Goal: Task Accomplishment & Management: Manage account settings

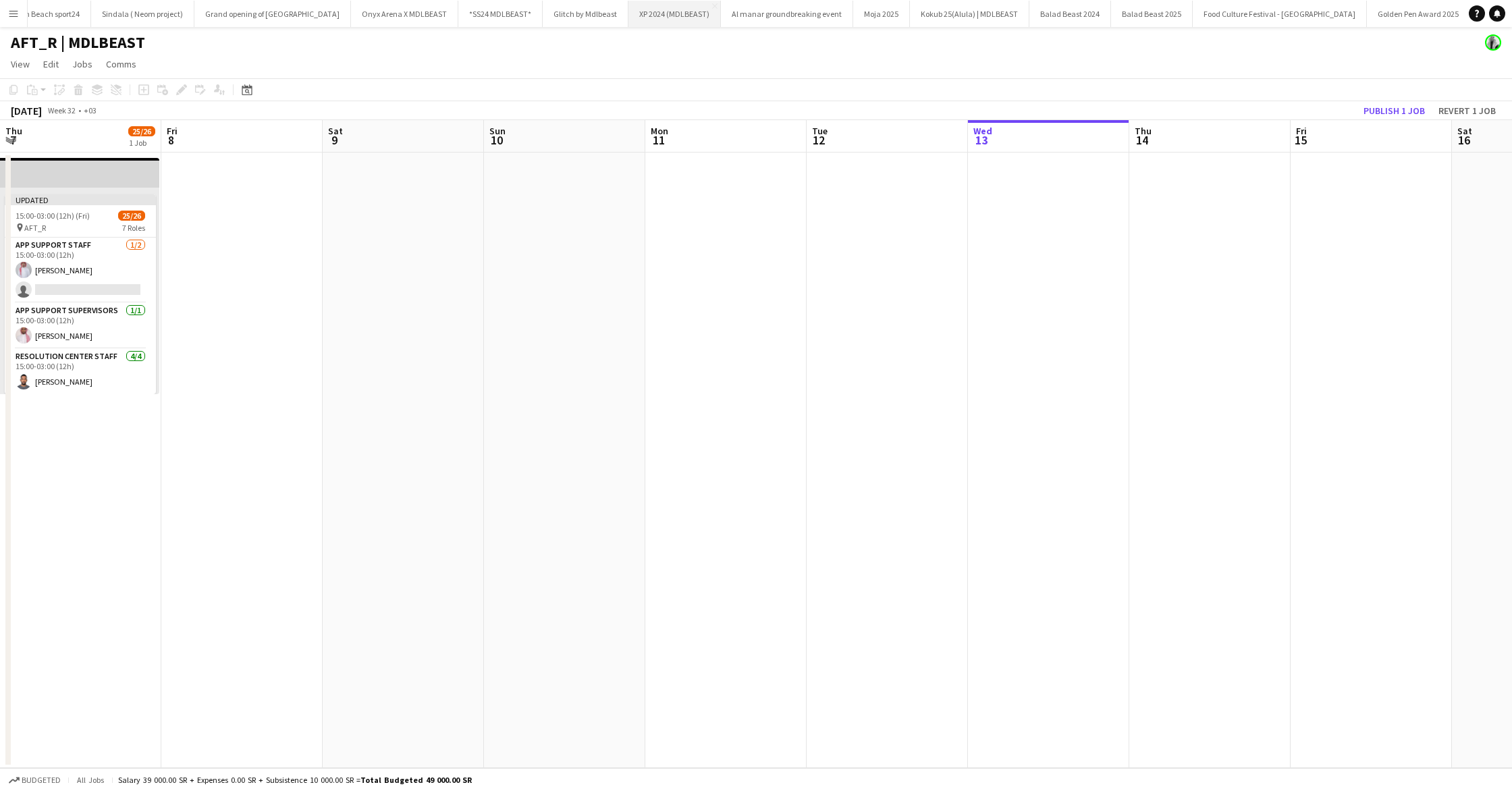
scroll to position [0, 433]
click at [1029, 10] on button "Balad Beast 2024 Close" at bounding box center [1070, 14] width 82 height 26
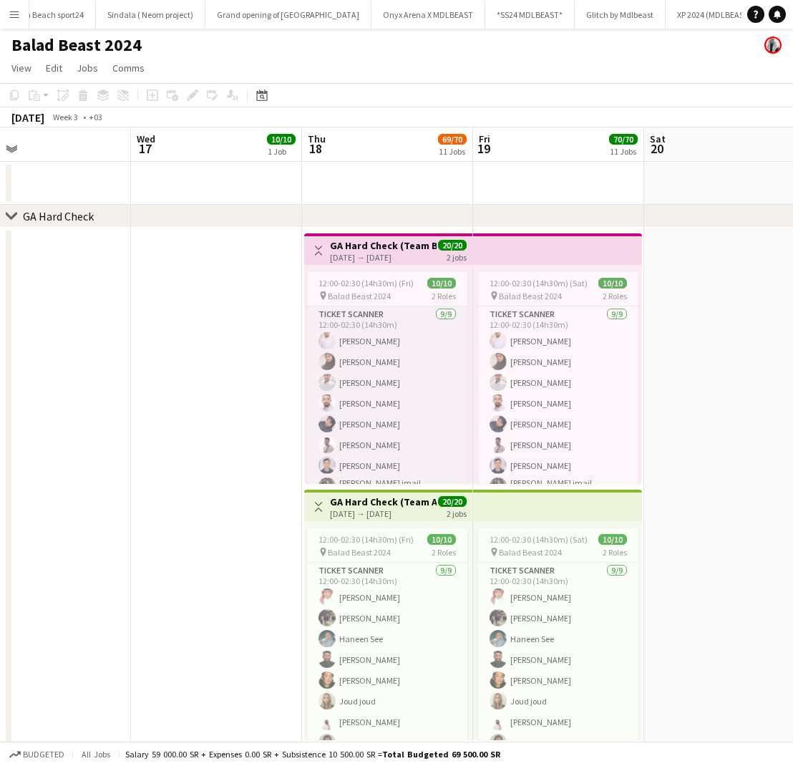
click at [398, 327] on app-card-role "Ticket Scanner [DATE] 12:00-02:30 (14h30m) [PERSON_NAME] [PERSON_NAME] [PERSON_…" at bounding box center [387, 415] width 160 height 219
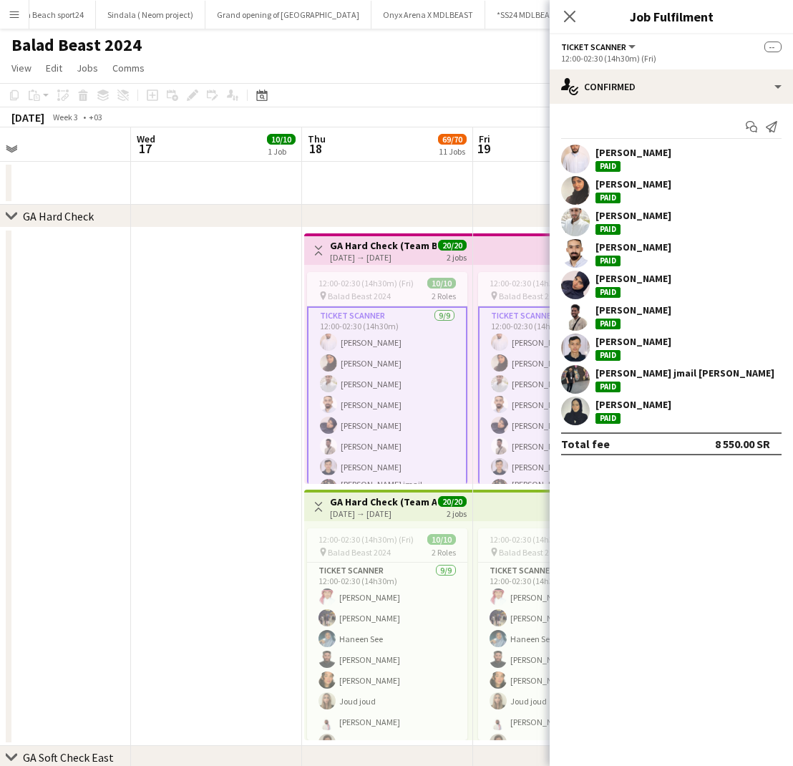
click at [678, 153] on div "[PERSON_NAME]" at bounding box center [671, 159] width 243 height 29
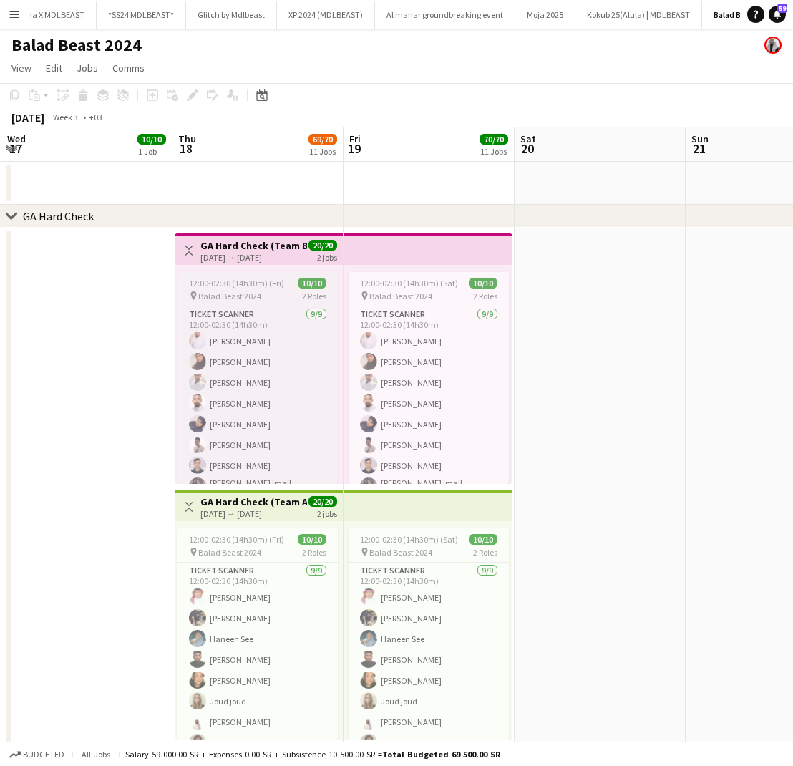
scroll to position [0, 339]
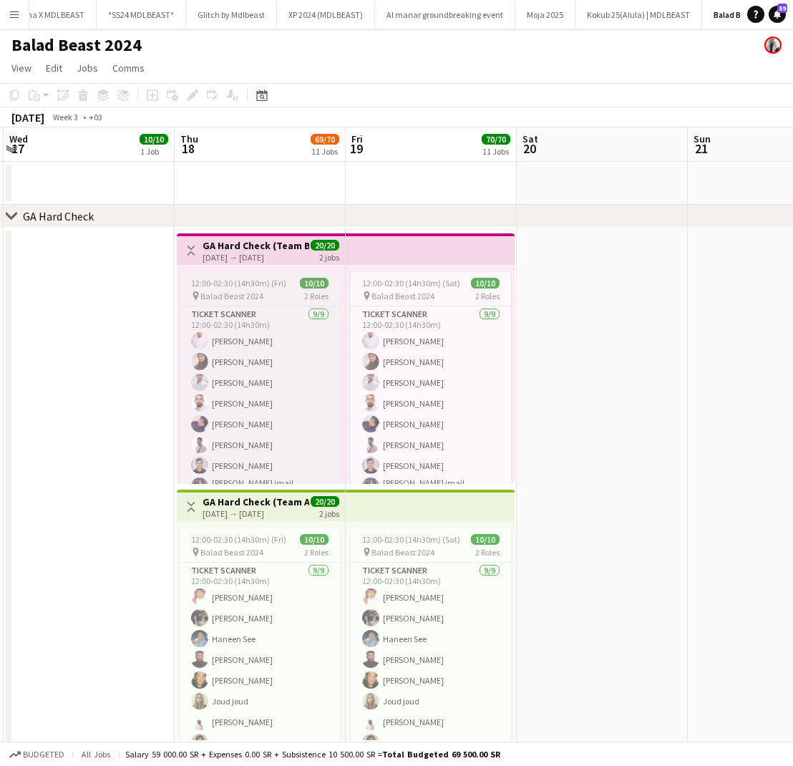
click at [256, 288] on span "12:00-02:30 (14h30m) (Fri)" at bounding box center [238, 283] width 95 height 11
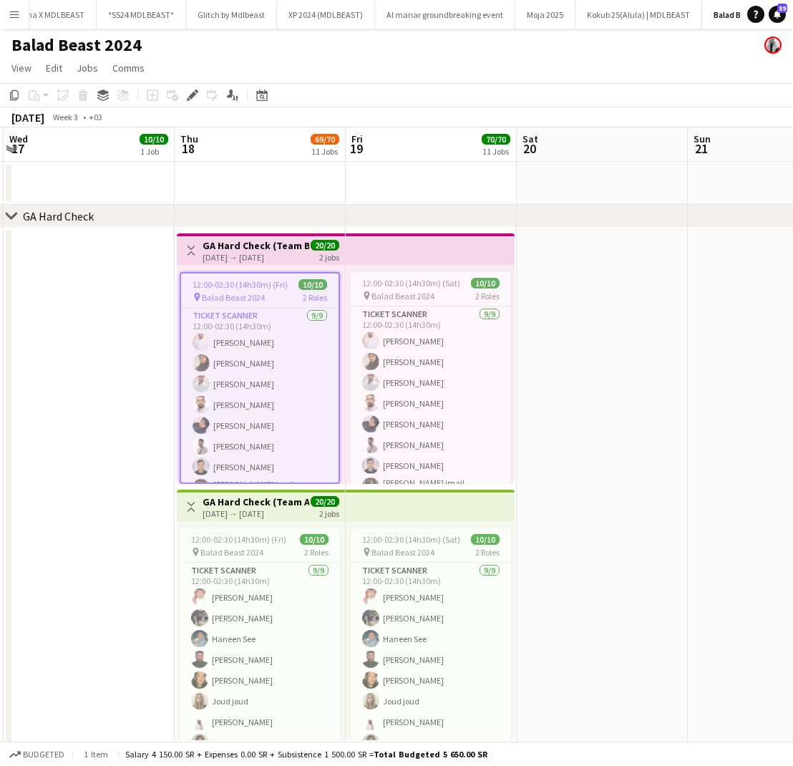
scroll to position [1, 0]
click at [243, 336] on app-card-role "Ticket Scanner [DATE] 12:00-02:30 (14h30m) [PERSON_NAME] [PERSON_NAME] [PERSON_…" at bounding box center [259, 416] width 157 height 219
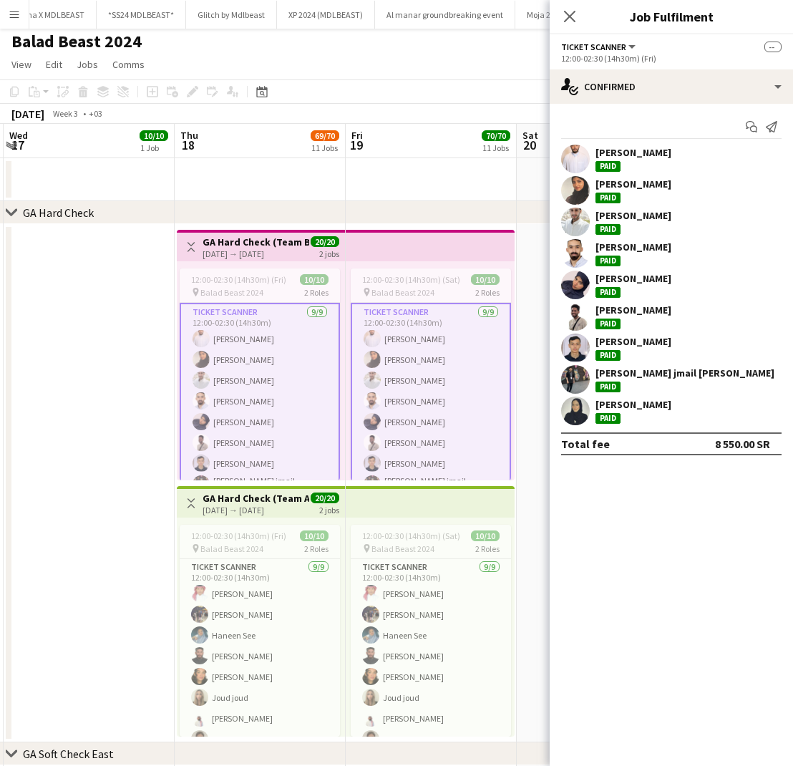
click at [643, 161] on div "[PERSON_NAME]" at bounding box center [633, 159] width 76 height 26
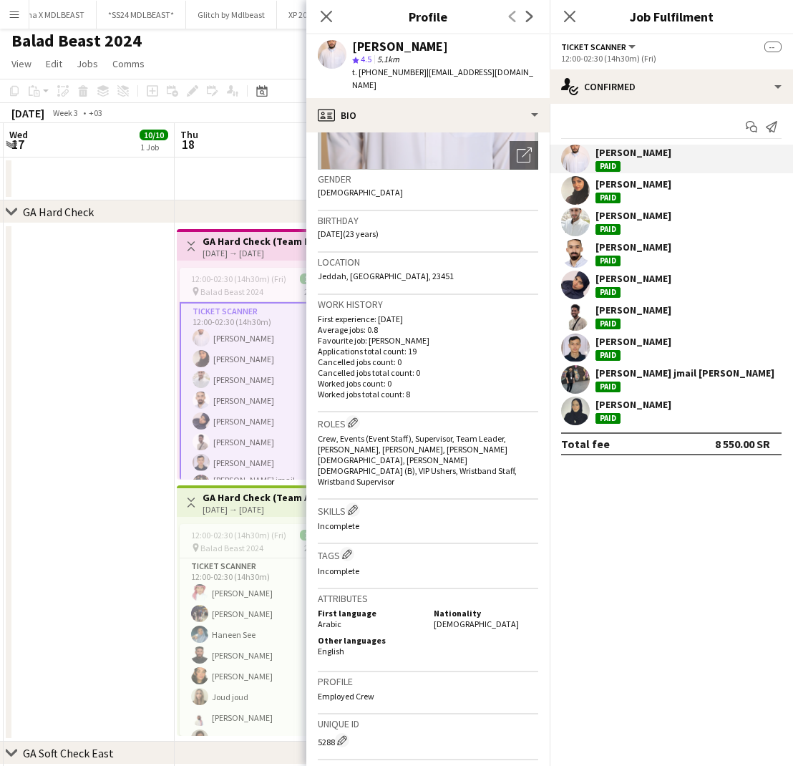
scroll to position [191, 0]
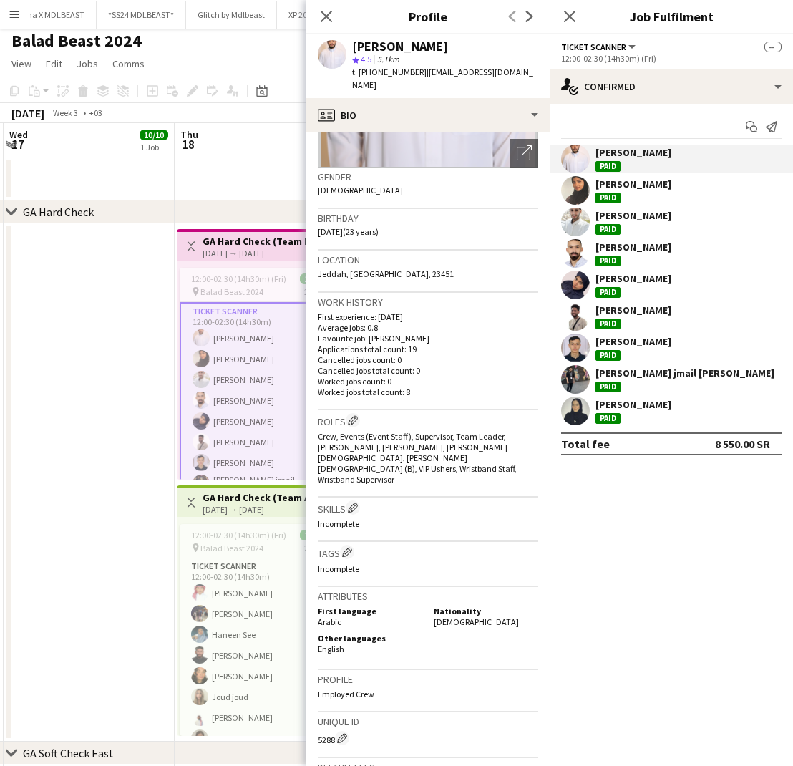
click at [648, 185] on div "[PERSON_NAME]" at bounding box center [671, 190] width 243 height 29
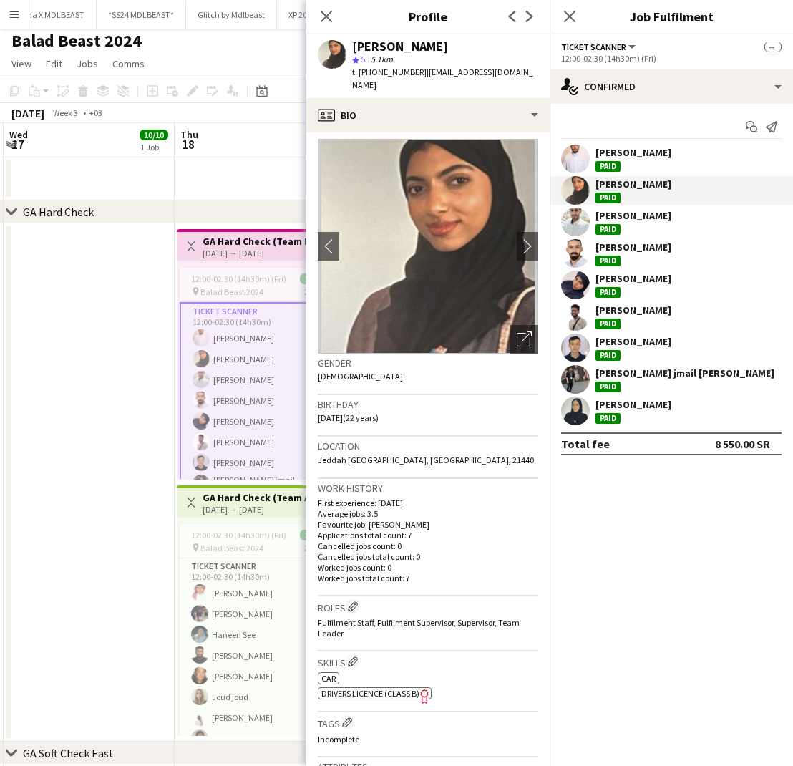
scroll to position [0, 0]
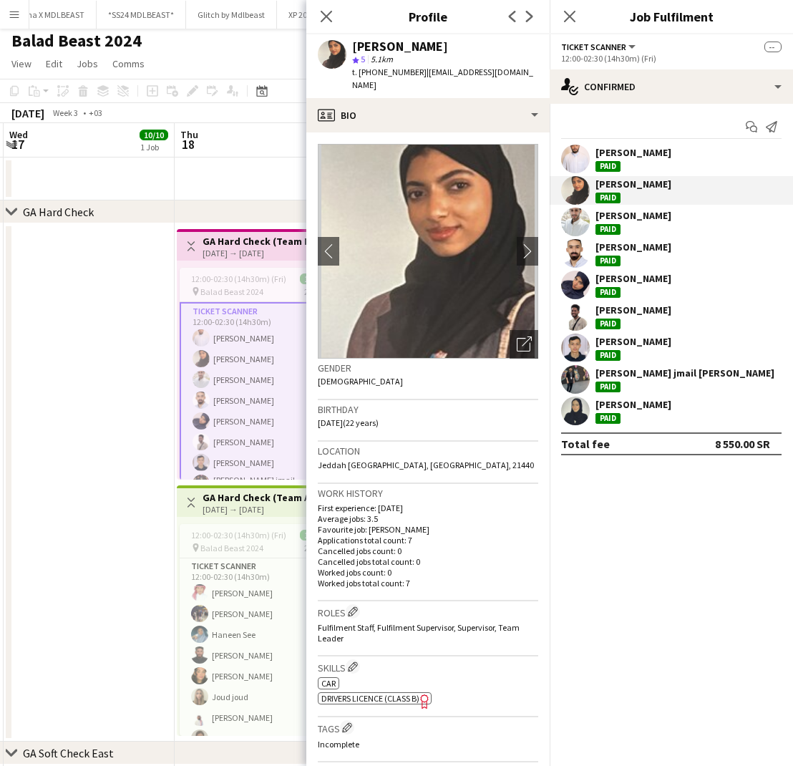
click at [645, 218] on div "[PERSON_NAME]" at bounding box center [633, 215] width 76 height 13
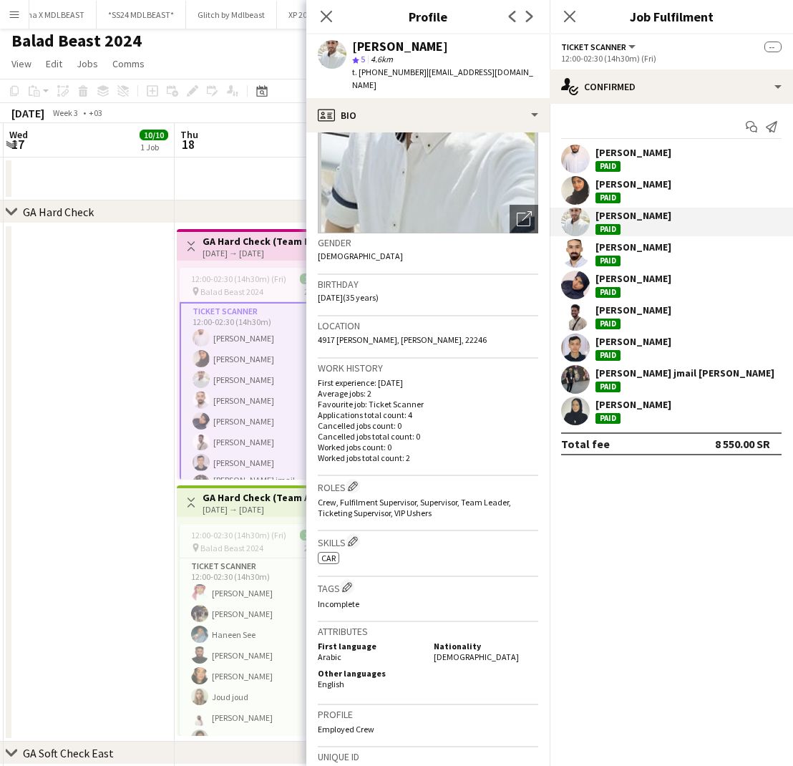
scroll to position [127, 0]
click at [615, 253] on div "ابراهيم عبدالقادر Paid" at bounding box center [633, 253] width 76 height 26
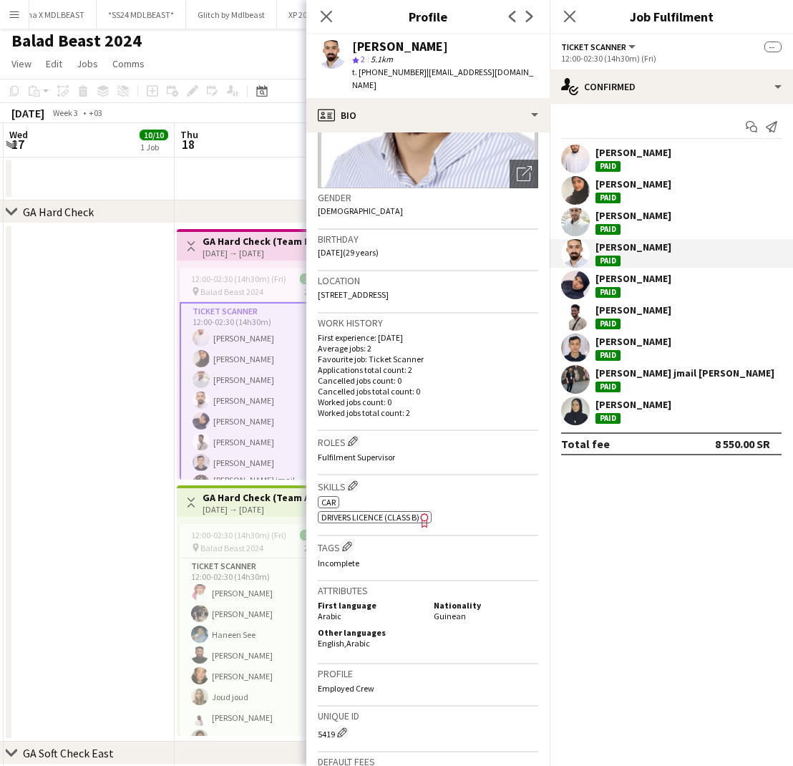
scroll to position [175, 0]
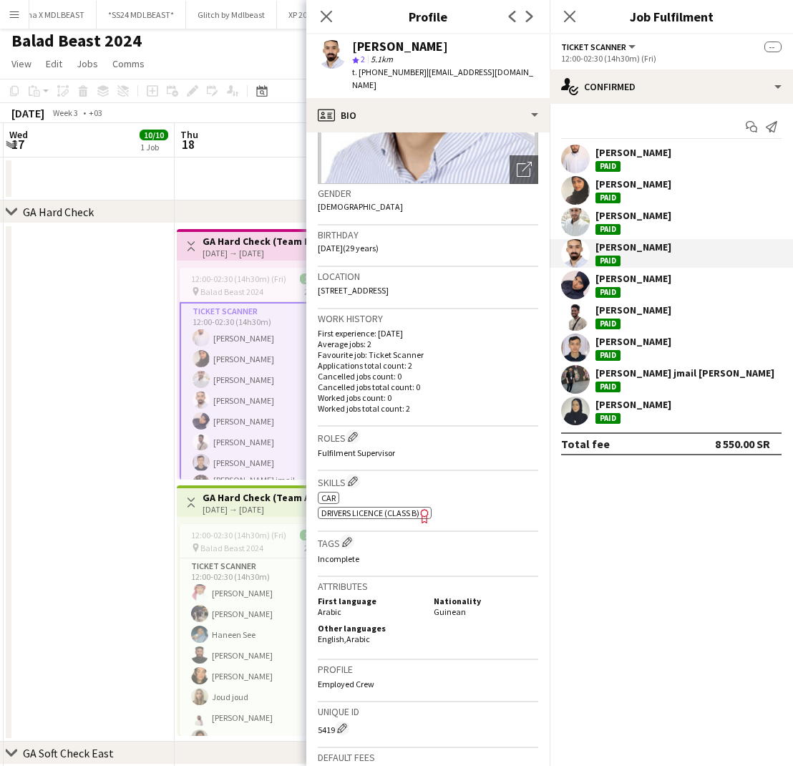
click at [628, 282] on div "[PERSON_NAME]" at bounding box center [633, 278] width 76 height 13
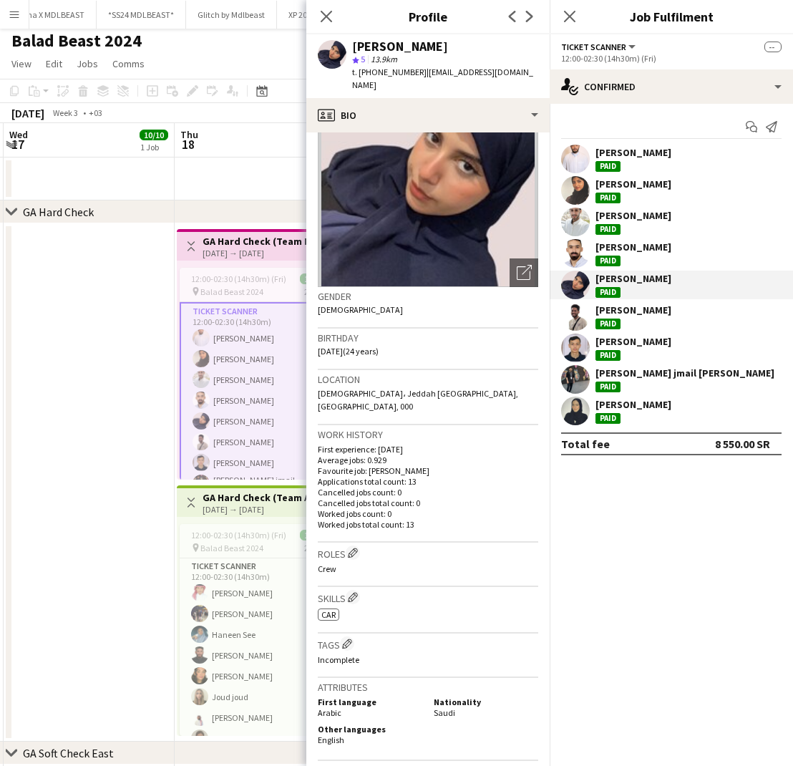
scroll to position [67, 0]
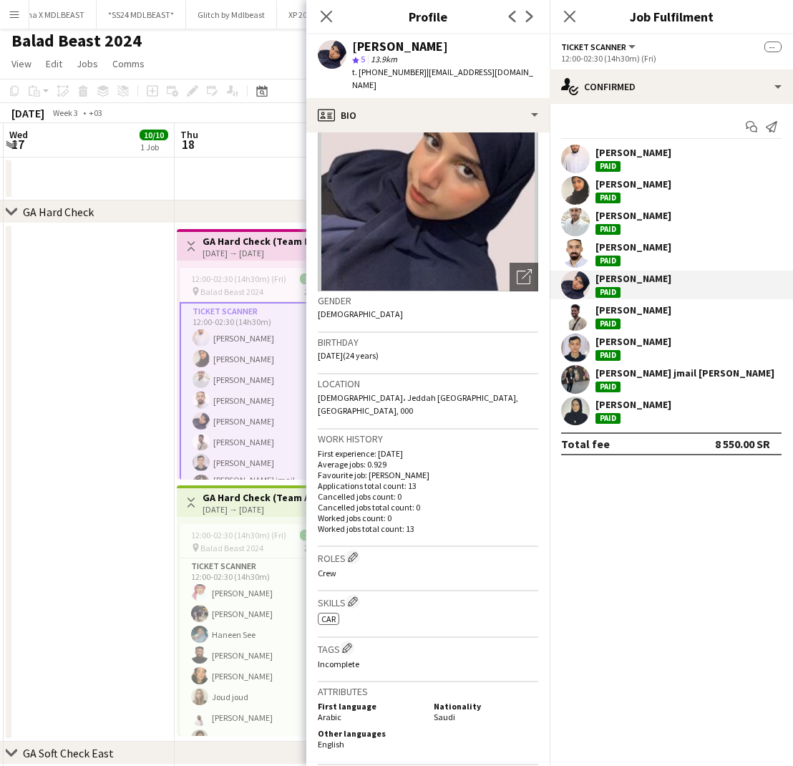
click at [627, 311] on div "[PERSON_NAME]" at bounding box center [633, 309] width 76 height 13
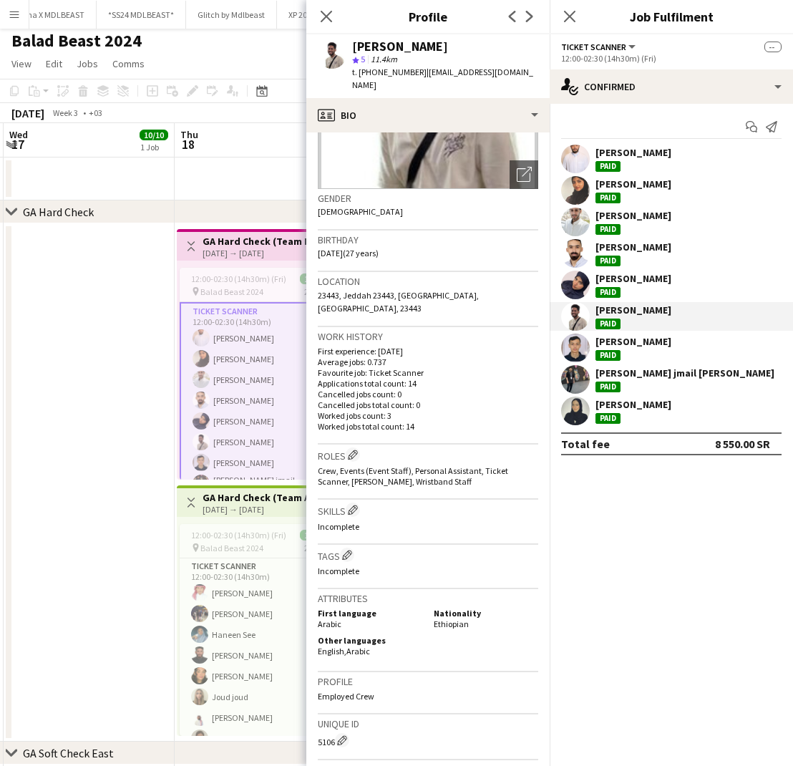
scroll to position [175, 0]
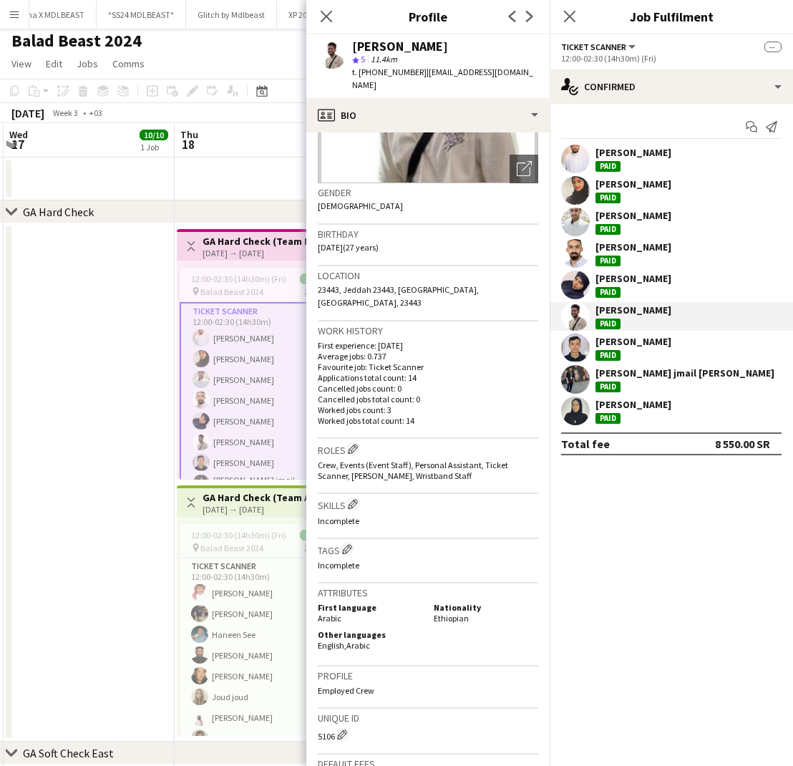
click at [623, 333] on div "Waleed Khalid Paid Fay Fahad Paid Basim Hamoud Paid ابراهيم عبدالقادر Paid Mali…" at bounding box center [671, 285] width 243 height 281
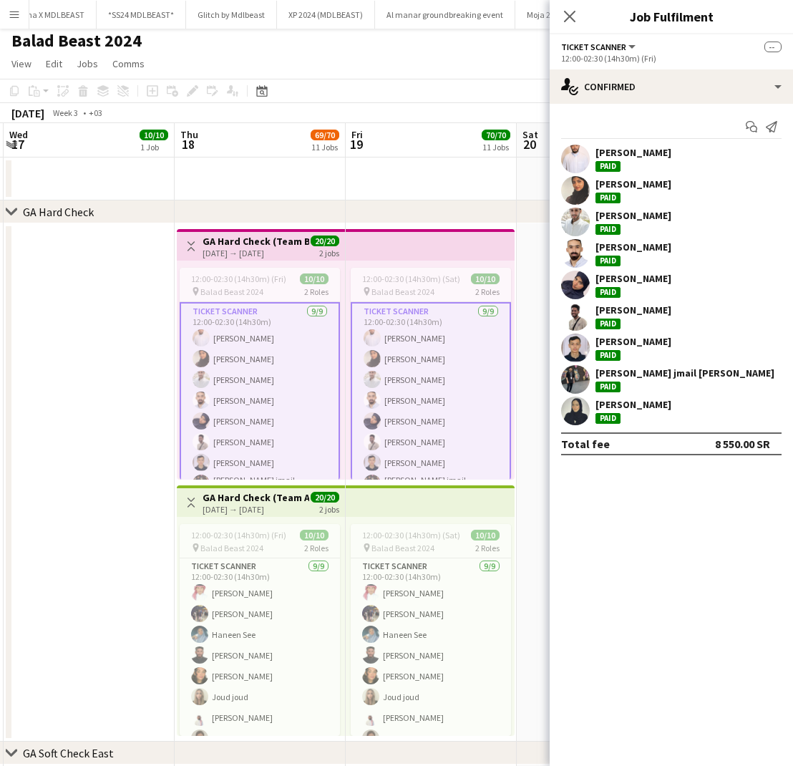
click at [594, 347] on div "Hamza Khoj Paid" at bounding box center [671, 348] width 243 height 29
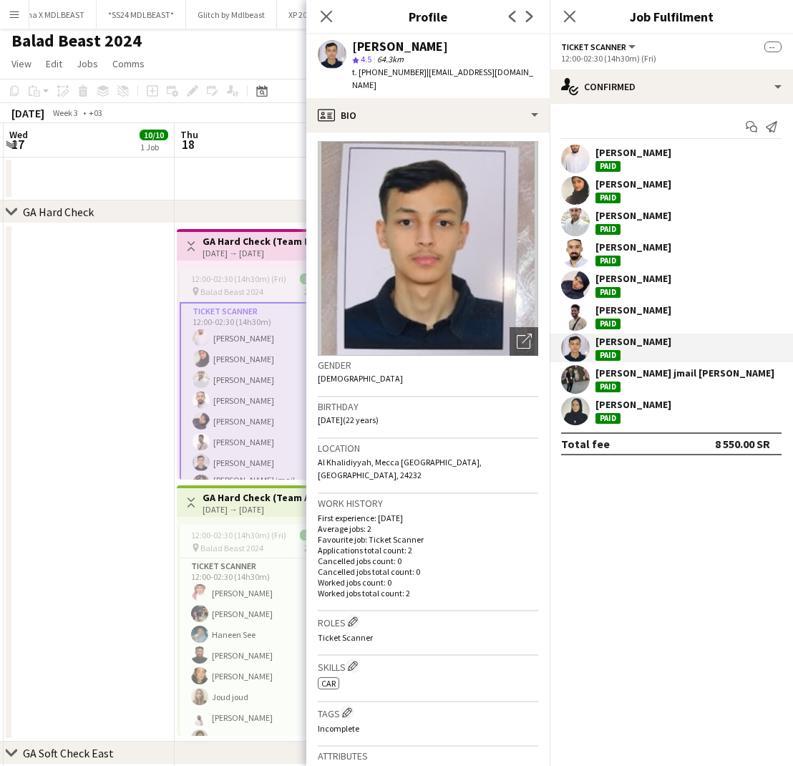
scroll to position [0, 0]
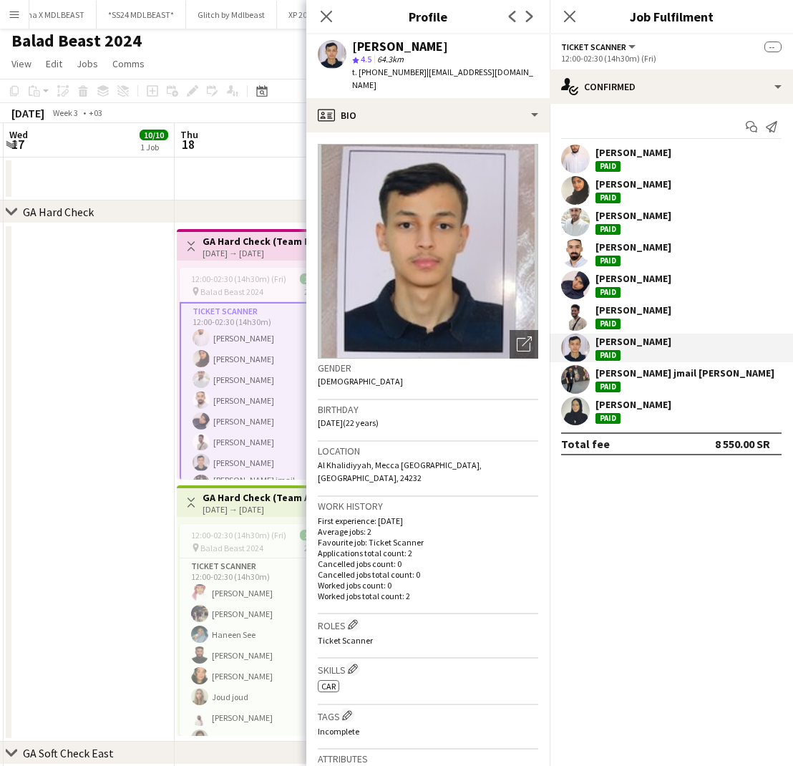
click at [617, 369] on div "[PERSON_NAME] jmail [PERSON_NAME]" at bounding box center [684, 372] width 179 height 13
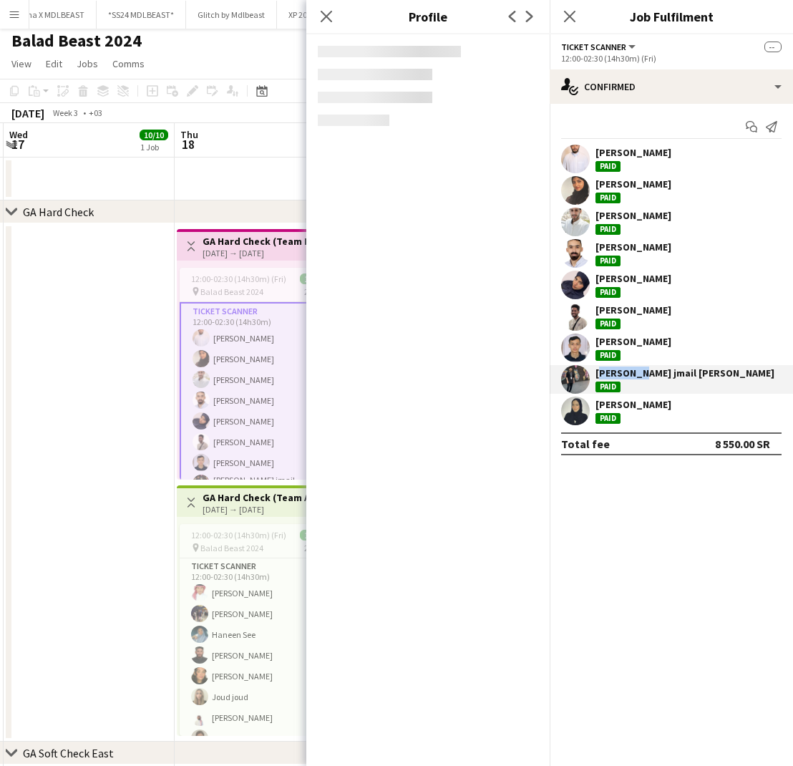
click at [617, 369] on div "[PERSON_NAME] jmail [PERSON_NAME]" at bounding box center [684, 372] width 179 height 13
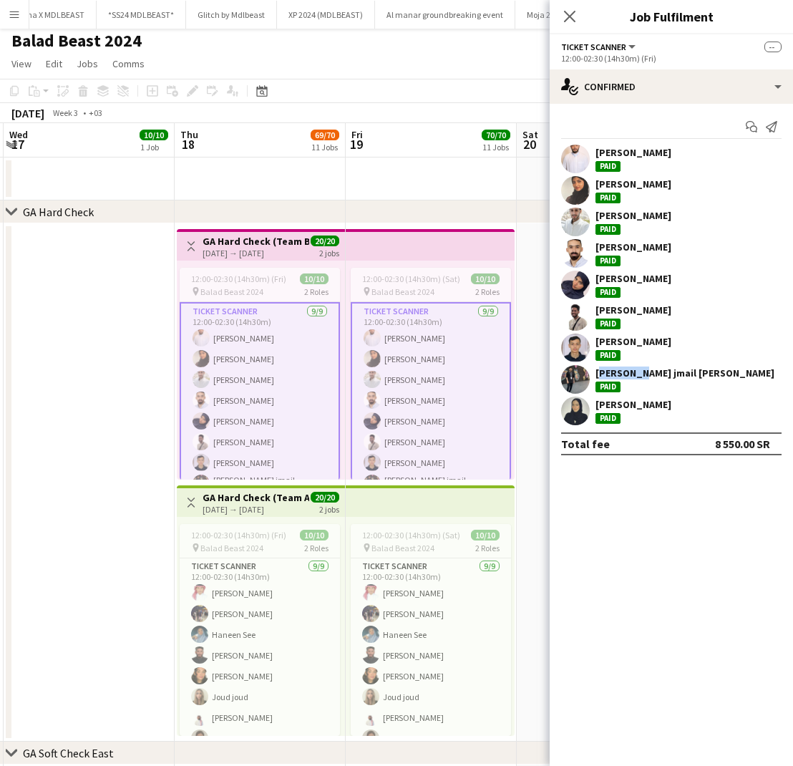
click at [617, 376] on div "[PERSON_NAME] jmail [PERSON_NAME]" at bounding box center [684, 372] width 179 height 13
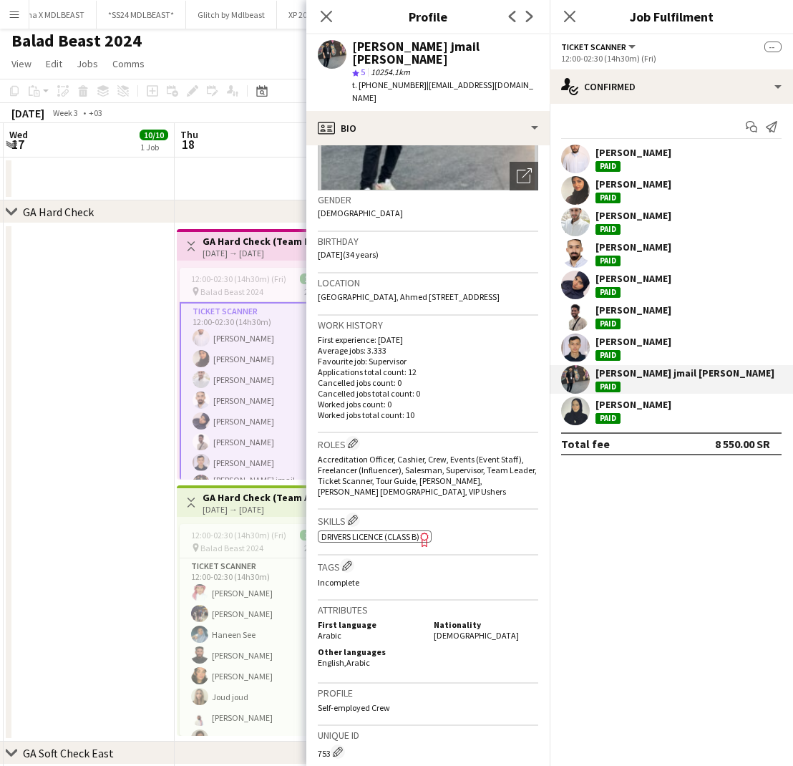
scroll to position [186, 0]
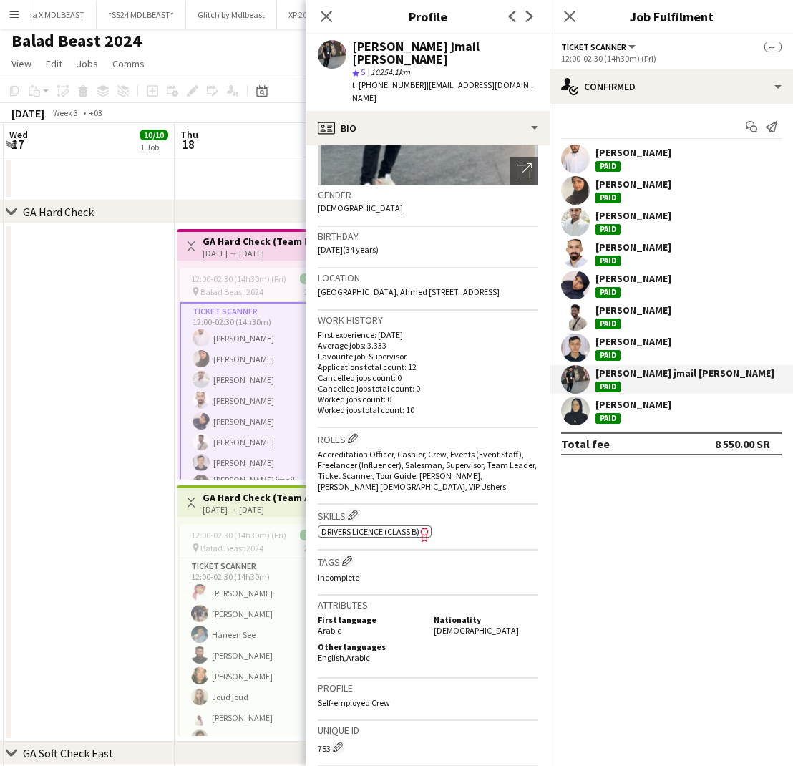
click at [629, 410] on div "[PERSON_NAME]" at bounding box center [633, 404] width 76 height 13
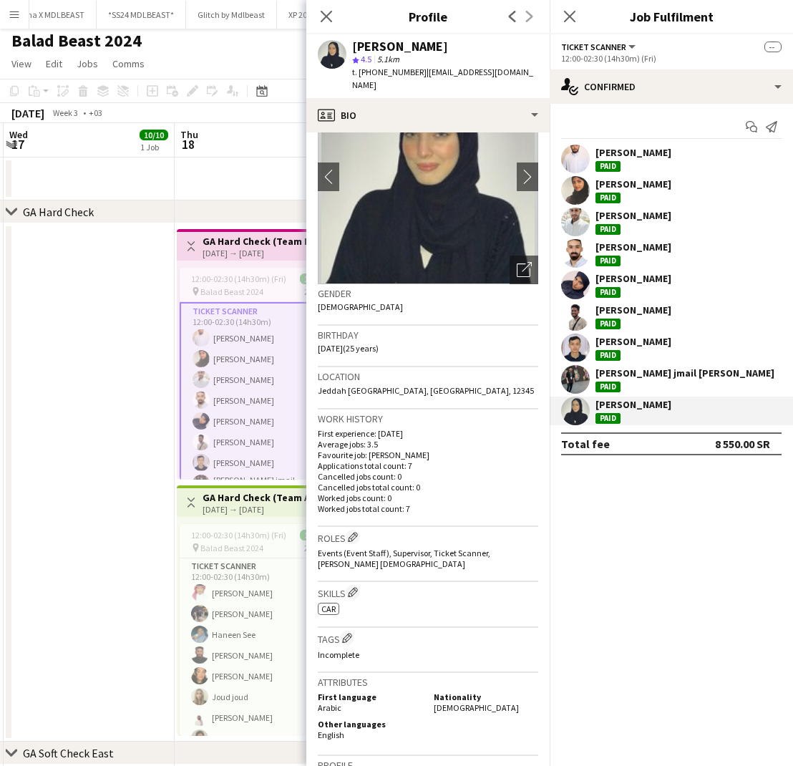
scroll to position [77, 0]
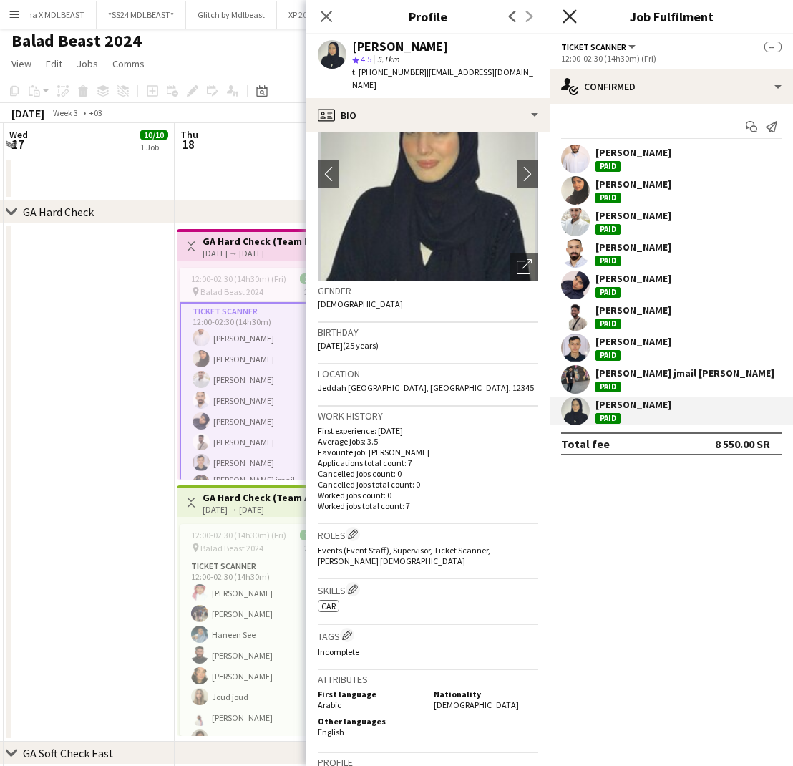
click at [568, 14] on icon at bounding box center [570, 16] width 14 height 14
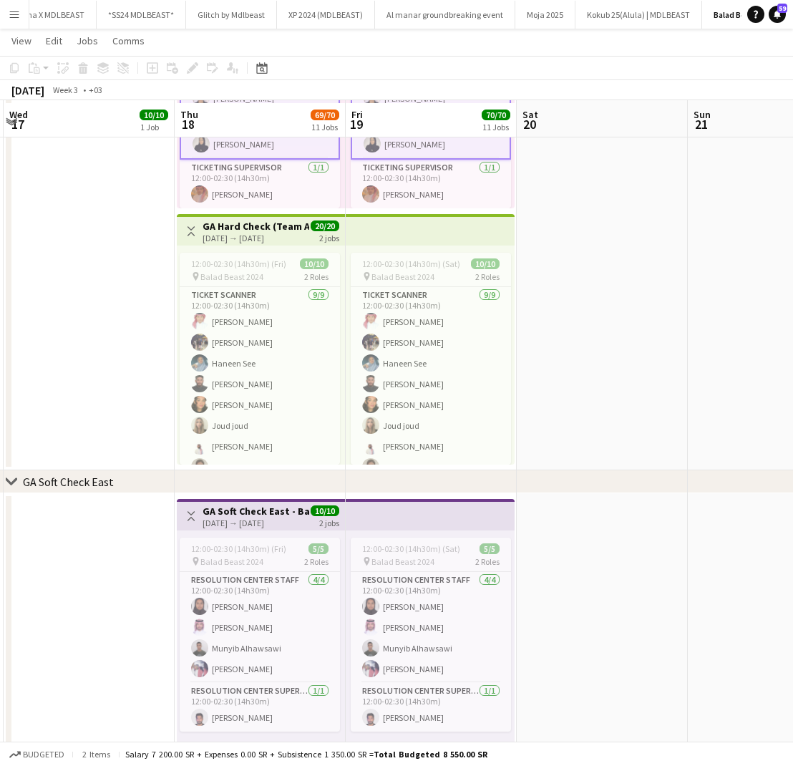
scroll to position [281, 0]
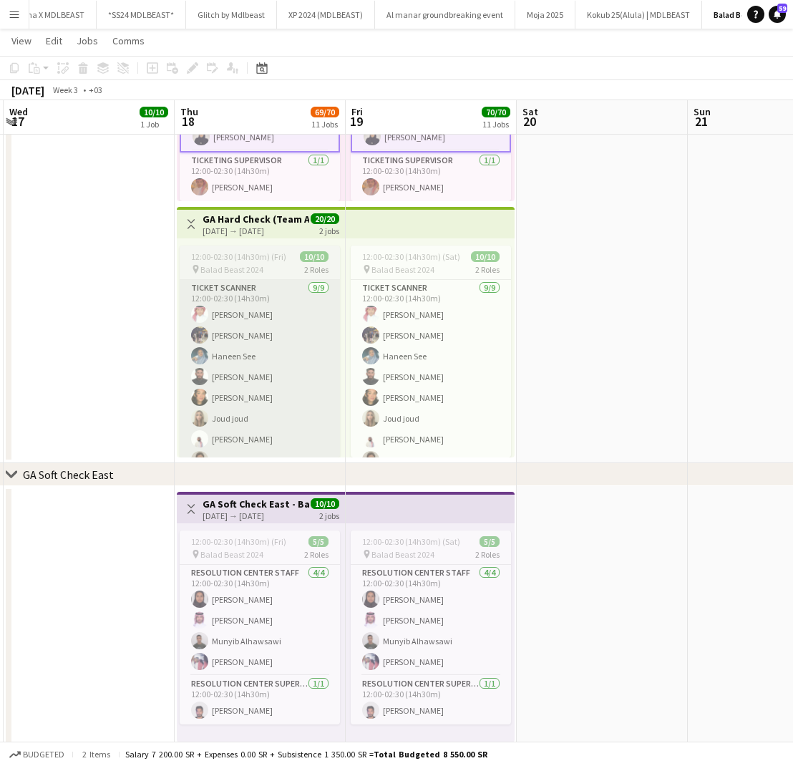
click at [298, 369] on app-card-role "Ticket Scanner 9/9 12:00-02:30 (14h30m) Roweid Morshed Sari Guati Haneen See Mo…" at bounding box center [260, 387] width 160 height 215
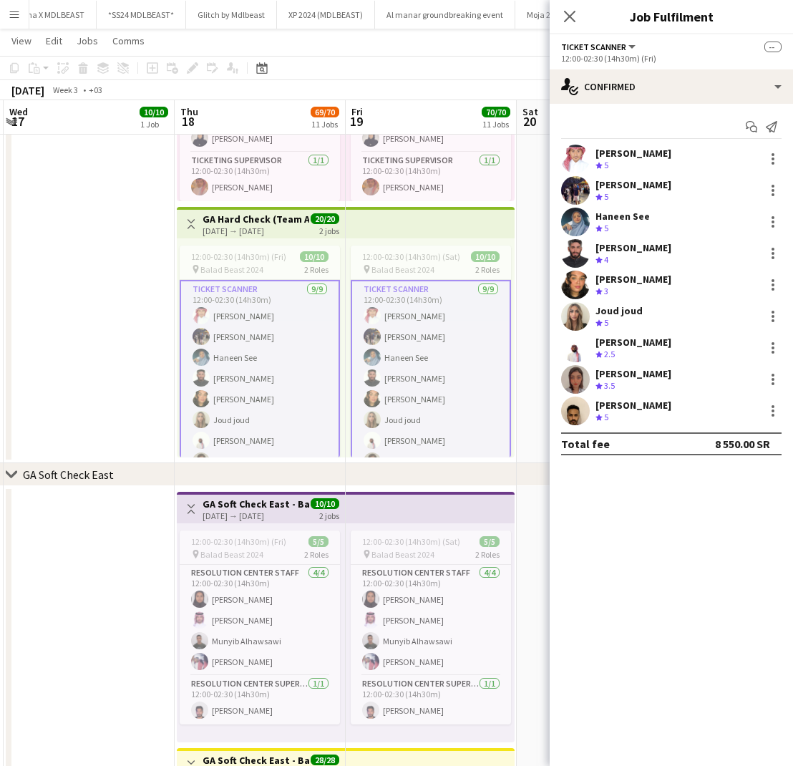
scroll to position [2, 0]
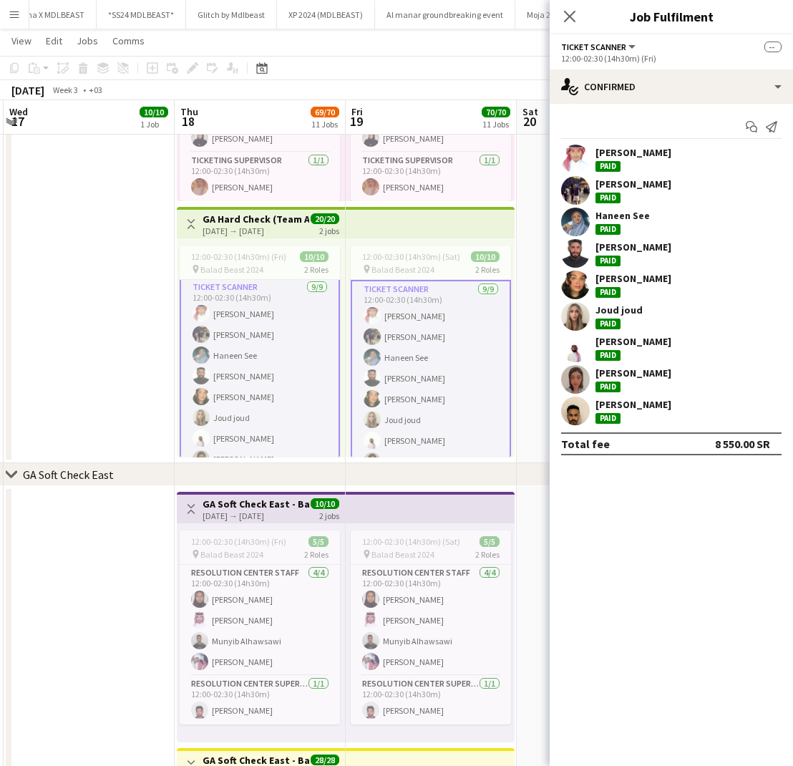
click at [694, 152] on div "Roweid Morshed Paid" at bounding box center [671, 159] width 243 height 29
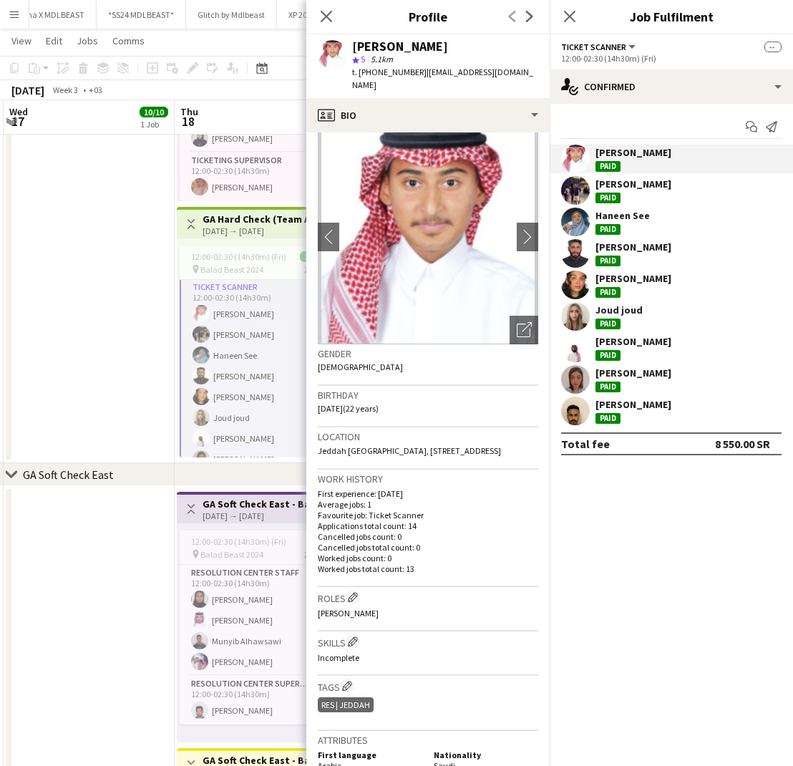
scroll to position [15, 0]
click at [657, 186] on div "Sari Guati Paid" at bounding box center [671, 190] width 243 height 29
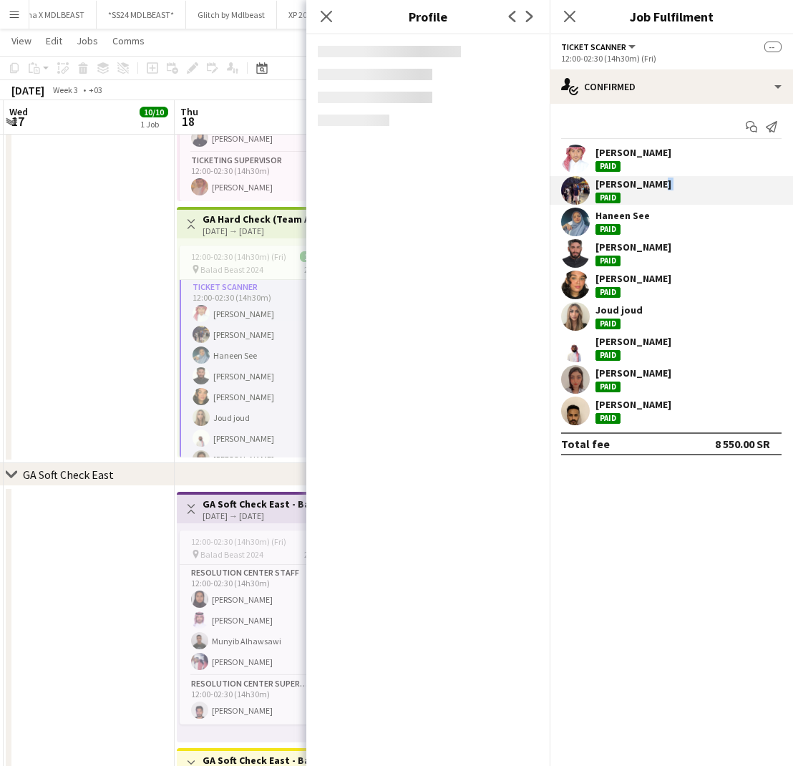
click at [657, 186] on div "Sari Guati Paid" at bounding box center [671, 190] width 243 height 29
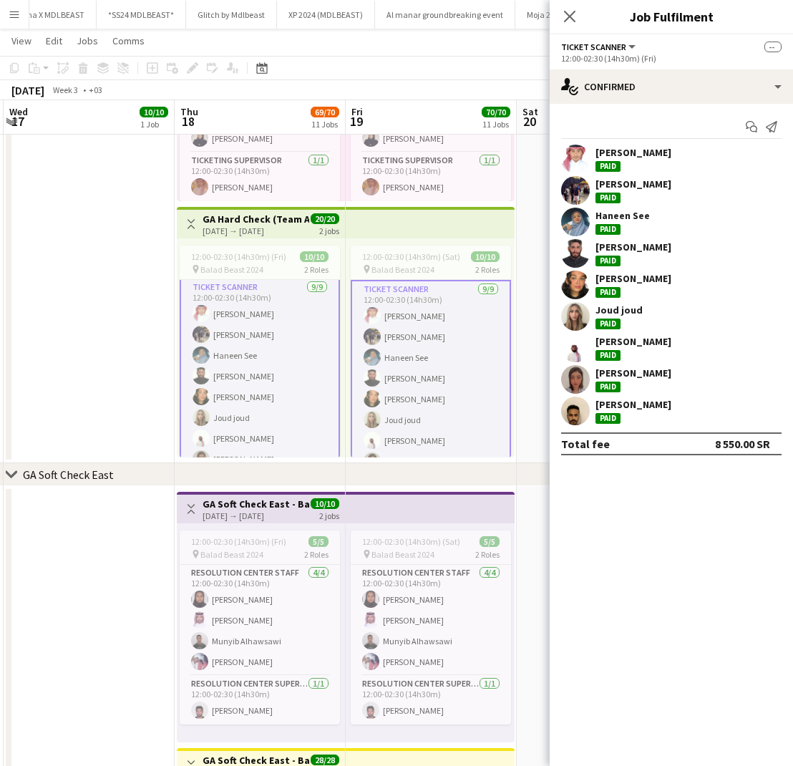
click at [658, 175] on div "Roweid Morshed Paid Sari Guati Paid Haneen See Paid Mohammed Almasri Paid DANA …" at bounding box center [671, 285] width 243 height 281
click at [655, 185] on div "Sari Guati Paid" at bounding box center [671, 190] width 243 height 29
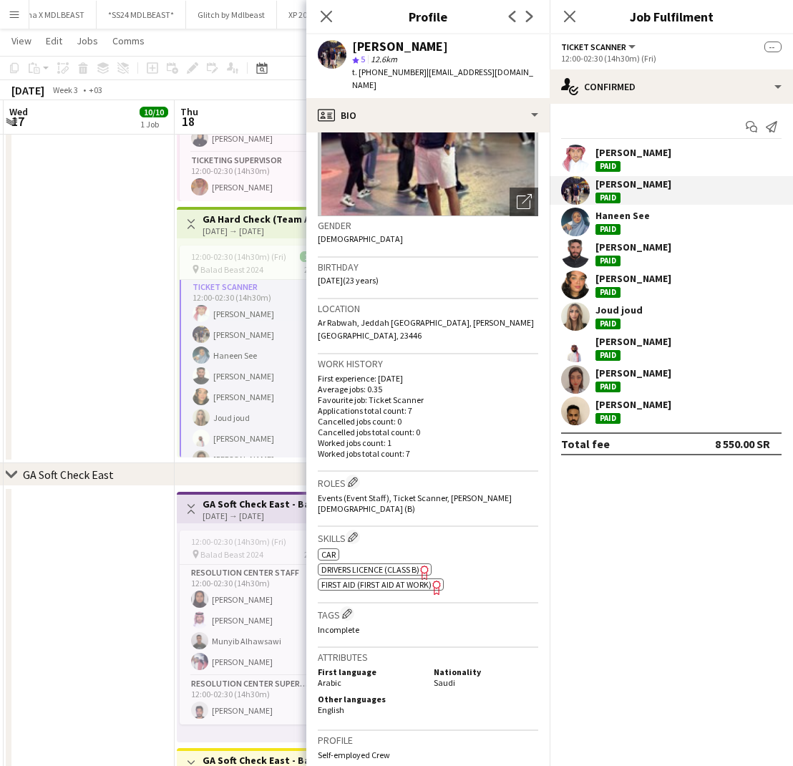
scroll to position [147, 0]
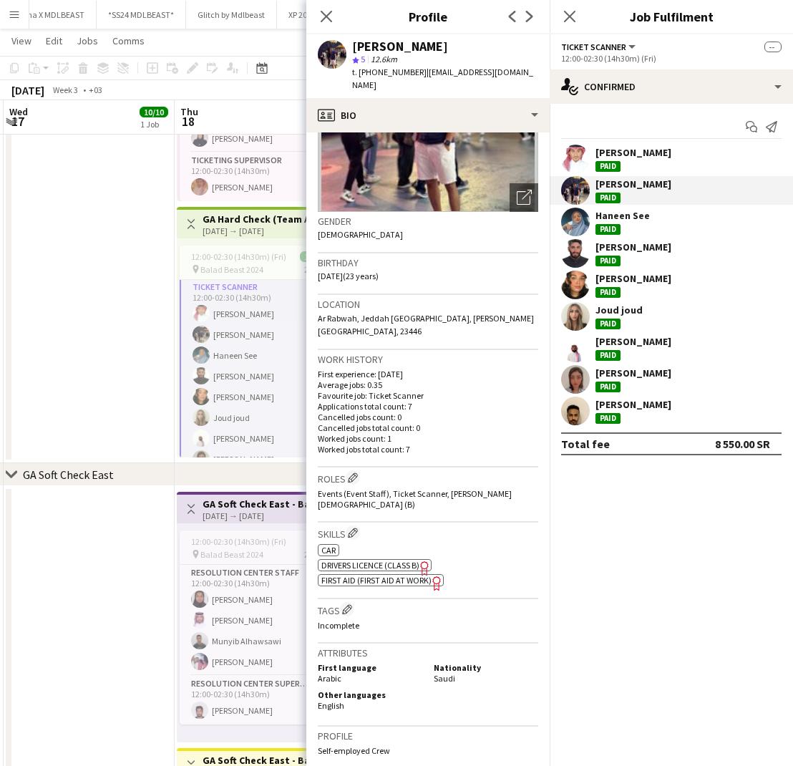
click at [609, 215] on div "Haneen See" at bounding box center [622, 215] width 54 height 13
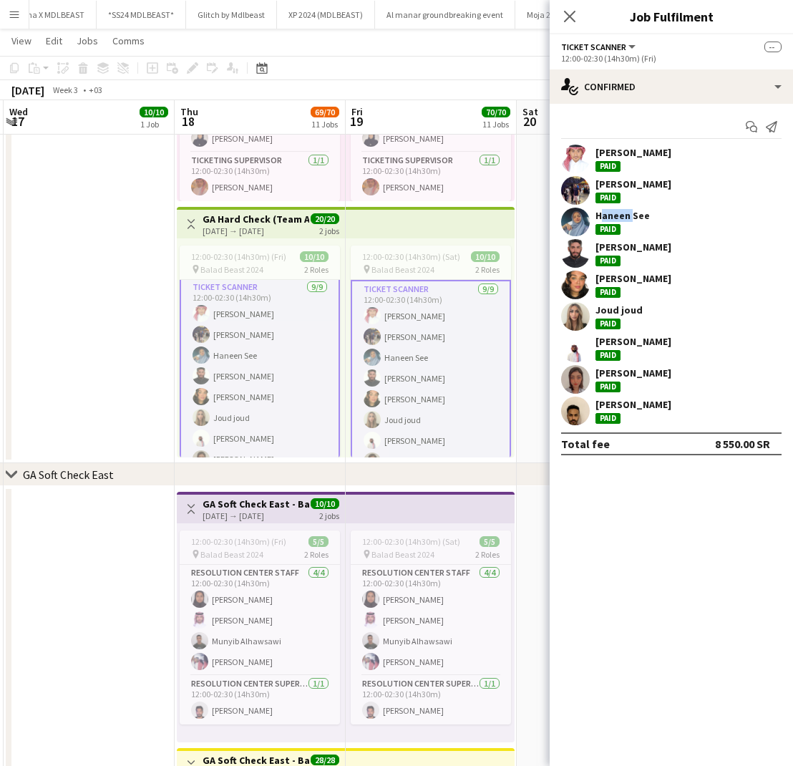
click at [626, 217] on div "Haneen See" at bounding box center [622, 215] width 54 height 13
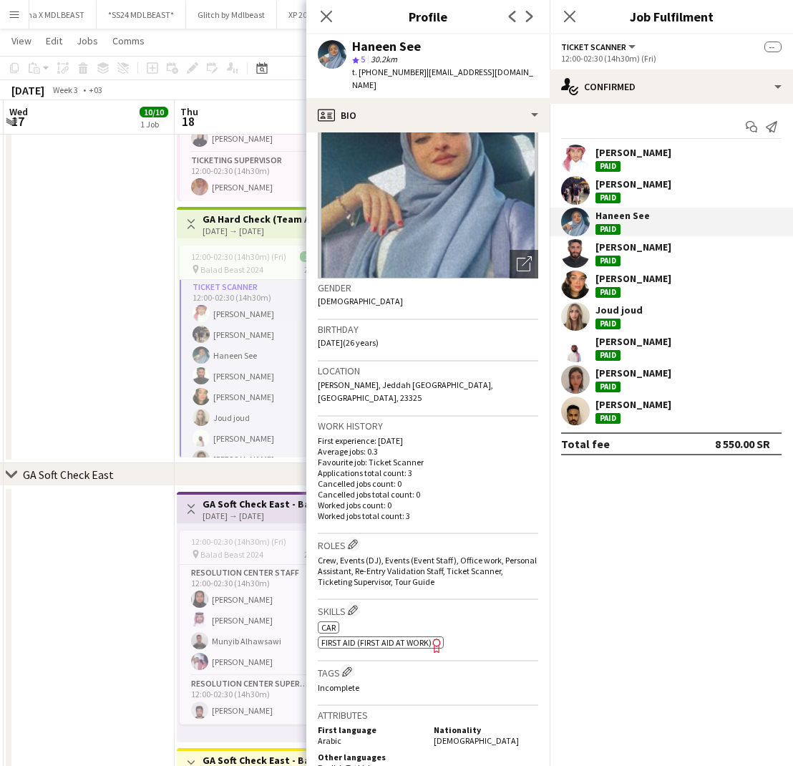
scroll to position [82, 0]
click at [621, 250] on div "[PERSON_NAME]" at bounding box center [633, 246] width 76 height 13
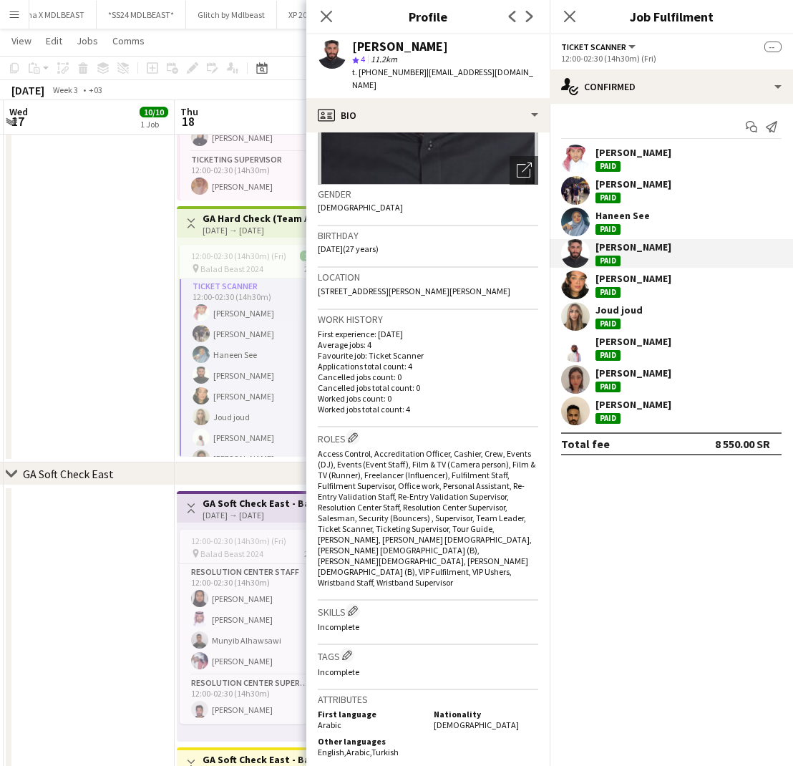
scroll to position [176, 0]
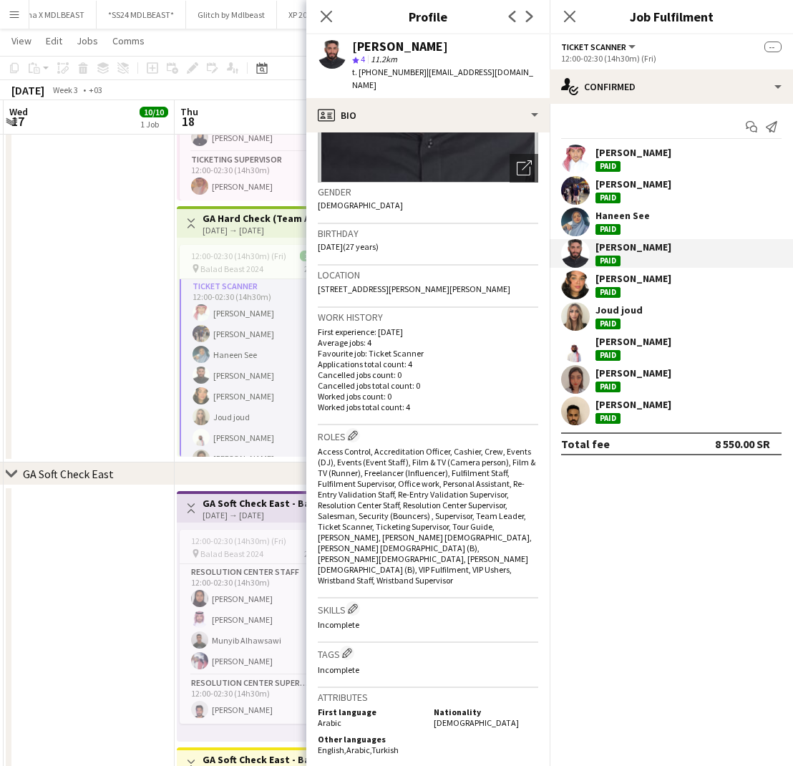
click at [644, 277] on div "[PERSON_NAME]" at bounding box center [633, 278] width 76 height 13
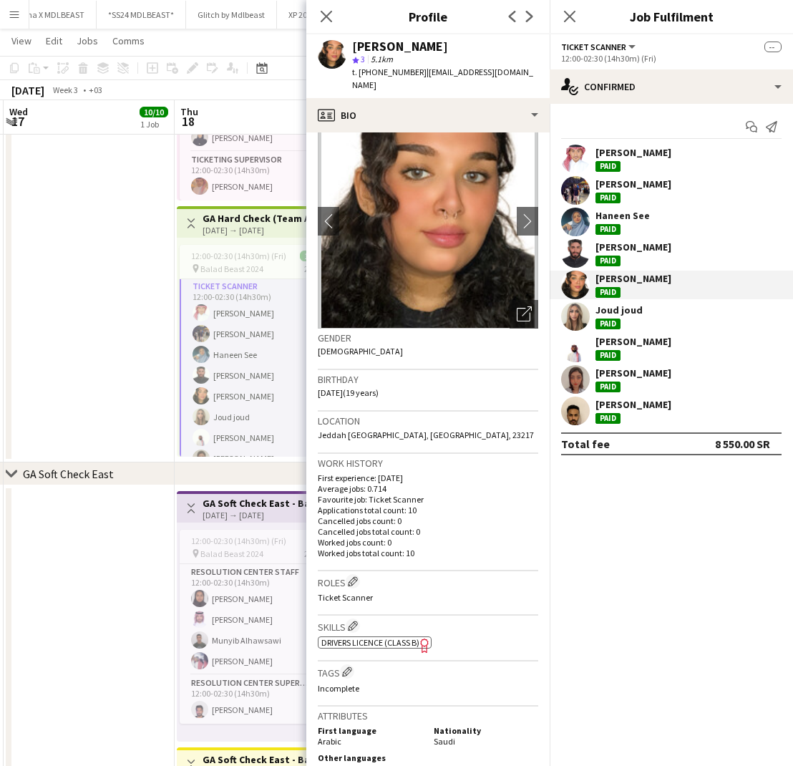
scroll to position [20, 0]
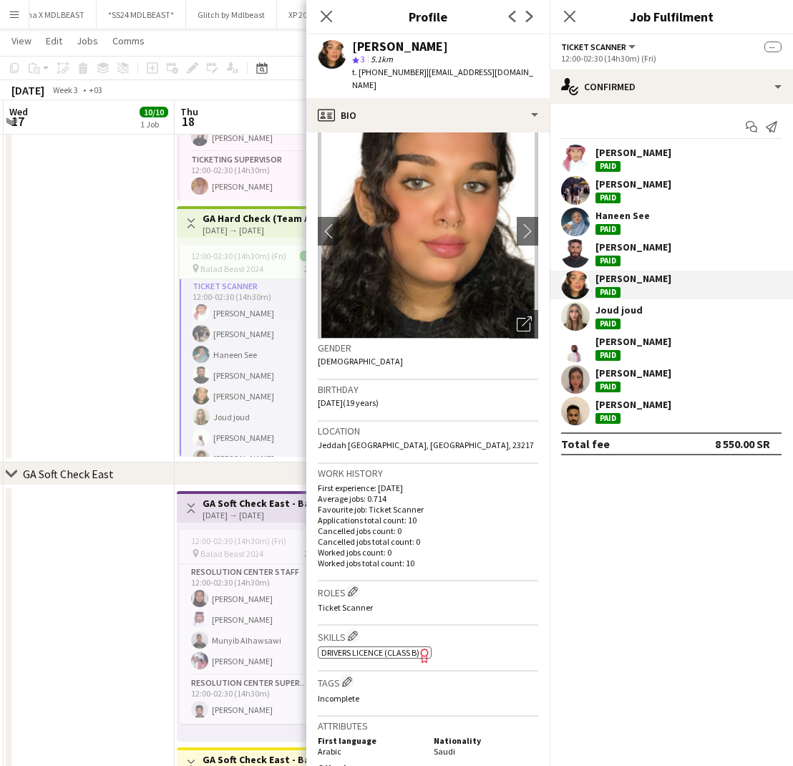
click at [648, 311] on div "Joud joud Paid" at bounding box center [671, 316] width 243 height 29
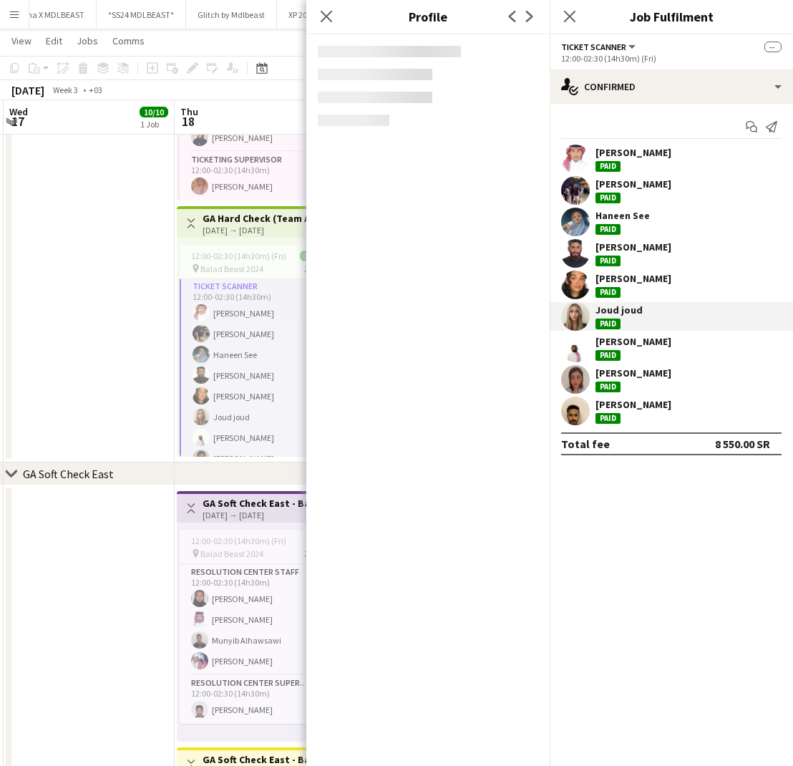
click at [648, 311] on div "Joud joud Paid" at bounding box center [671, 316] width 243 height 29
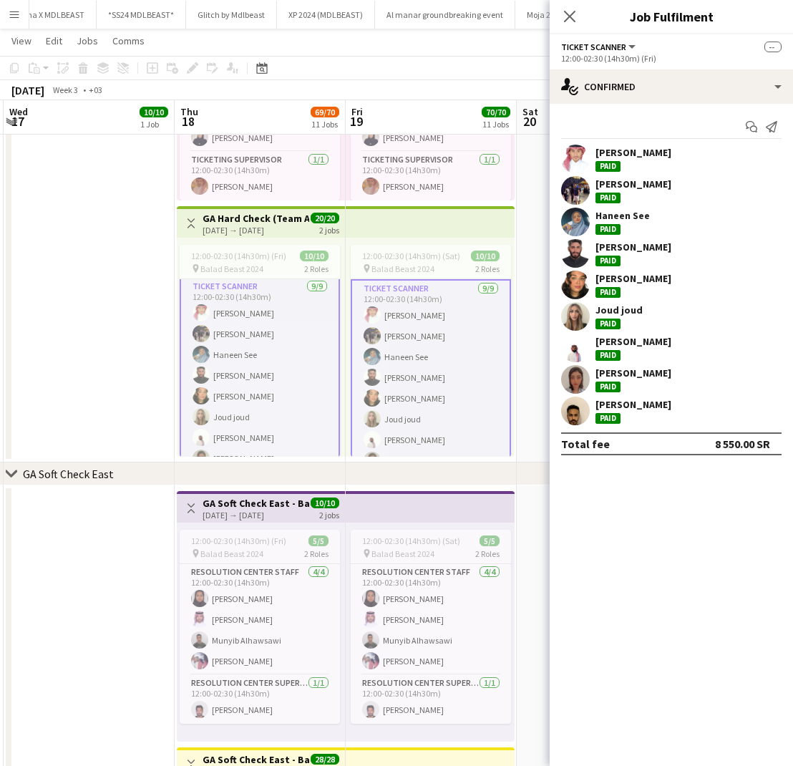
click at [648, 311] on div "Joud joud Paid" at bounding box center [671, 316] width 243 height 29
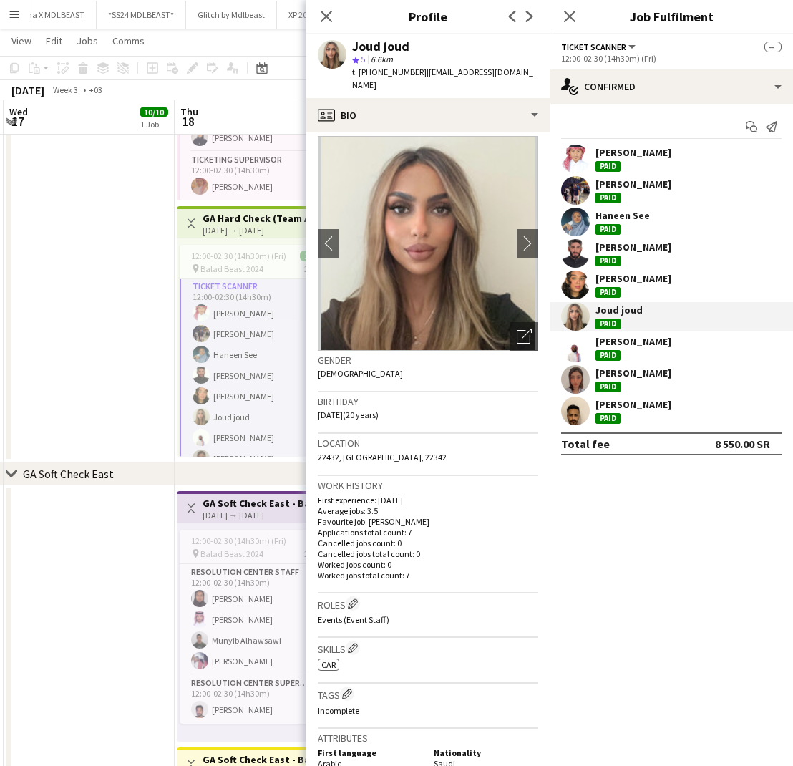
scroll to position [9, 0]
click at [624, 345] on div "[PERSON_NAME]" at bounding box center [633, 341] width 76 height 13
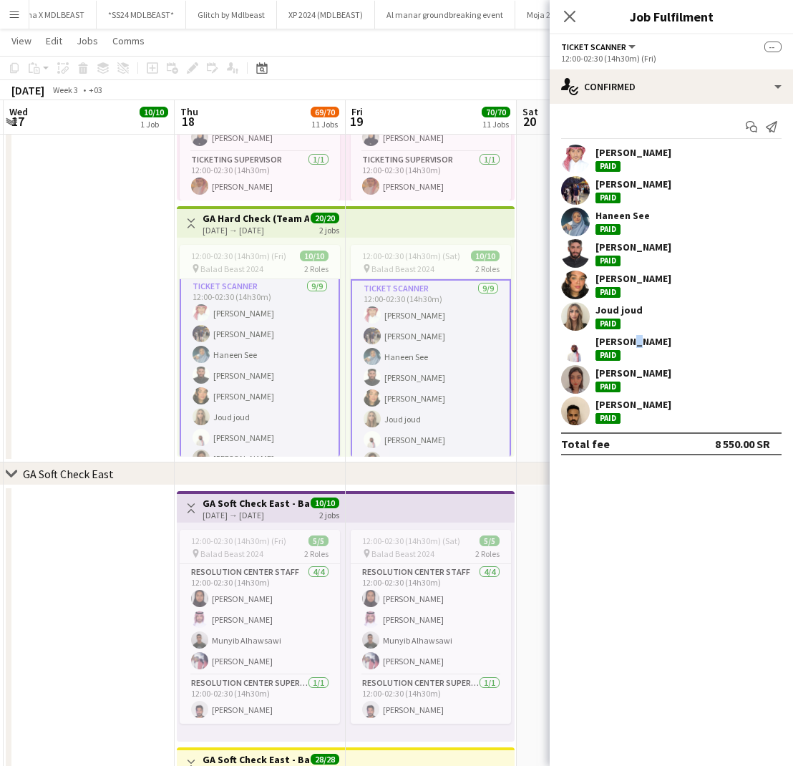
click at [624, 345] on div "[PERSON_NAME]" at bounding box center [633, 341] width 76 height 13
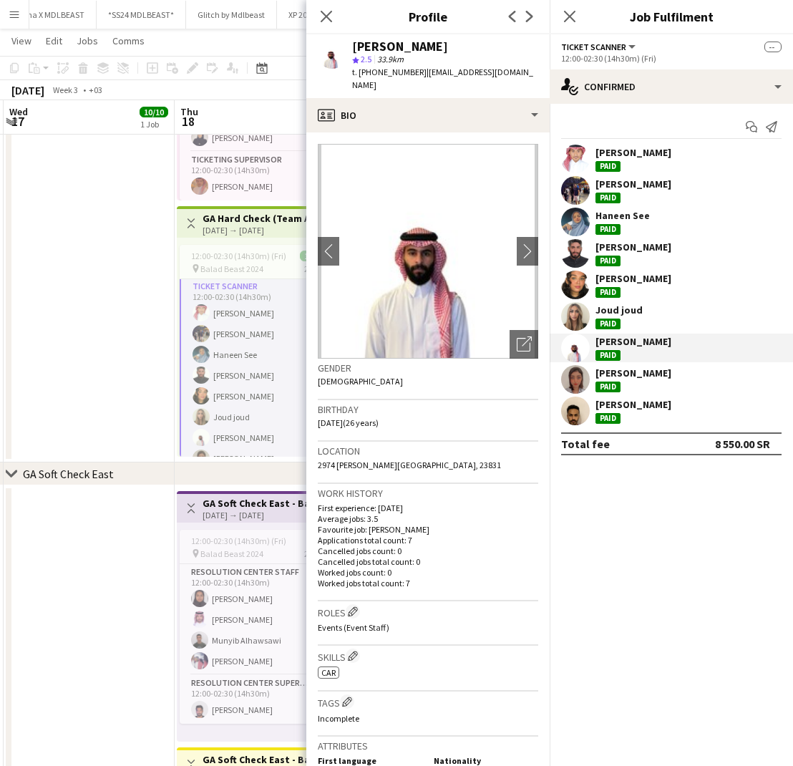
click at [608, 373] on div "[PERSON_NAME]" at bounding box center [633, 372] width 76 height 13
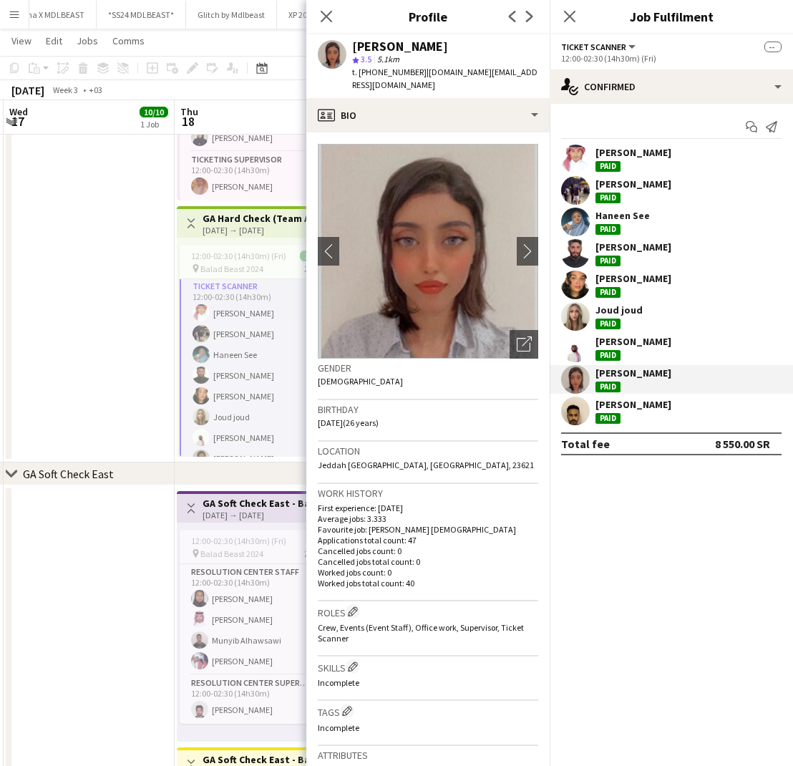
click at [676, 401] on div "Ziyad Hassan Paid" at bounding box center [671, 410] width 243 height 29
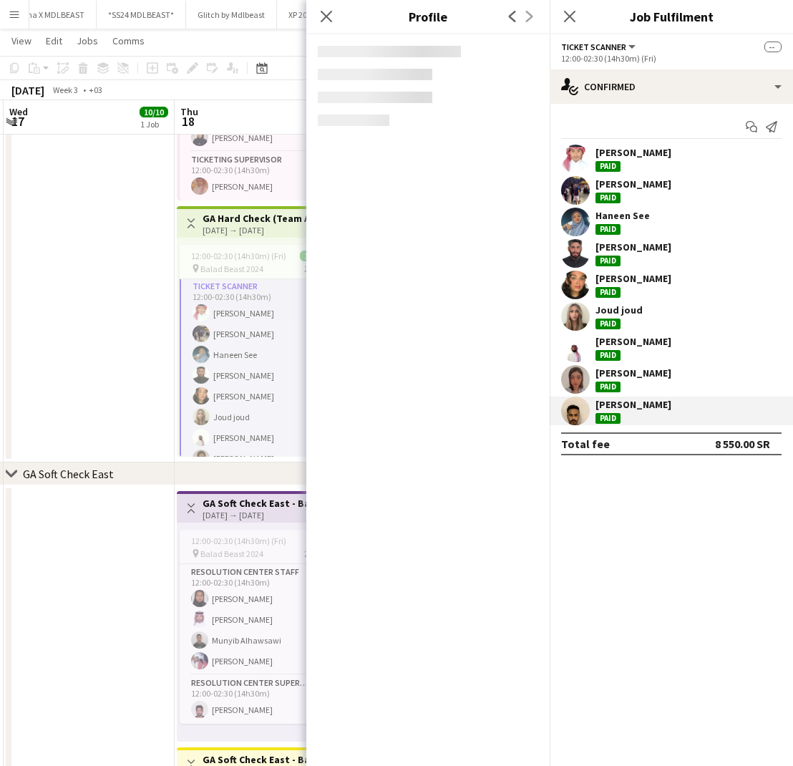
click at [676, 401] on div "Ziyad Hassan Paid" at bounding box center [671, 410] width 243 height 29
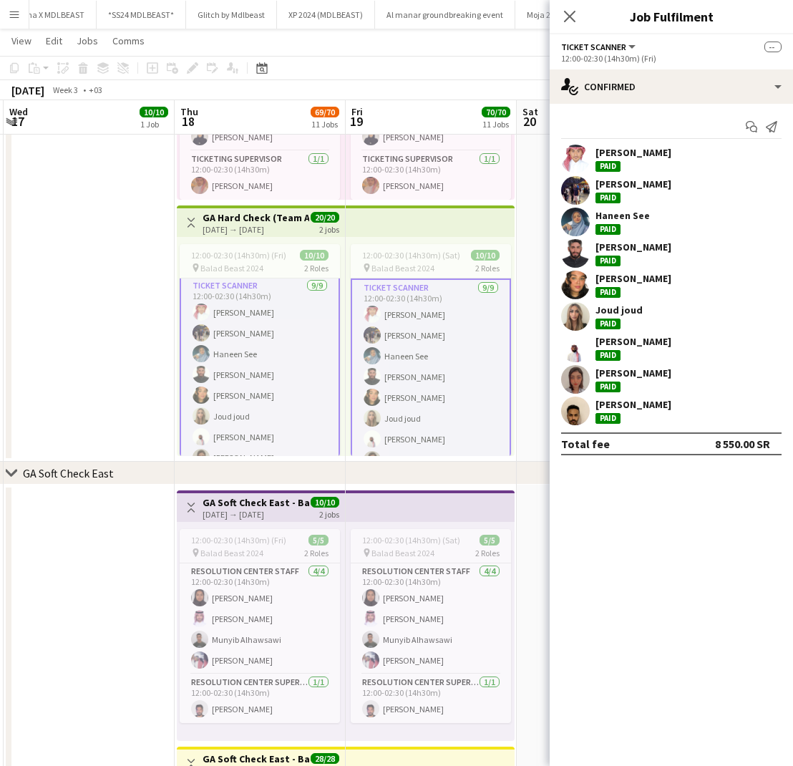
click at [633, 405] on div "[PERSON_NAME]" at bounding box center [633, 404] width 76 height 13
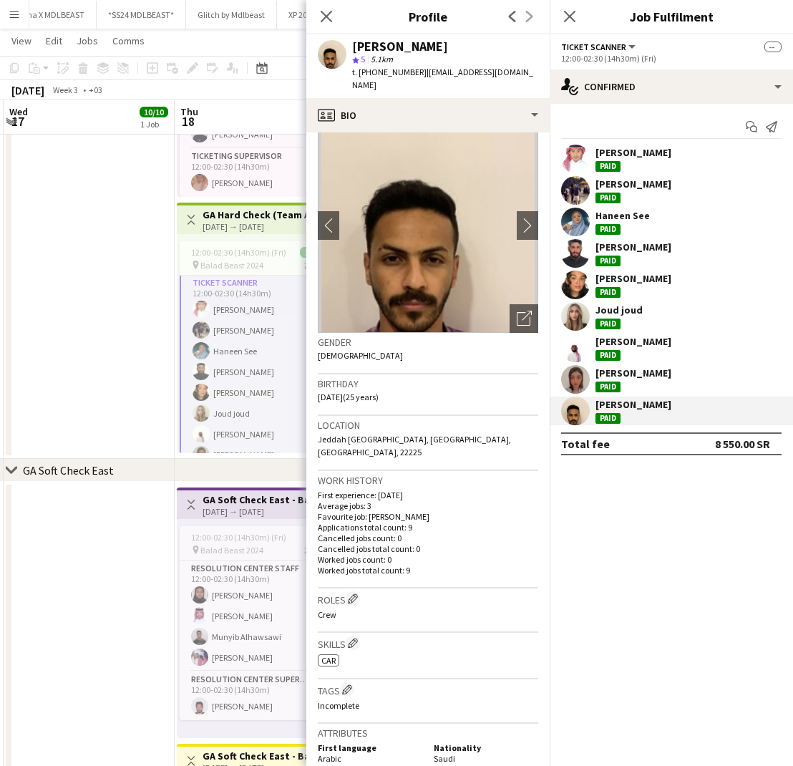
scroll to position [25, 0]
click at [573, 22] on icon "Close pop-in" at bounding box center [570, 16] width 14 height 14
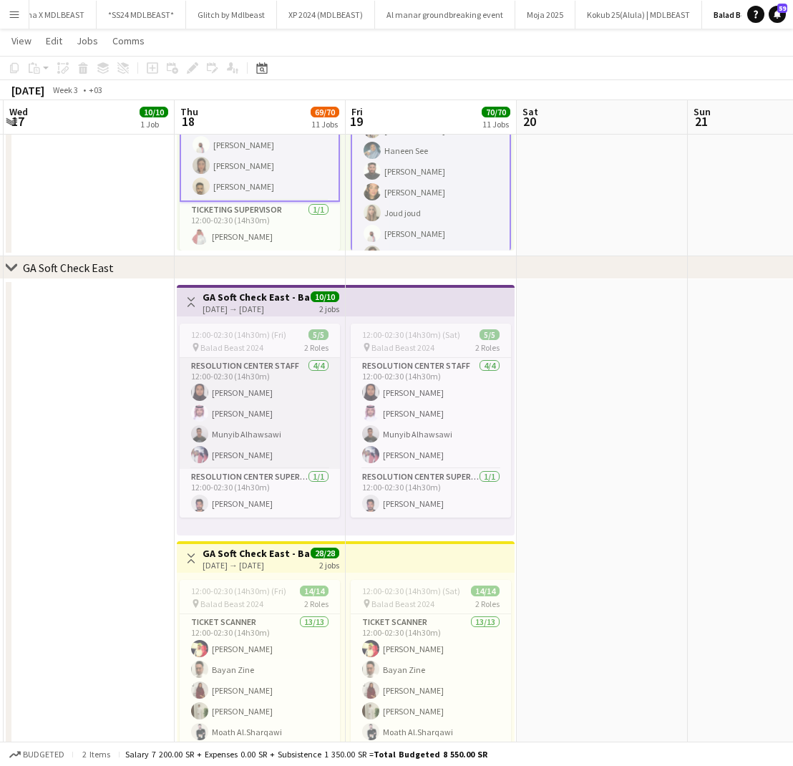
scroll to position [490, 0]
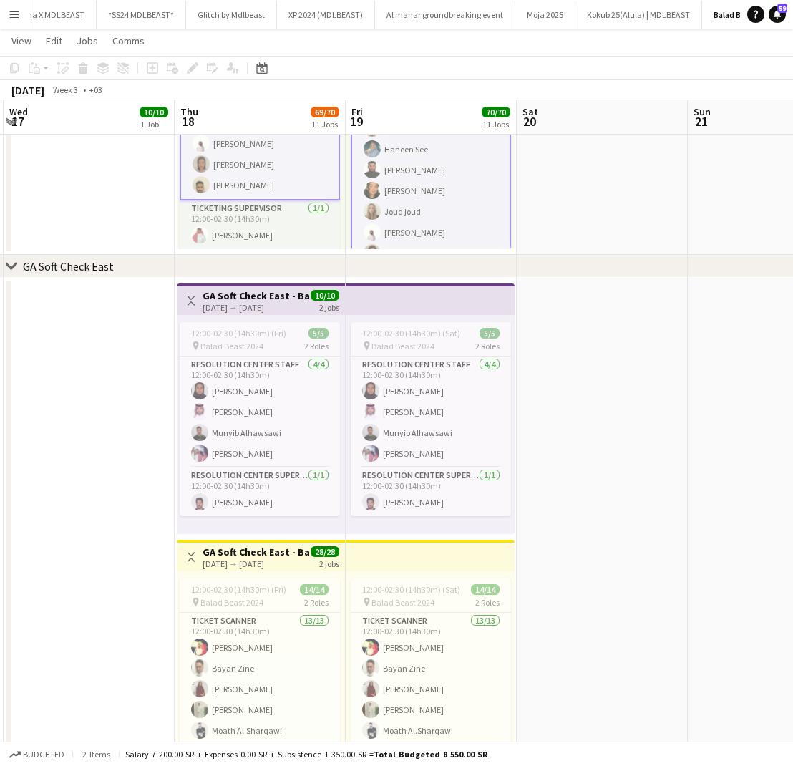
click at [295, 228] on app-card-role "Ticketing Supervisor 1/1 12:00-02:30 (14h30m) Yasser Abdullah" at bounding box center [260, 224] width 160 height 49
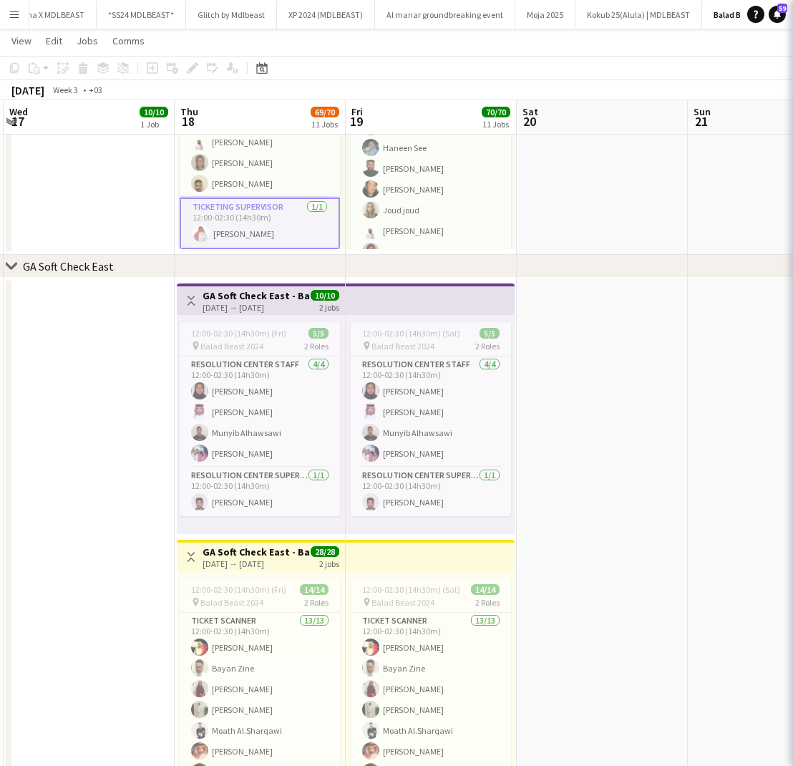
scroll to position [87, 0]
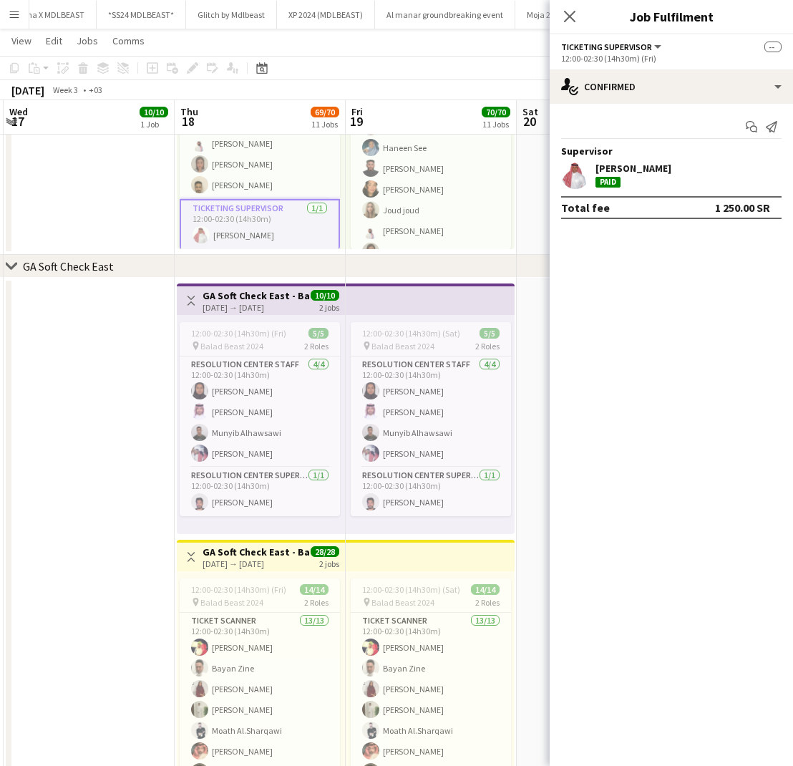
click at [690, 167] on div "Yasser Abdullah Paid" at bounding box center [671, 174] width 243 height 29
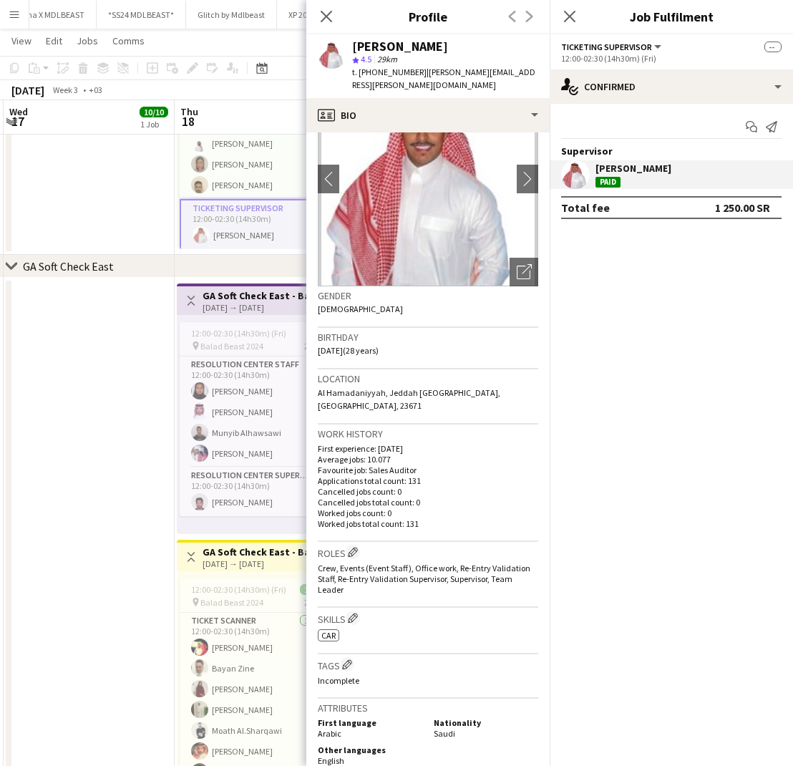
scroll to position [74, 0]
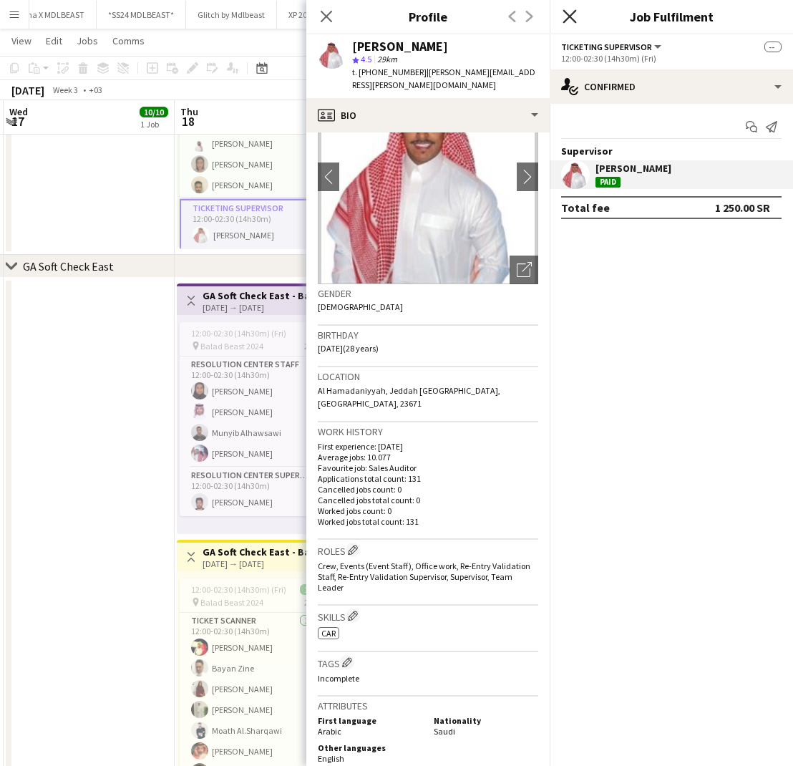
click at [573, 18] on icon "Close pop-in" at bounding box center [570, 16] width 14 height 14
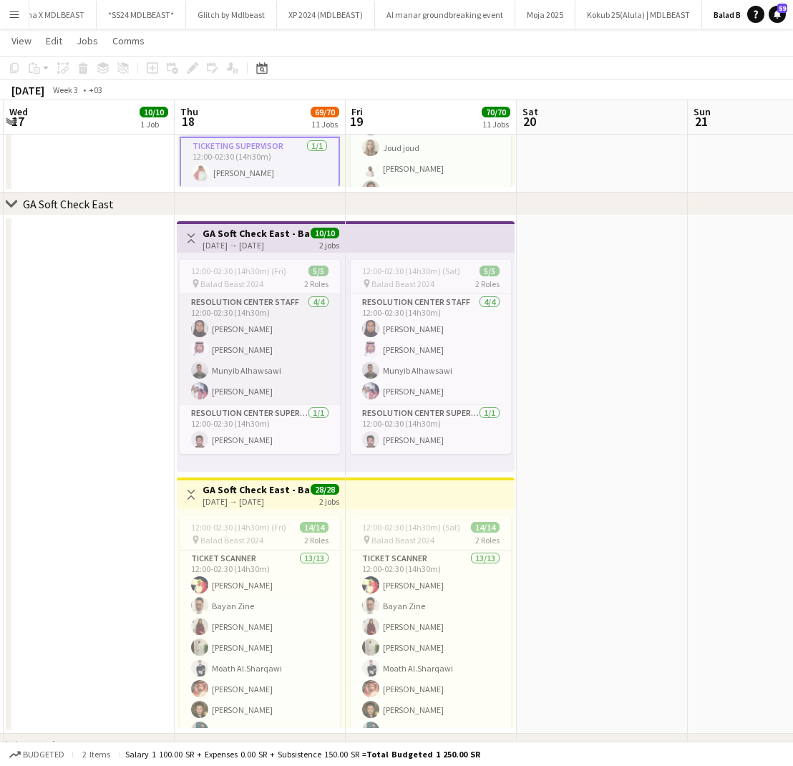
scroll to position [0, 341]
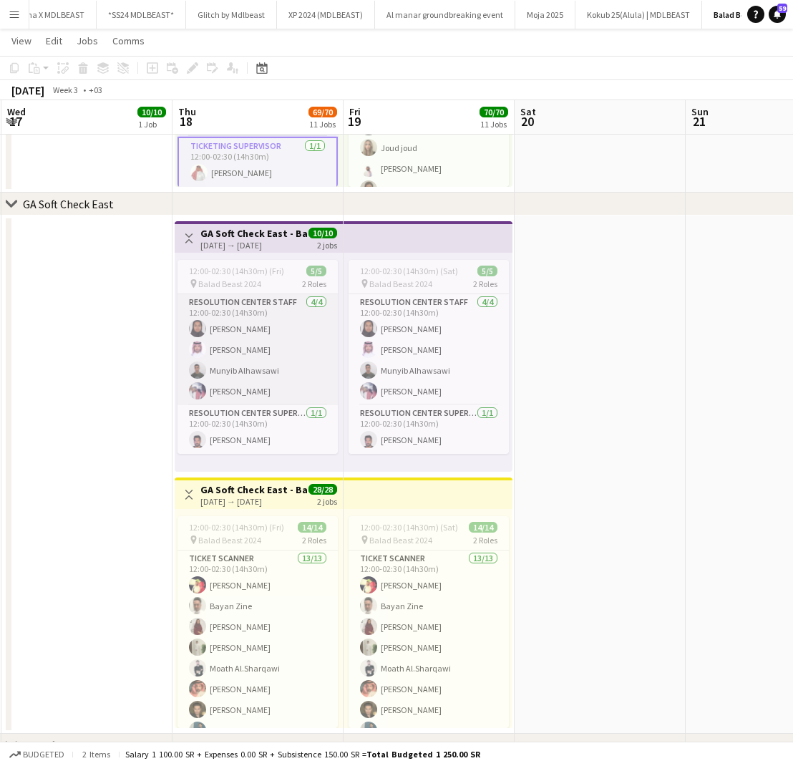
click at [245, 383] on app-card-role "Resolution Center Staff 4/4 12:00-02:30 (14h30m) Shaimaa Sharif Abdulrahman Gus…" at bounding box center [257, 349] width 160 height 111
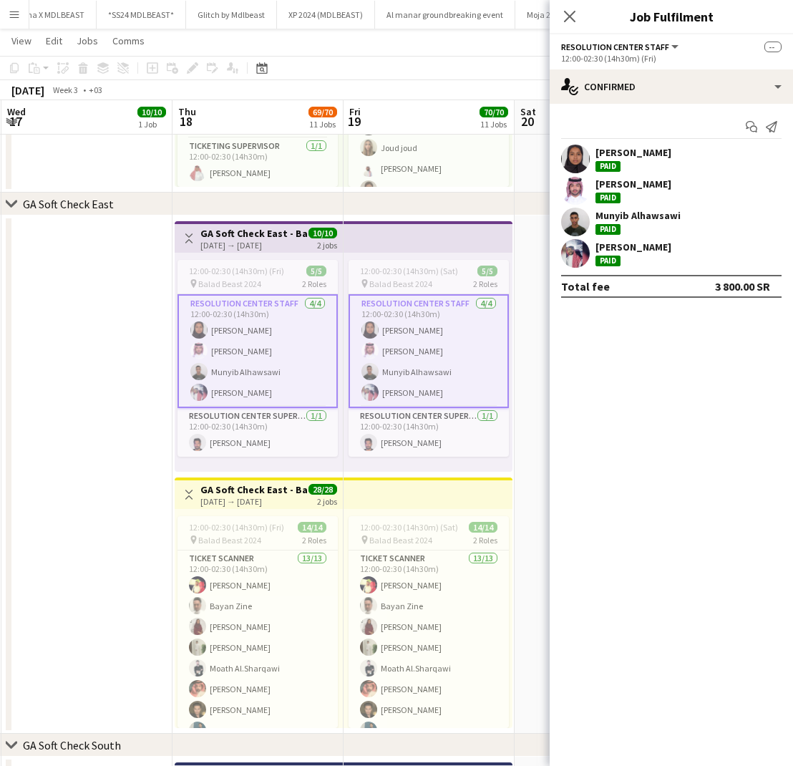
click at [703, 155] on div "Shaimaa Sharif Paid" at bounding box center [671, 159] width 243 height 29
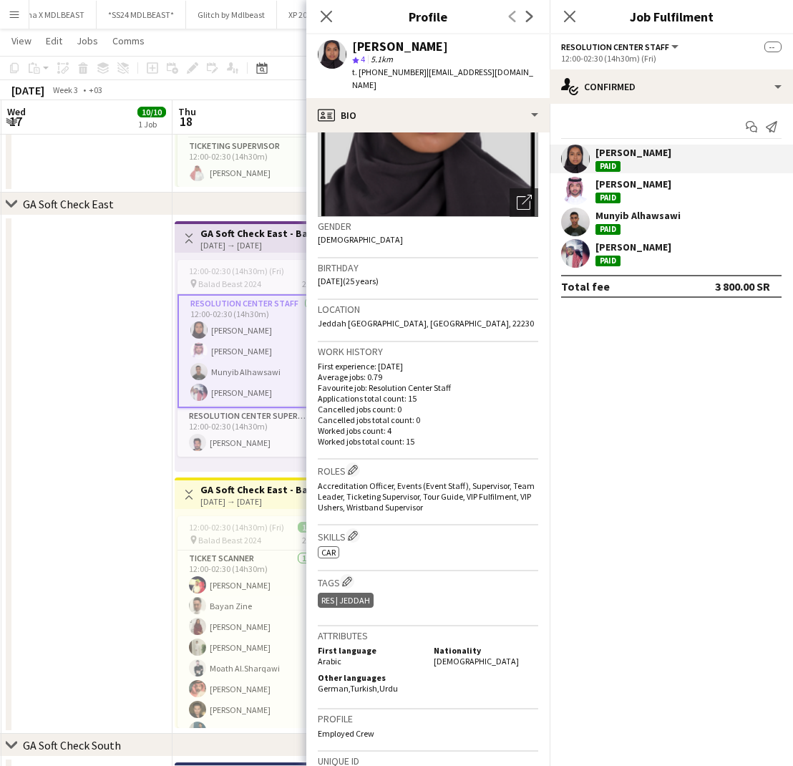
scroll to position [147, 0]
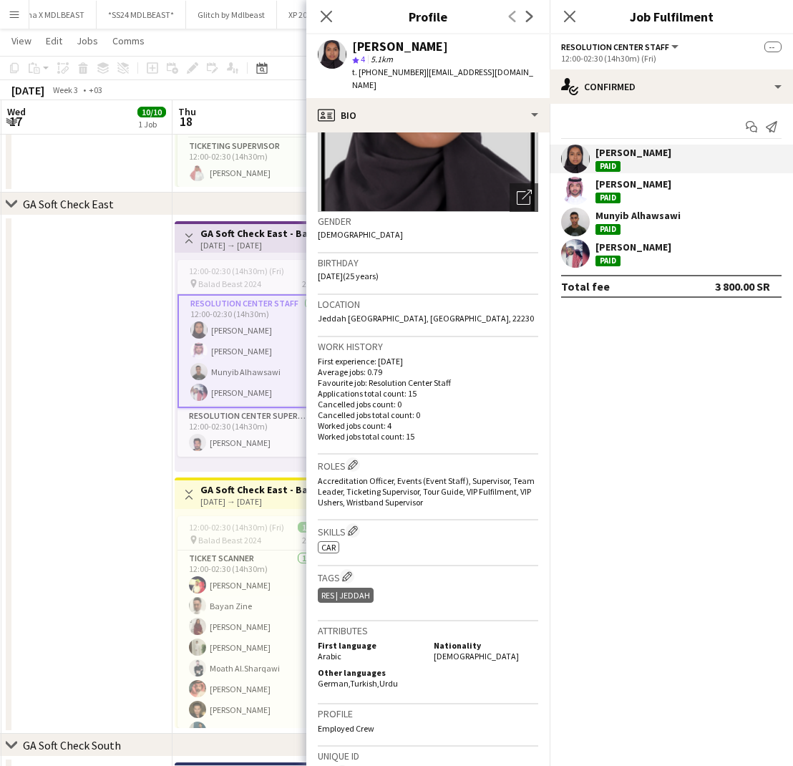
click at [638, 181] on div "[PERSON_NAME]" at bounding box center [633, 183] width 76 height 13
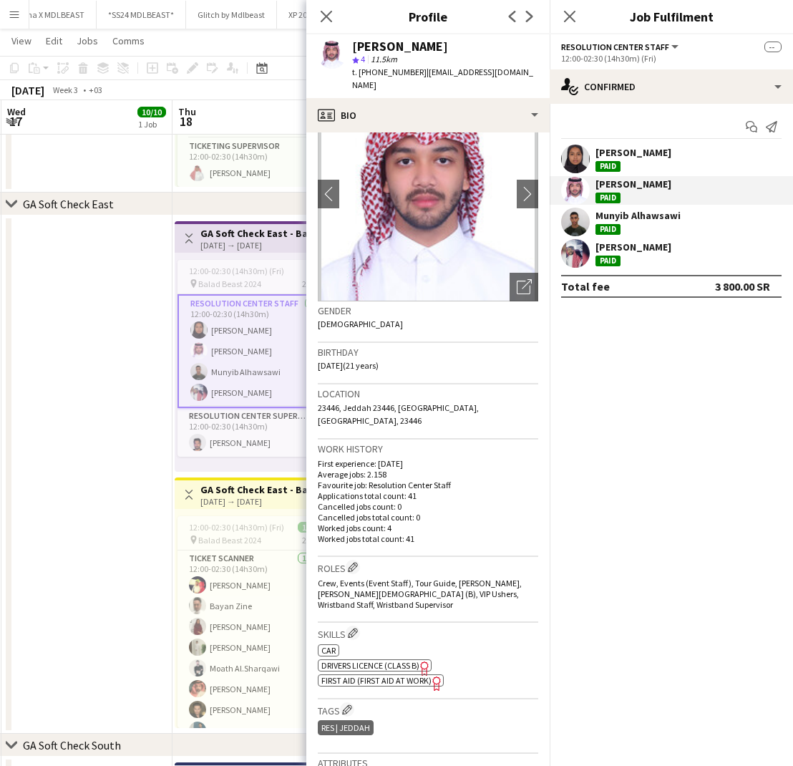
scroll to position [62, 0]
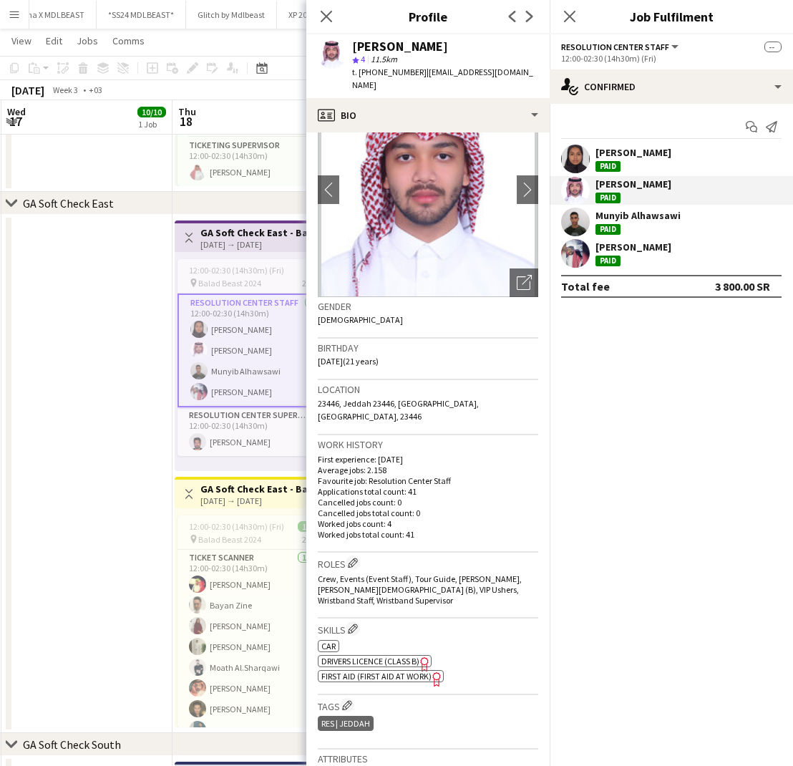
click at [612, 217] on div "Munyib Alhawsawi" at bounding box center [637, 215] width 85 height 13
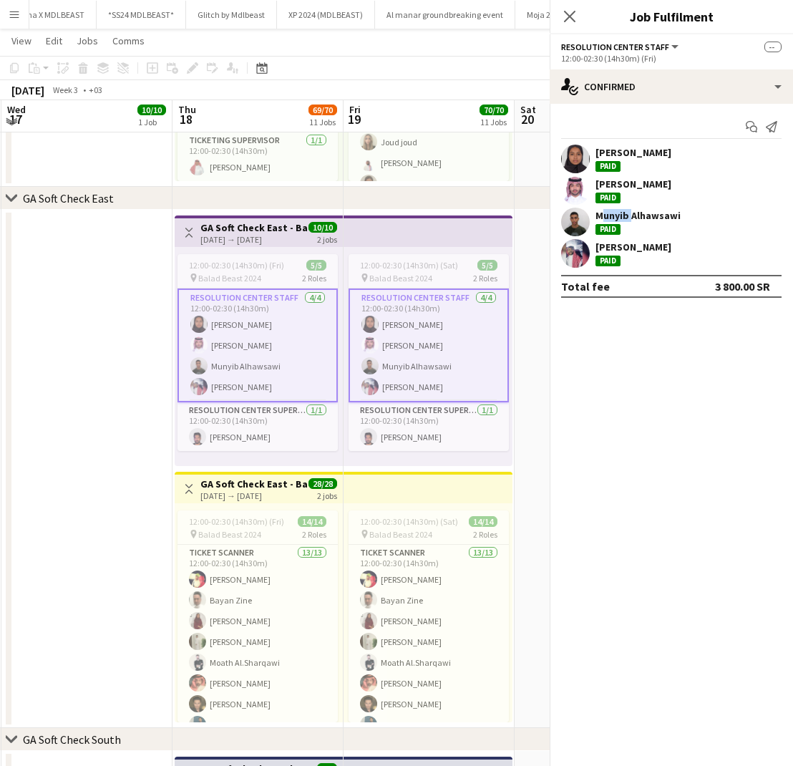
scroll to position [560, 0]
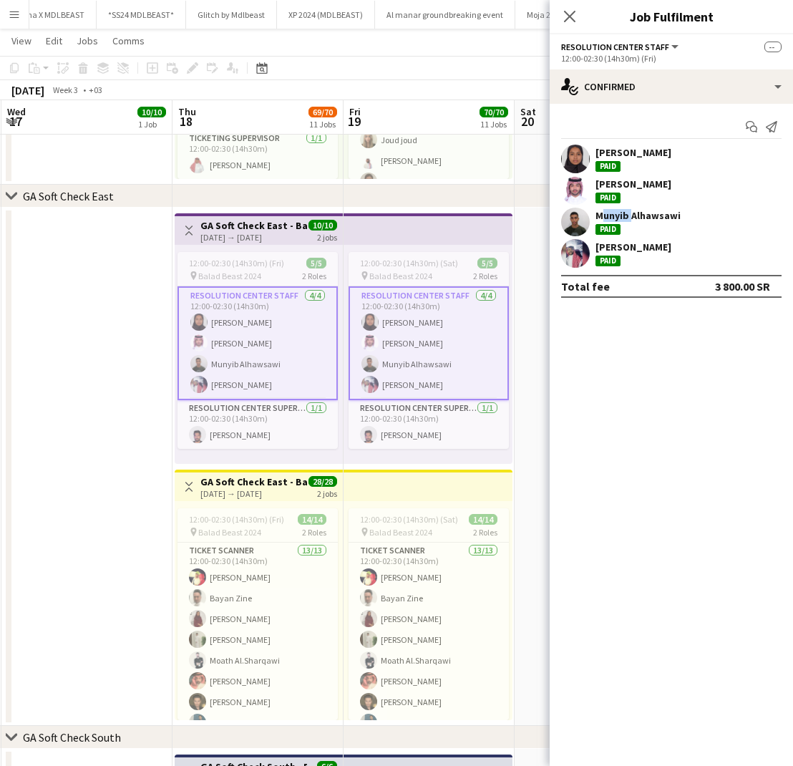
click at [619, 216] on div "Munyib Alhawsawi" at bounding box center [637, 215] width 85 height 13
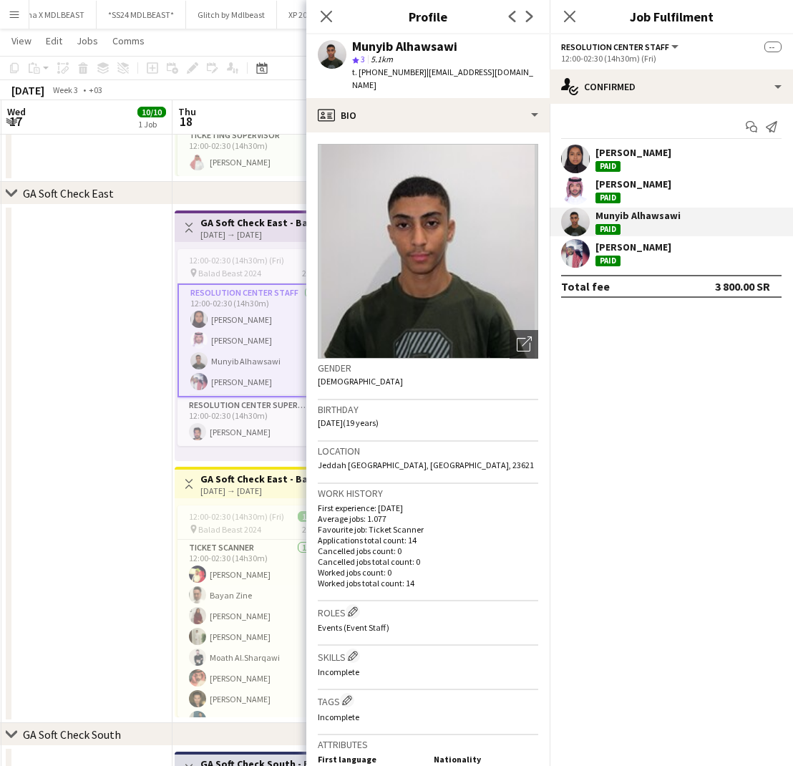
click at [605, 250] on div "[PERSON_NAME]" at bounding box center [633, 246] width 76 height 13
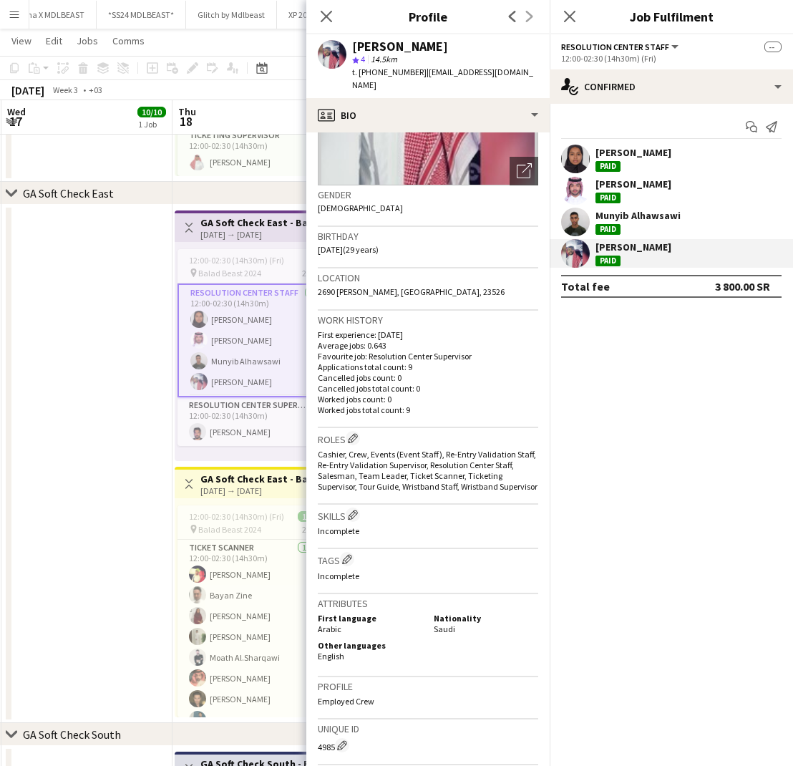
scroll to position [177, 0]
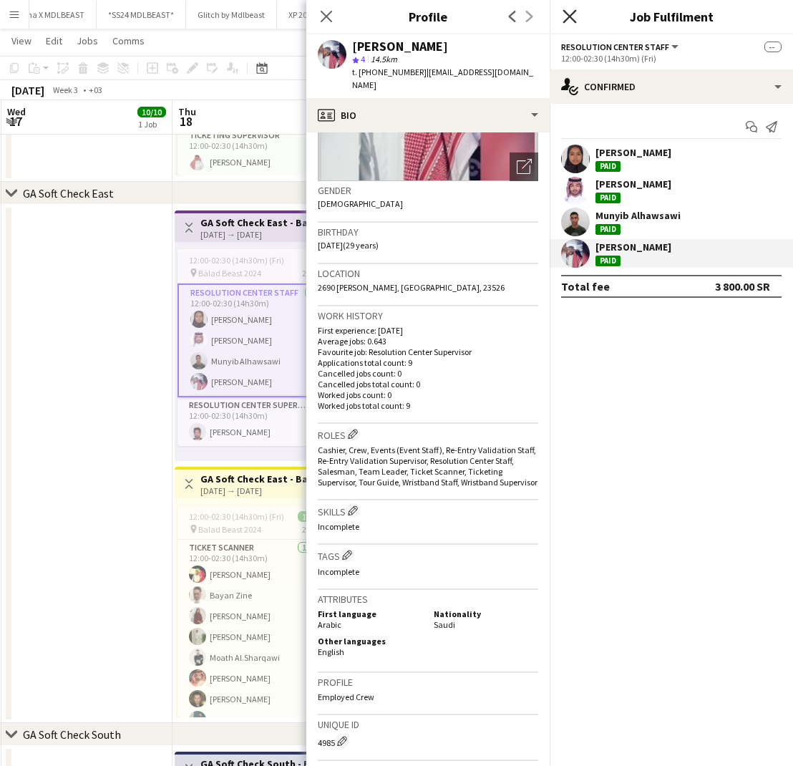
click at [567, 17] on icon "Close pop-in" at bounding box center [570, 16] width 14 height 14
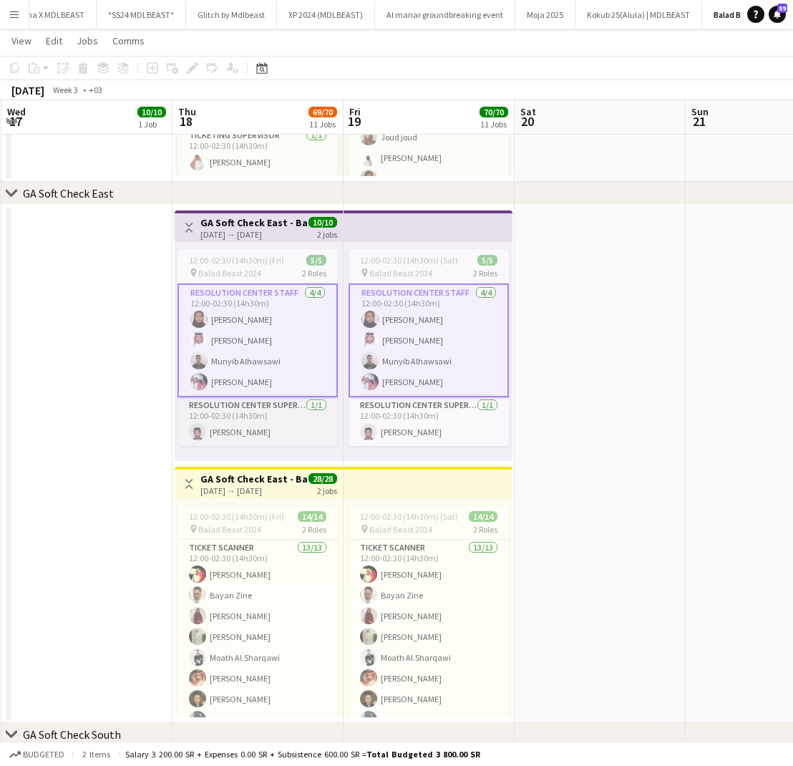
click at [249, 419] on app-card-role "Resolution Center Supervisor 1/1 12:00-02:30 (14h30m) fawaz shesha" at bounding box center [257, 421] width 160 height 49
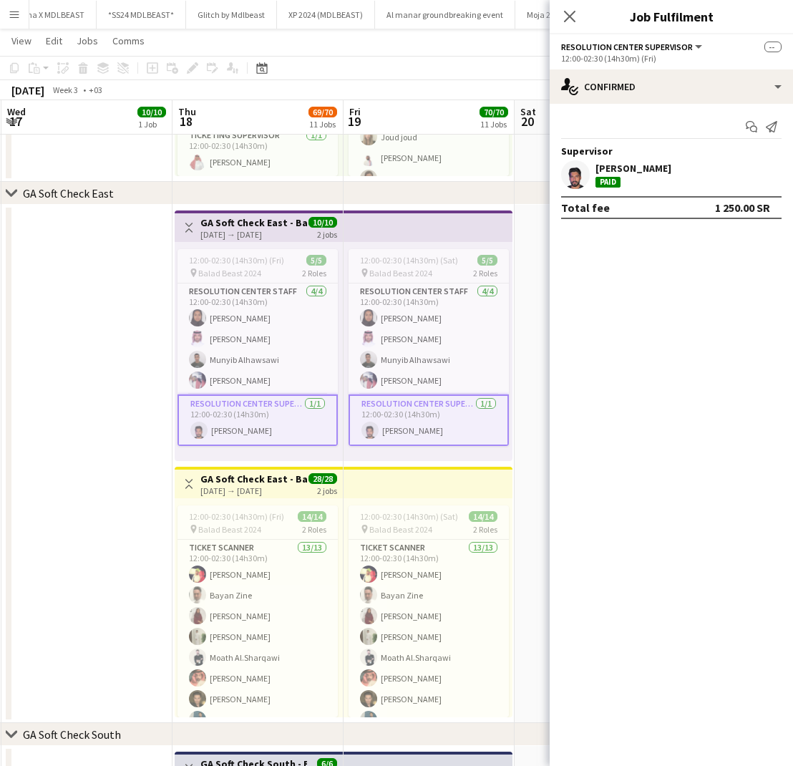
click at [682, 166] on div "fawaz shesha Paid" at bounding box center [671, 174] width 243 height 29
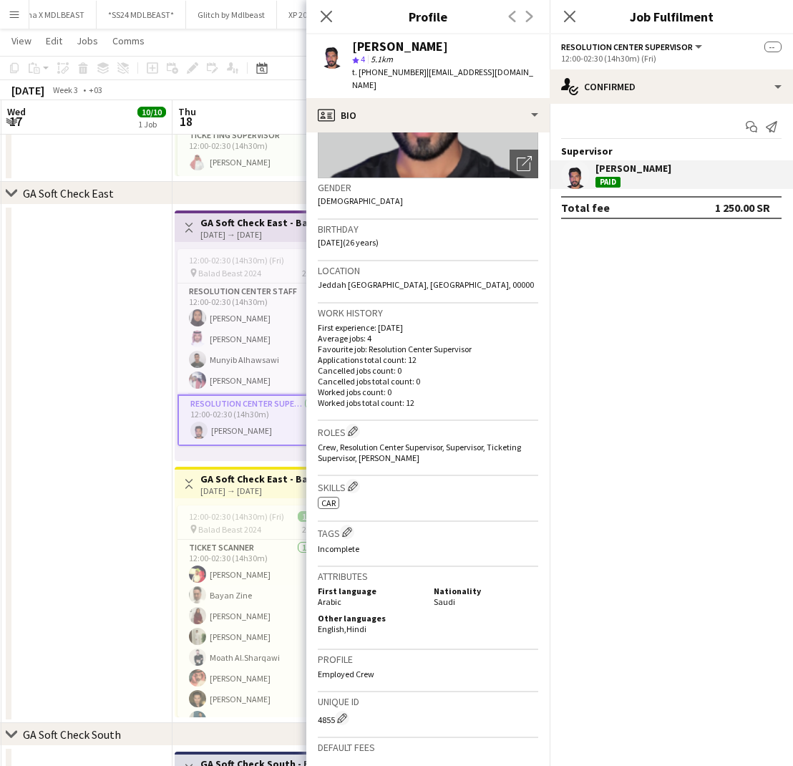
scroll to position [186, 0]
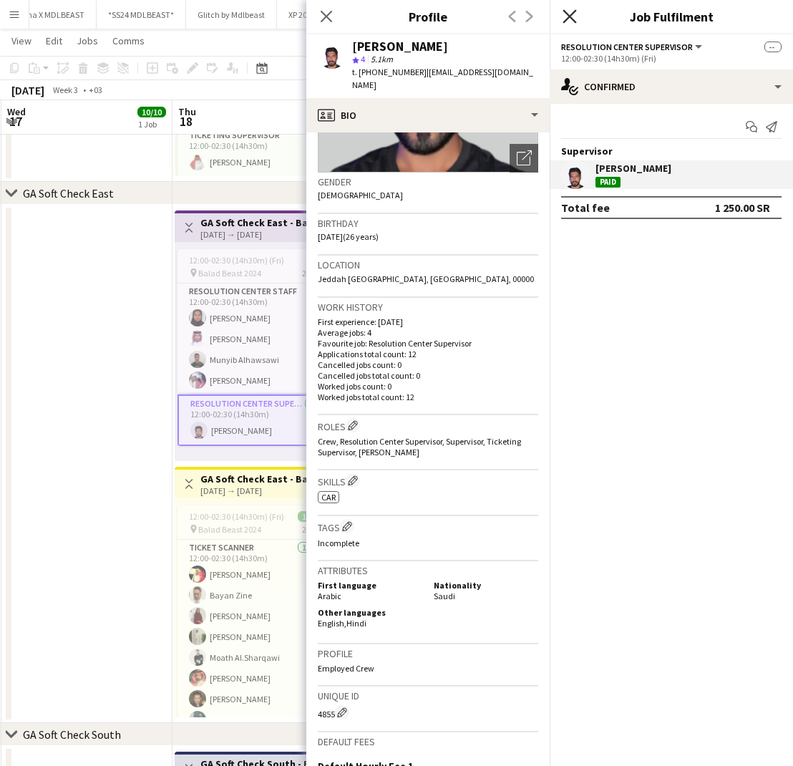
click at [575, 18] on icon "Close pop-in" at bounding box center [570, 16] width 14 height 14
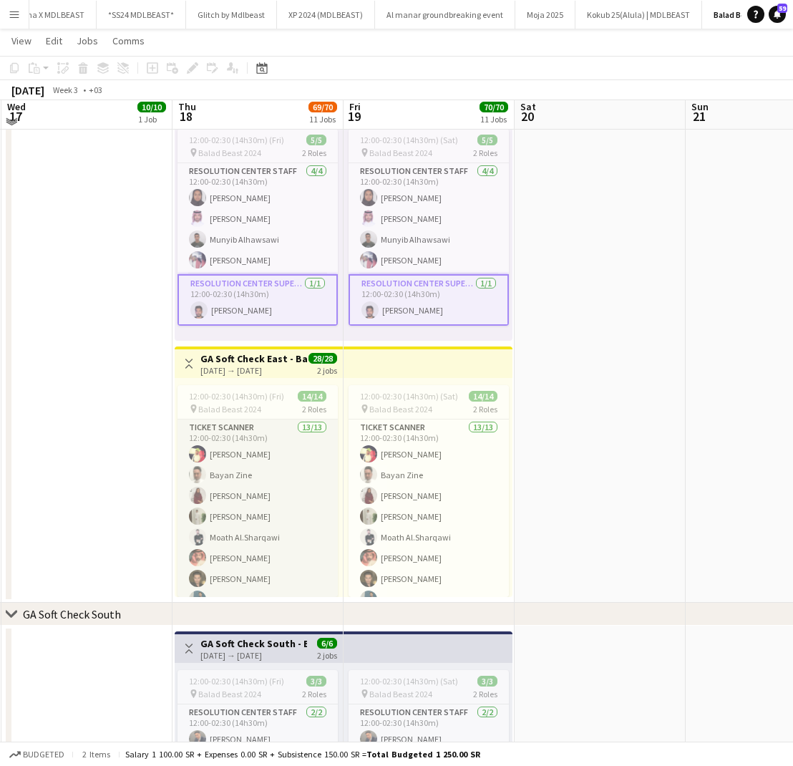
scroll to position [684, 0]
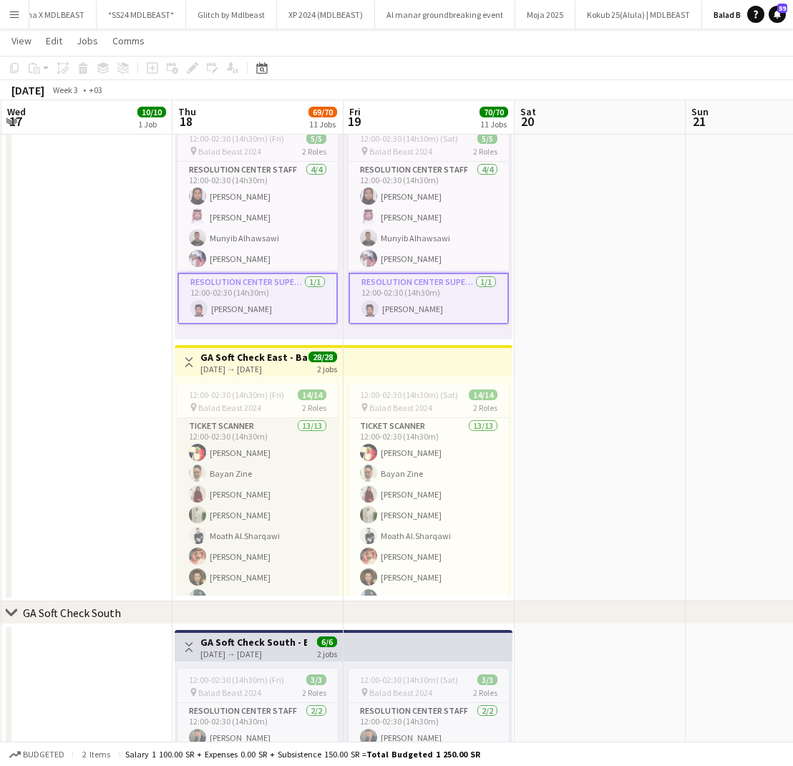
click at [245, 472] on app-card-role "Ticket Scanner 13/13 12:00-02:30 (14h30m) Fadi Albasha Bayan Zine Sara Abdullah…" at bounding box center [257, 567] width 160 height 298
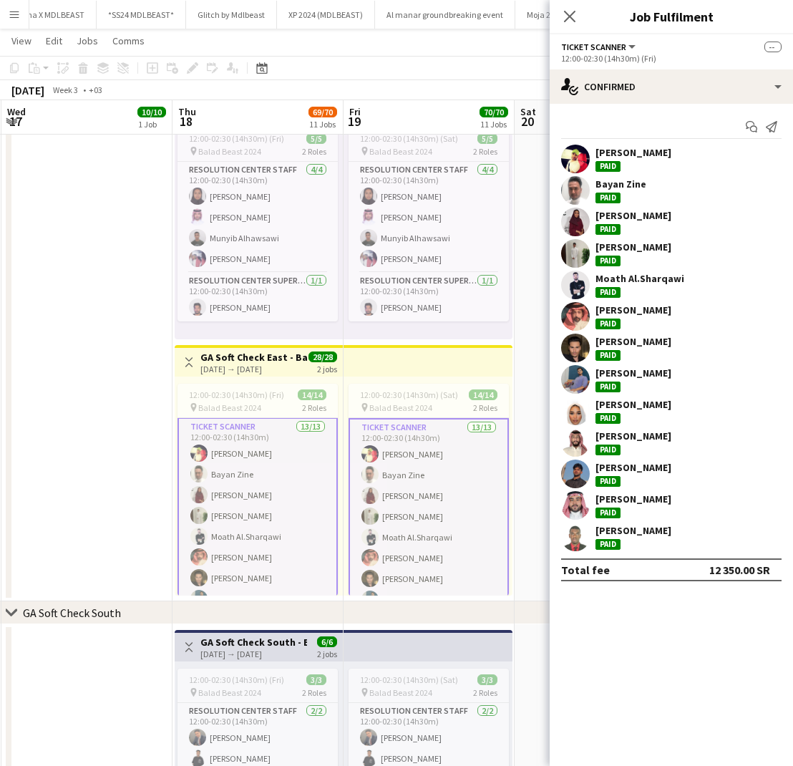
click at [626, 157] on div "[PERSON_NAME]" at bounding box center [633, 152] width 76 height 13
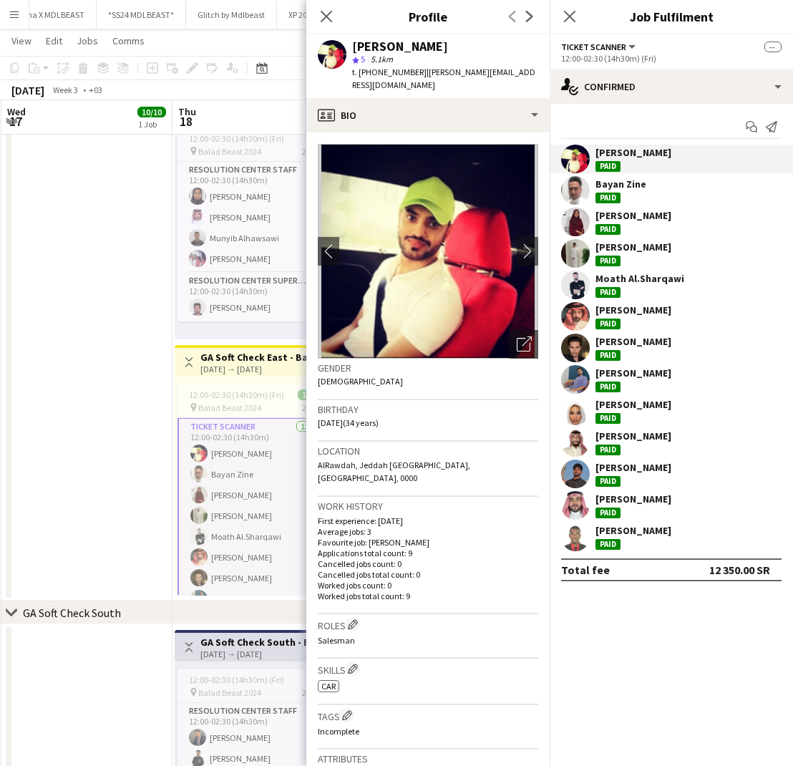
click at [649, 177] on div "Bayan Zine Paid" at bounding box center [671, 190] width 243 height 29
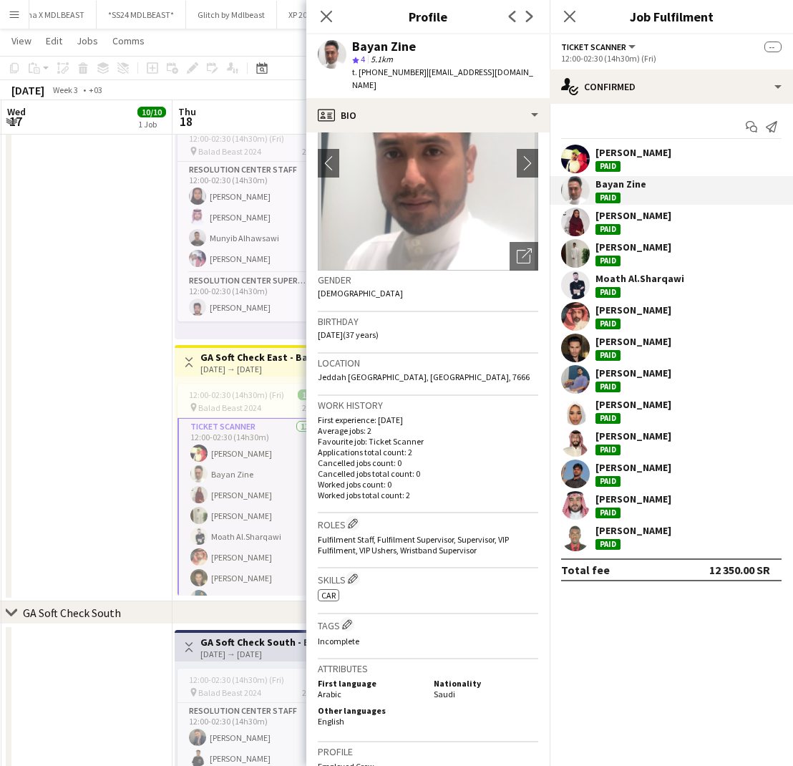
scroll to position [92, 0]
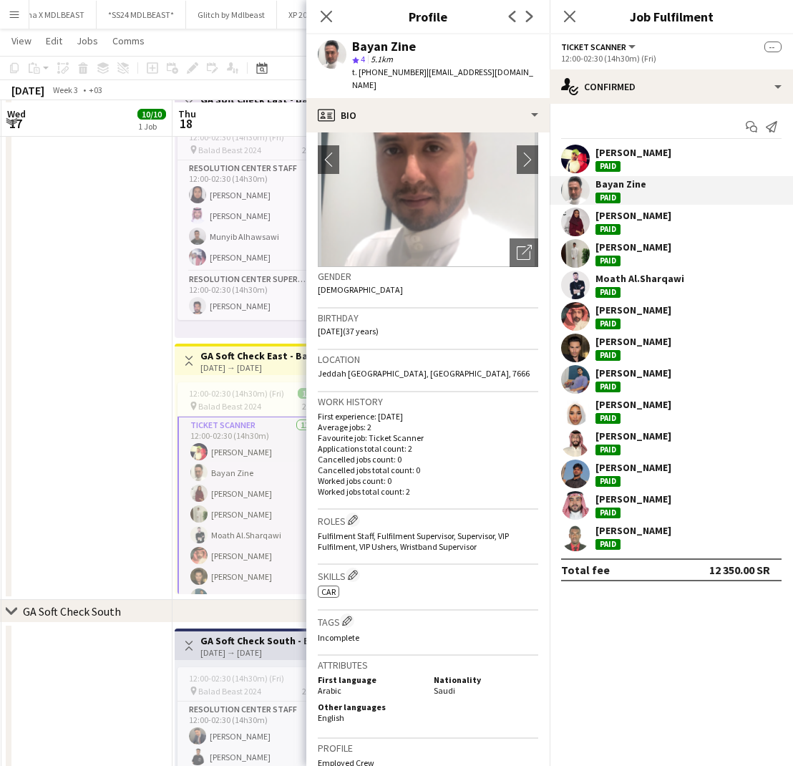
click at [651, 213] on div "[PERSON_NAME]" at bounding box center [633, 215] width 76 height 13
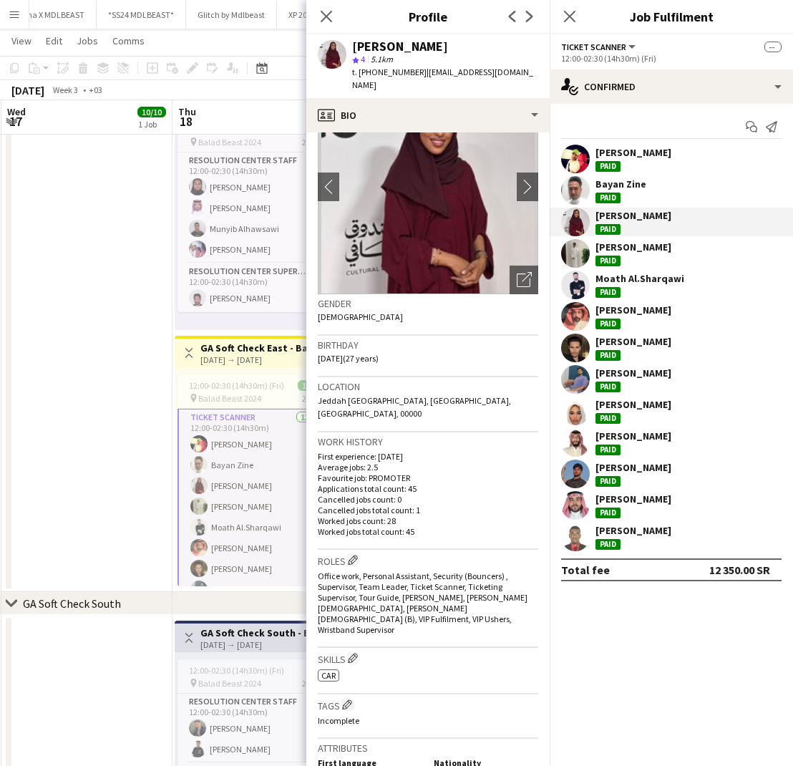
scroll to position [70, 0]
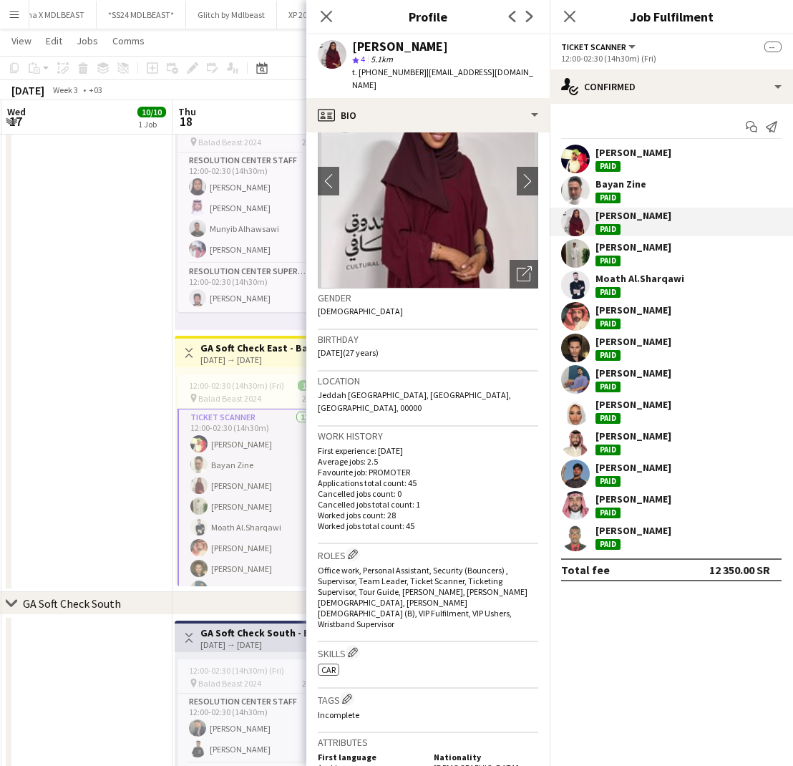
click at [616, 247] on div "[PERSON_NAME]" at bounding box center [633, 246] width 76 height 13
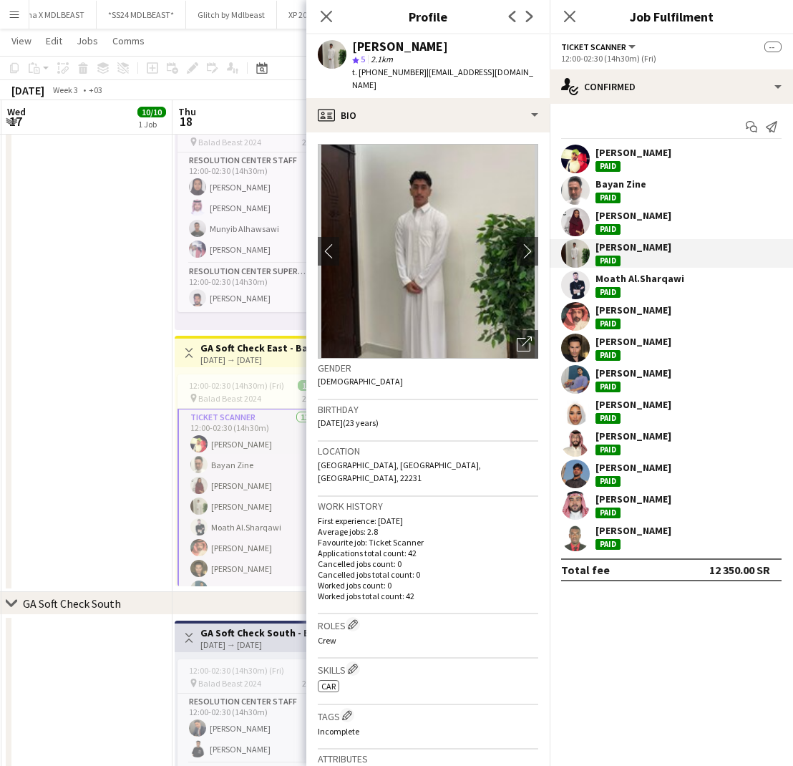
scroll to position [9, 0]
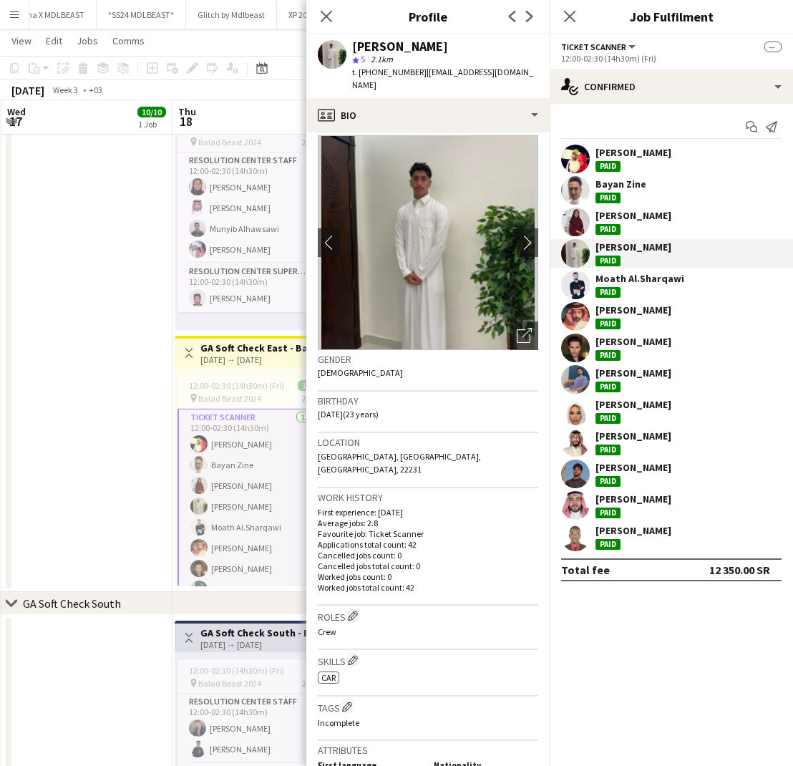
click at [609, 276] on div "Moath Al.Sharqawi" at bounding box center [639, 278] width 89 height 13
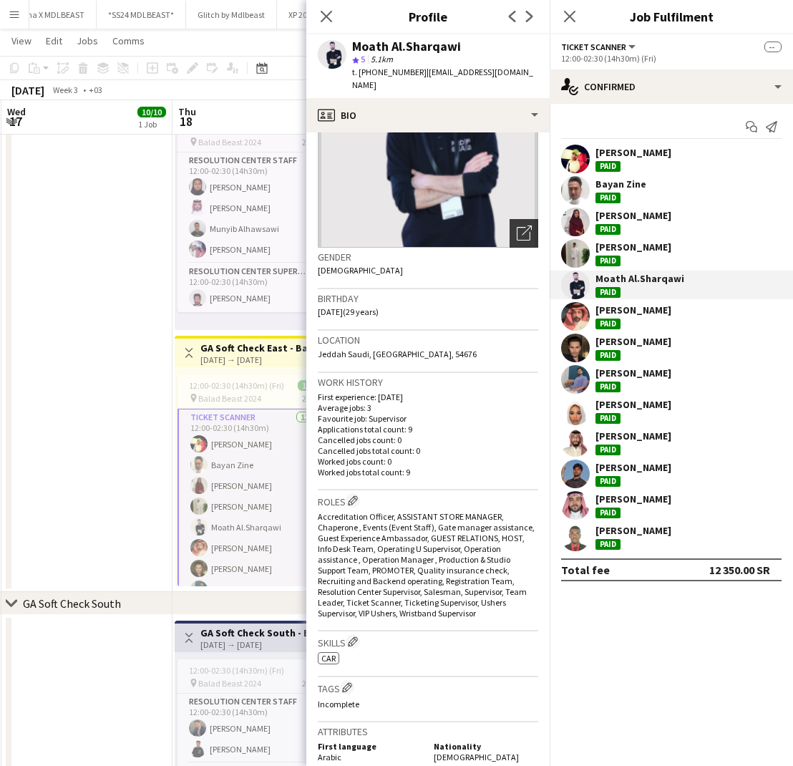
scroll to position [114, 0]
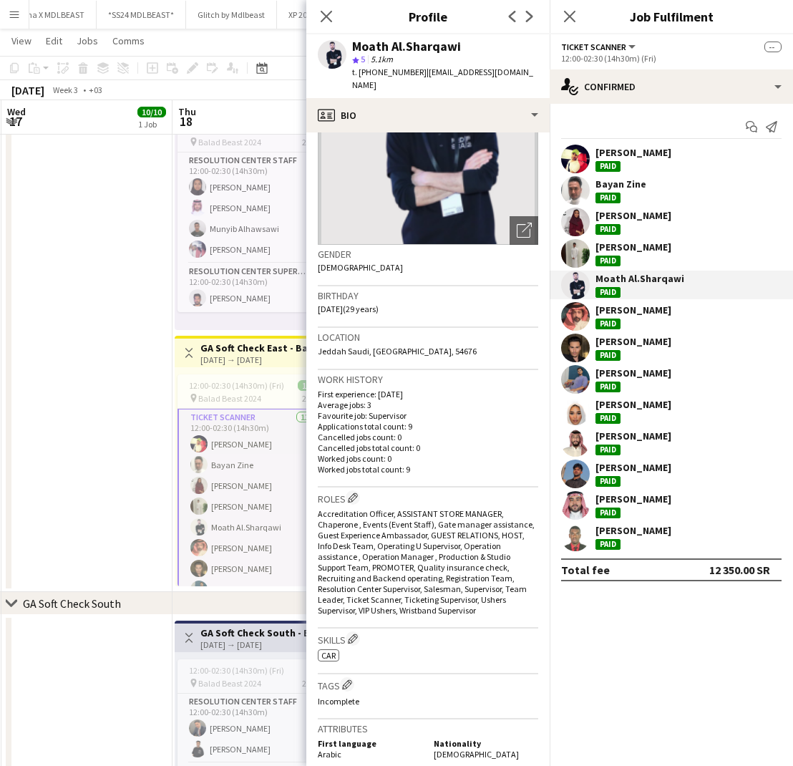
click at [634, 313] on div "[PERSON_NAME]" at bounding box center [633, 309] width 76 height 13
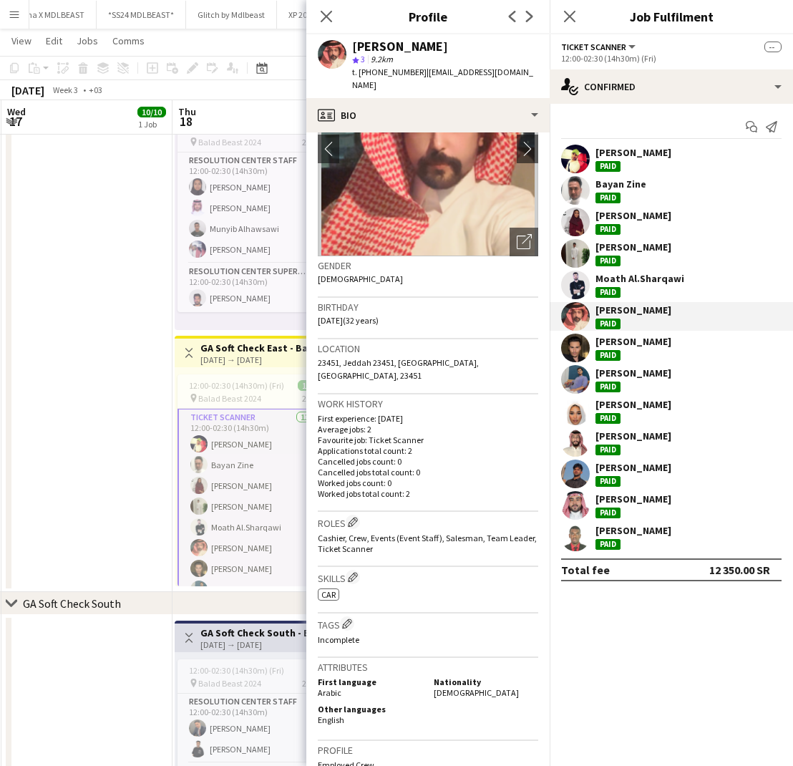
scroll to position [107, 0]
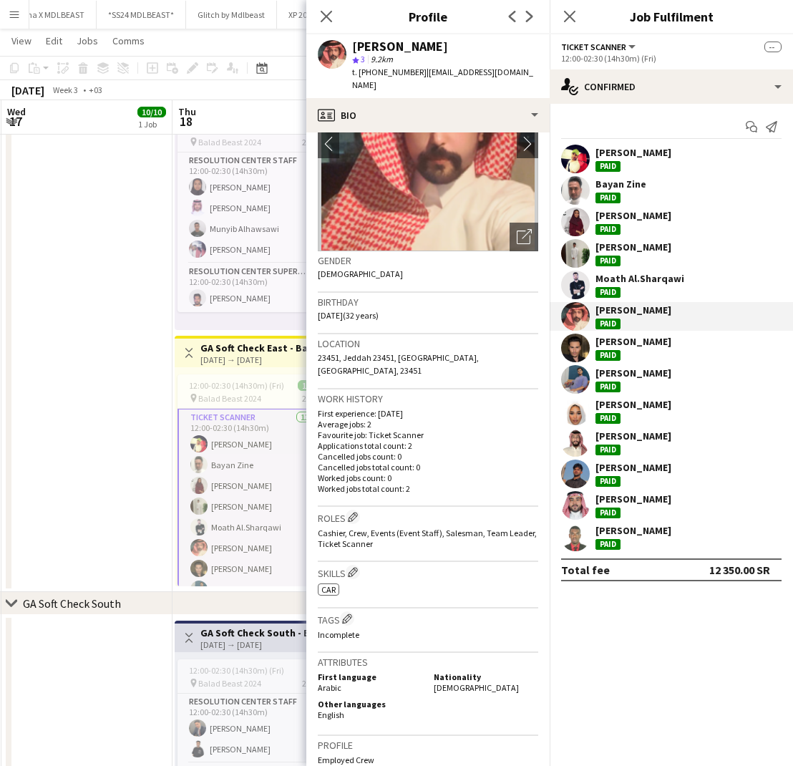
click at [620, 342] on div "[PERSON_NAME]" at bounding box center [633, 341] width 76 height 13
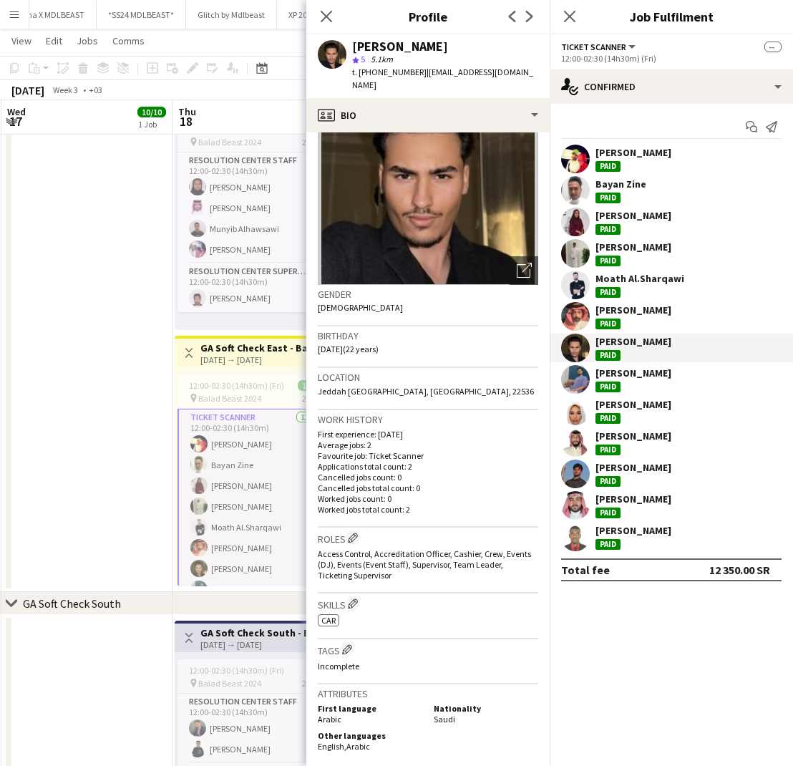
scroll to position [64, 0]
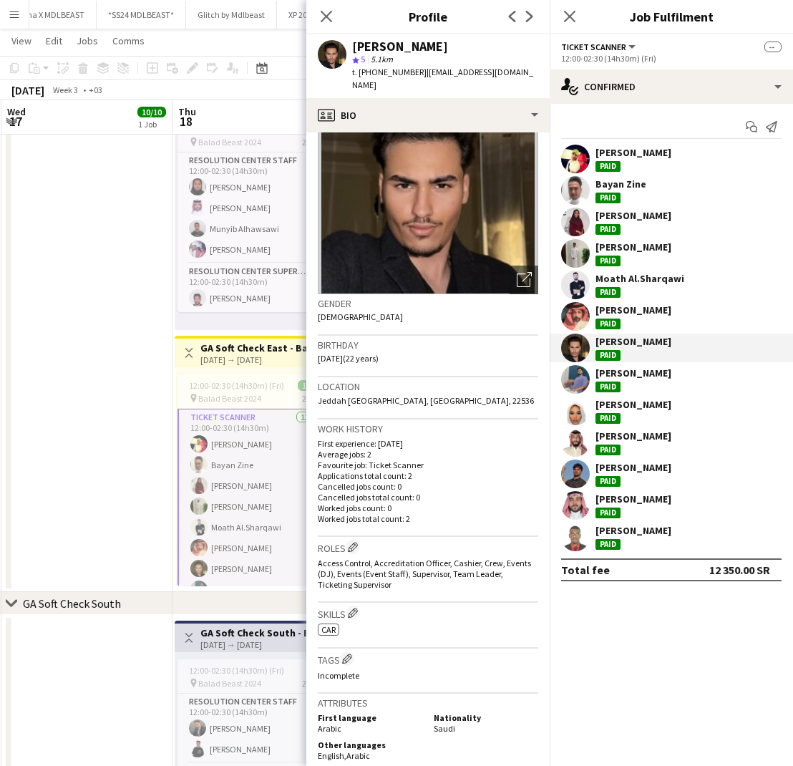
click at [665, 378] on div "[PERSON_NAME]" at bounding box center [633, 372] width 76 height 13
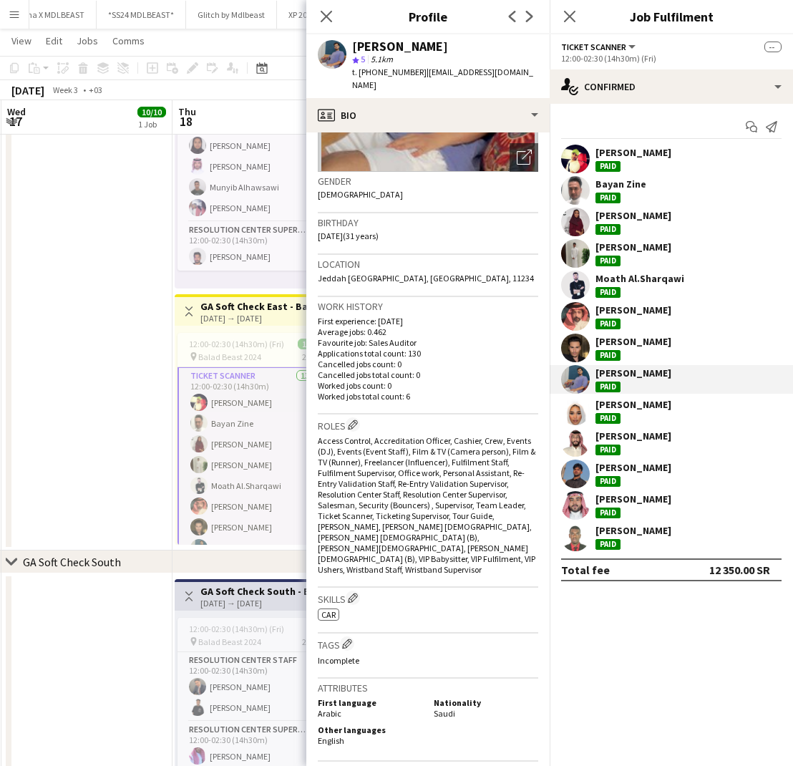
scroll to position [193, 0]
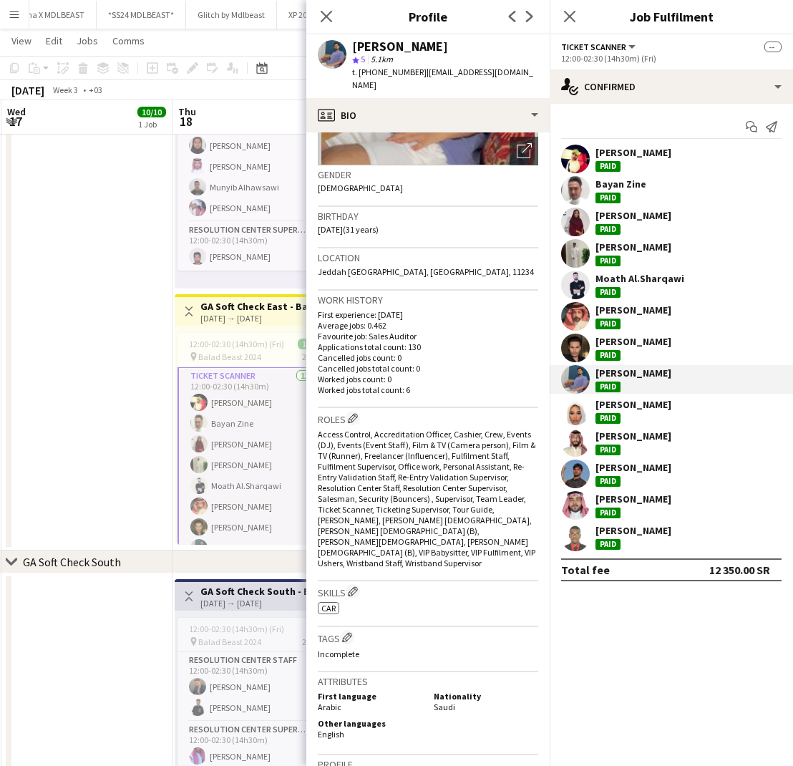
click at [633, 403] on div "[PERSON_NAME]" at bounding box center [633, 404] width 76 height 13
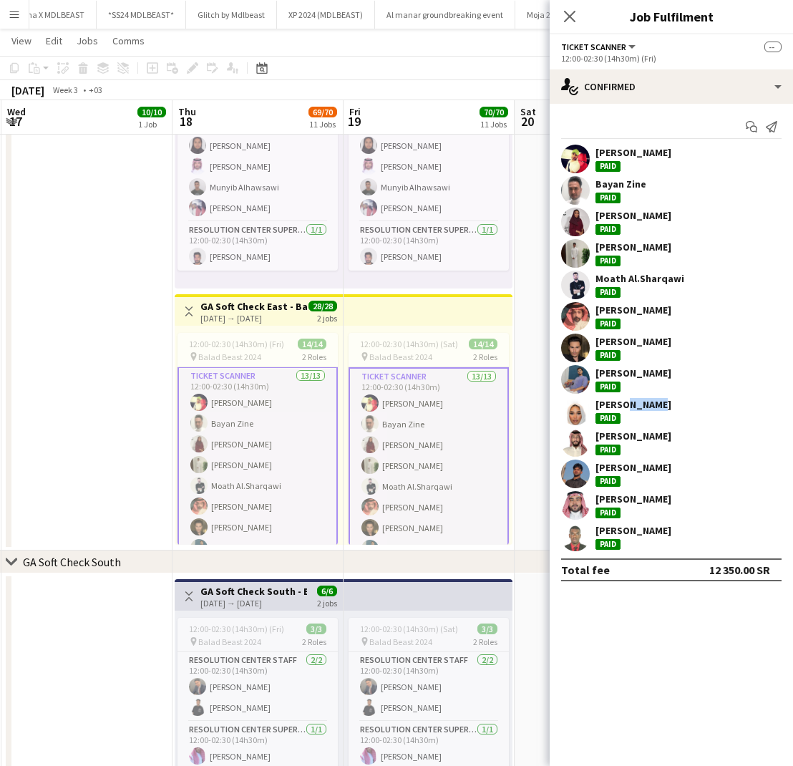
click at [695, 409] on div "Tala Faisal Paid" at bounding box center [671, 410] width 243 height 29
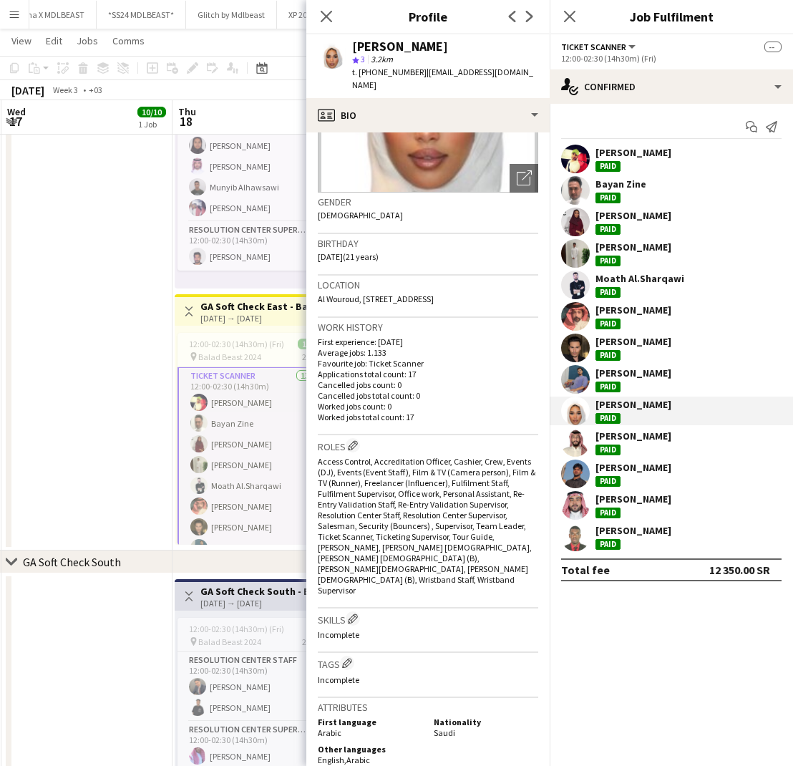
scroll to position [168, 0]
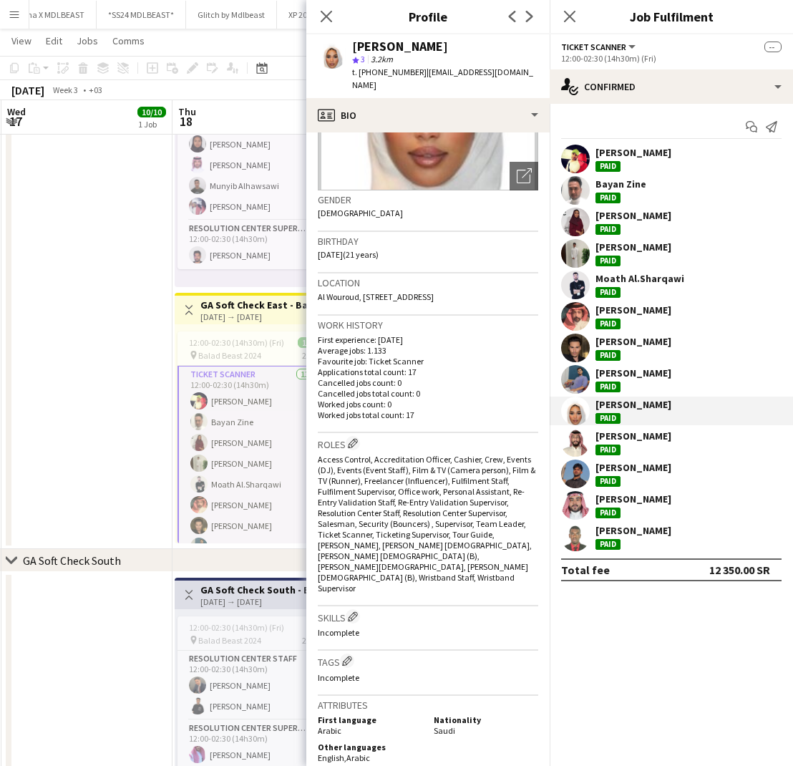
click at [638, 442] on div "Sultan Humusani Paid" at bounding box center [633, 442] width 76 height 26
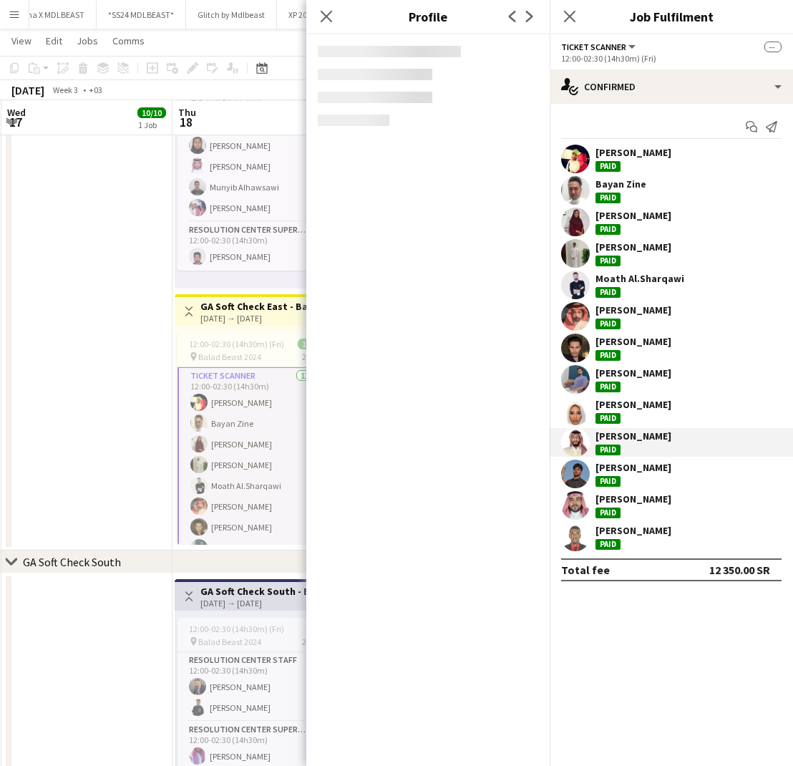
click at [638, 442] on div "Sultan Humusani Paid" at bounding box center [633, 442] width 76 height 26
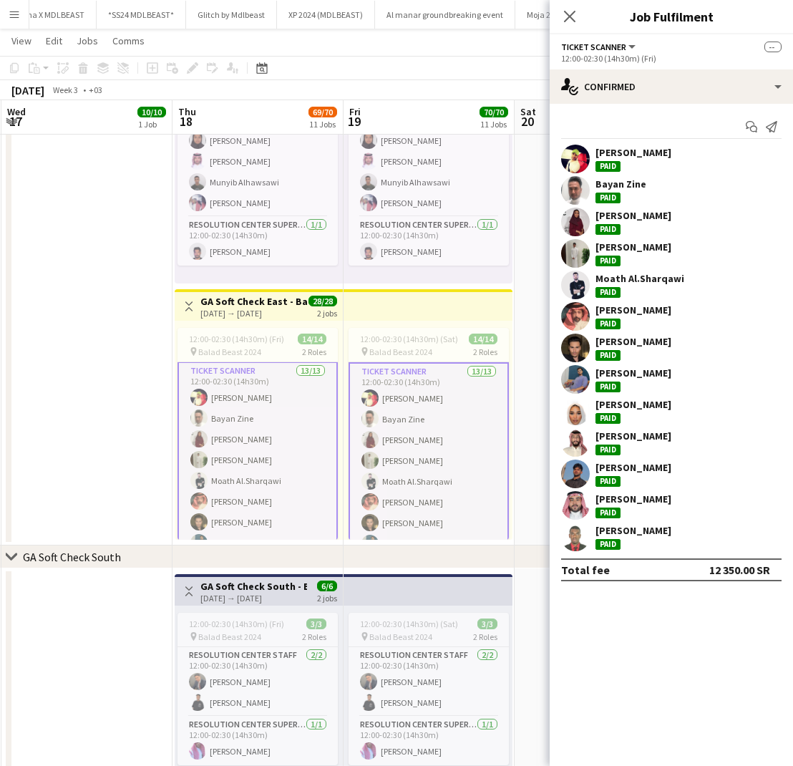
click at [640, 439] on div "[PERSON_NAME]" at bounding box center [633, 435] width 76 height 13
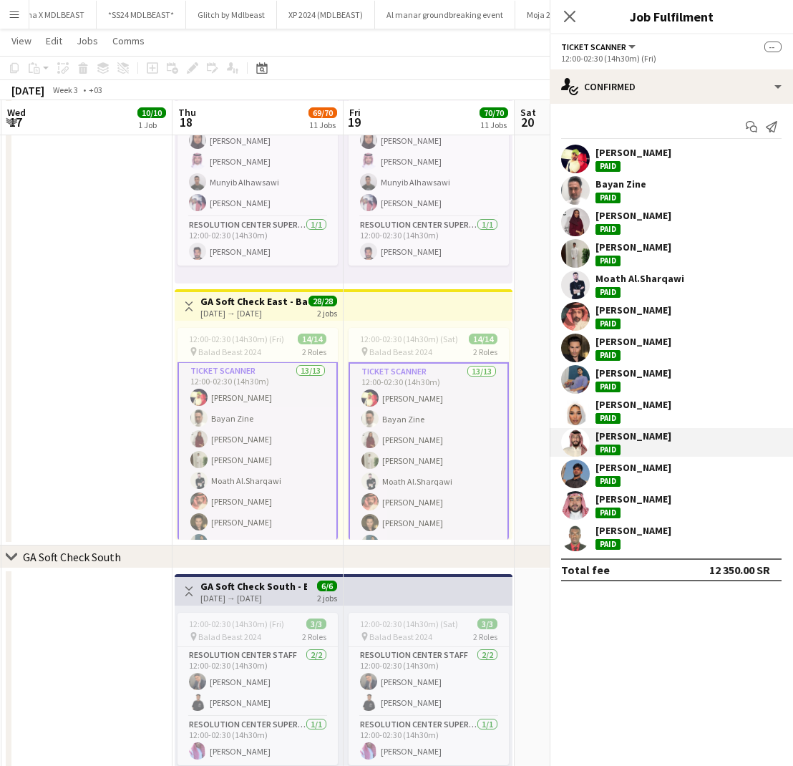
scroll to position [746, 0]
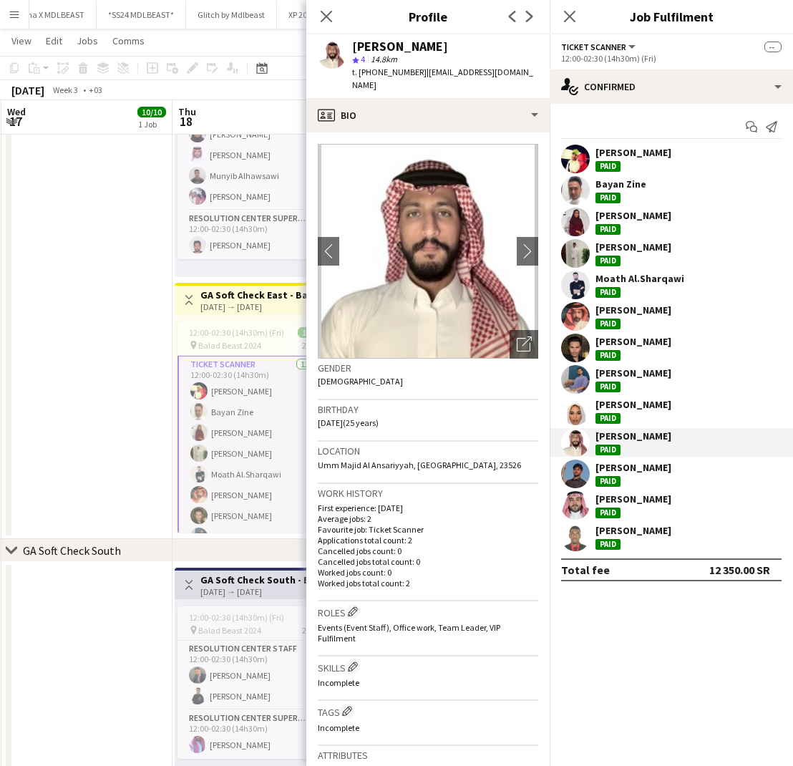
click at [627, 477] on div "Nawaf Alawi Paid" at bounding box center [633, 474] width 76 height 26
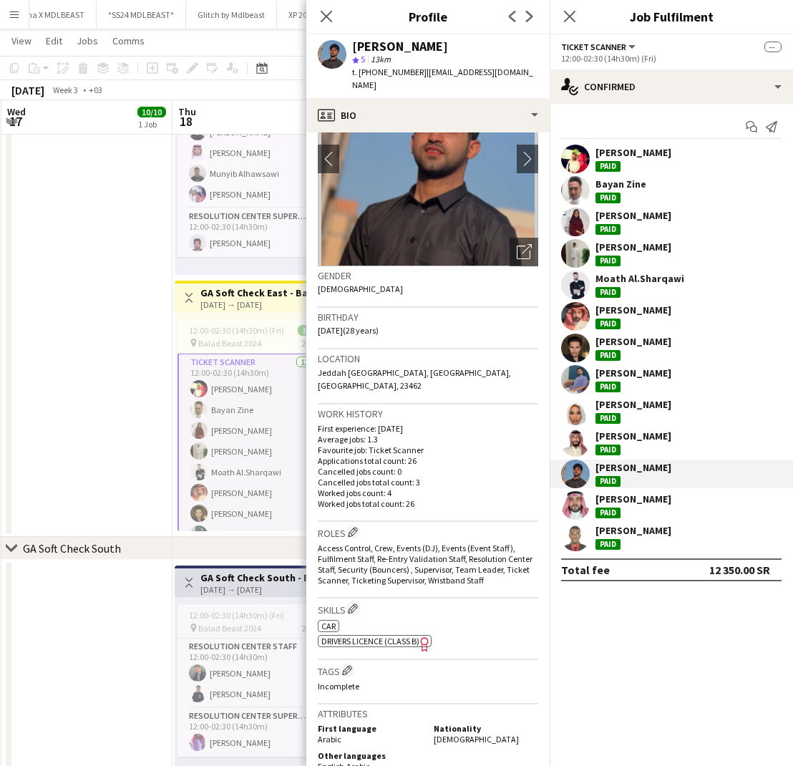
scroll to position [94, 0]
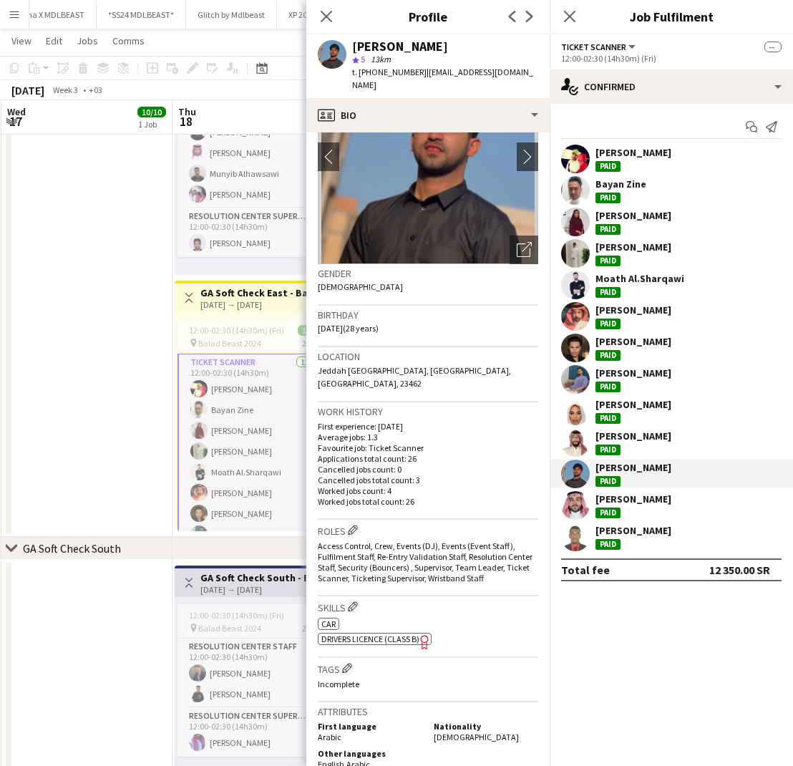
click at [624, 500] on div "[PERSON_NAME]" at bounding box center [633, 498] width 76 height 13
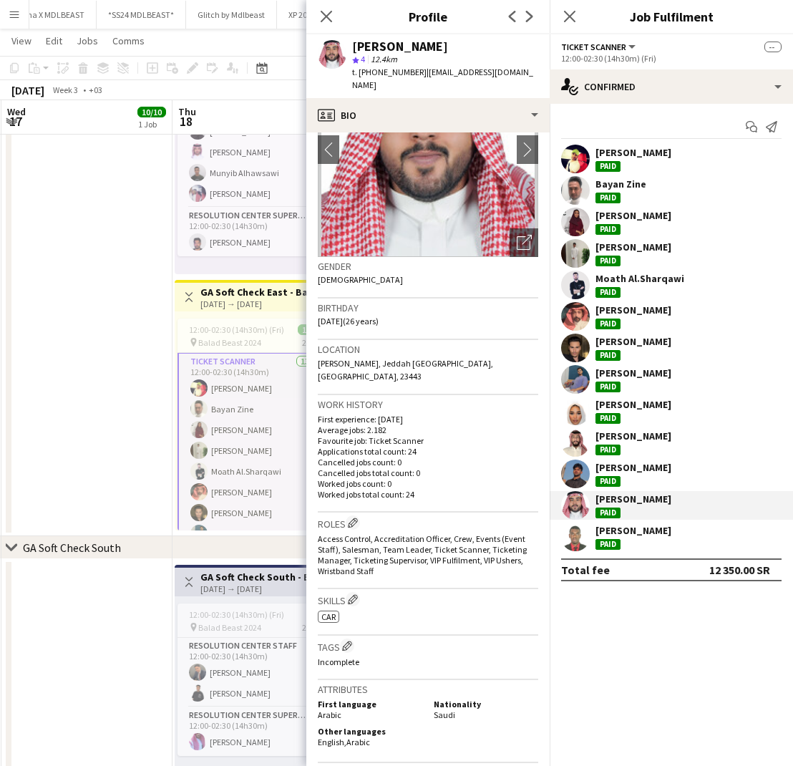
scroll to position [107, 0]
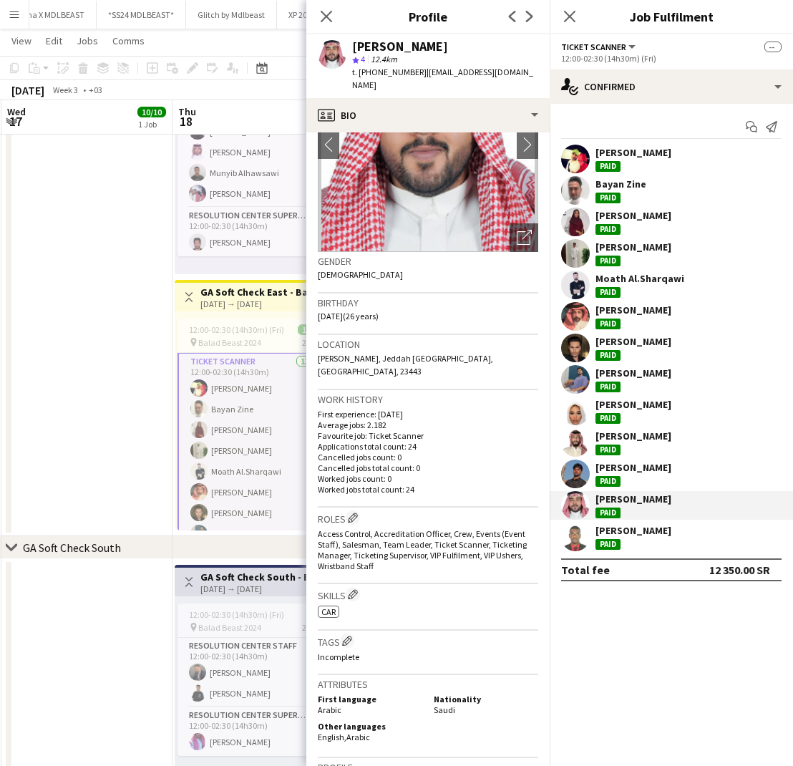
click at [653, 540] on div "Mohamed Abdalla Paid" at bounding box center [633, 537] width 76 height 26
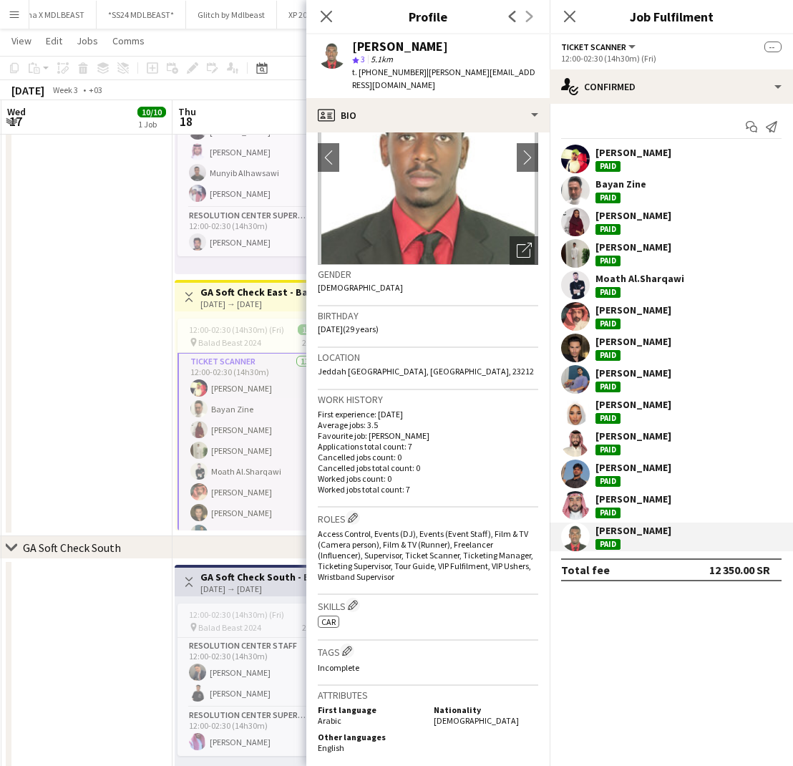
scroll to position [98, 0]
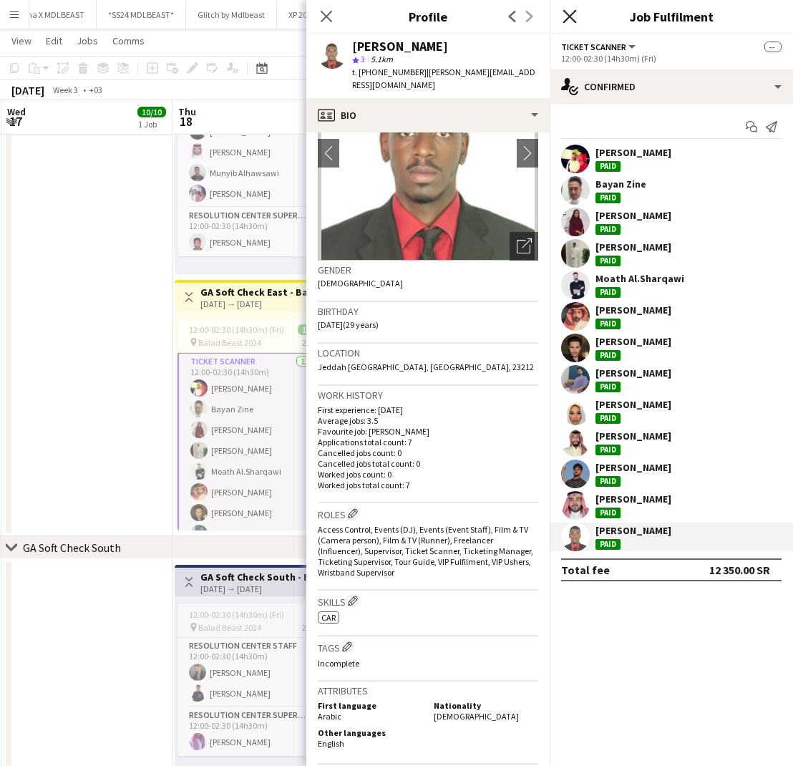
click at [570, 18] on icon "Close pop-in" at bounding box center [570, 16] width 14 height 14
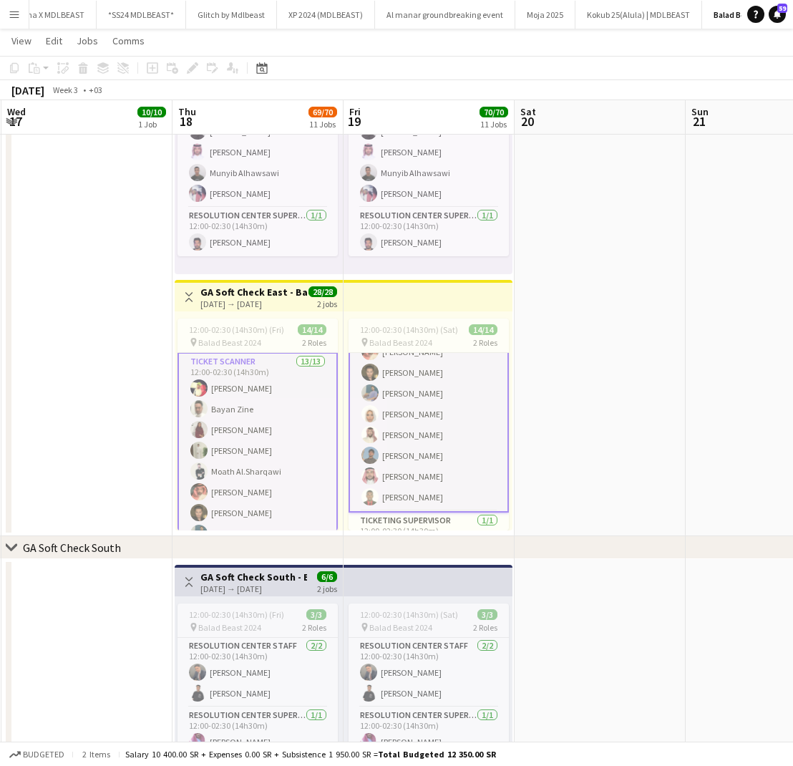
scroll to position [172, 0]
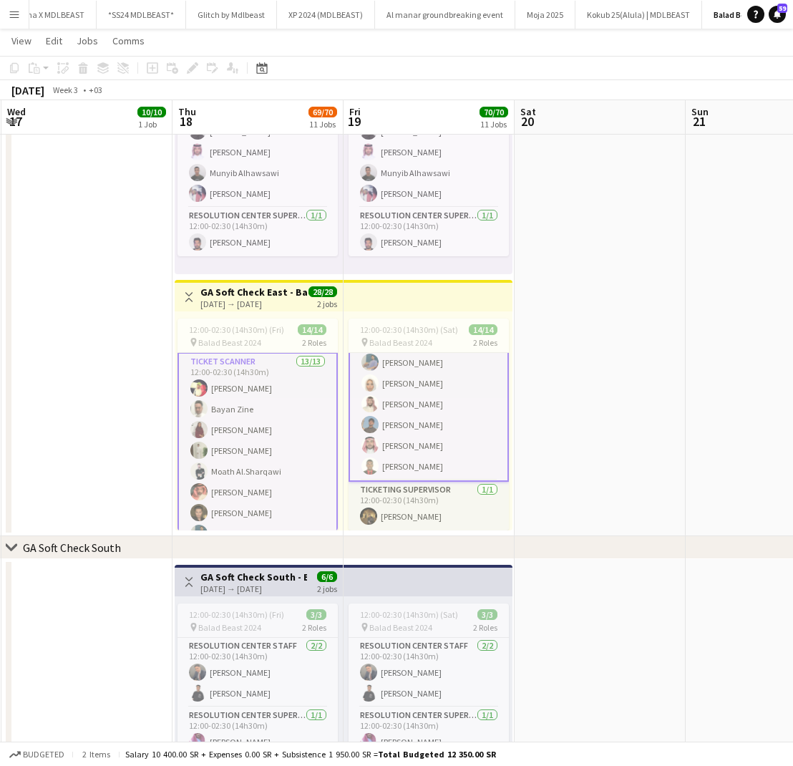
click at [397, 511] on app-card-role "Ticketing Supervisor 1/1 12:00-02:30 (14h30m) Ibrahim Masoud" at bounding box center [429, 506] width 160 height 49
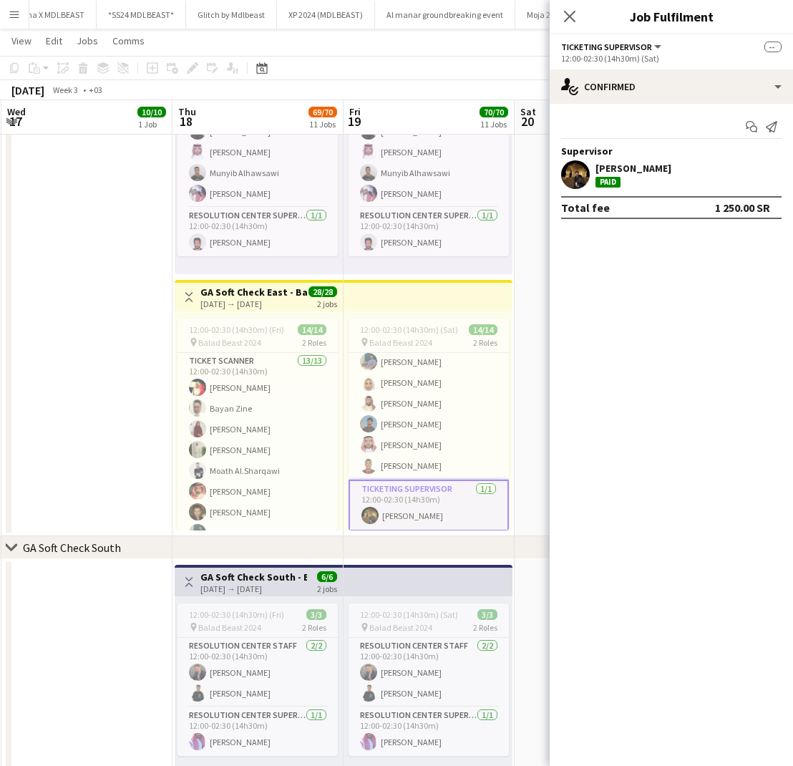
click at [678, 153] on div "Supervisor" at bounding box center [671, 151] width 243 height 13
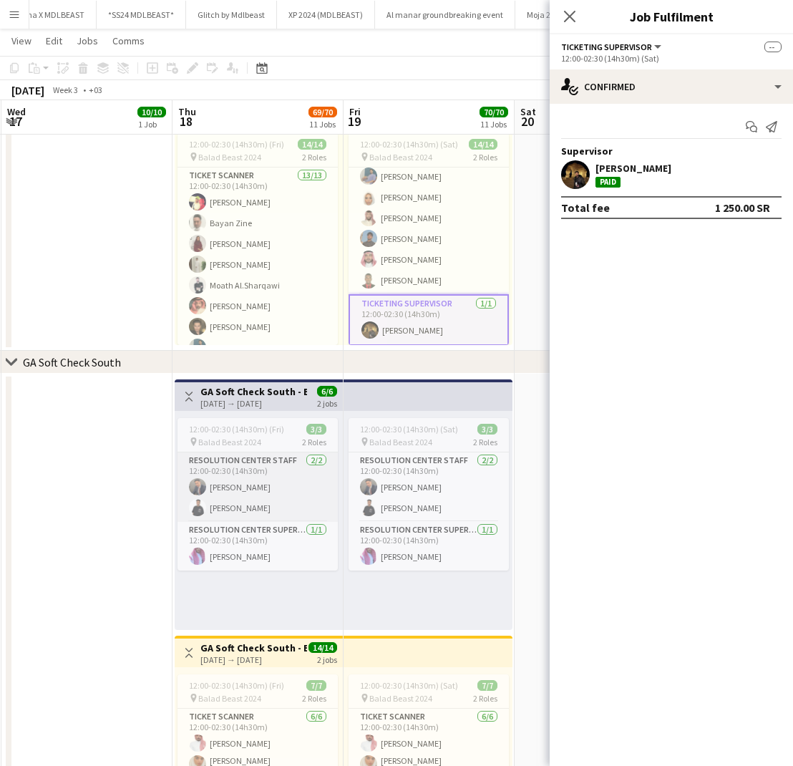
scroll to position [936, 0]
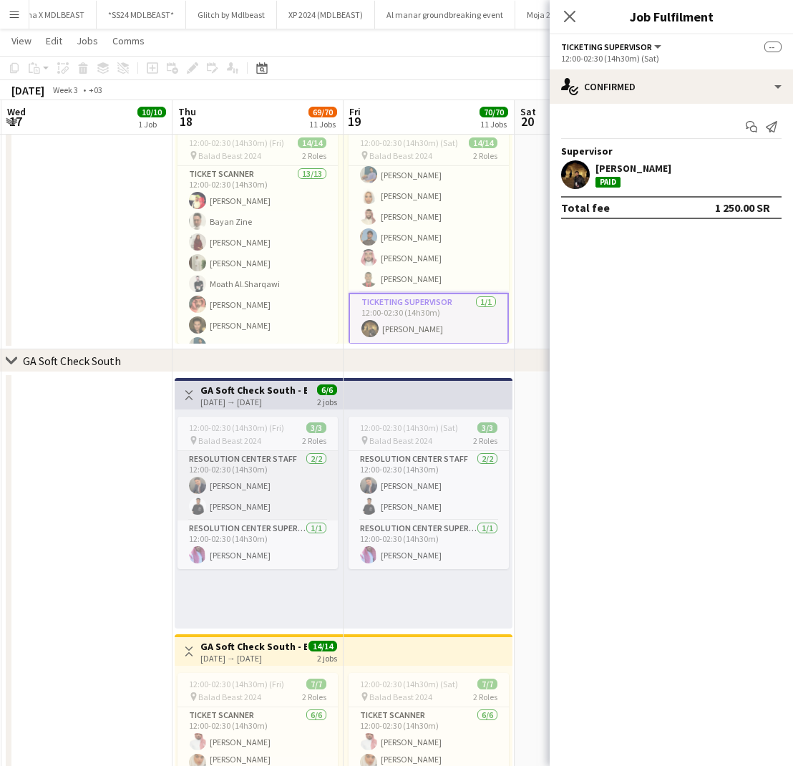
click at [216, 497] on app-card-role "Resolution Center Staff 2/2 12:00-02:30 (14h30m) Yousef Andijani Abdullah Alkhe…" at bounding box center [257, 485] width 160 height 69
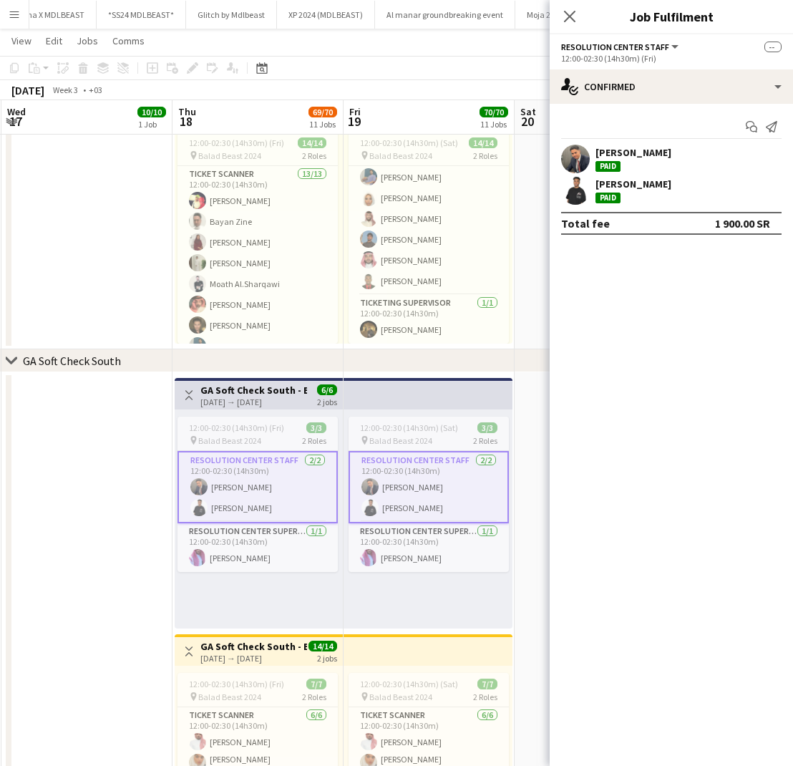
click at [629, 149] on div "[PERSON_NAME]" at bounding box center [633, 152] width 76 height 13
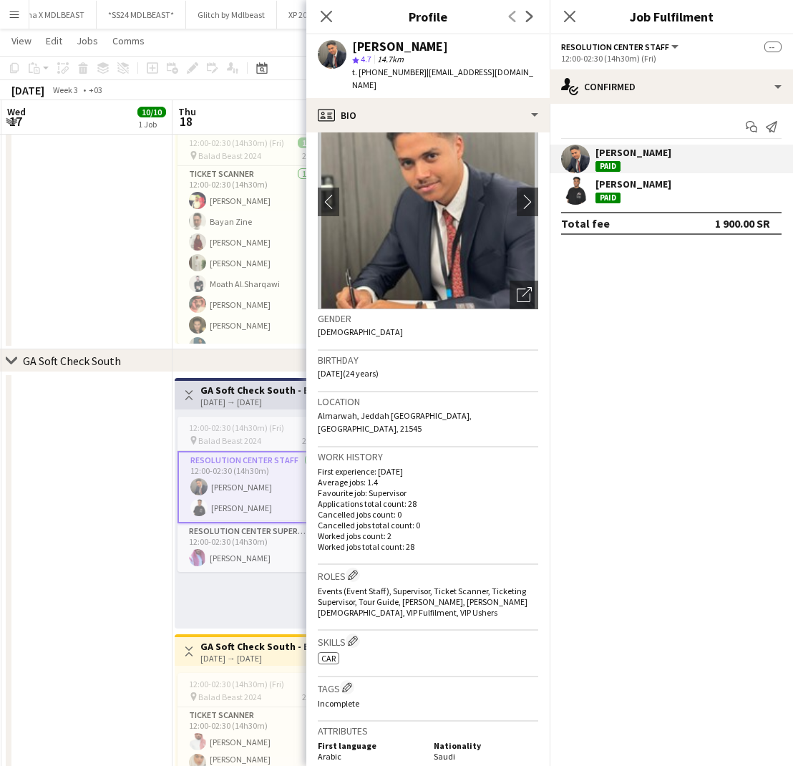
scroll to position [53, 0]
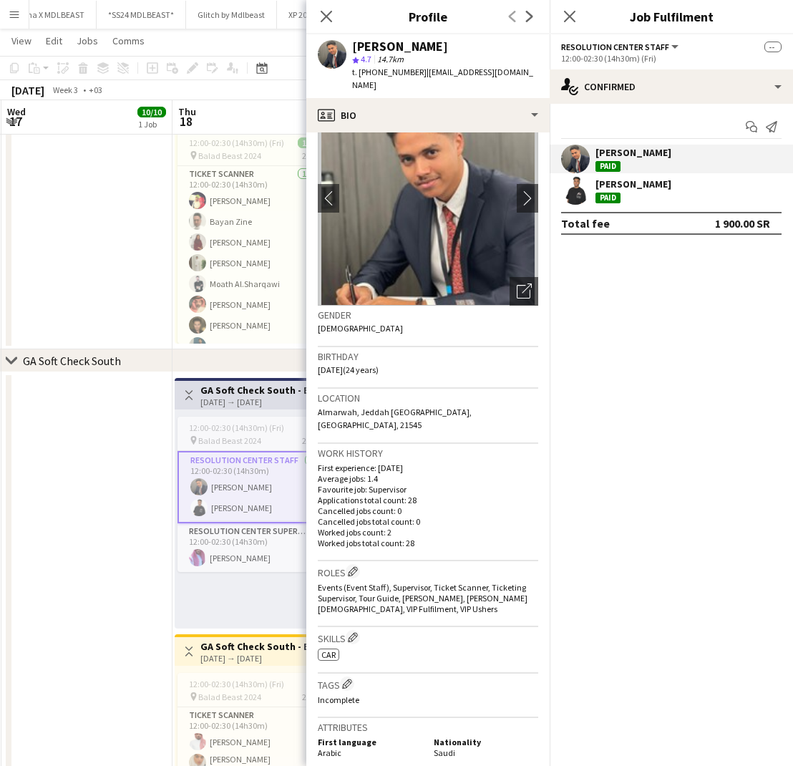
click at [628, 190] on div "[PERSON_NAME]" at bounding box center [633, 183] width 76 height 13
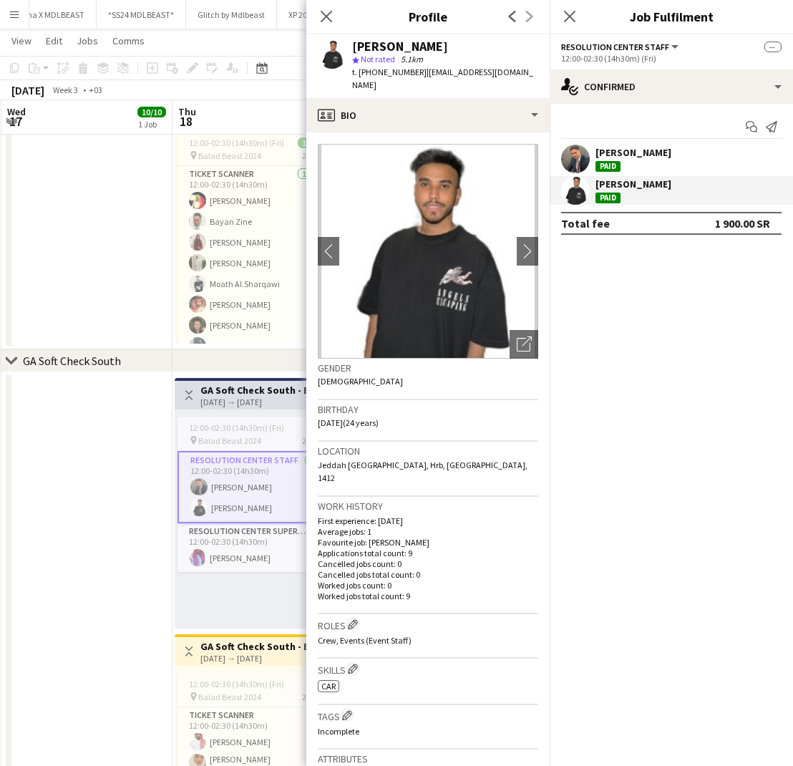
scroll to position [5, 0]
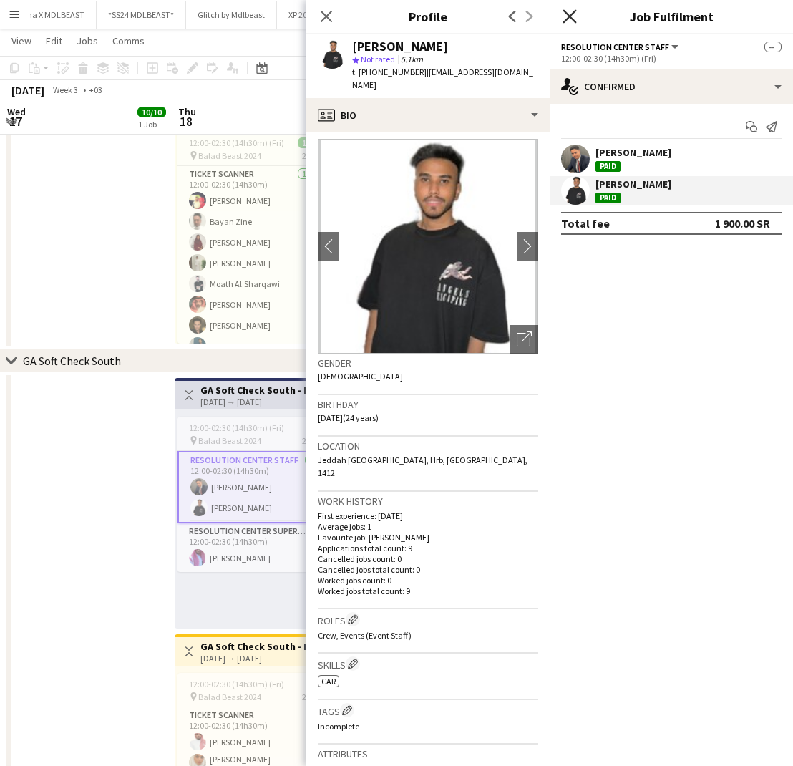
click at [570, 16] on icon at bounding box center [570, 16] width 14 height 14
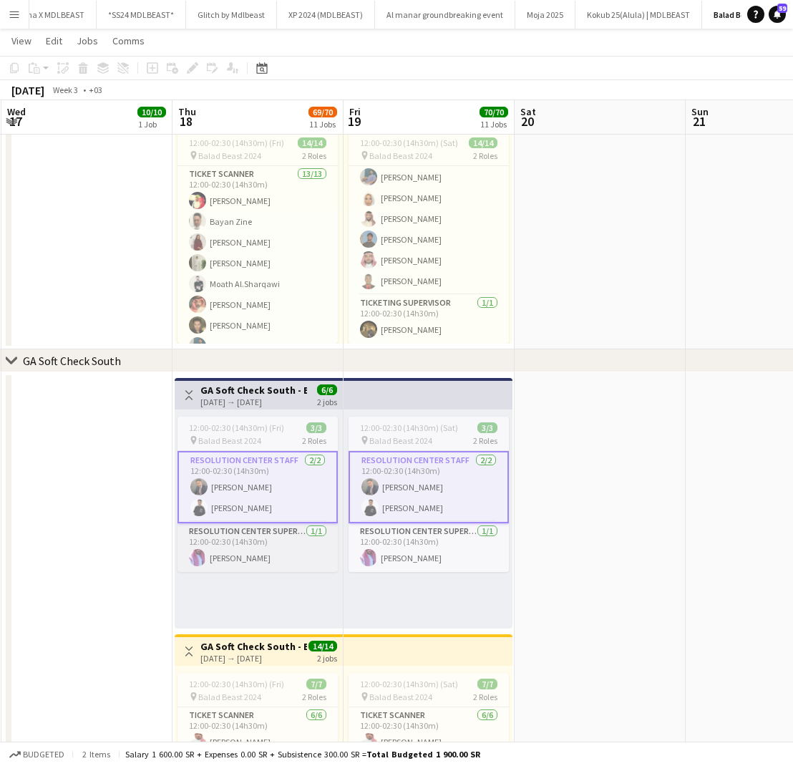
click at [222, 561] on app-card-role "Resolution Center Supervisor 1/1 12:00-02:30 (14h30m) yazan saif" at bounding box center [257, 547] width 160 height 49
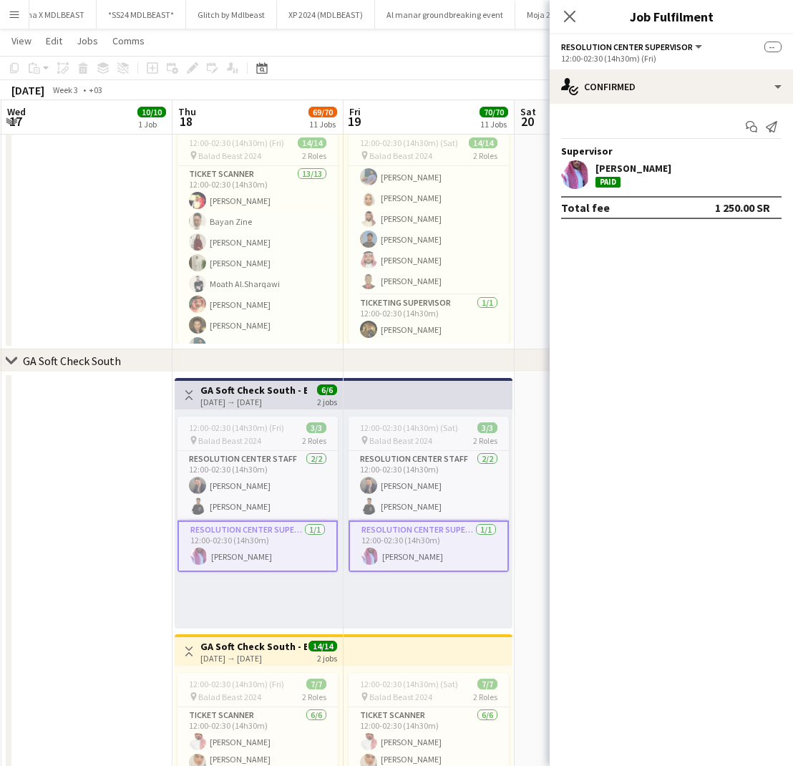
click at [631, 179] on div "yazan saif Paid" at bounding box center [633, 175] width 76 height 26
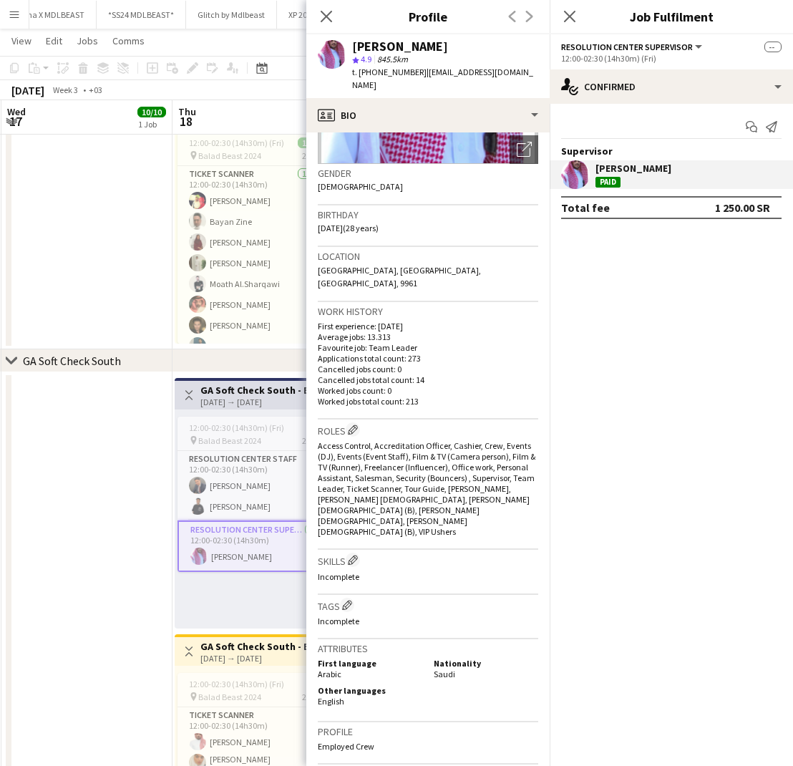
scroll to position [197, 0]
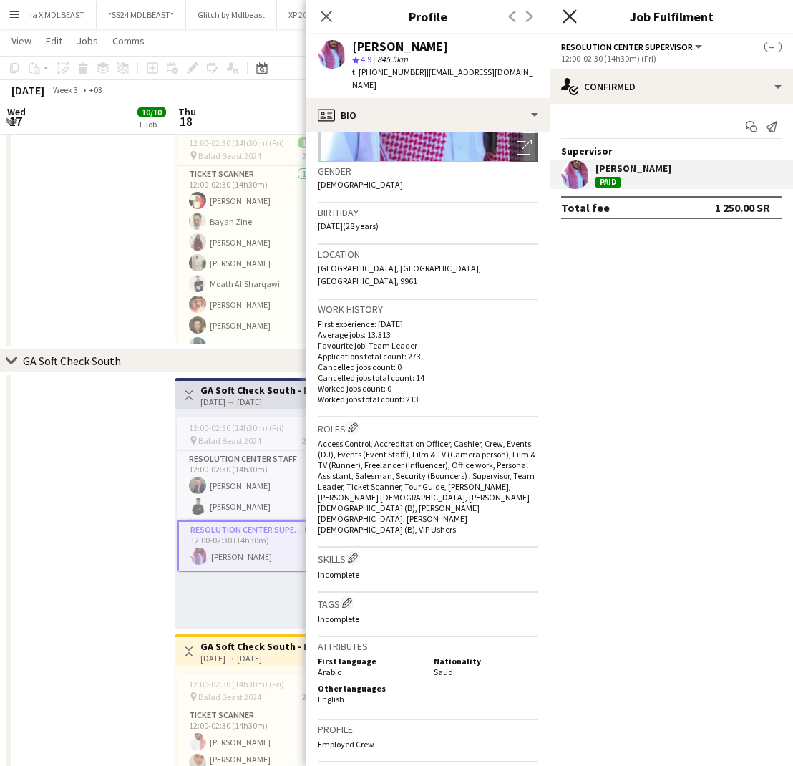
click at [570, 10] on icon "Close pop-in" at bounding box center [570, 16] width 14 height 14
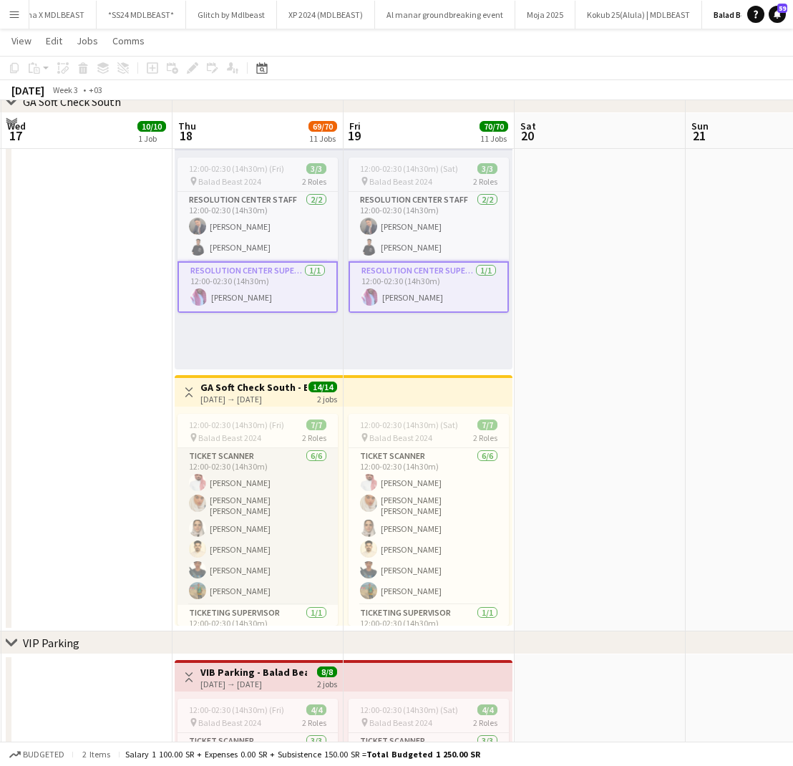
scroll to position [1214, 0]
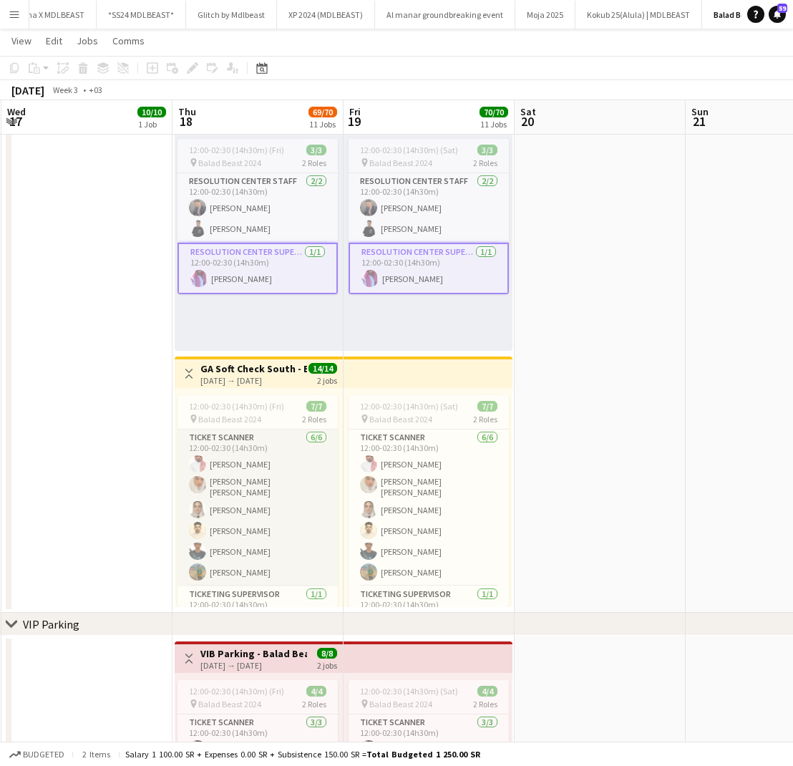
click at [225, 515] on app-card-role "Ticket Scanner 6/6 12:00-02:30 (14h30m) Abdulaziz Khalaf Hanna khalid Abass ree…" at bounding box center [257, 507] width 160 height 157
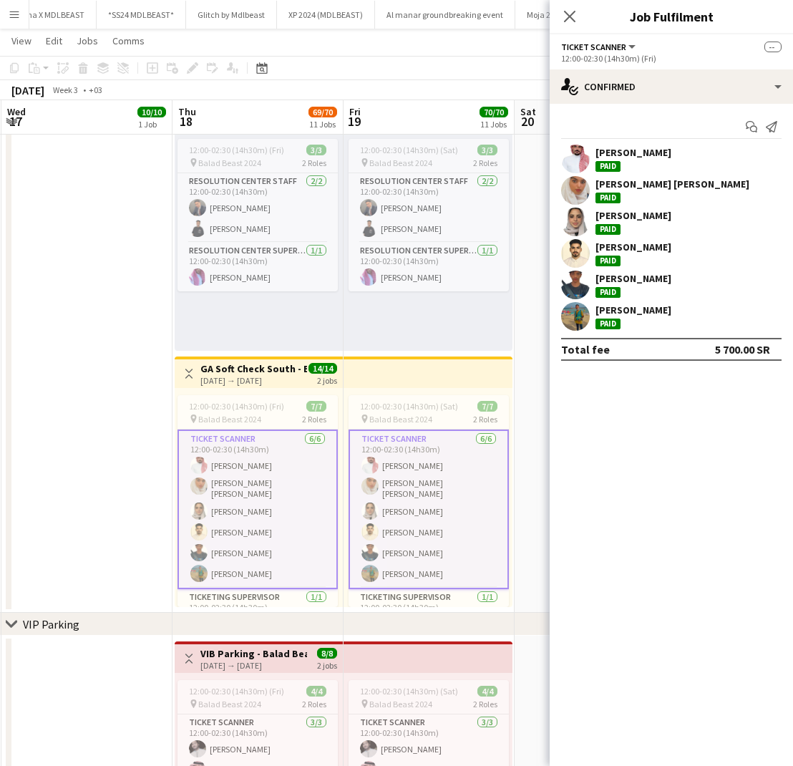
click at [660, 189] on div "[PERSON_NAME] [PERSON_NAME]" at bounding box center [672, 183] width 154 height 13
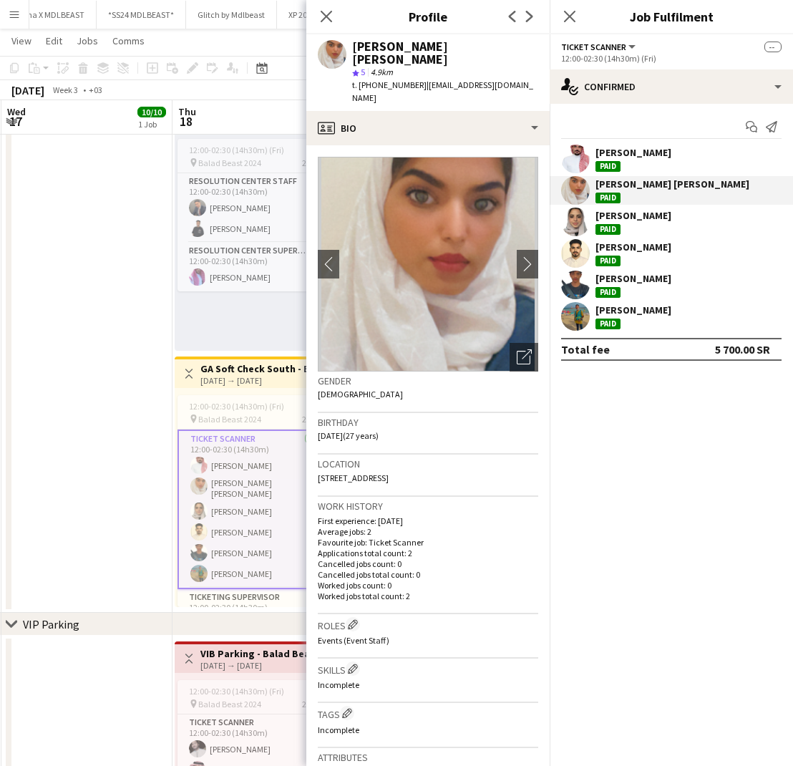
click at [660, 217] on div "reem senan Paid" at bounding box center [671, 222] width 243 height 29
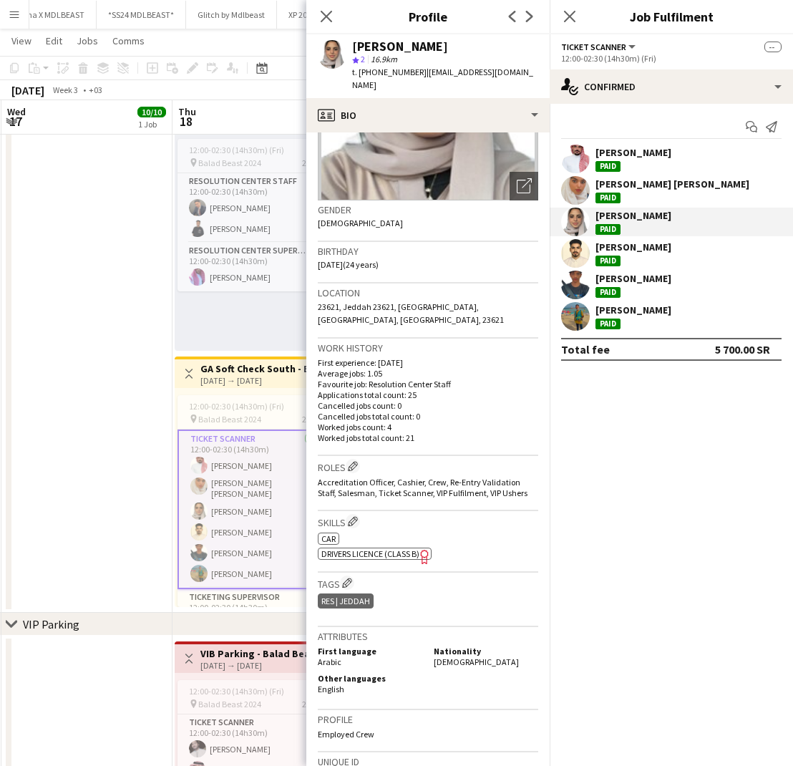
scroll to position [160, 0]
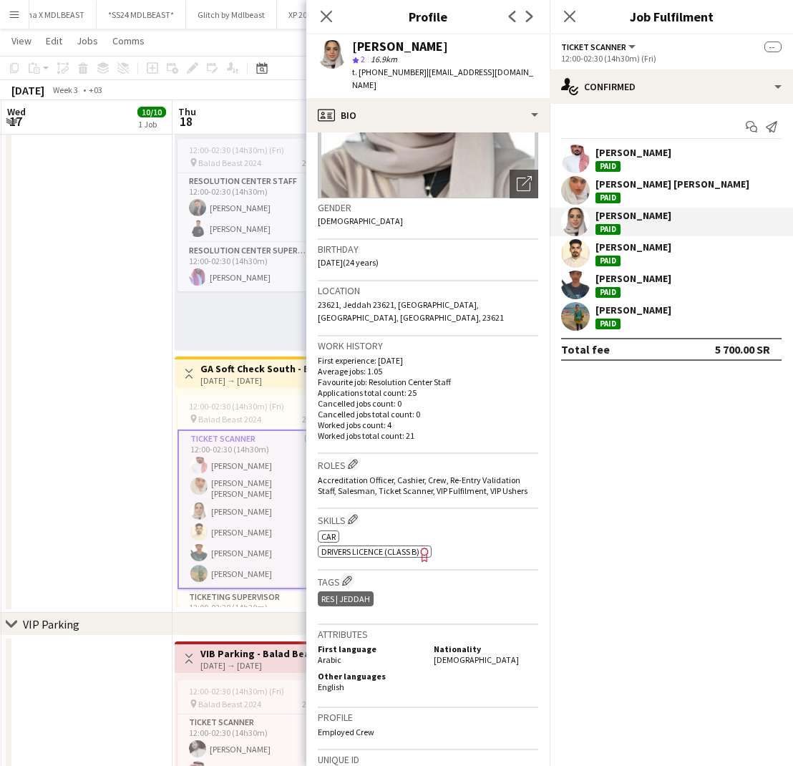
click at [663, 261] on div "Mohammad Alawi Paid" at bounding box center [633, 253] width 76 height 26
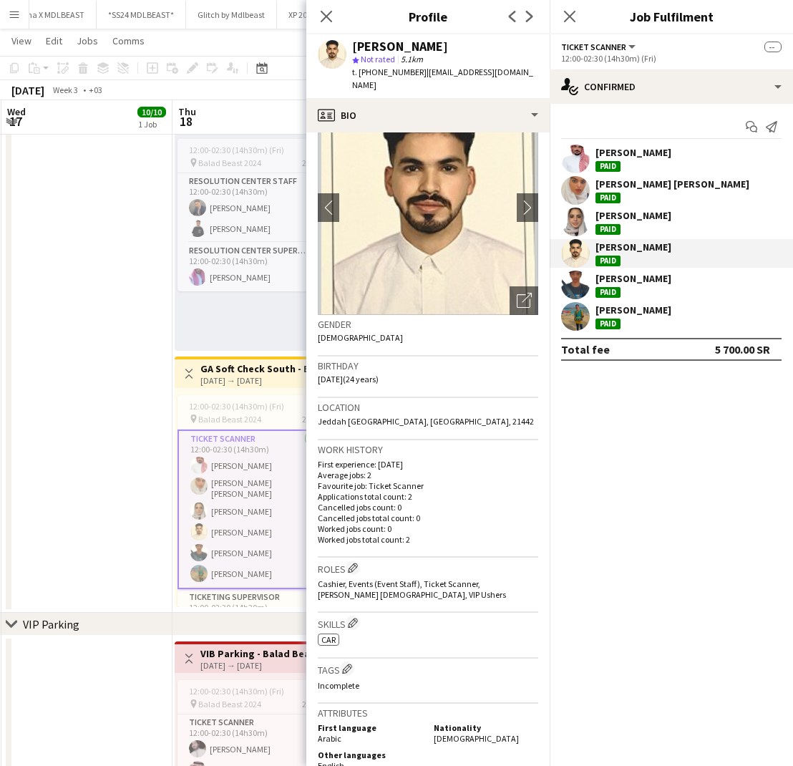
scroll to position [45, 0]
click at [617, 287] on div "Paid" at bounding box center [607, 292] width 25 height 11
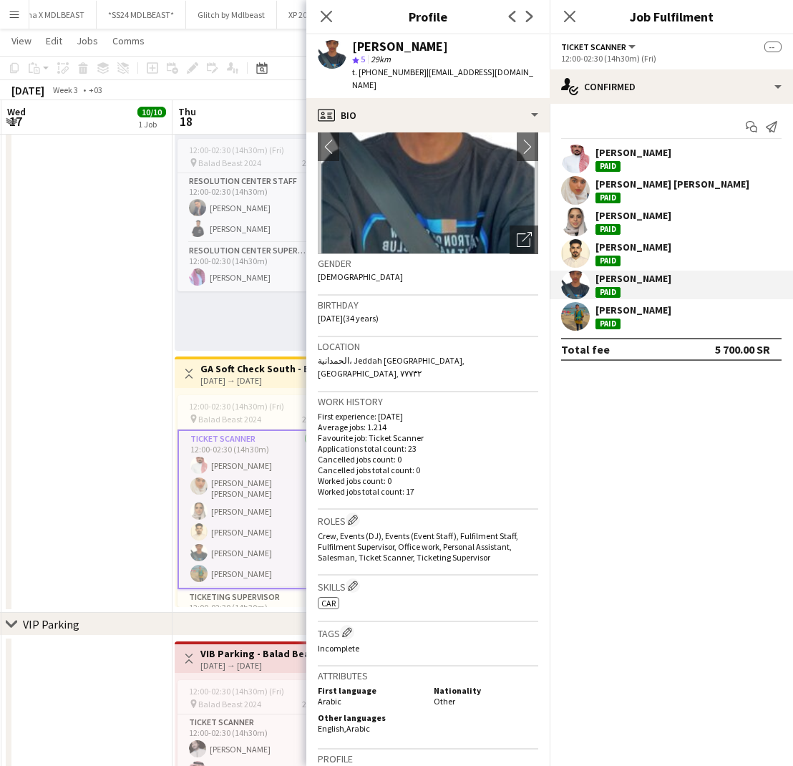
scroll to position [106, 0]
click at [615, 318] on div "Paid" at bounding box center [607, 323] width 25 height 11
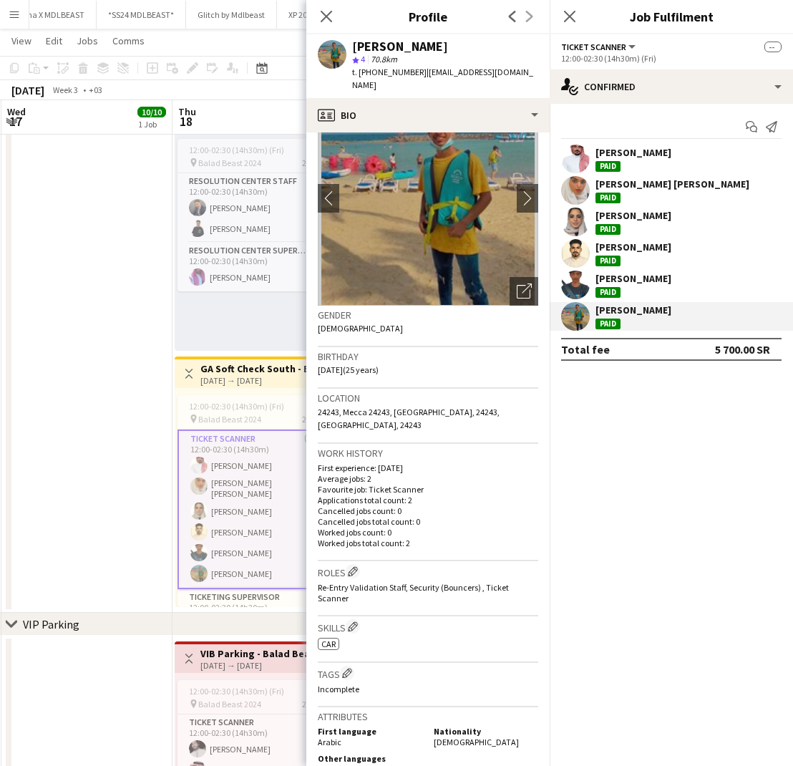
scroll to position [56, 0]
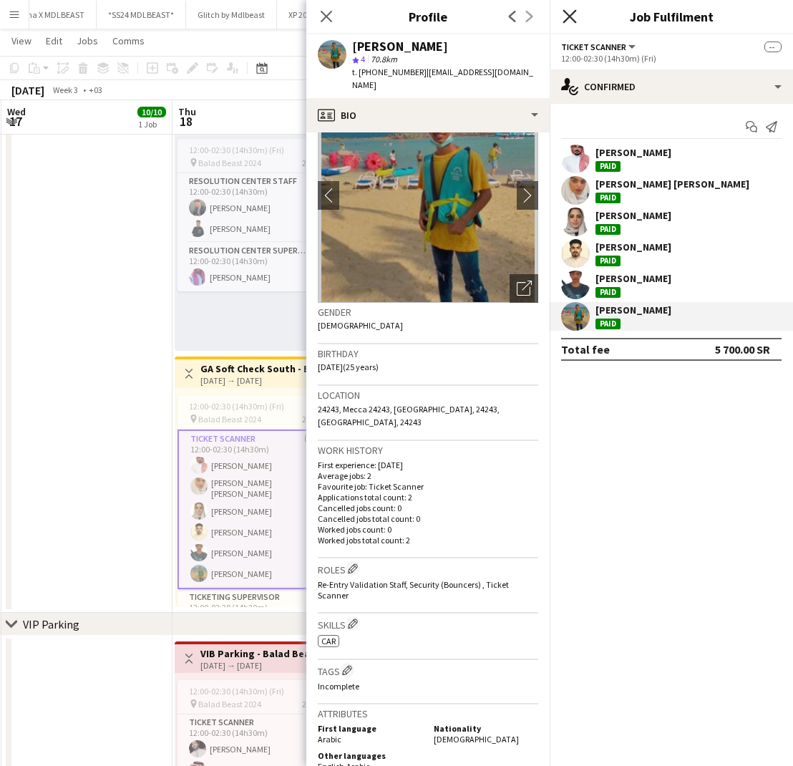
click at [568, 15] on icon at bounding box center [570, 16] width 14 height 14
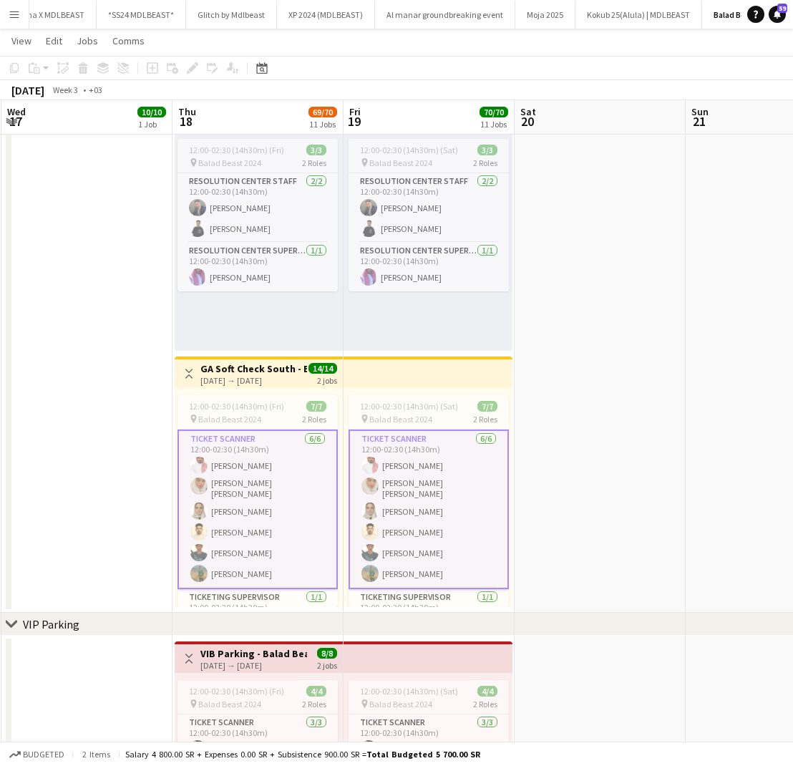
scroll to position [26, 0]
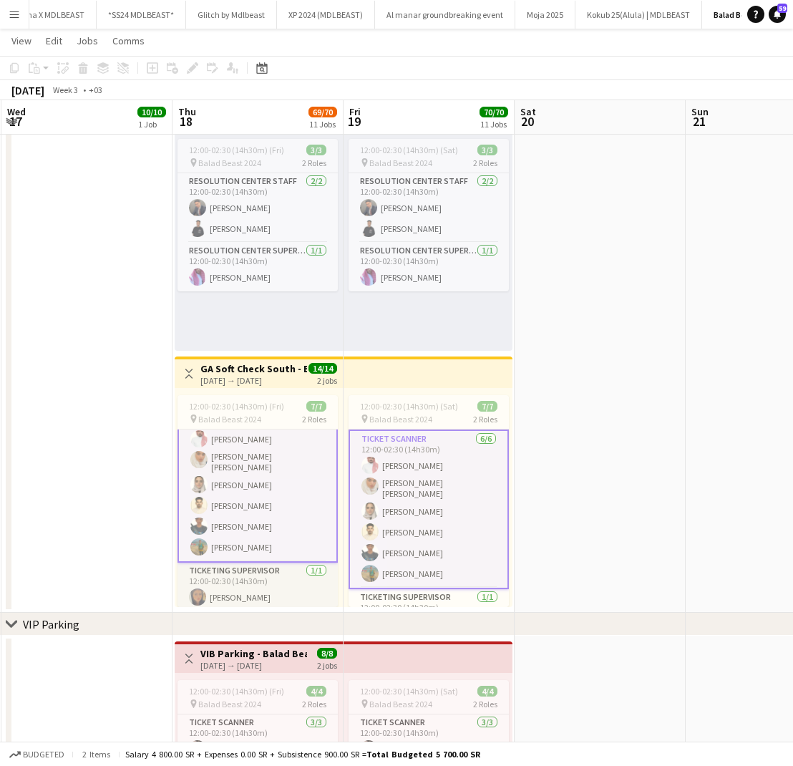
click at [237, 590] on app-card-role "Ticketing Supervisor 1/1 12:00-02:30 (14h30m) Heba Najim" at bounding box center [257, 587] width 160 height 49
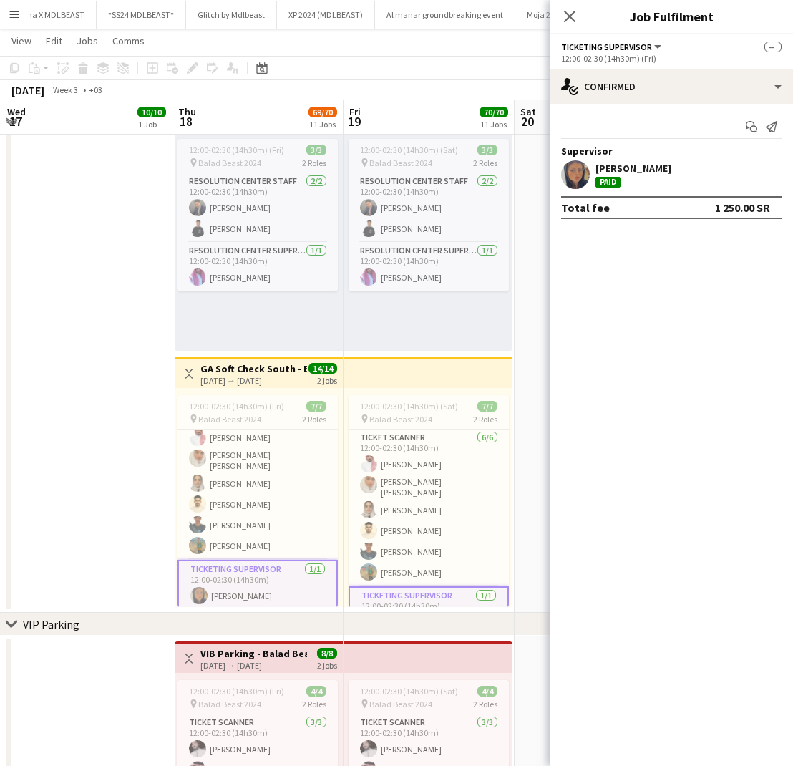
scroll to position [25, 0]
click at [671, 181] on div "Heba Najim Paid" at bounding box center [671, 174] width 243 height 29
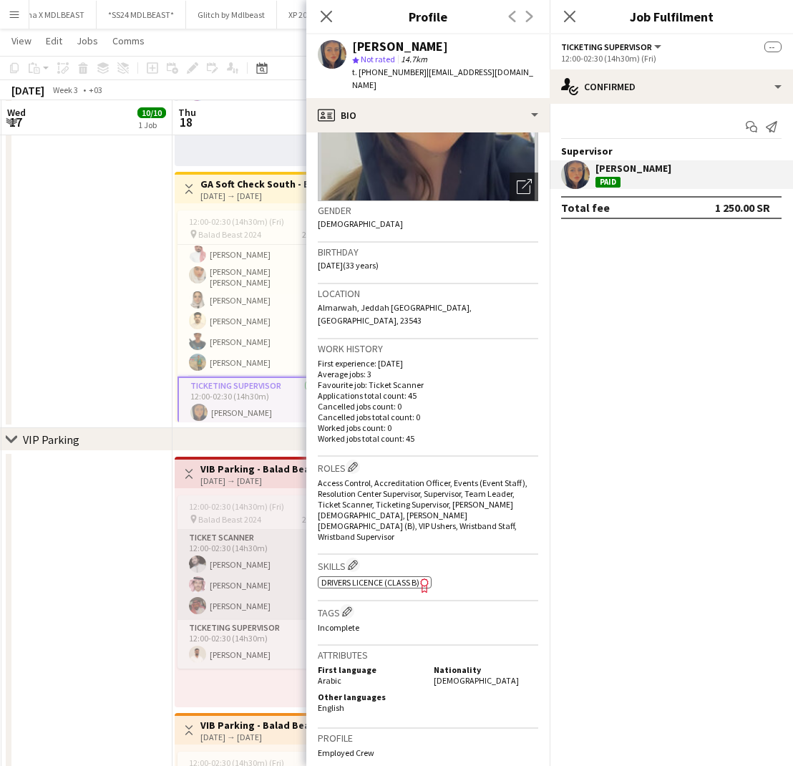
scroll to position [1399, 0]
click at [213, 555] on app-card-role "Ticket Scanner 3/3 12:00-02:30 (14h30m) Nizar Gusti ahmad Ahmadyaser Abdulaziz …" at bounding box center [257, 574] width 160 height 90
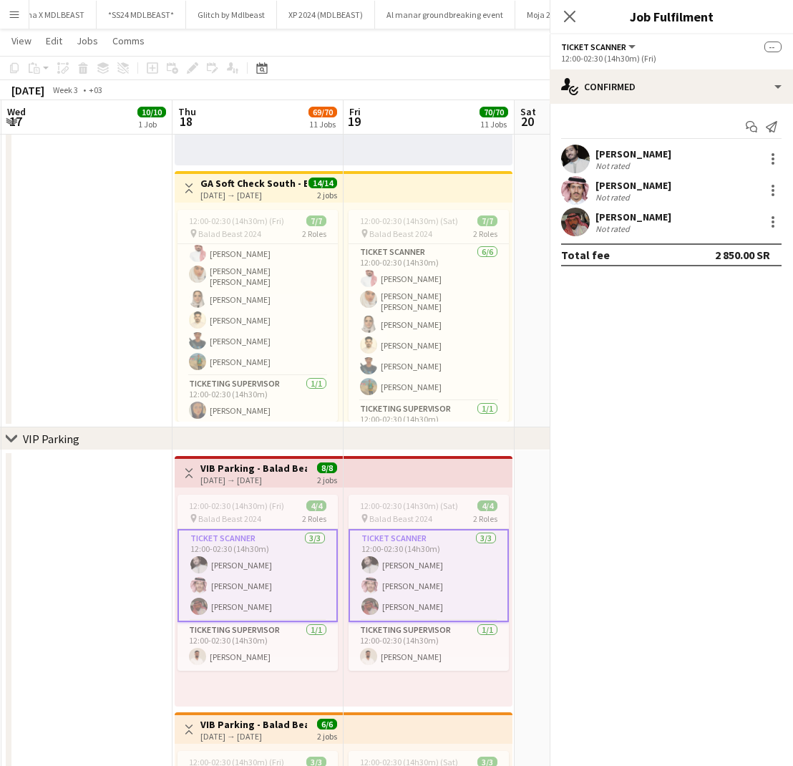
scroll to position [24, 0]
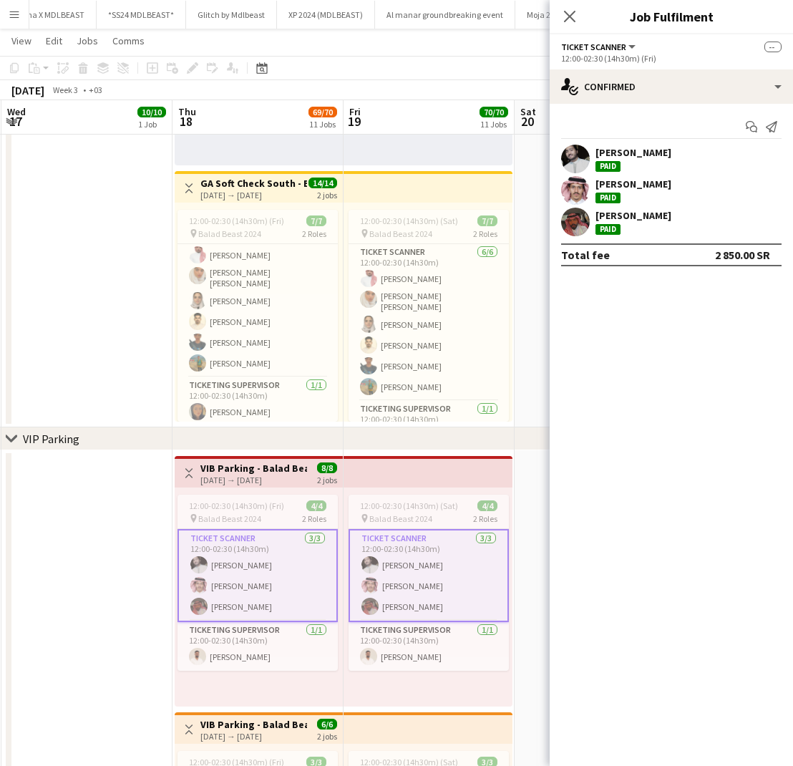
click at [633, 150] on div "[PERSON_NAME]" at bounding box center [633, 152] width 76 height 13
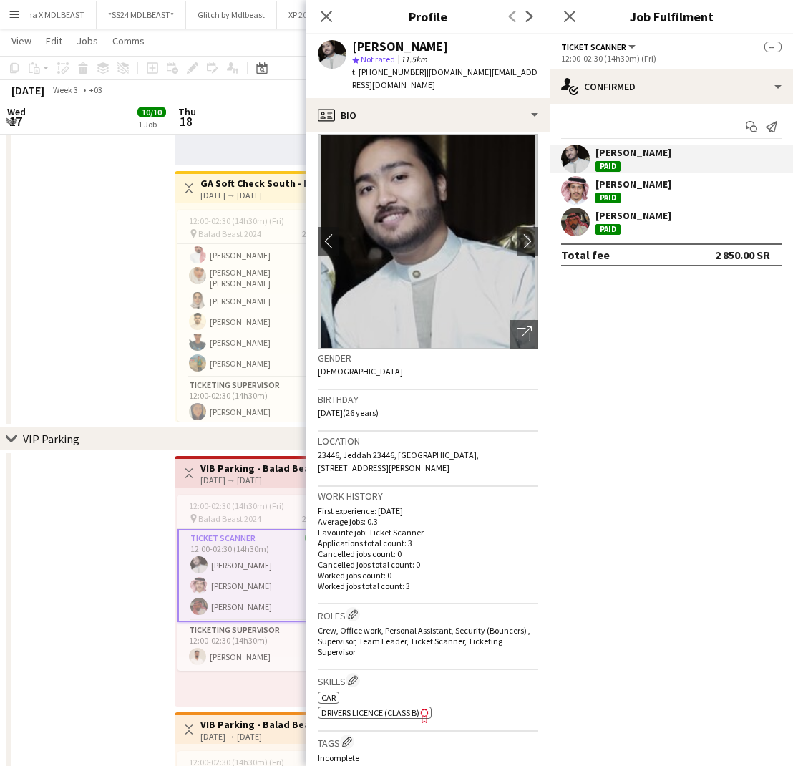
scroll to position [0, 0]
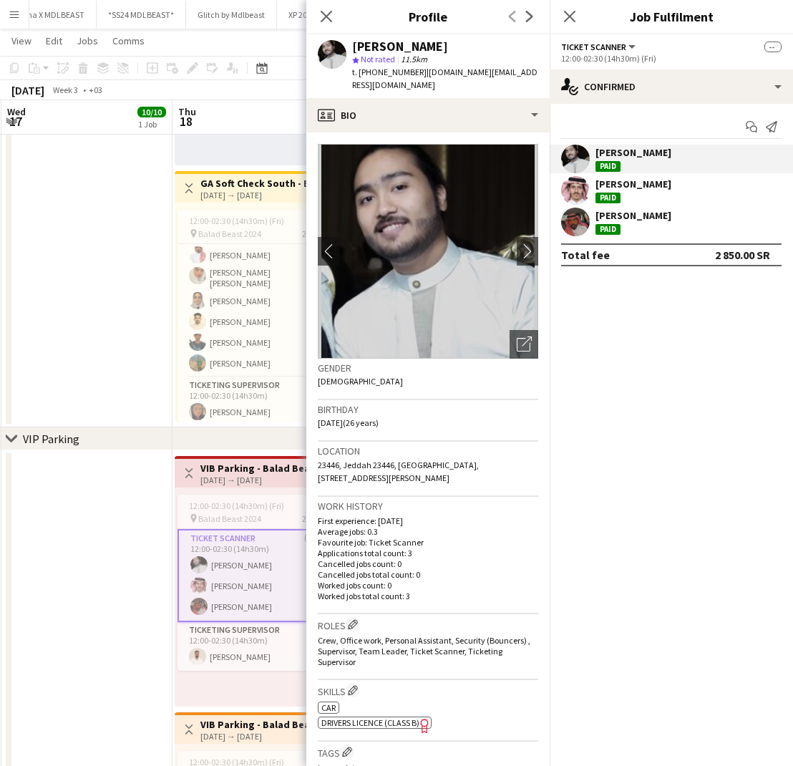
click at [639, 189] on div "[PERSON_NAME]" at bounding box center [633, 183] width 76 height 13
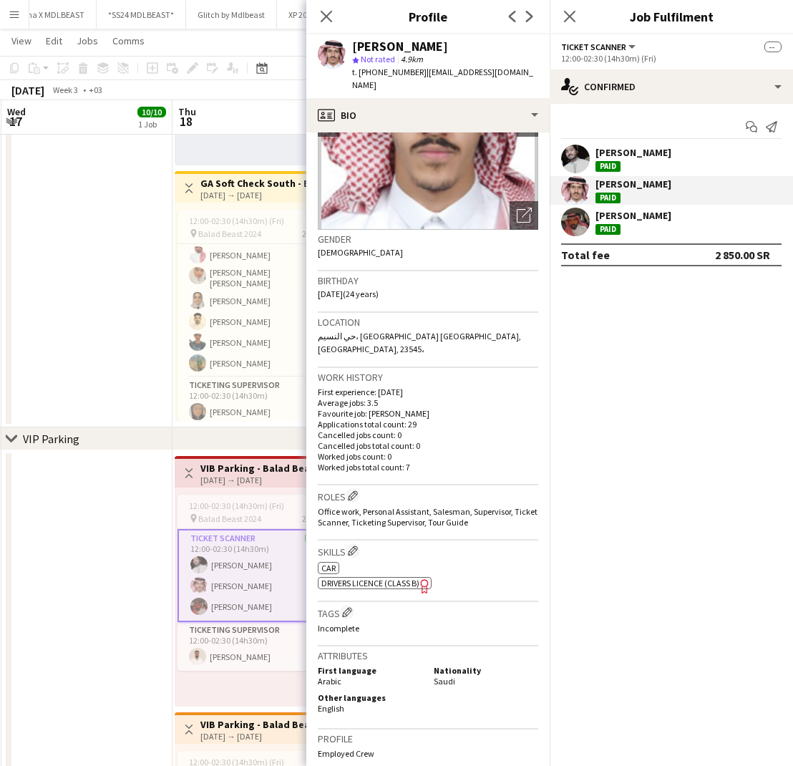
scroll to position [123, 0]
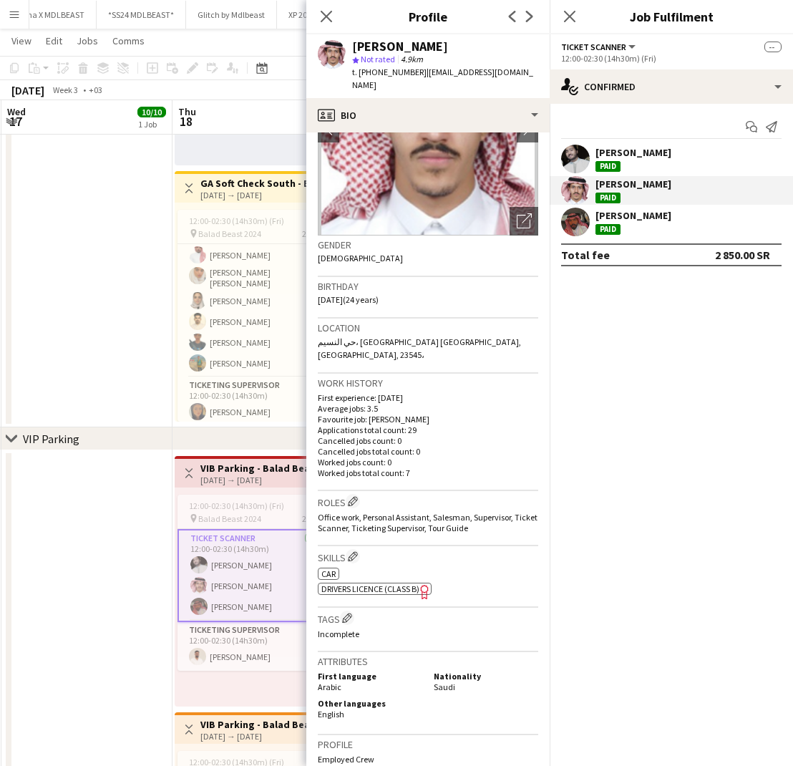
click at [662, 219] on div "[PERSON_NAME]" at bounding box center [633, 215] width 76 height 13
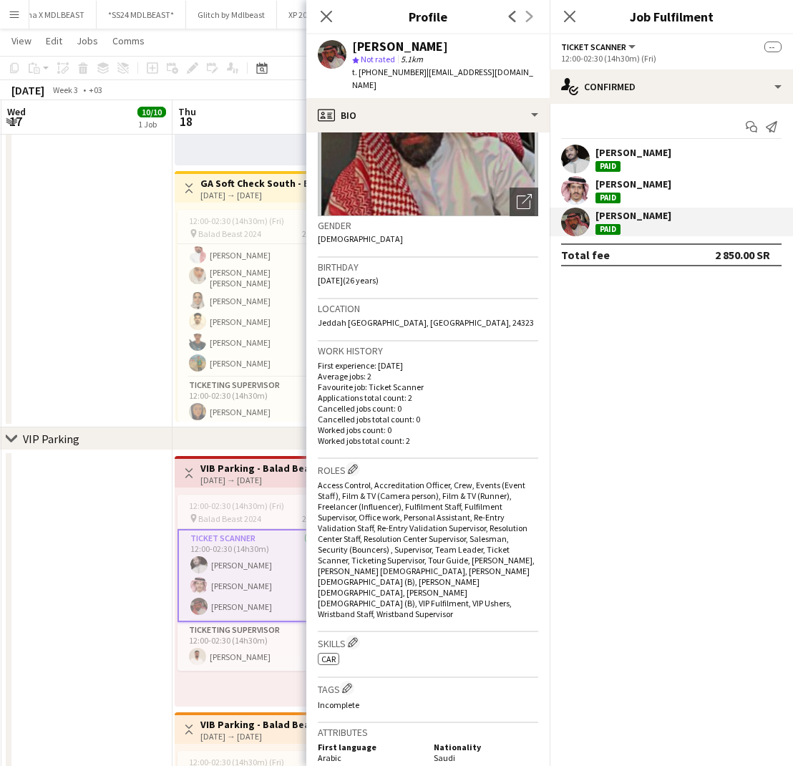
scroll to position [140, 0]
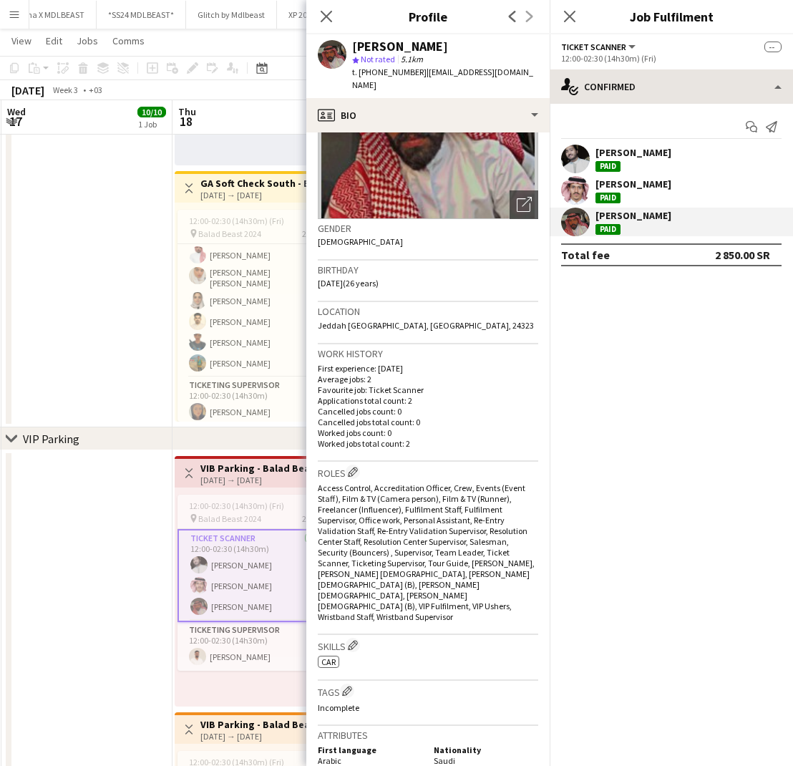
drag, startPoint x: 572, startPoint y: 16, endPoint x: 578, endPoint y: 81, distance: 64.7
click at [572, 17] on icon "Close pop-in" at bounding box center [569, 16] width 11 height 11
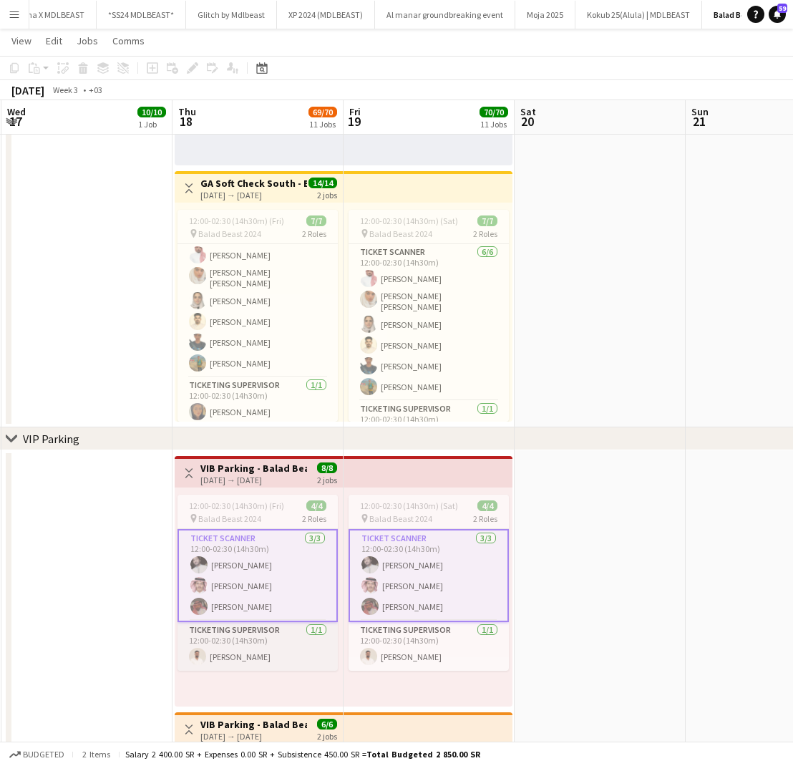
click at [253, 646] on app-card-role "Ticketing Supervisor 1/1 12:00-02:30 (14h30m) Ahmed Awad" at bounding box center [257, 646] width 160 height 49
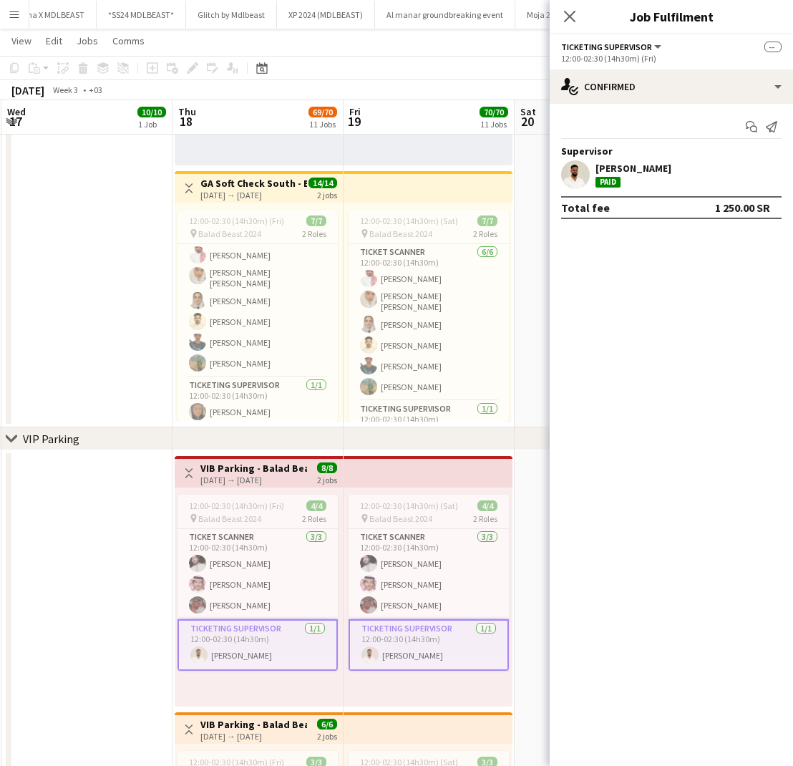
click at [648, 181] on div "Ahmed Awad Paid" at bounding box center [633, 175] width 76 height 26
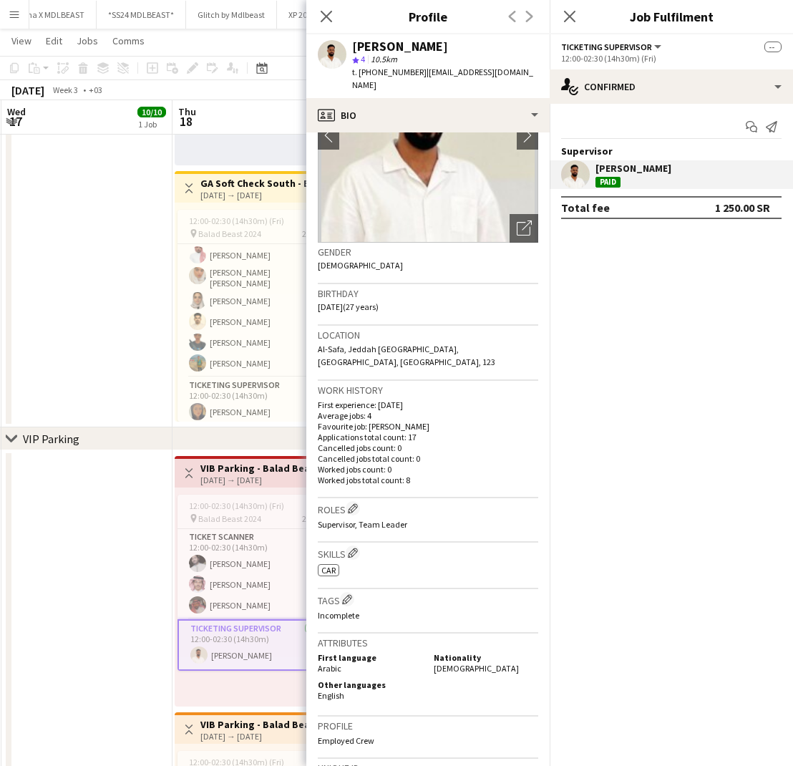
scroll to position [126, 0]
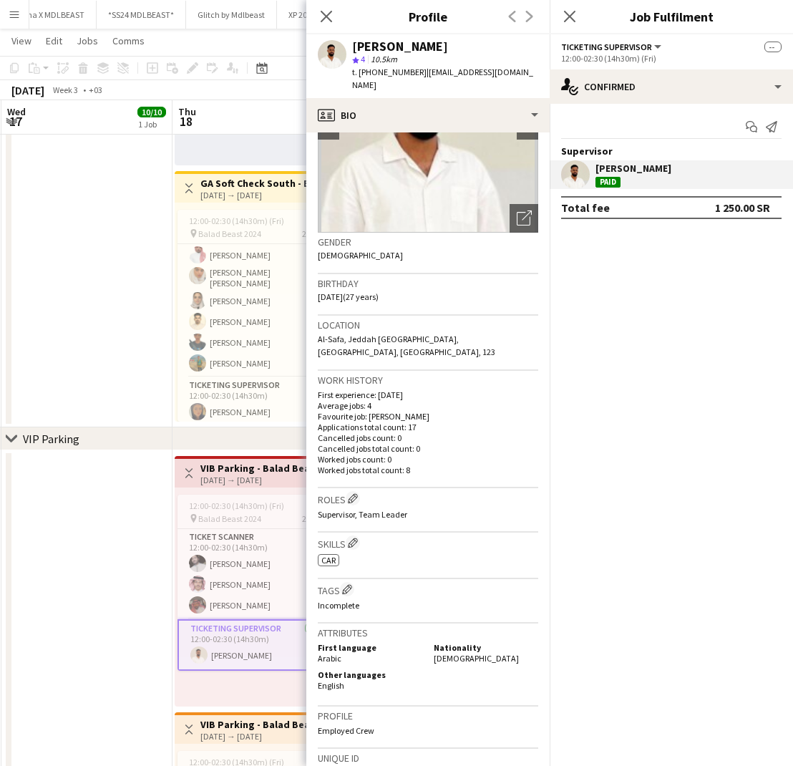
click at [112, 535] on app-date-cell at bounding box center [86, 709] width 171 height 518
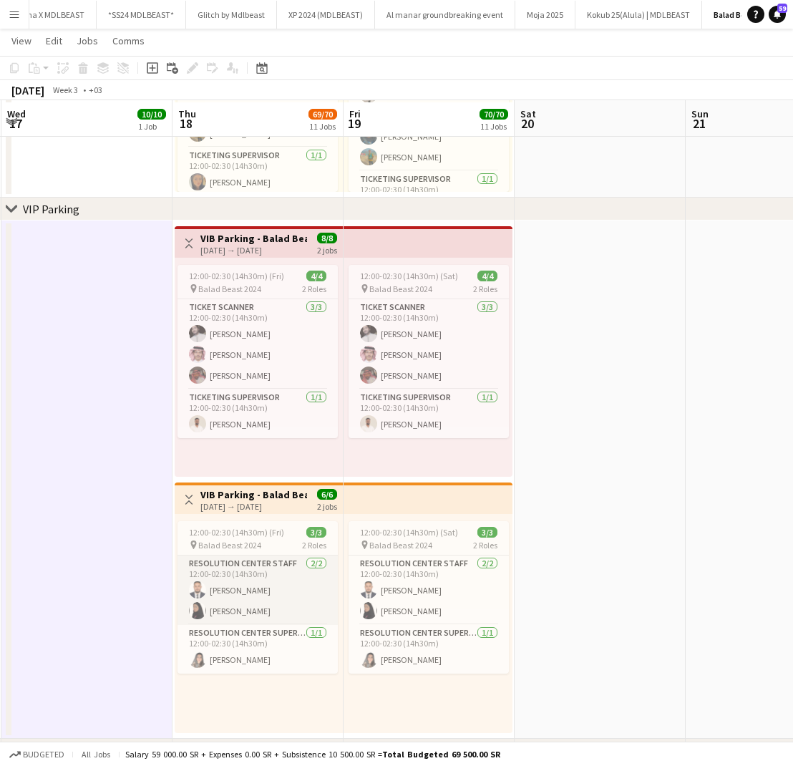
scroll to position [1635, 0]
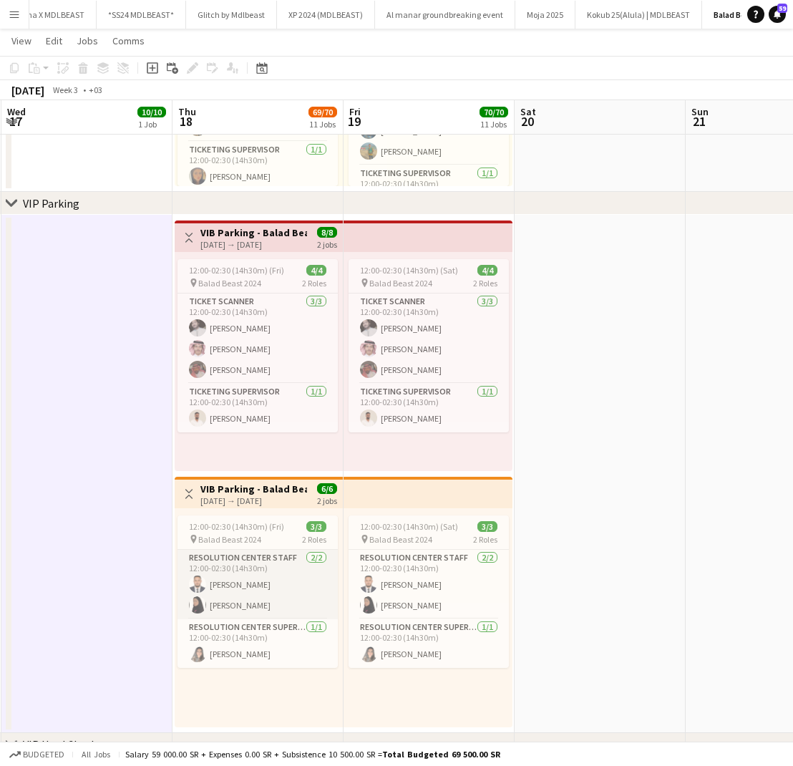
click at [256, 591] on app-card-role "Resolution Center Staff 2/2 12:00-02:30 (14h30m) Khalid El-Telbani Basma Jamali" at bounding box center [257, 584] width 160 height 69
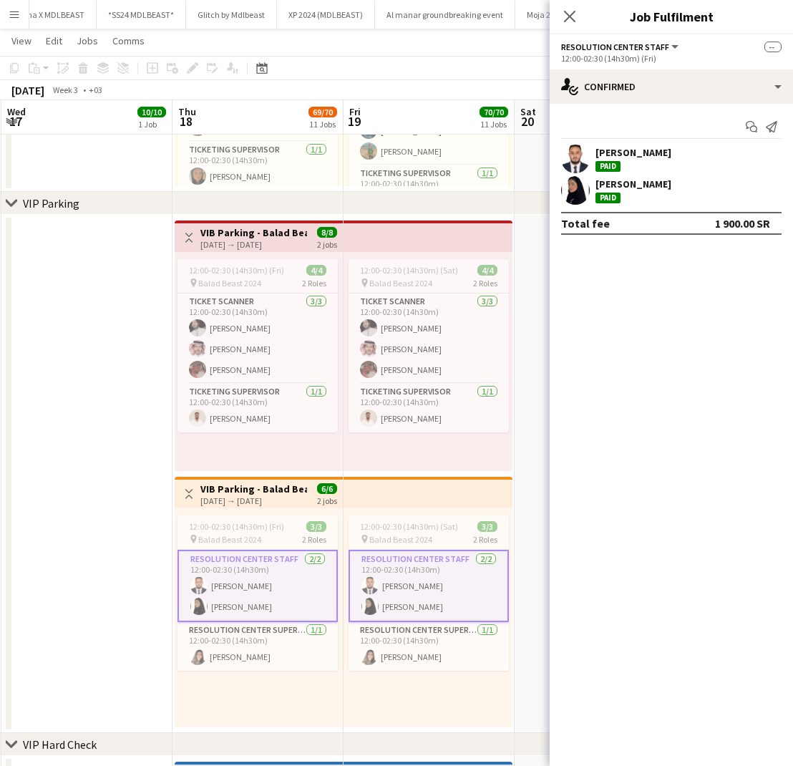
click at [658, 153] on div "[PERSON_NAME]" at bounding box center [633, 152] width 76 height 13
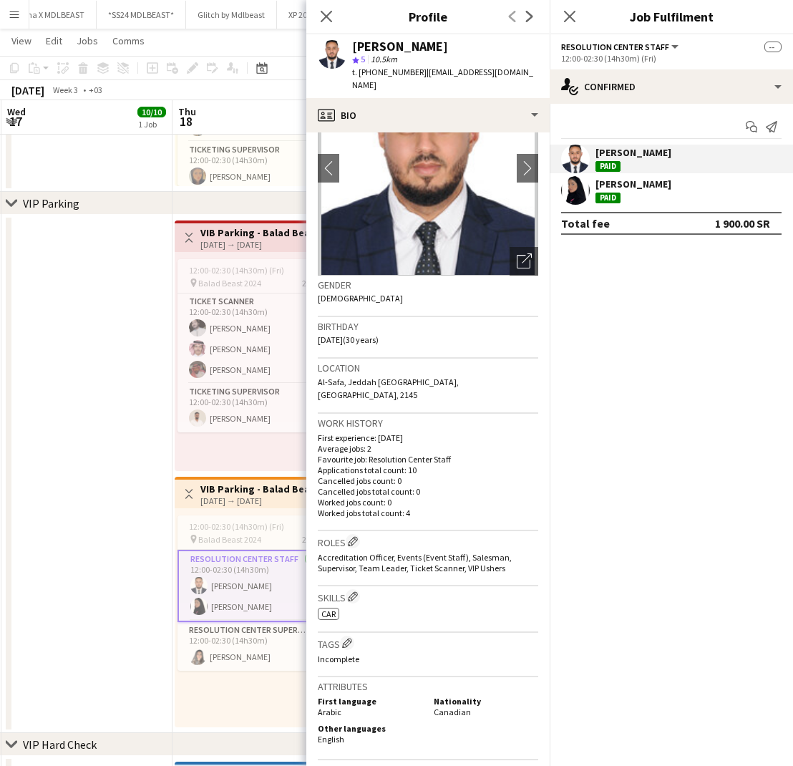
scroll to position [86, 0]
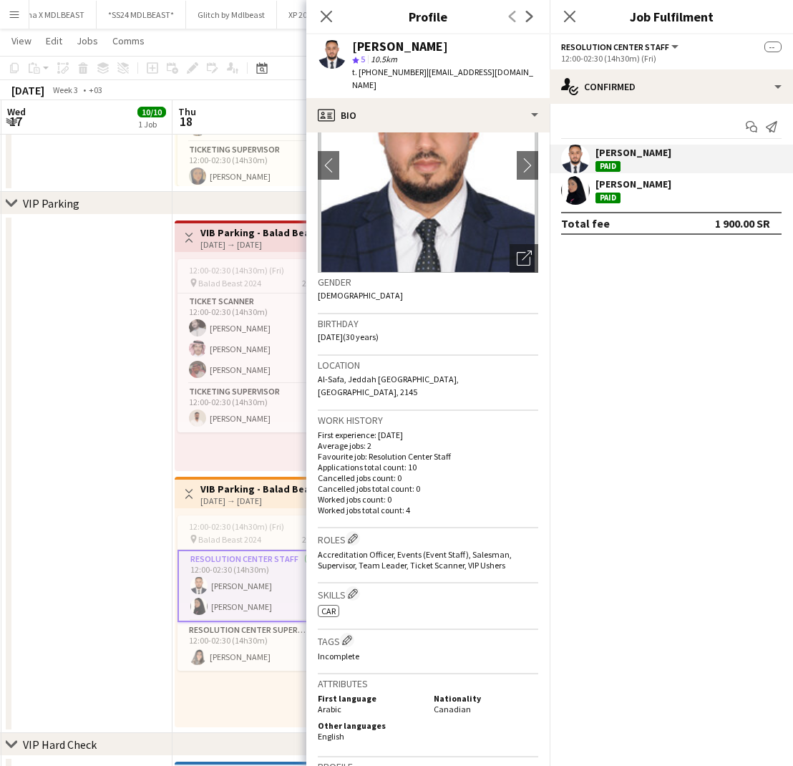
click at [623, 185] on div "[PERSON_NAME]" at bounding box center [633, 183] width 76 height 13
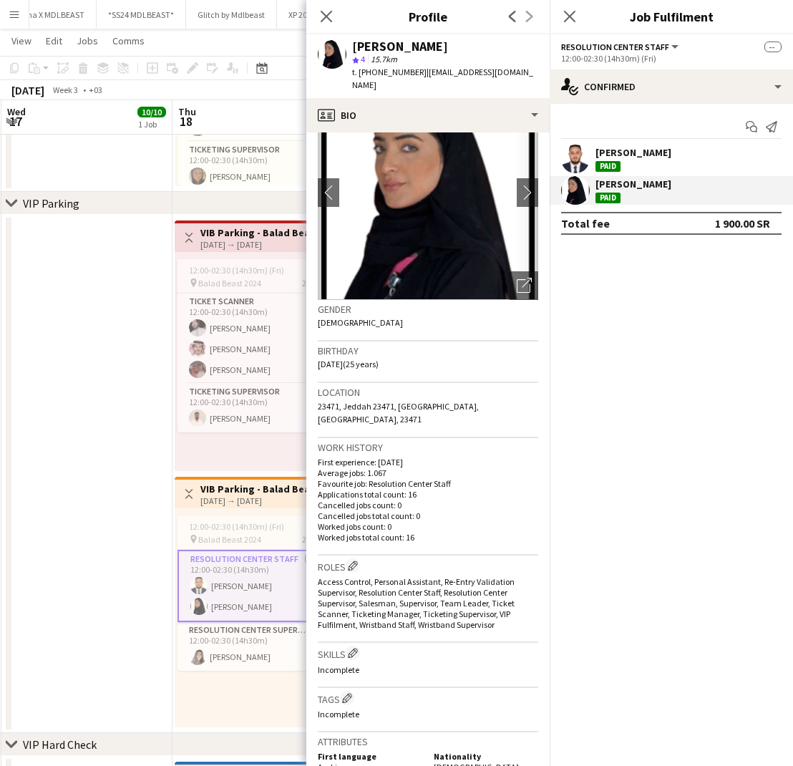
scroll to position [69, 0]
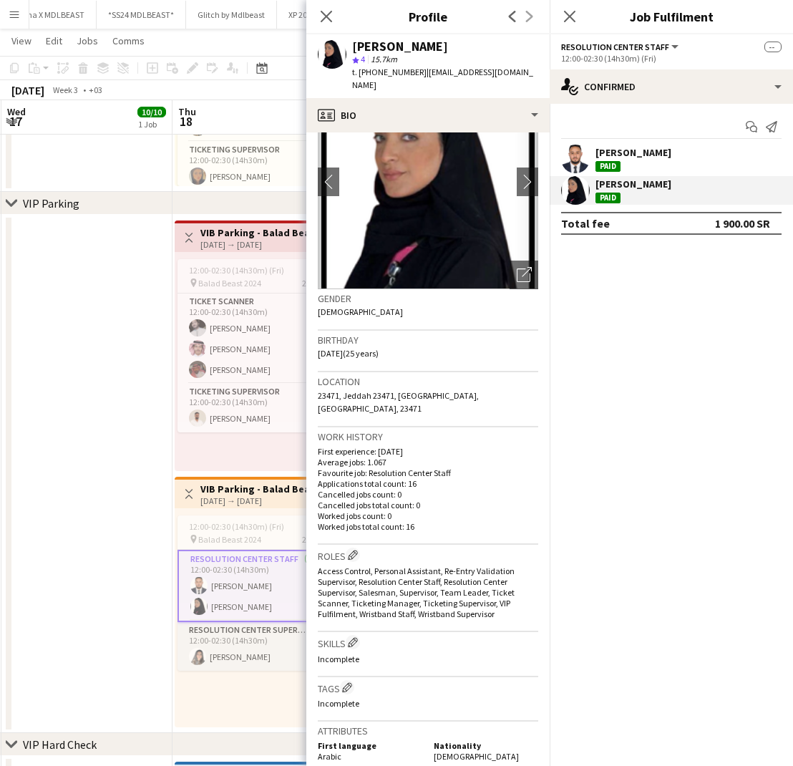
click at [200, 649] on app-user-avatar at bounding box center [197, 656] width 17 height 17
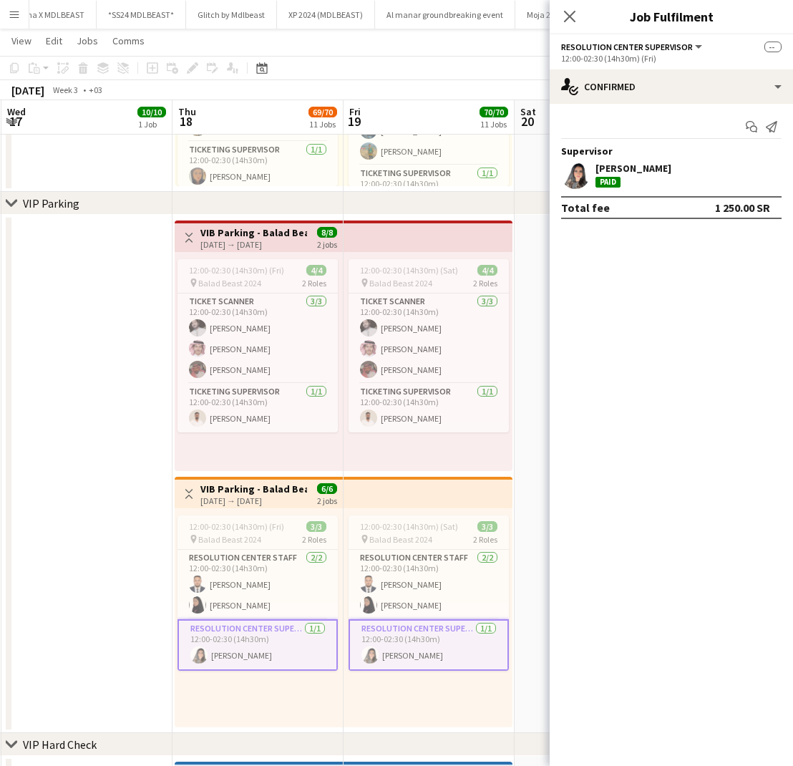
click at [647, 170] on div "Ola Awadh Paid" at bounding box center [671, 174] width 243 height 29
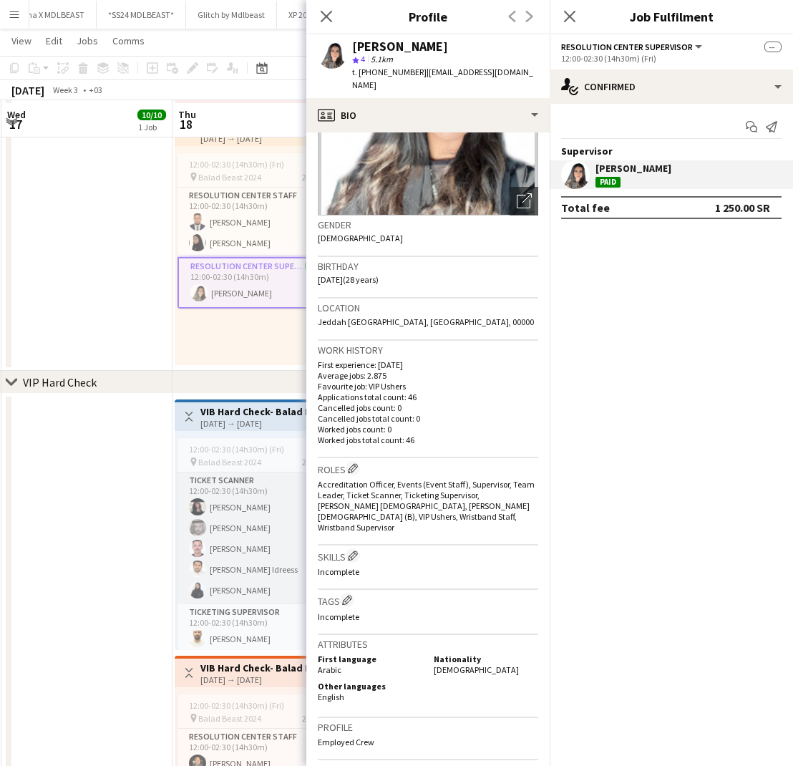
scroll to position [2006, 0]
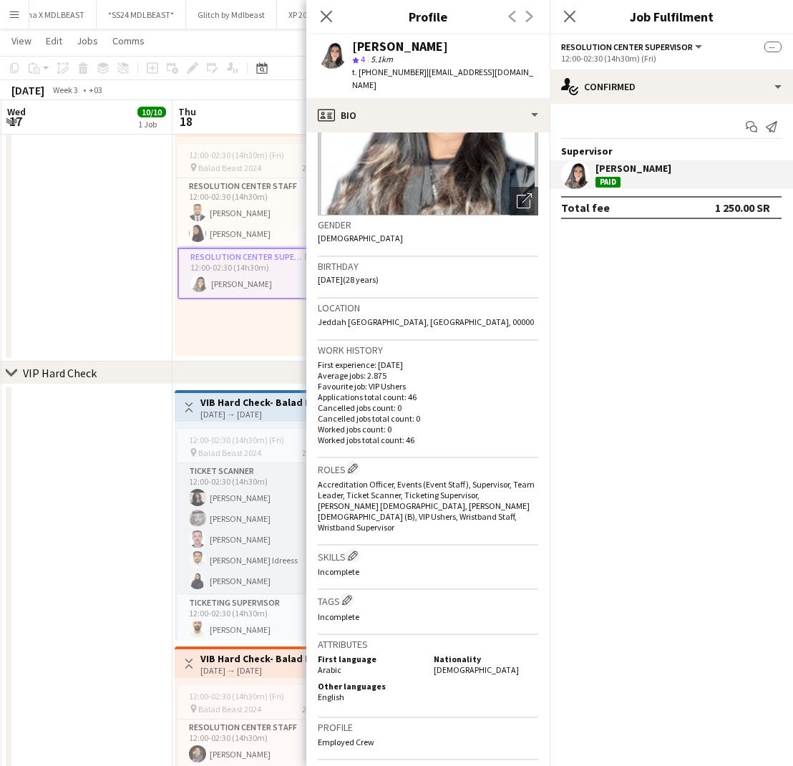
click at [228, 541] on app-card-role "Ticket Scanner 5/5 12:00-02:30 (14h30m) Aryam shutyfi Mohammed Alanbari Mohanna…" at bounding box center [257, 529] width 160 height 132
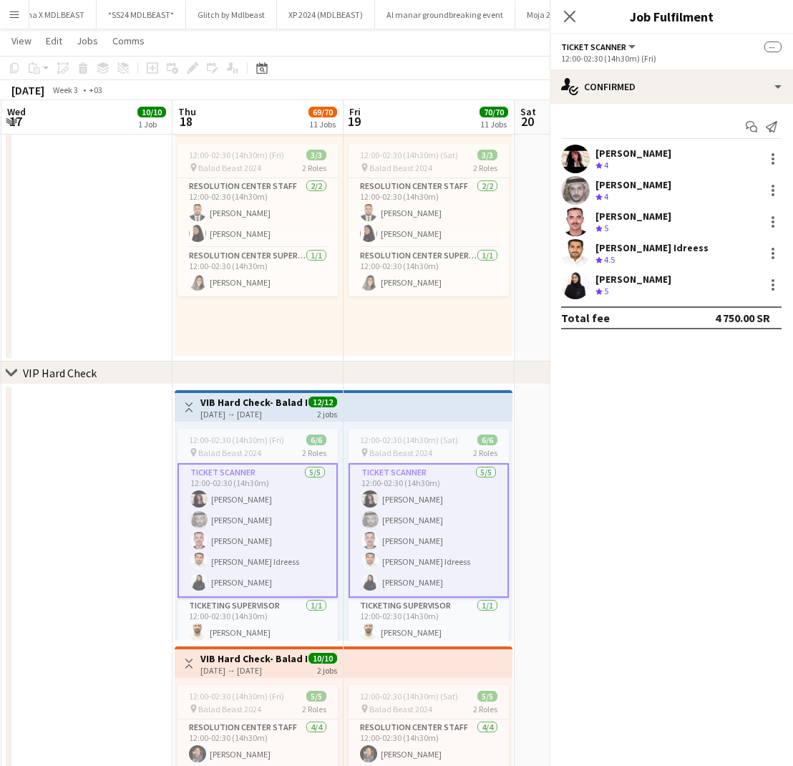
scroll to position [1, 0]
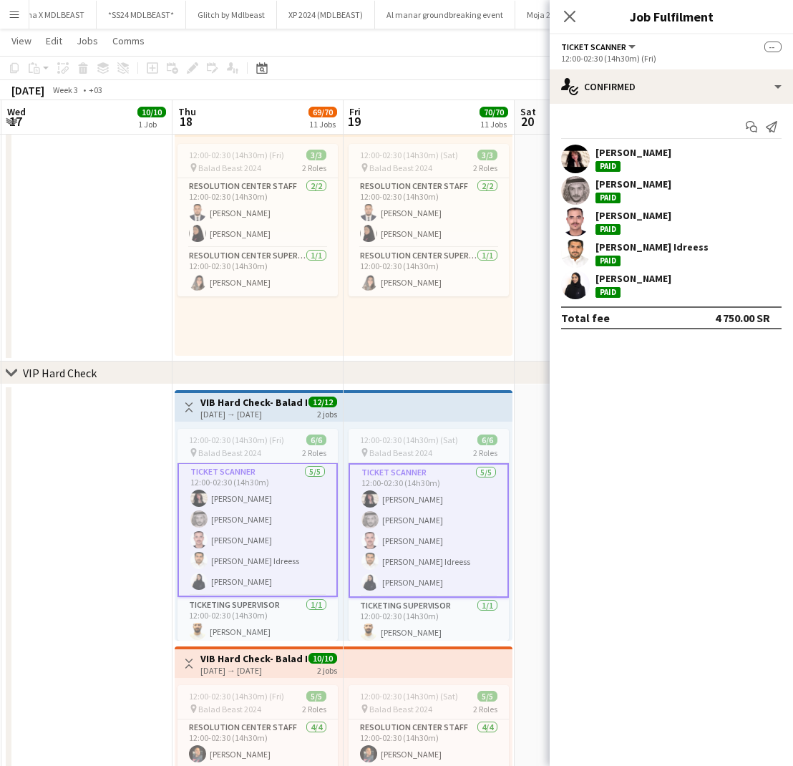
click at [670, 157] on div "Aryam shutyfi Paid" at bounding box center [671, 159] width 243 height 29
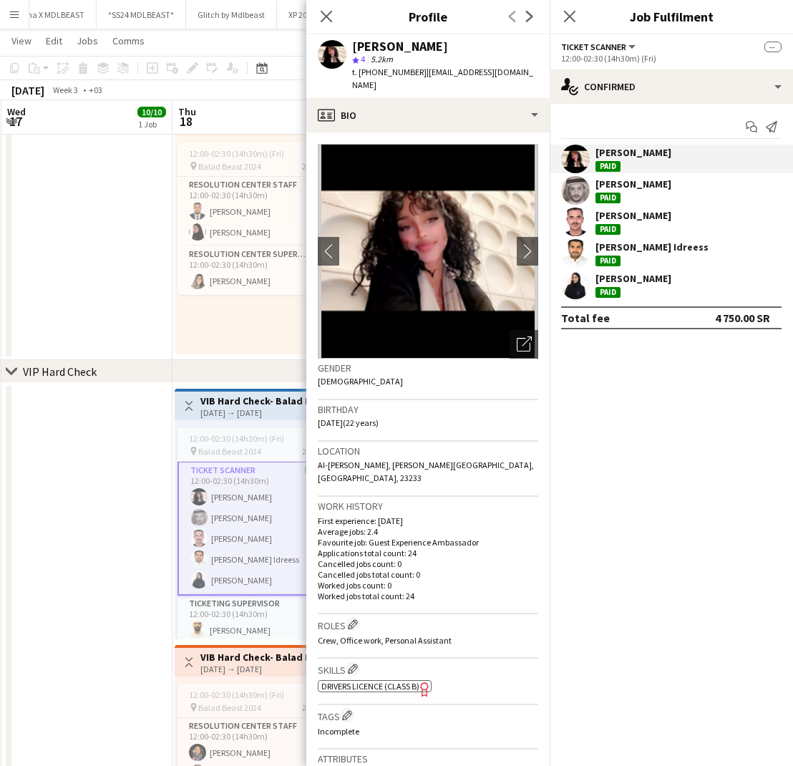
click at [652, 184] on div "[PERSON_NAME]" at bounding box center [633, 183] width 76 height 13
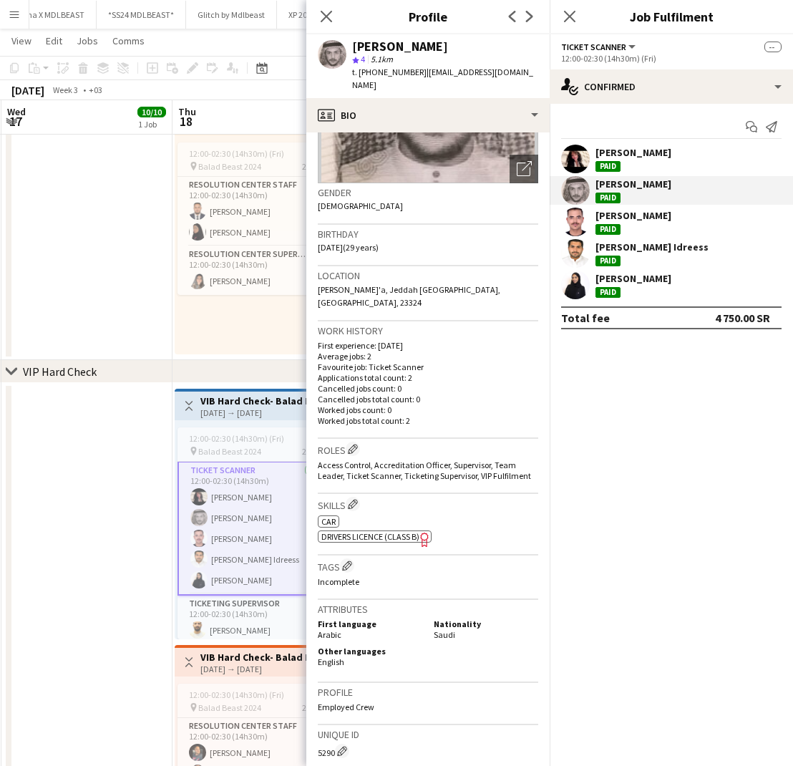
scroll to position [180, 0]
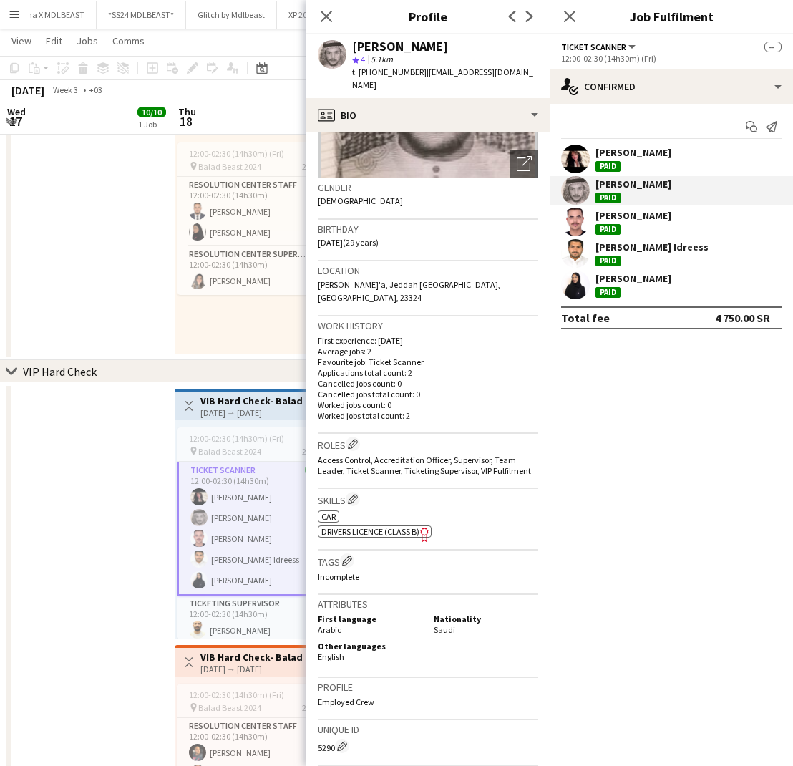
click at [636, 221] on div "[PERSON_NAME]" at bounding box center [633, 215] width 76 height 13
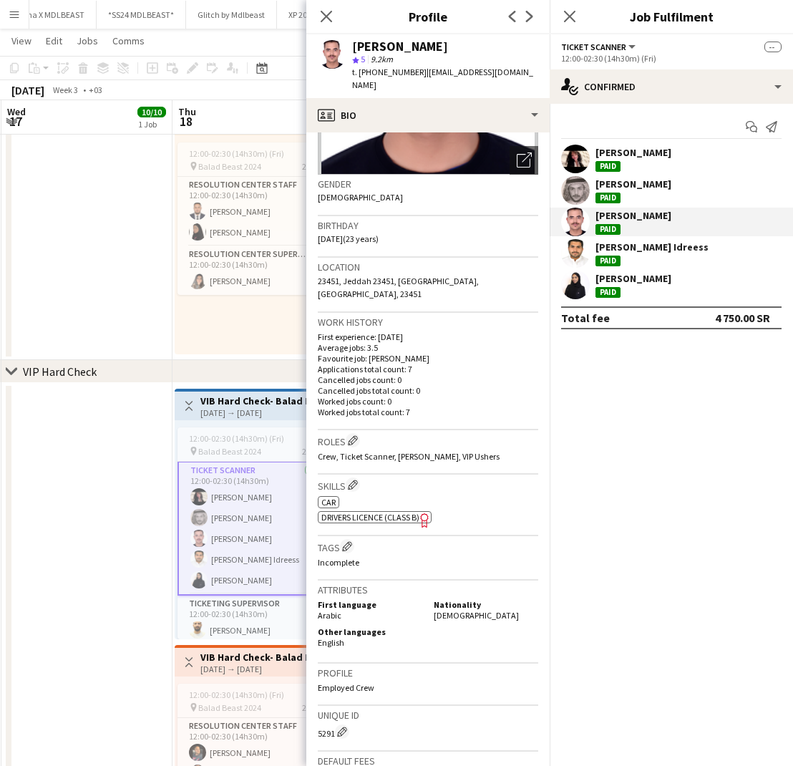
scroll to position [188, 0]
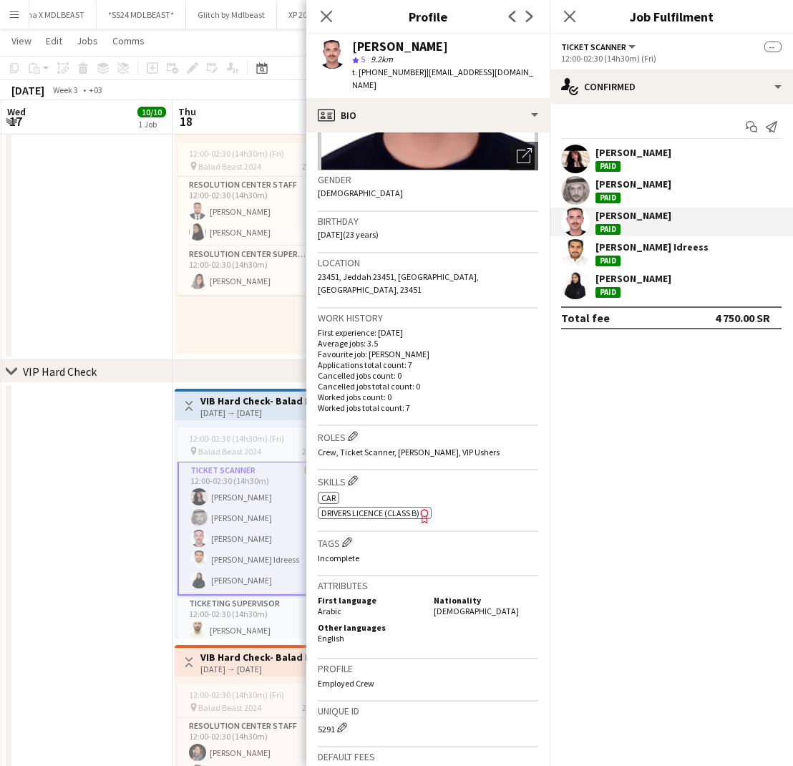
click at [625, 248] on div "[PERSON_NAME] Idreess" at bounding box center [651, 246] width 113 height 13
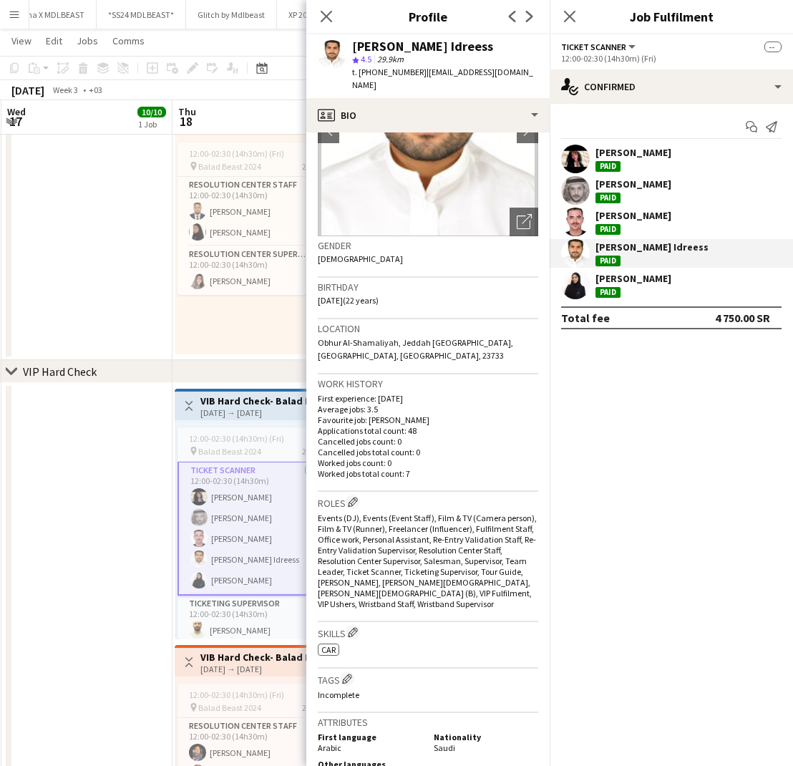
scroll to position [127, 0]
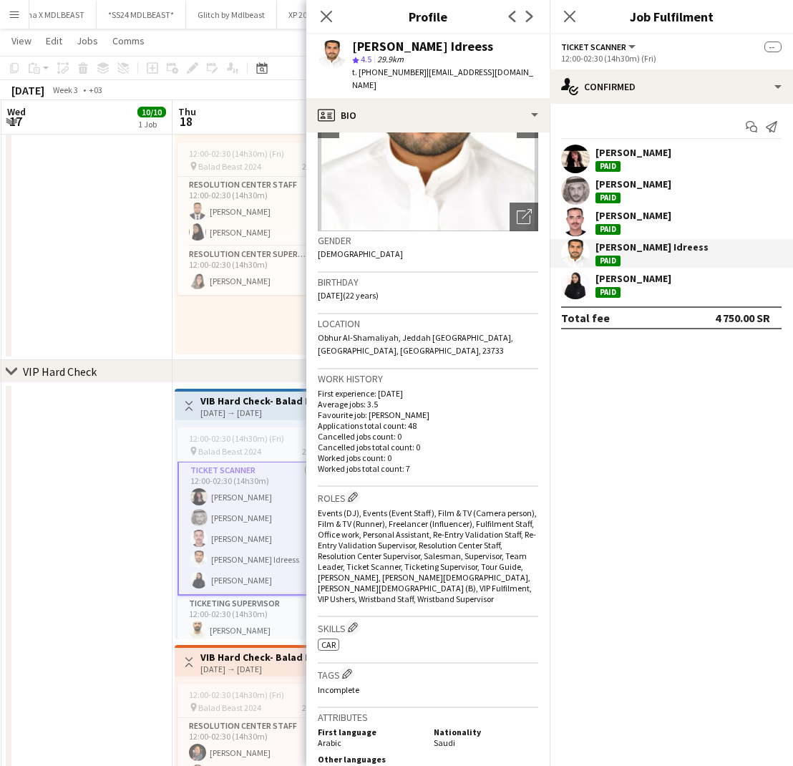
click at [671, 278] on div "[PERSON_NAME]" at bounding box center [633, 278] width 76 height 13
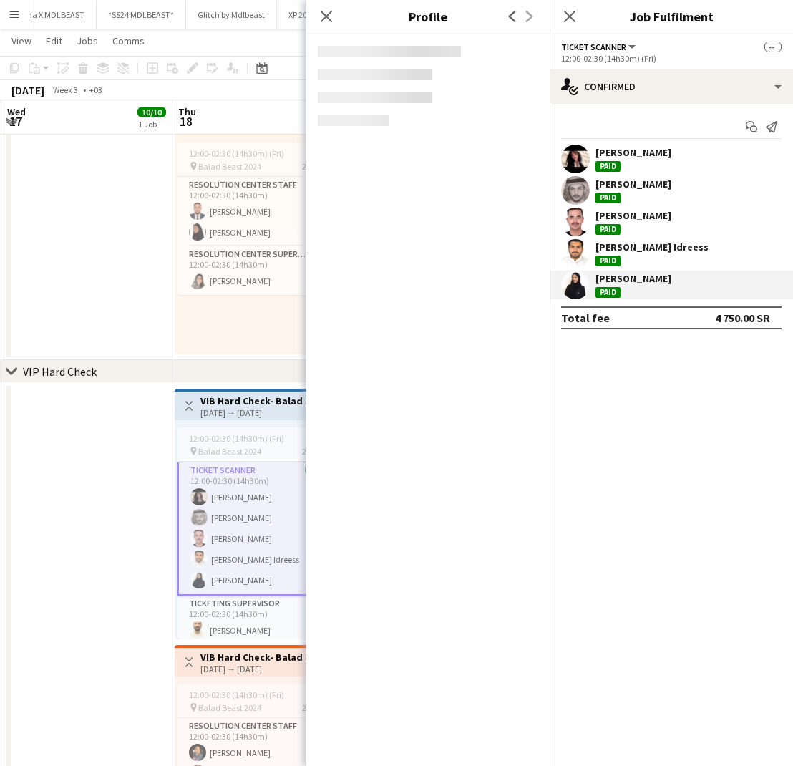
scroll to position [2008, 0]
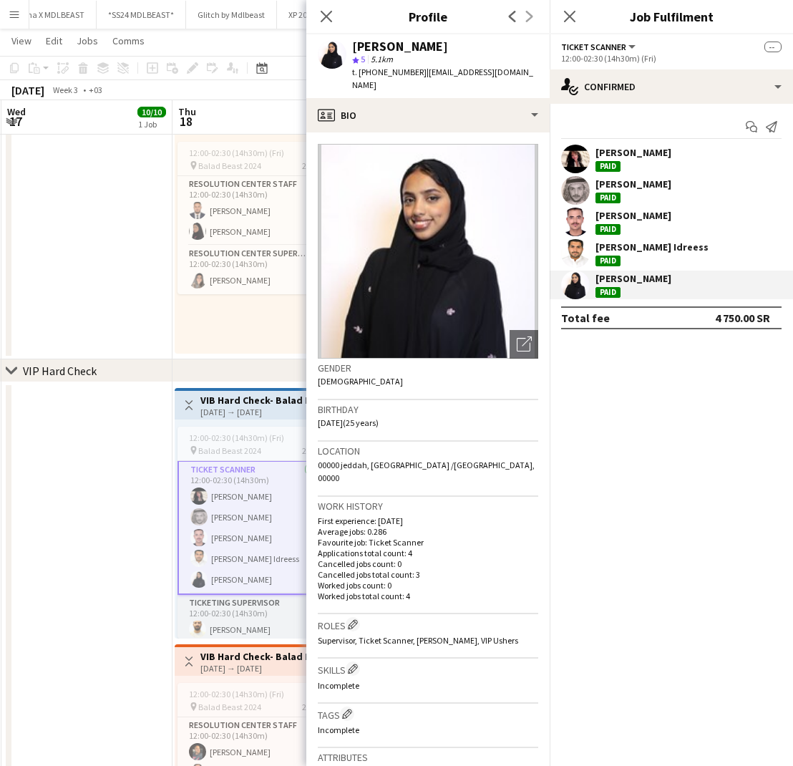
click at [228, 623] on app-card-role "Ticketing Supervisor 1/1 12:00-02:30 (14h30m) Abdulrahman Hameed" at bounding box center [257, 619] width 160 height 49
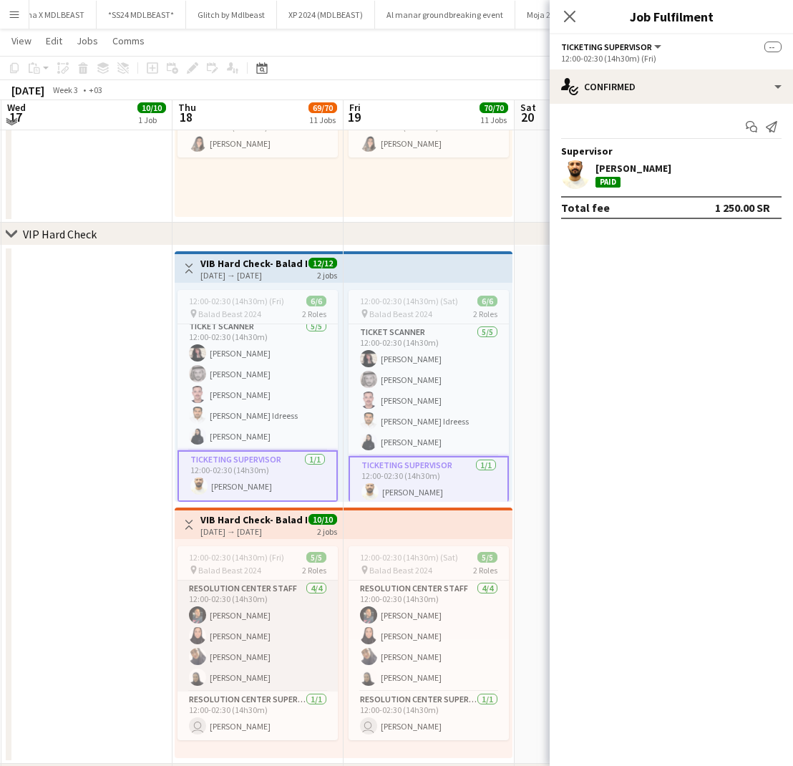
scroll to position [2138, 0]
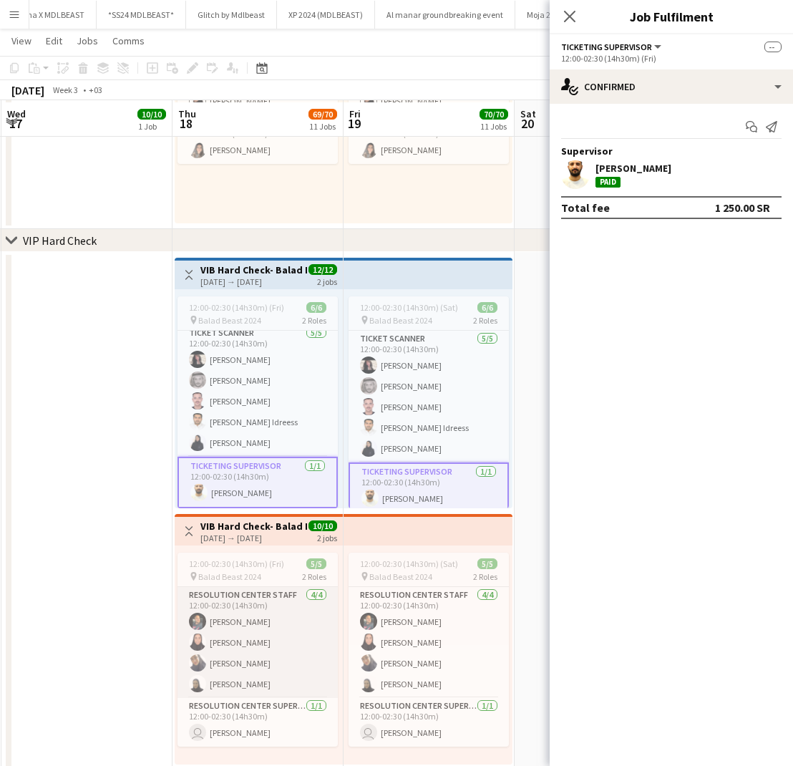
click at [224, 615] on app-card-role "Resolution Center Staff 4/4 12:00-02:30 (14h30m) Mohammed Abdulati Jawaher Abdu…" at bounding box center [257, 642] width 160 height 111
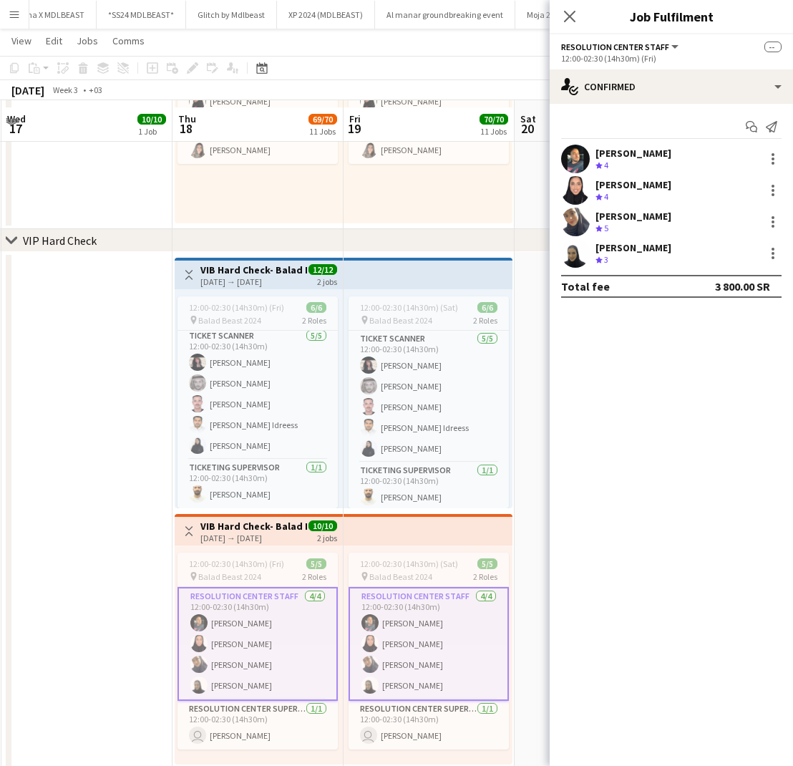
scroll to position [2146, 0]
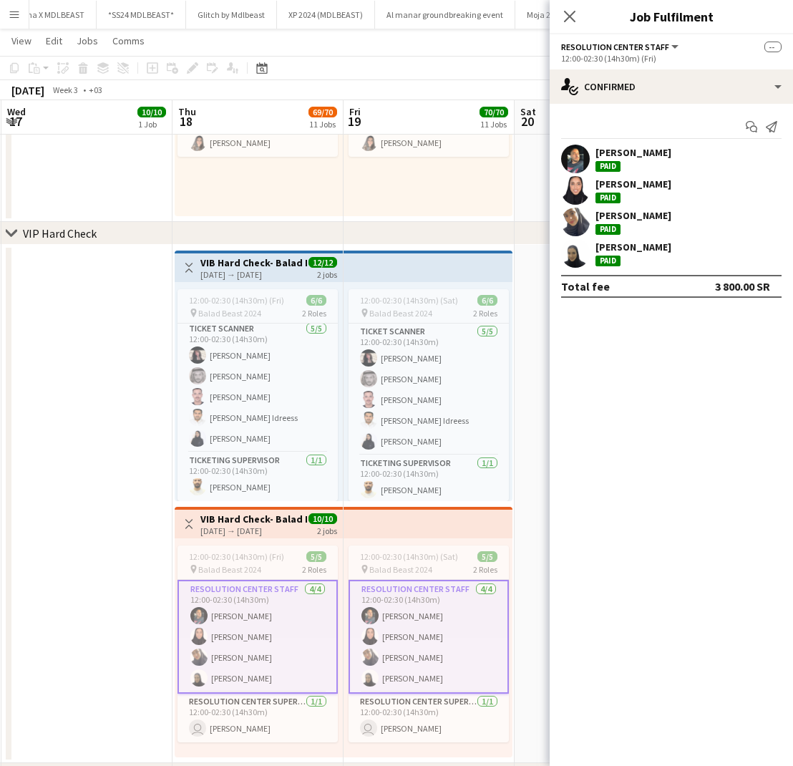
click at [617, 155] on div "[PERSON_NAME]" at bounding box center [633, 152] width 76 height 13
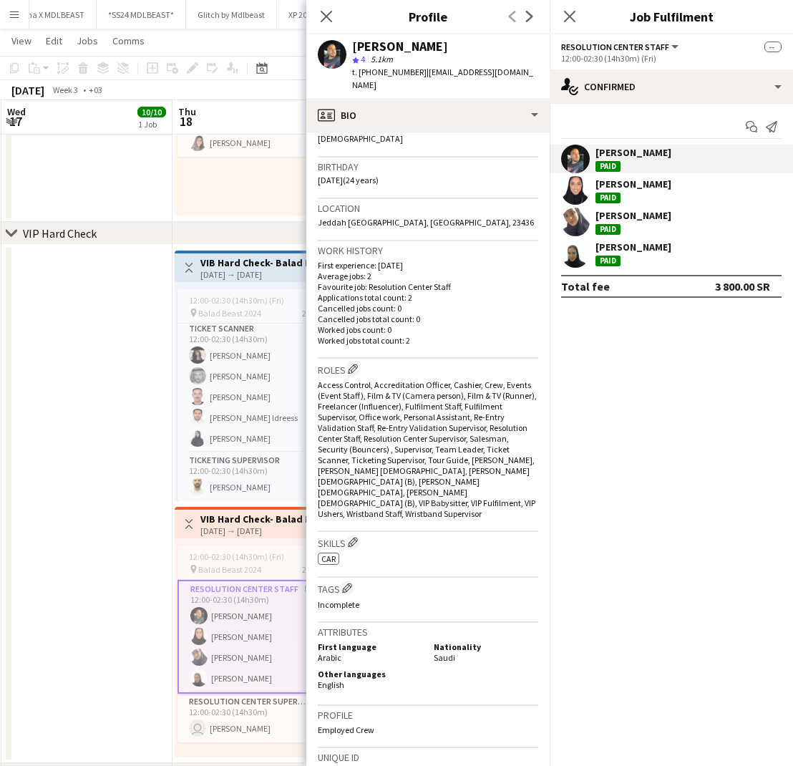
scroll to position [245, 0]
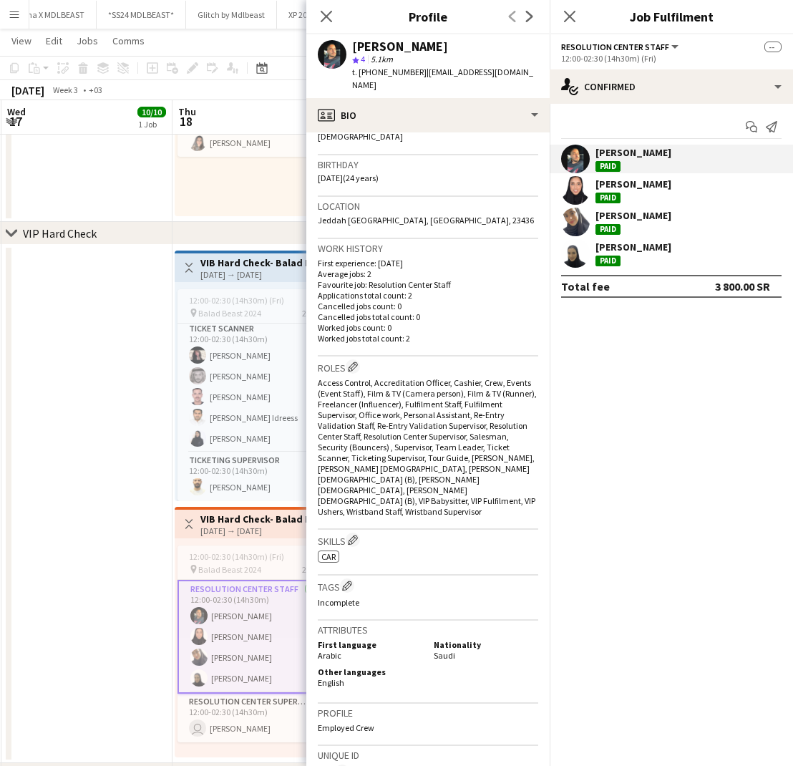
click at [659, 193] on div "Jawaher Abdullah Paid" at bounding box center [633, 190] width 76 height 26
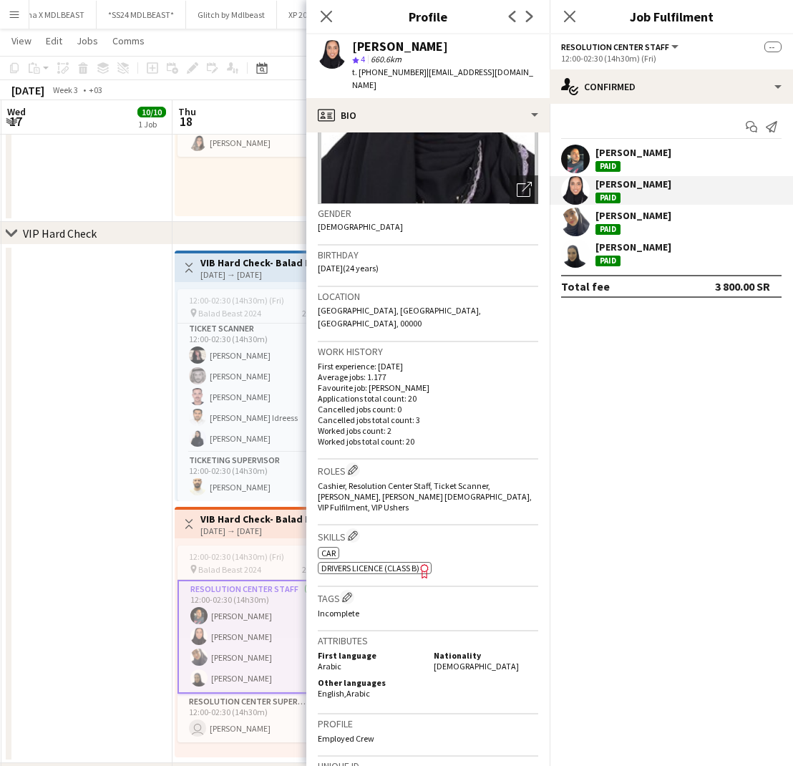
scroll to position [155, 0]
click at [627, 218] on div "[PERSON_NAME]" at bounding box center [633, 215] width 76 height 13
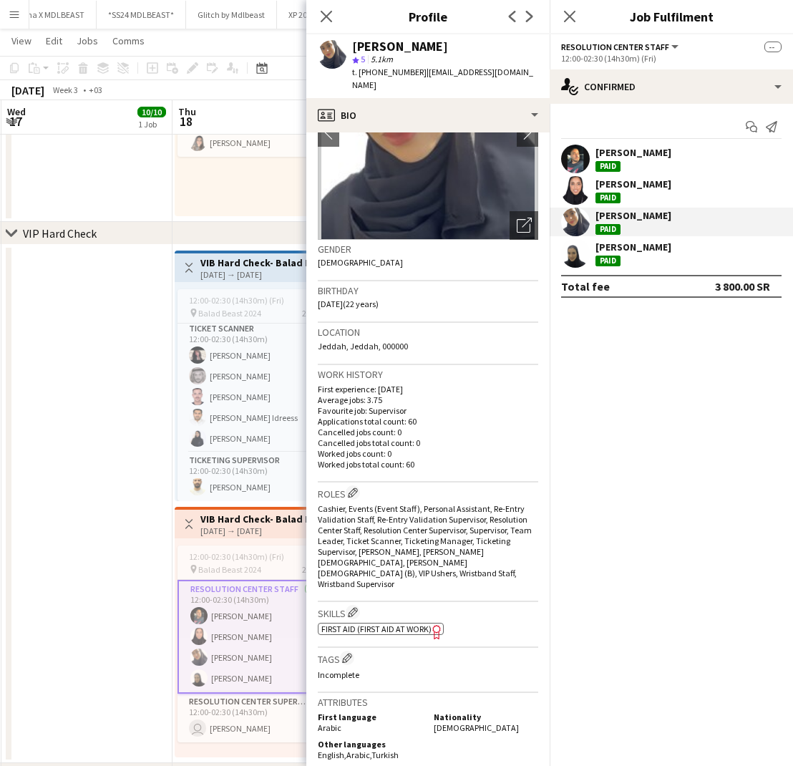
scroll to position [122, 0]
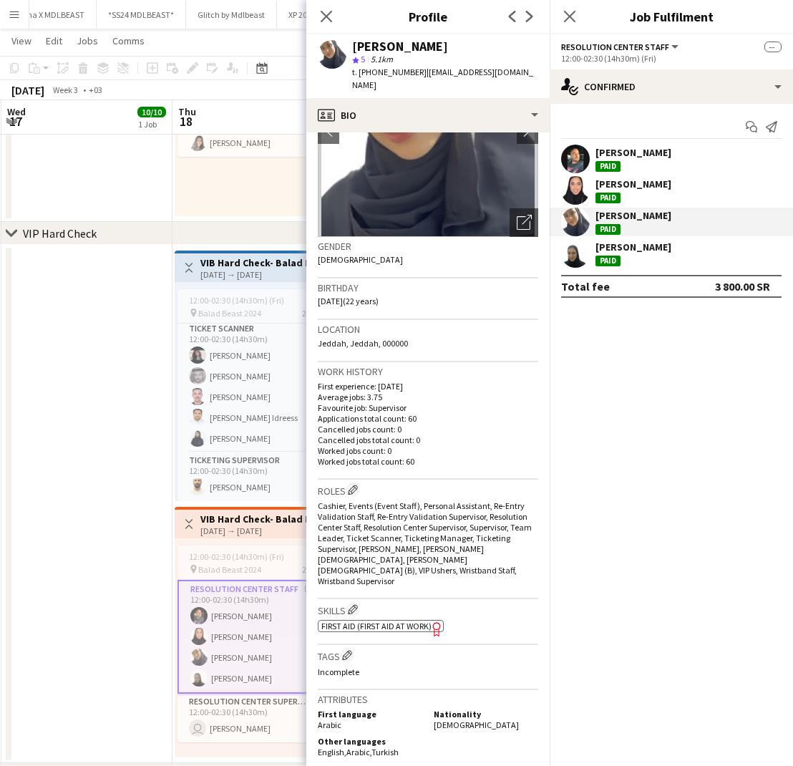
click at [631, 246] on div "[PERSON_NAME]" at bounding box center [633, 246] width 76 height 13
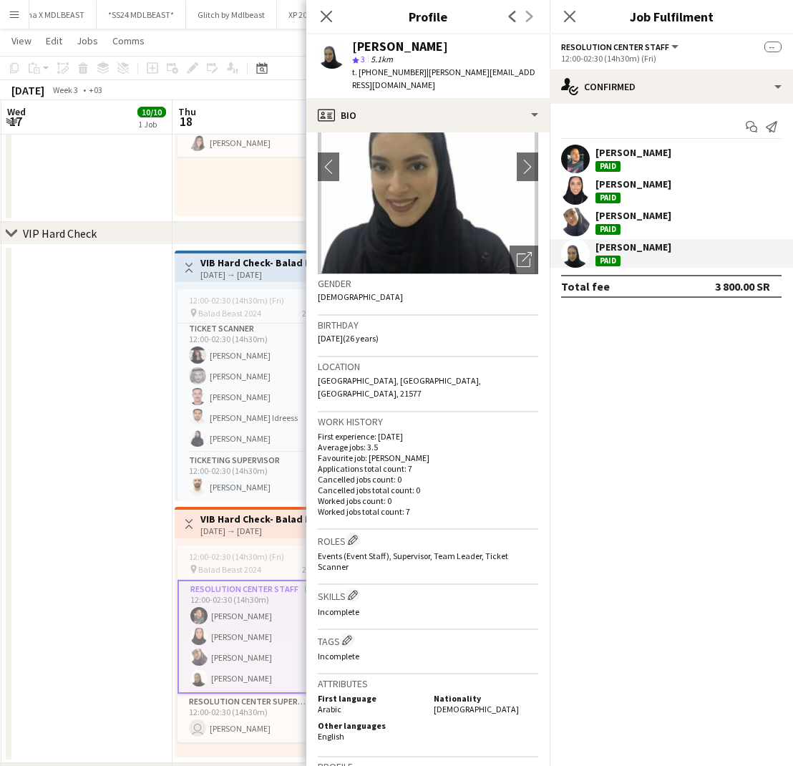
scroll to position [94, 0]
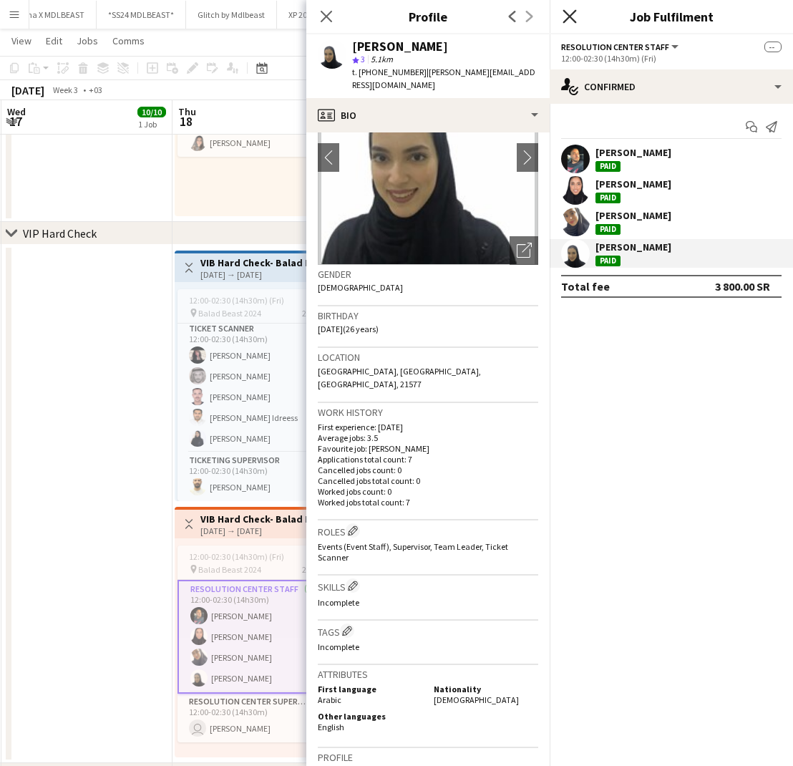
click at [572, 17] on icon "Close pop-in" at bounding box center [570, 16] width 14 height 14
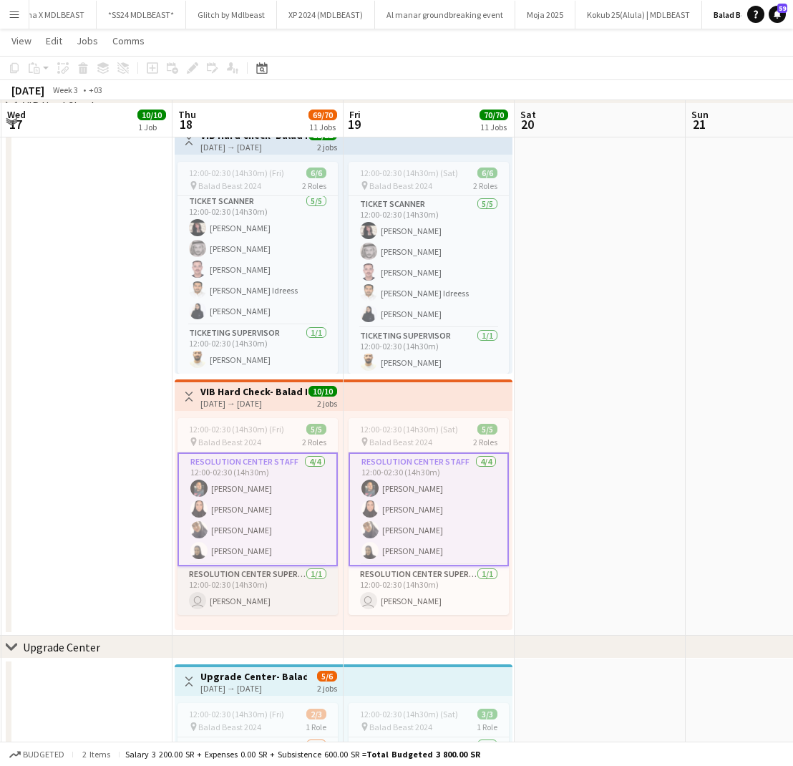
scroll to position [2276, 0]
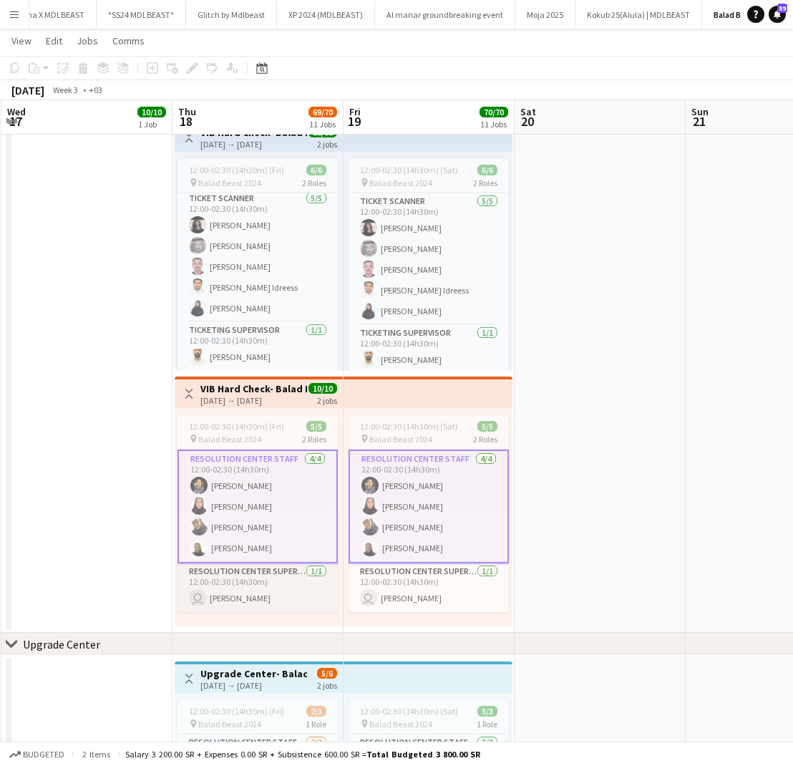
click at [246, 604] on app-card-role "Resolution Center Supervisor 1/1 12:00-02:30 (14h30m) user Naseer Waly" at bounding box center [257, 587] width 160 height 49
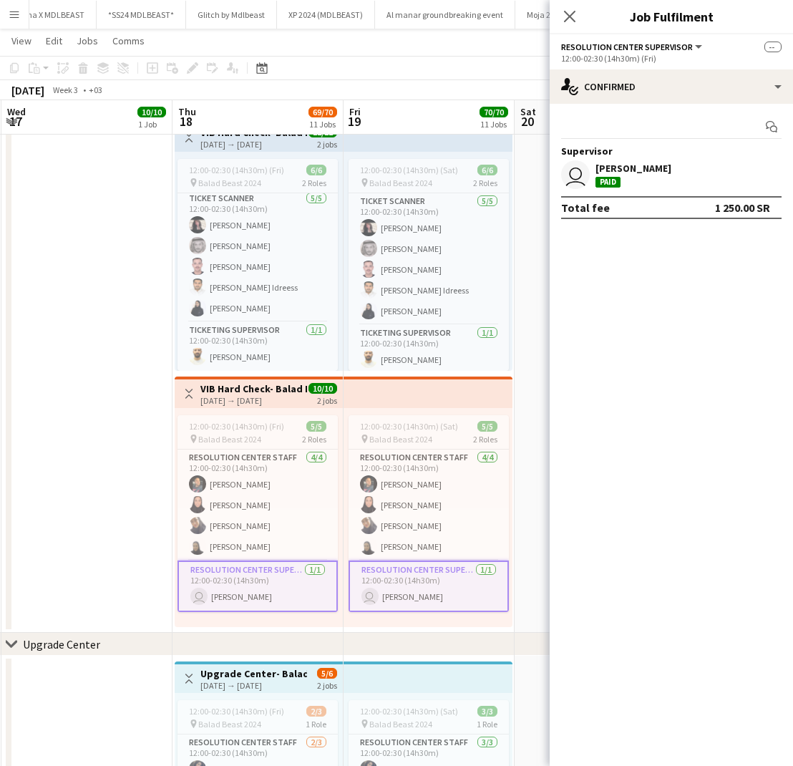
click at [644, 177] on div "Naseer Waly Paid" at bounding box center [633, 175] width 76 height 26
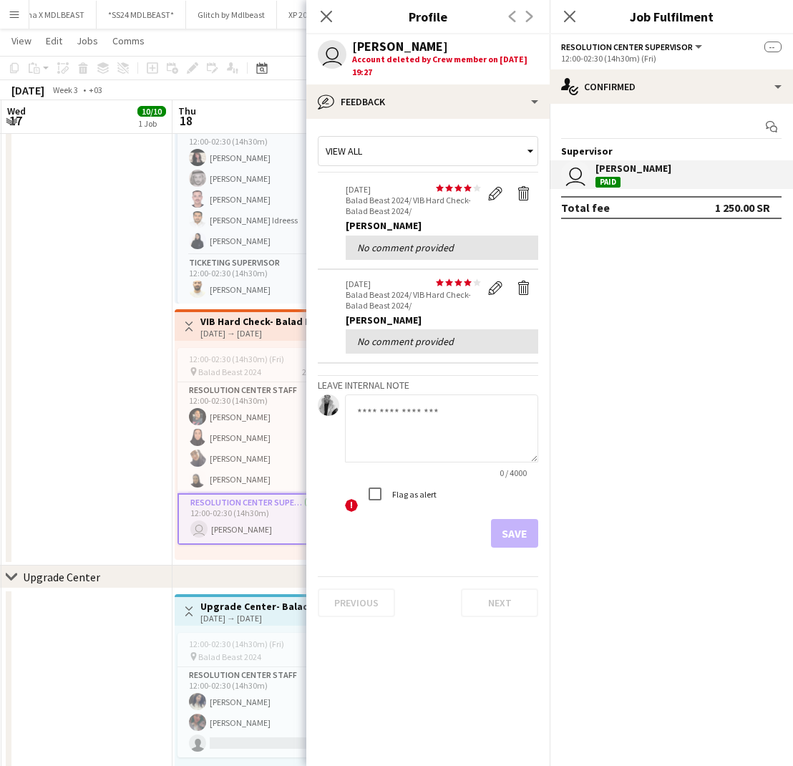
scroll to position [2345, 0]
click at [607, 177] on div "Paid" at bounding box center [607, 182] width 25 height 11
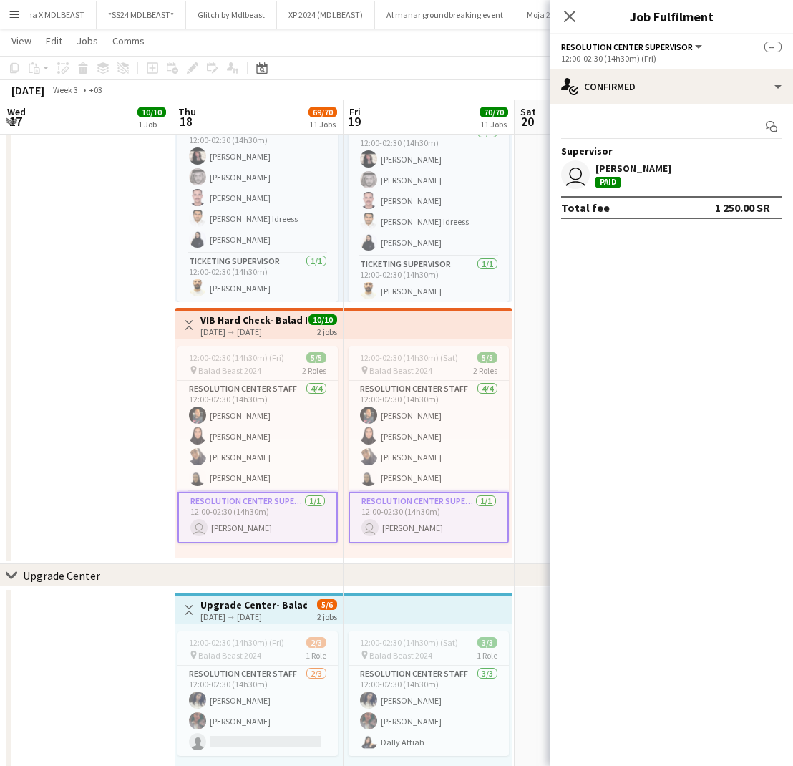
click at [606, 180] on div "Paid" at bounding box center [607, 182] width 25 height 11
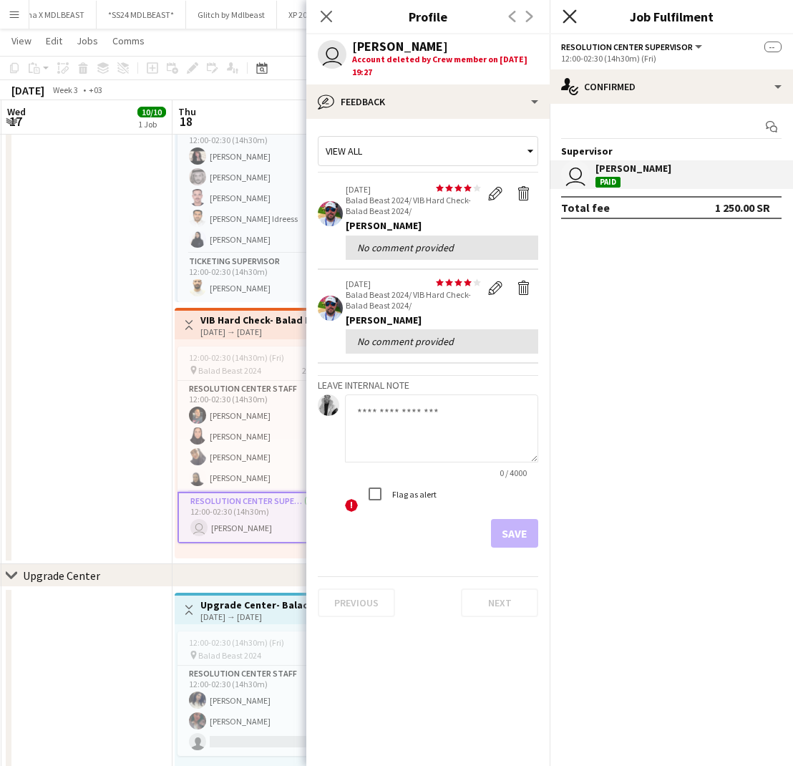
click at [575, 15] on icon "Close pop-in" at bounding box center [570, 16] width 14 height 14
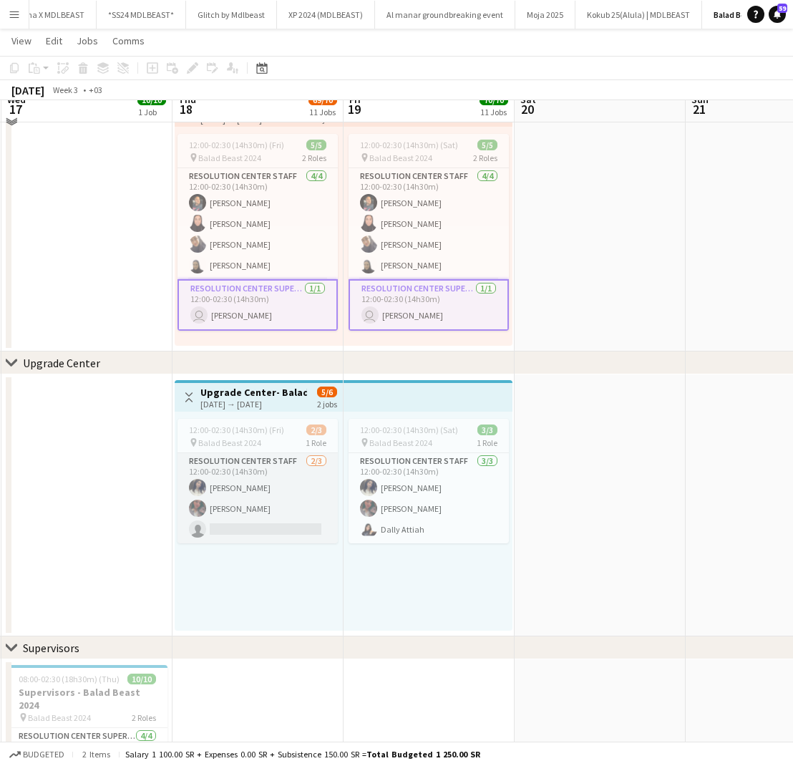
scroll to position [2561, 0]
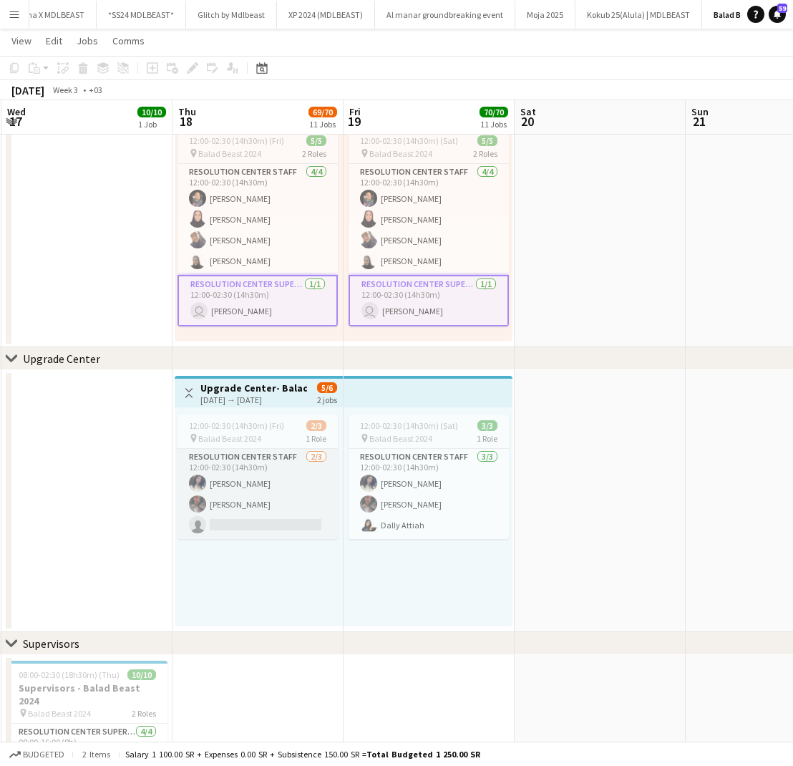
click at [268, 491] on app-card-role "Resolution Center Staff 2/3 12:00-02:30 (14h30m) Sally Sally Aitah Laila Alawi …" at bounding box center [257, 494] width 160 height 90
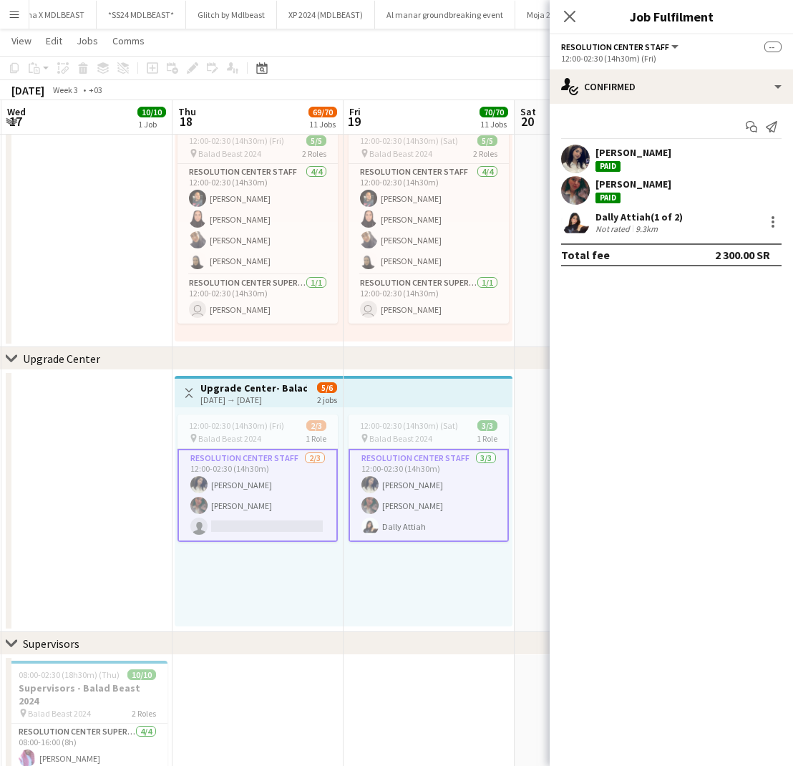
click at [637, 159] on div "Sally Sally Aitah Paid" at bounding box center [633, 159] width 76 height 26
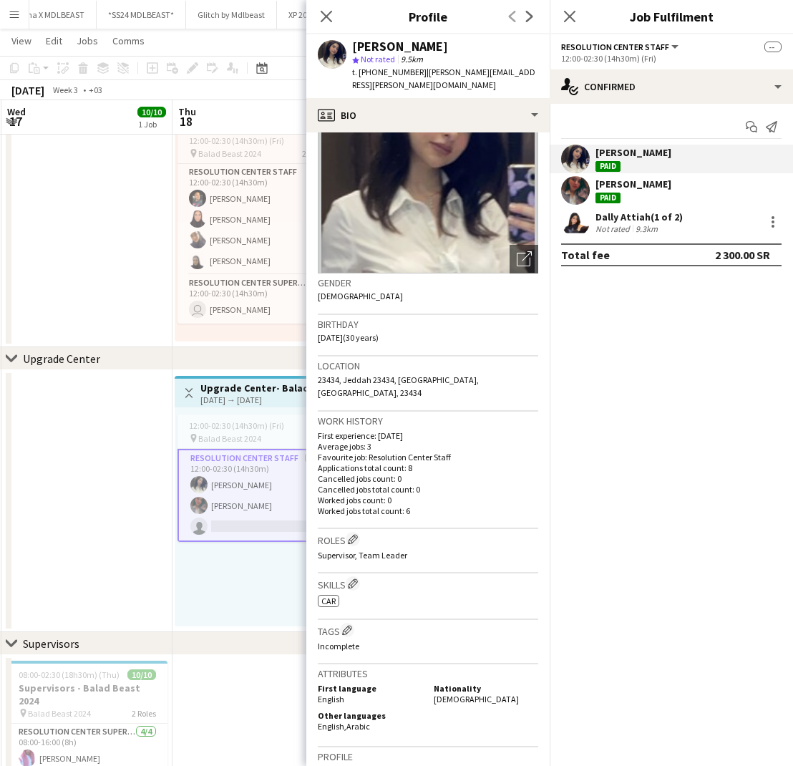
scroll to position [86, 0]
click at [642, 191] on div "Laila Alawi Paid" at bounding box center [633, 190] width 76 height 26
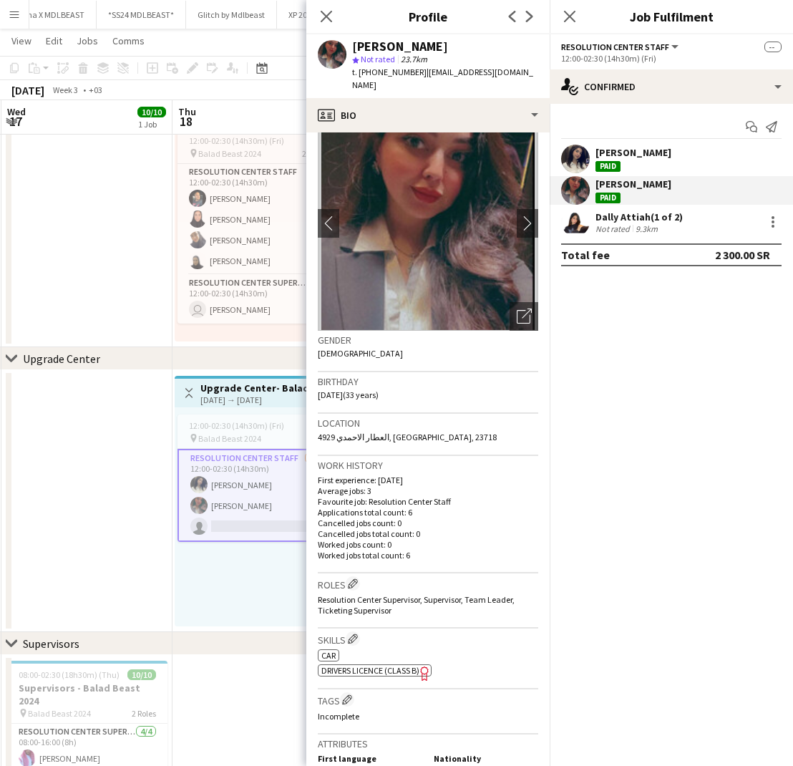
scroll to position [18, 0]
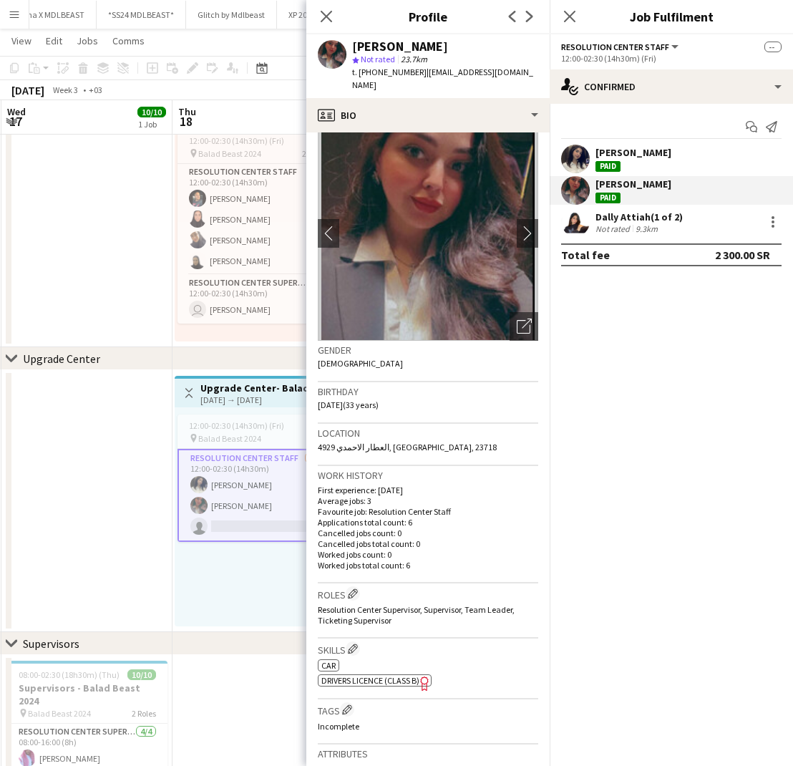
click at [598, 218] on div "Dally Attiah (1 of 2)" at bounding box center [638, 216] width 87 height 13
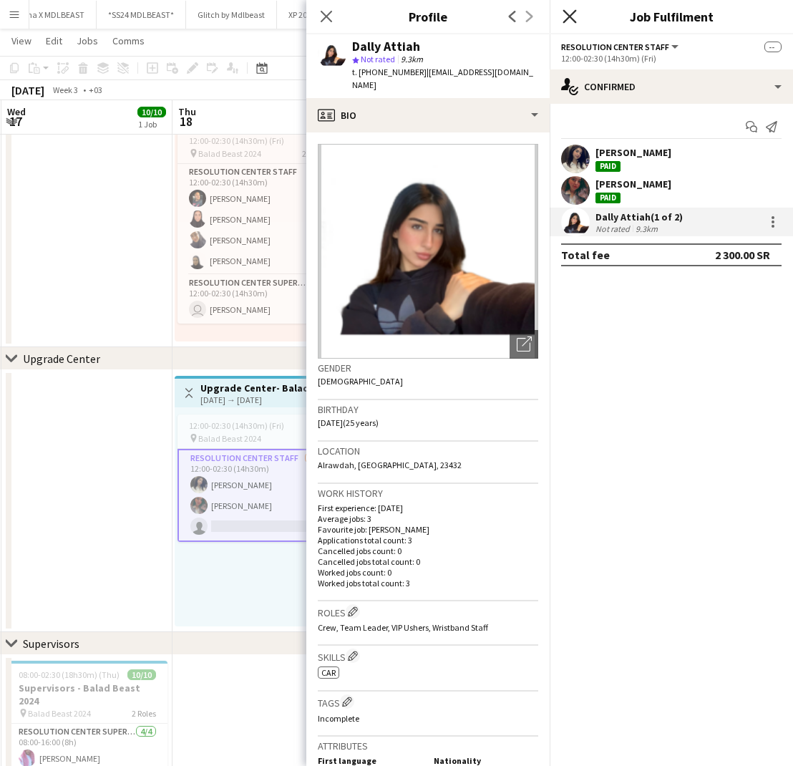
click at [572, 16] on icon "Close pop-in" at bounding box center [570, 16] width 14 height 14
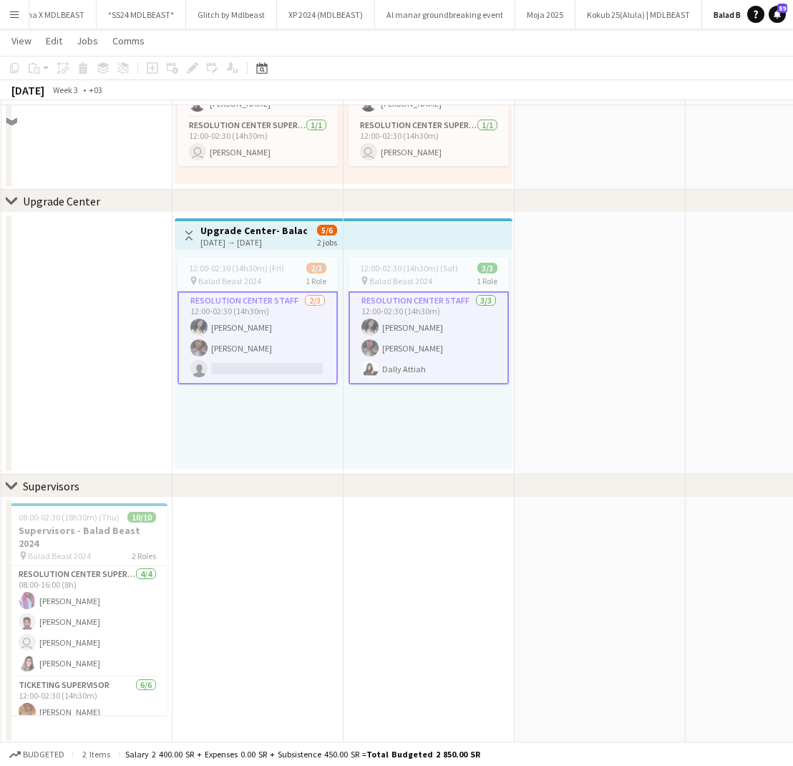
scroll to position [2721, 0]
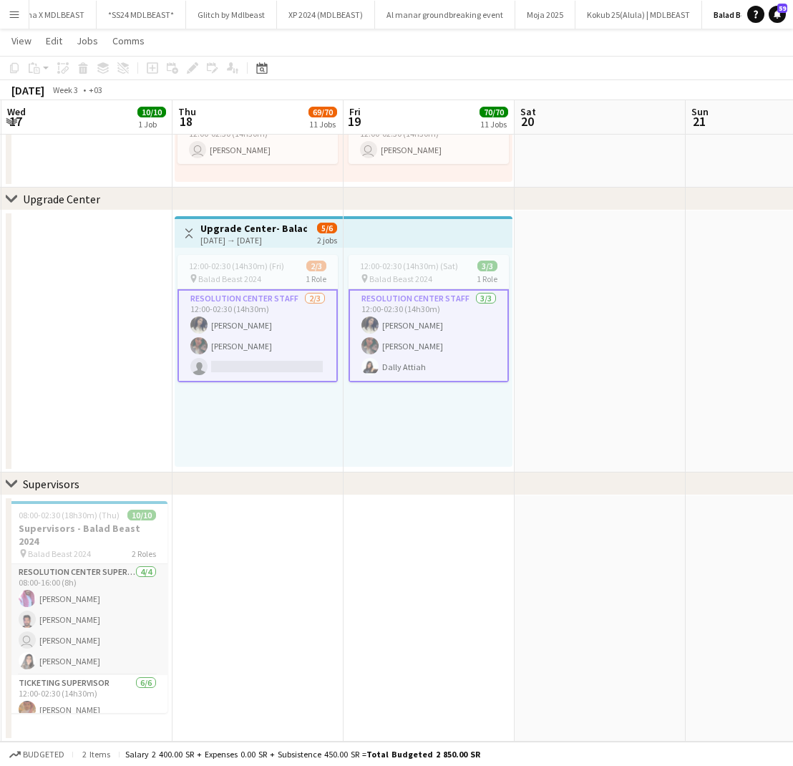
click at [78, 602] on app-card-role "Resolution Center Supervisor 4/4 08:00-16:00 (8h) yazan saif fawaz shesha user …" at bounding box center [87, 619] width 160 height 111
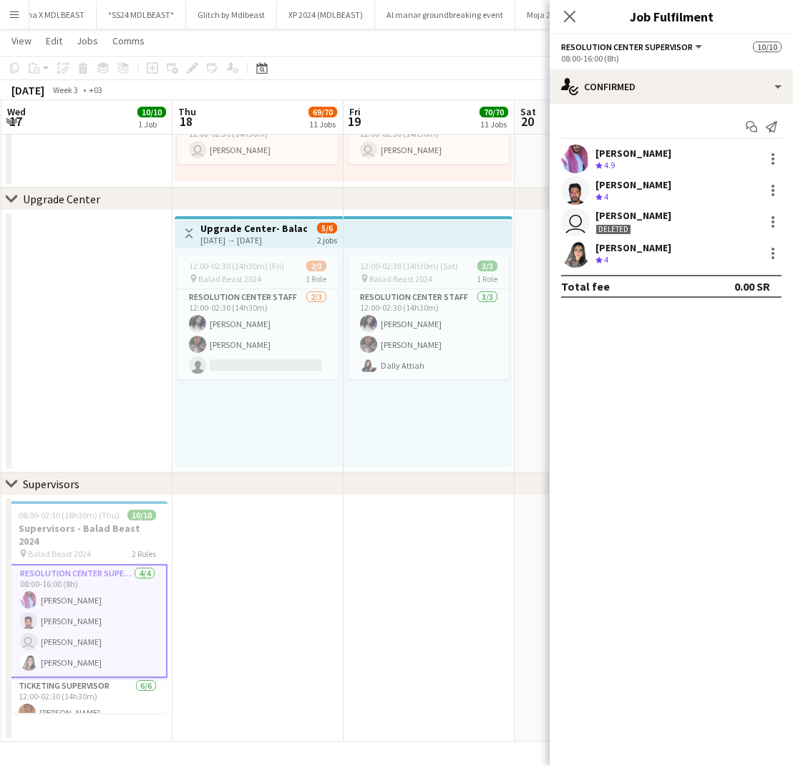
scroll to position [2, 0]
click at [651, 242] on div "Ola Awadh Paid" at bounding box center [671, 253] width 243 height 29
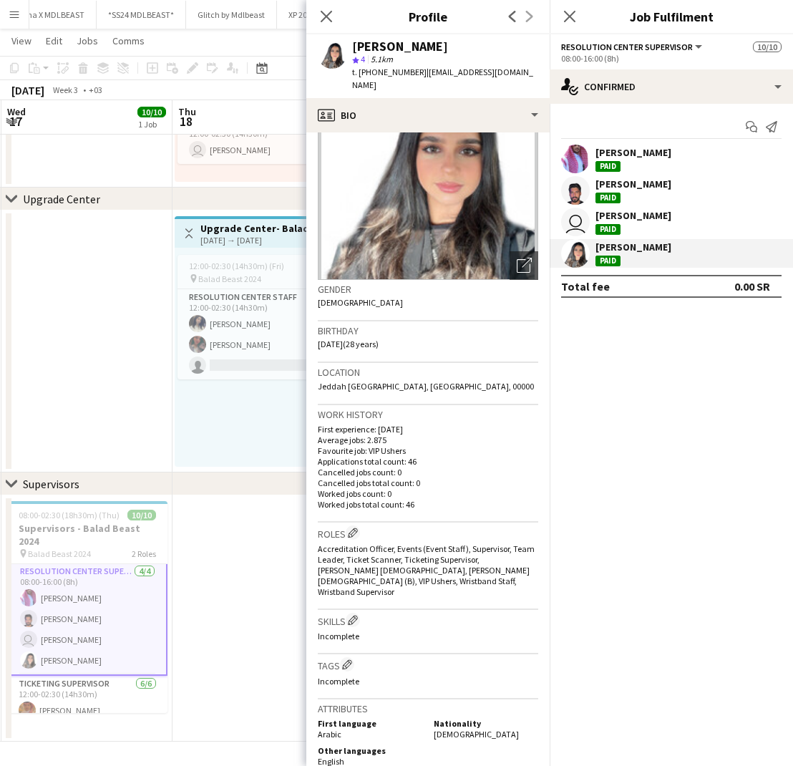
scroll to position [79, 0]
click at [613, 185] on div "[PERSON_NAME]" at bounding box center [633, 183] width 76 height 13
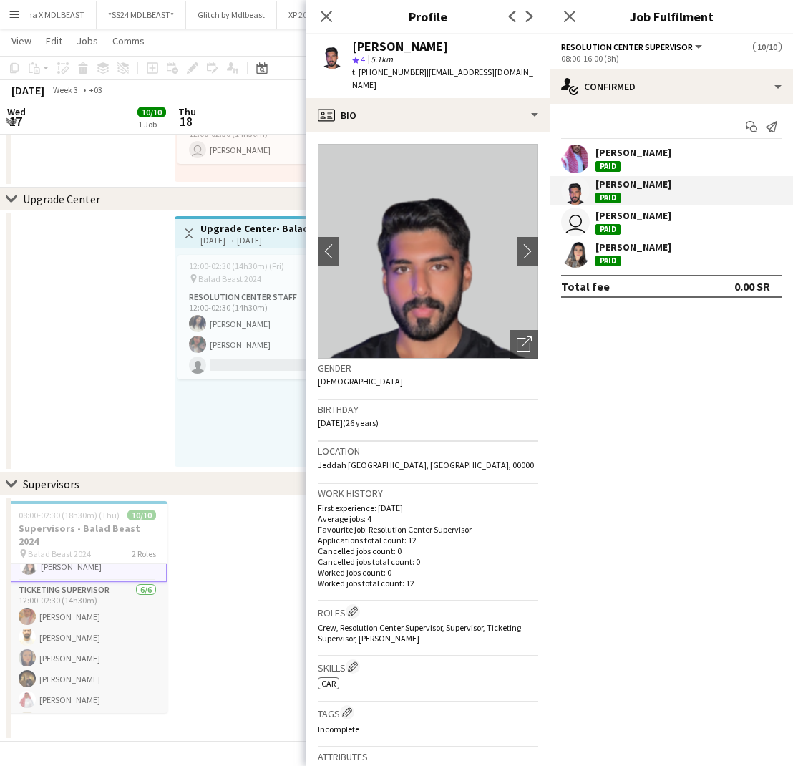
scroll to position [104, 0]
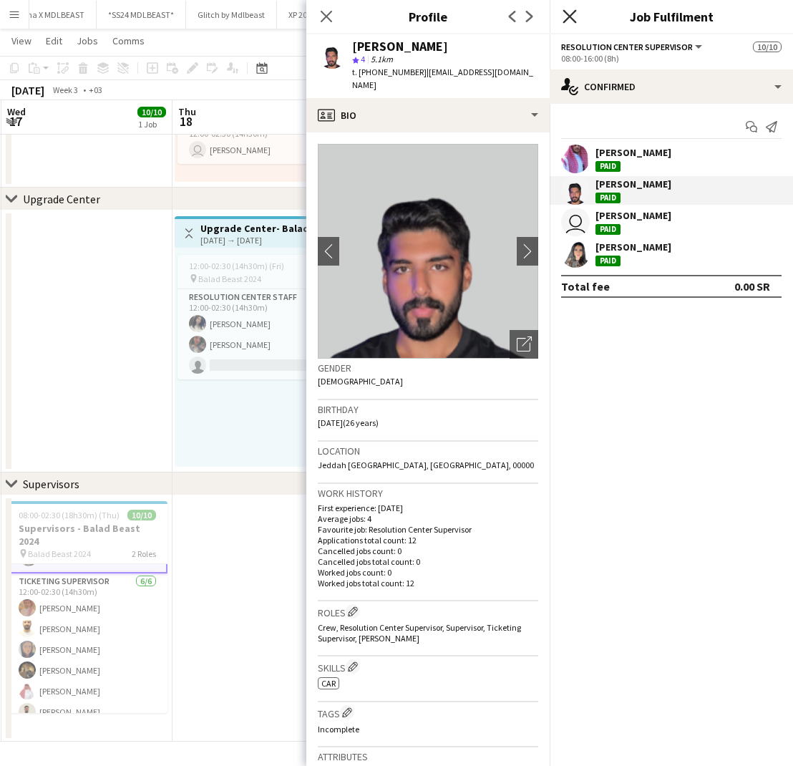
click at [575, 21] on icon at bounding box center [570, 16] width 14 height 14
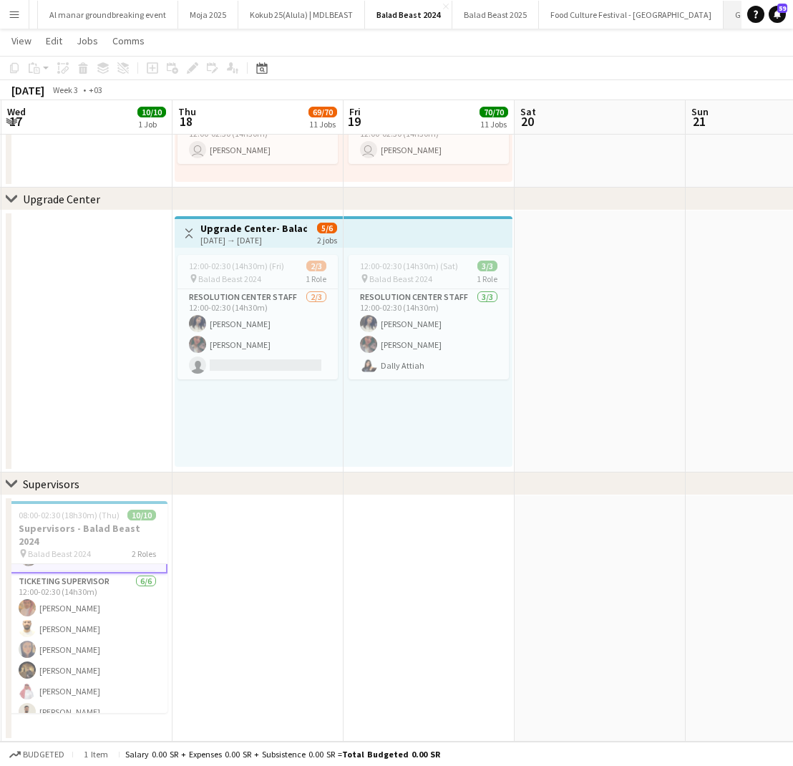
scroll to position [0, 607]
click at [20, 9] on button "Menu" at bounding box center [14, 14] width 29 height 29
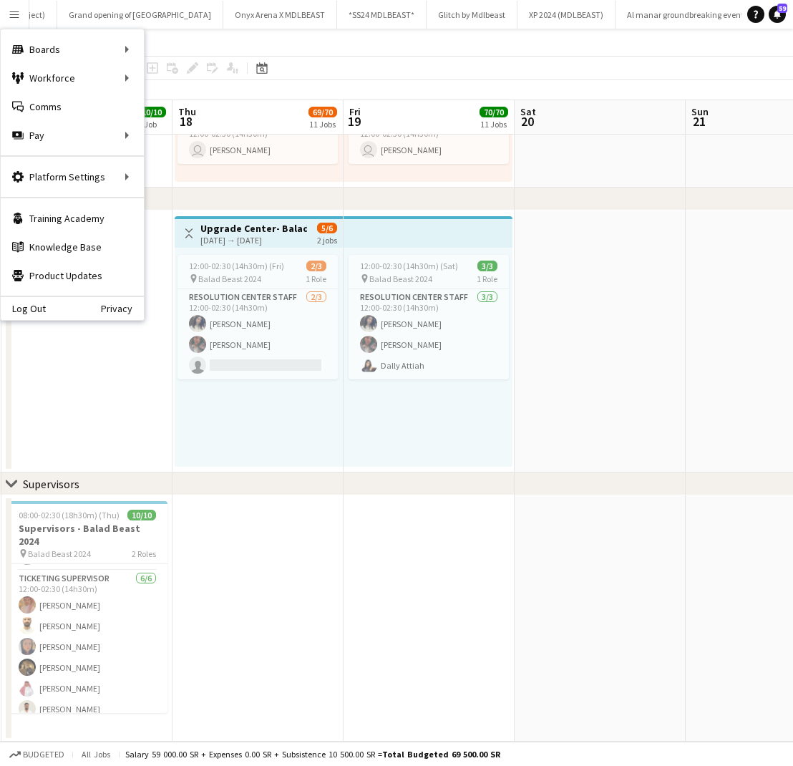
scroll to position [102, 0]
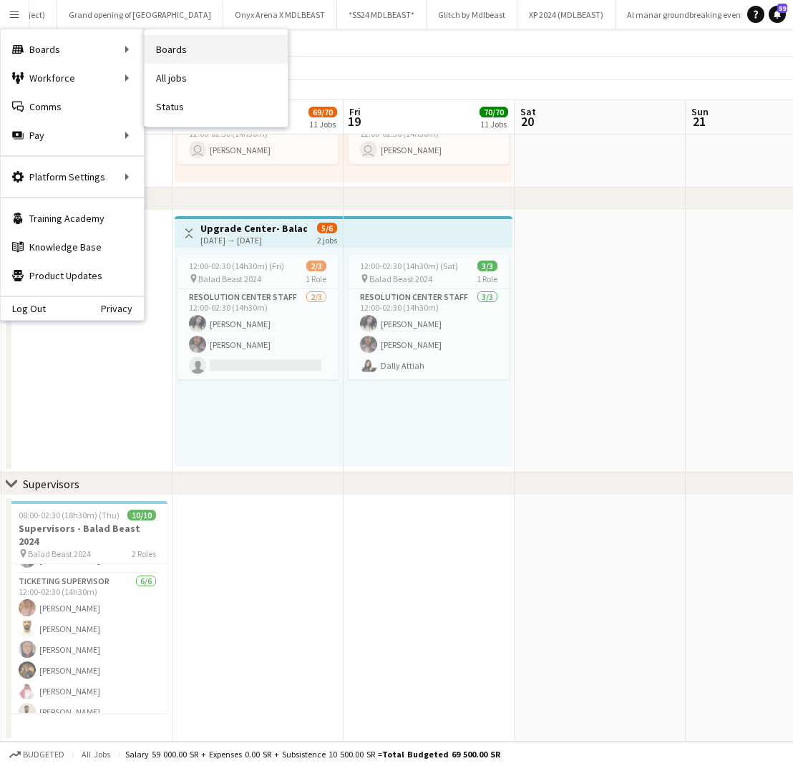
click at [175, 53] on link "Boards" at bounding box center [216, 49] width 143 height 29
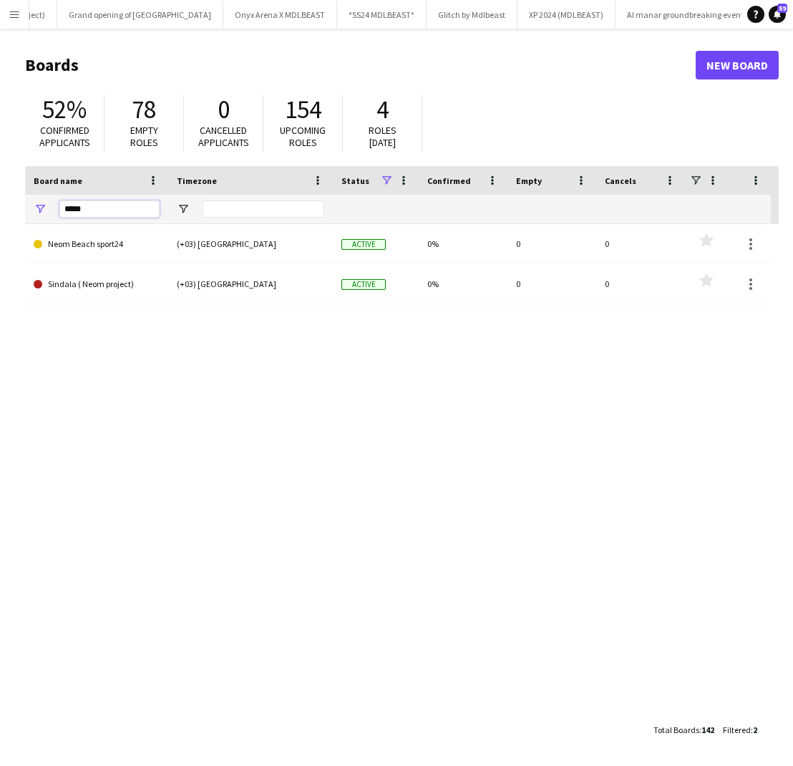
click at [106, 211] on input "****" at bounding box center [109, 208] width 100 height 17
type input "*"
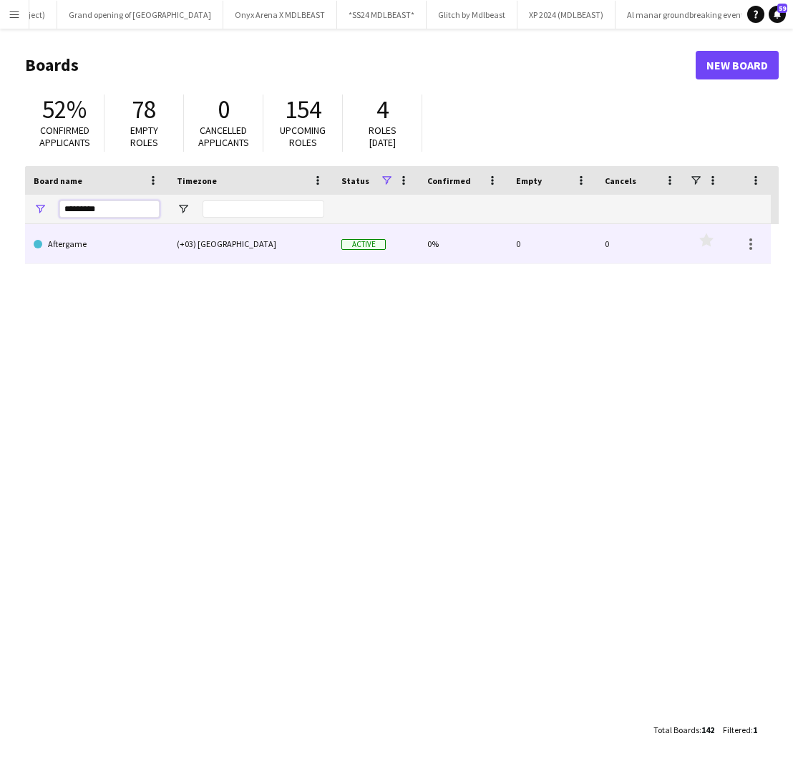
type input "*********"
click at [110, 240] on link "Aftergame" at bounding box center [97, 244] width 126 height 40
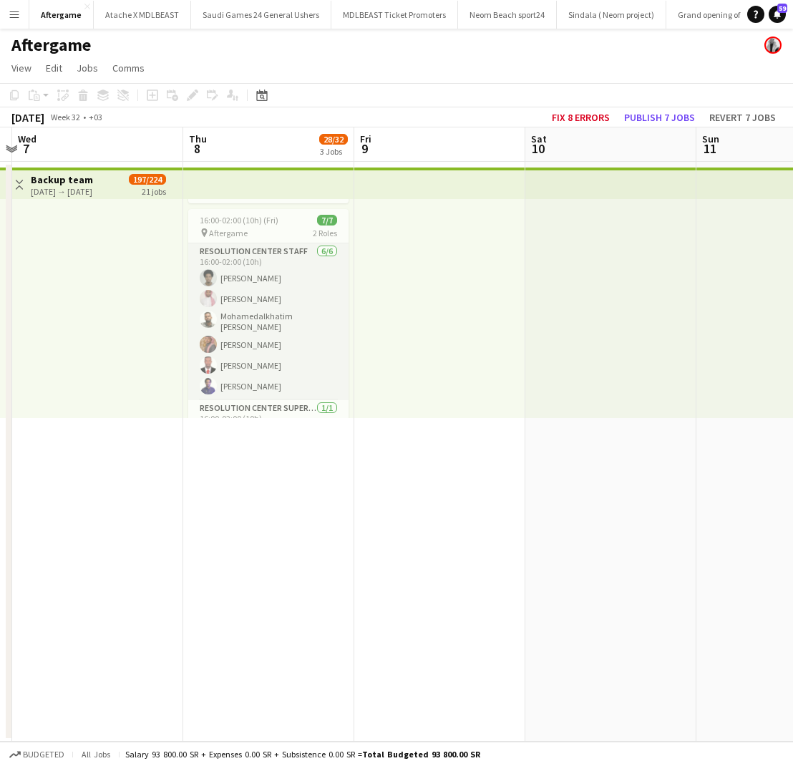
click at [288, 273] on app-card-role "Resolution Center Staff 6/6 16:00-02:00 (10h) mosab ahmed Abdulaziz Ali Mohamed…" at bounding box center [268, 321] width 160 height 157
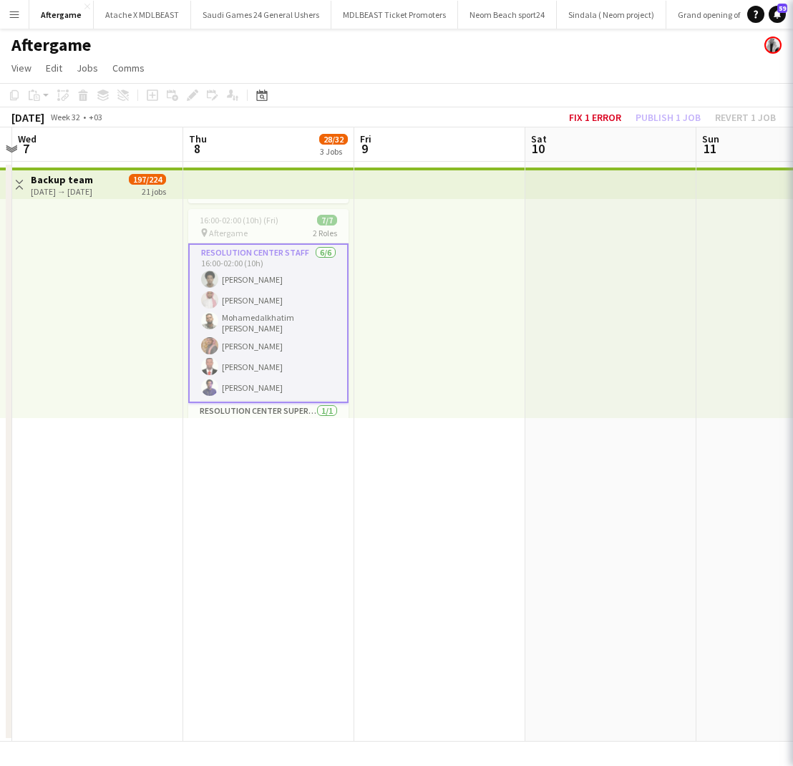
scroll to position [1, 0]
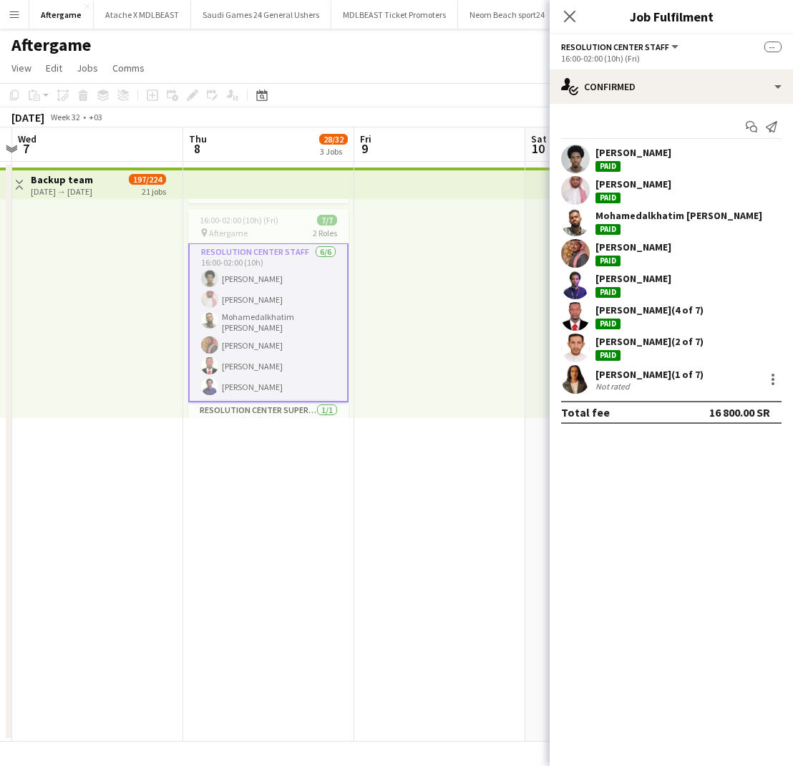
click at [603, 159] on div "mosab ahmed Paid" at bounding box center [633, 159] width 76 height 26
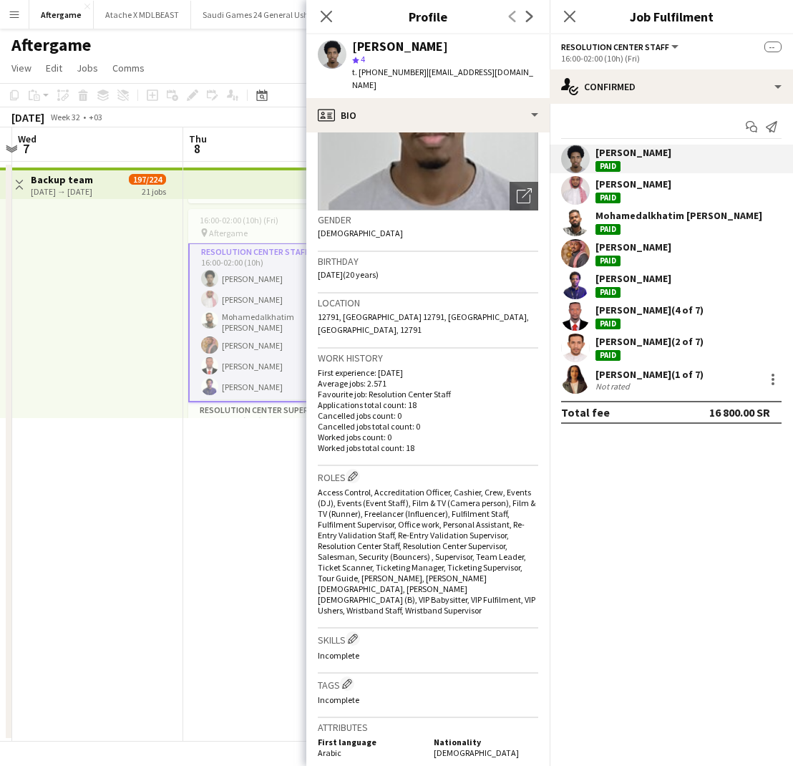
scroll to position [152, 0]
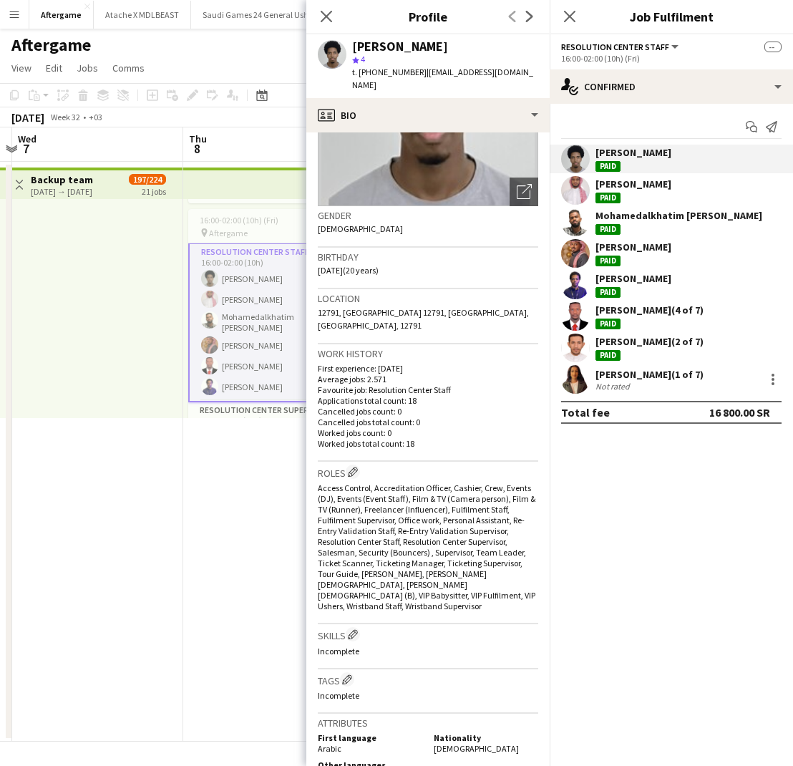
click at [611, 190] on div "Abdulaziz Ali Paid" at bounding box center [633, 190] width 76 height 26
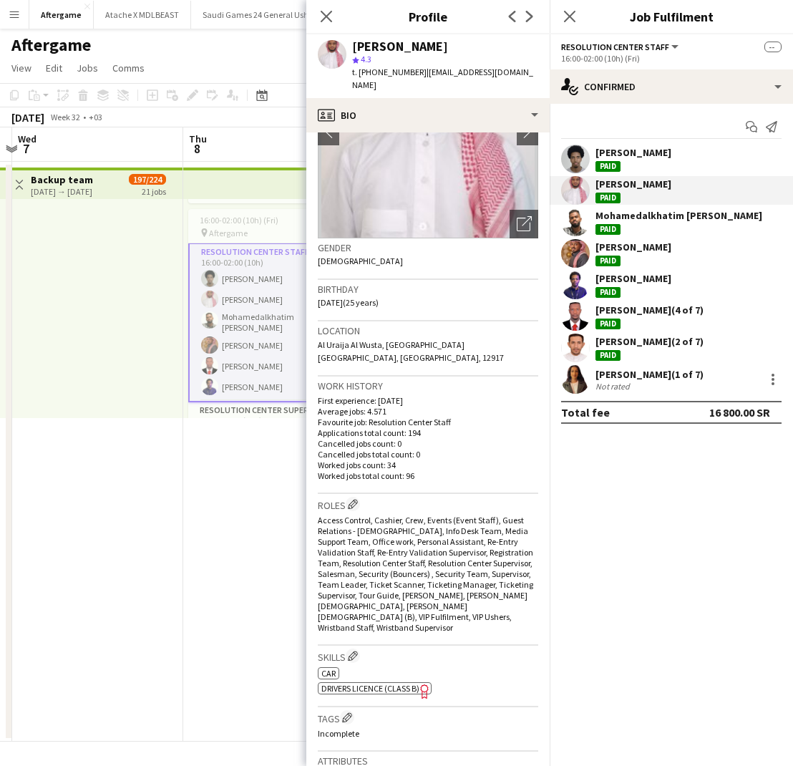
scroll to position [122, 0]
click at [680, 224] on div "Mohamedalkhatim Osman Paid" at bounding box center [678, 222] width 167 height 26
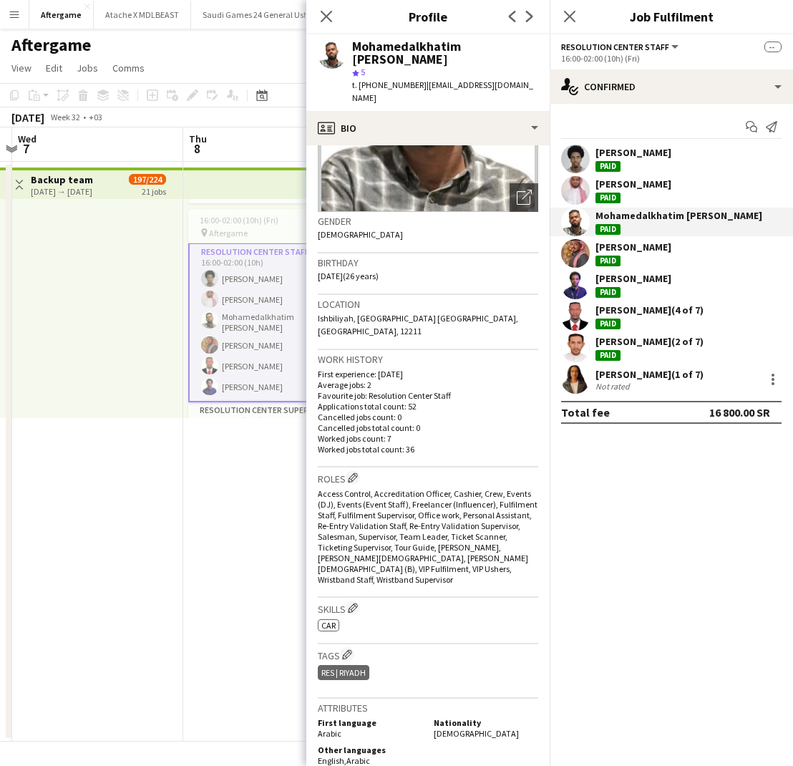
scroll to position [162, 0]
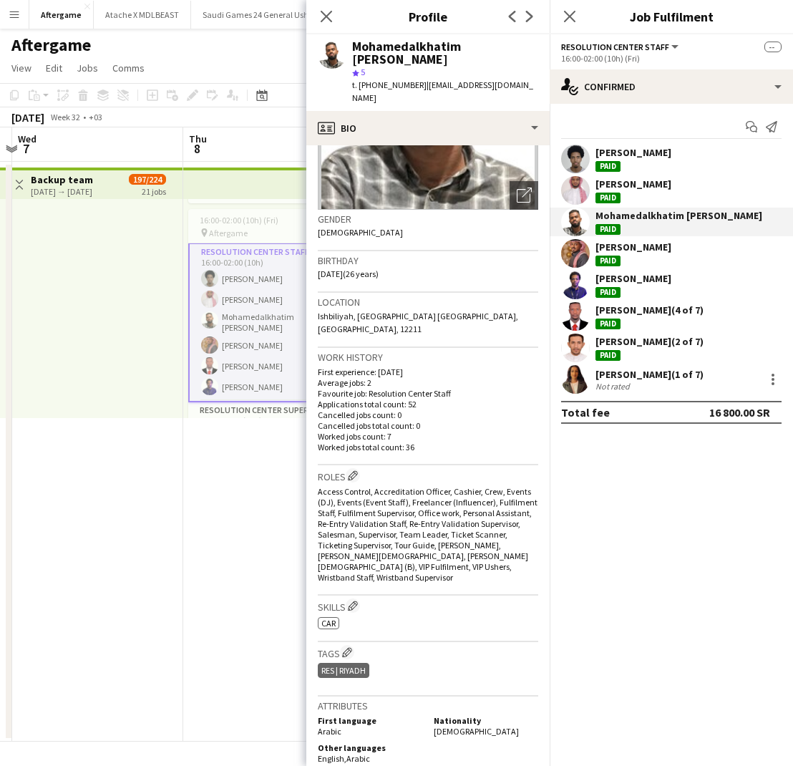
click at [610, 255] on div "Paid" at bounding box center [607, 260] width 25 height 11
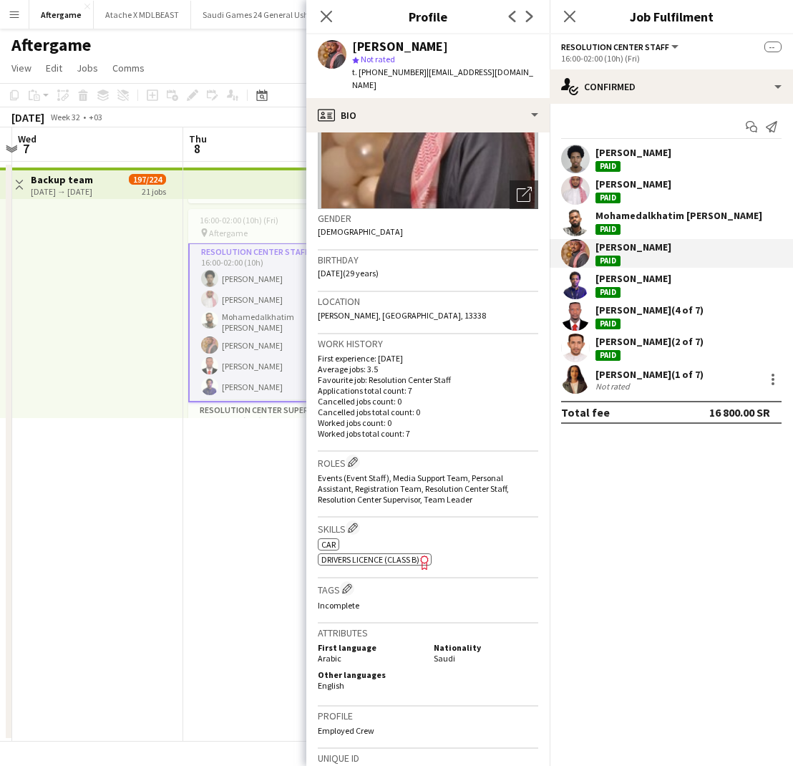
scroll to position [153, 0]
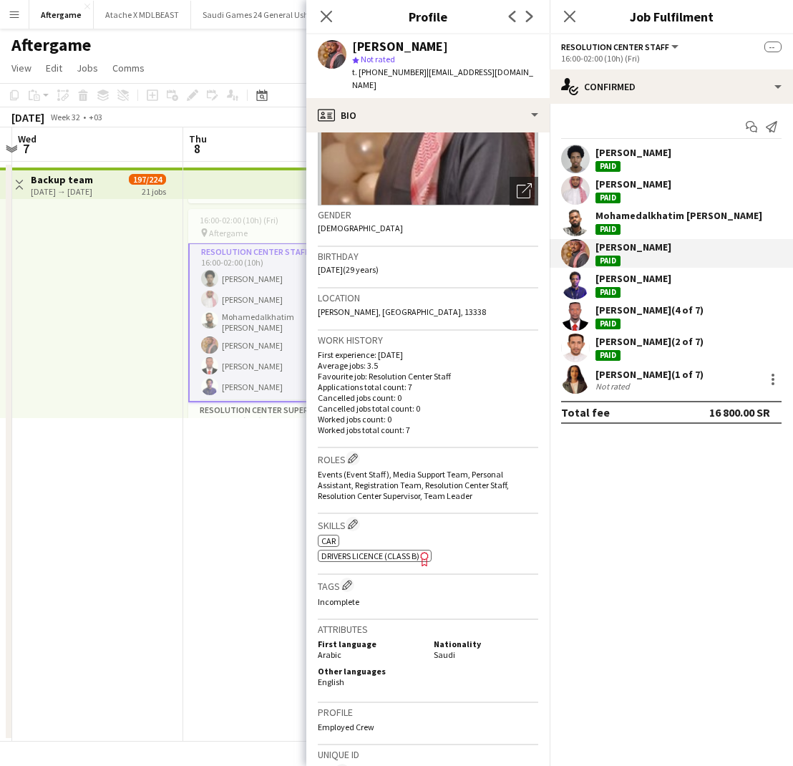
click at [615, 311] on div "Ahmed Ali (4 of 7)" at bounding box center [649, 309] width 108 height 13
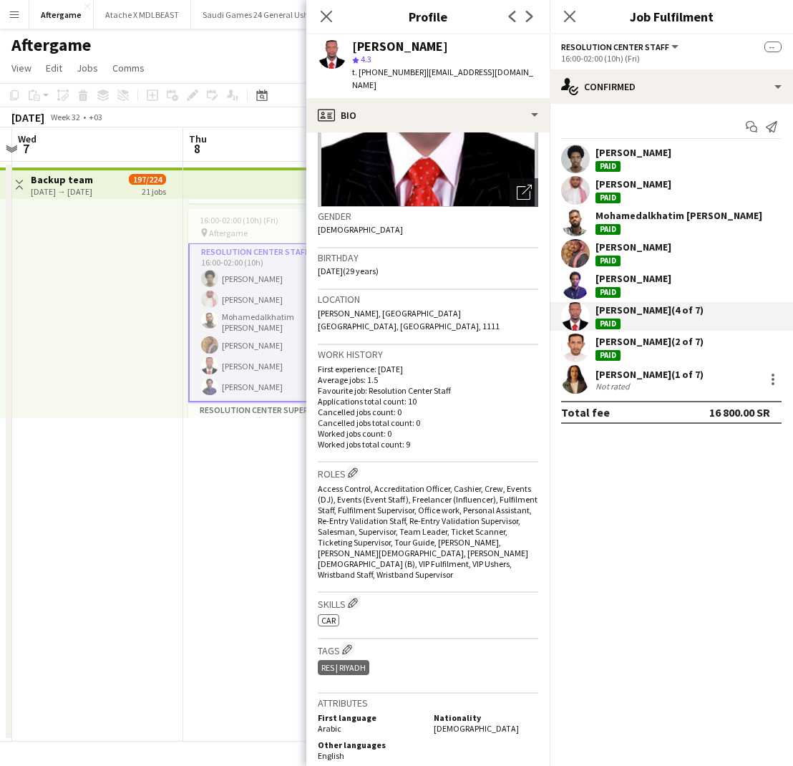
scroll to position [155, 0]
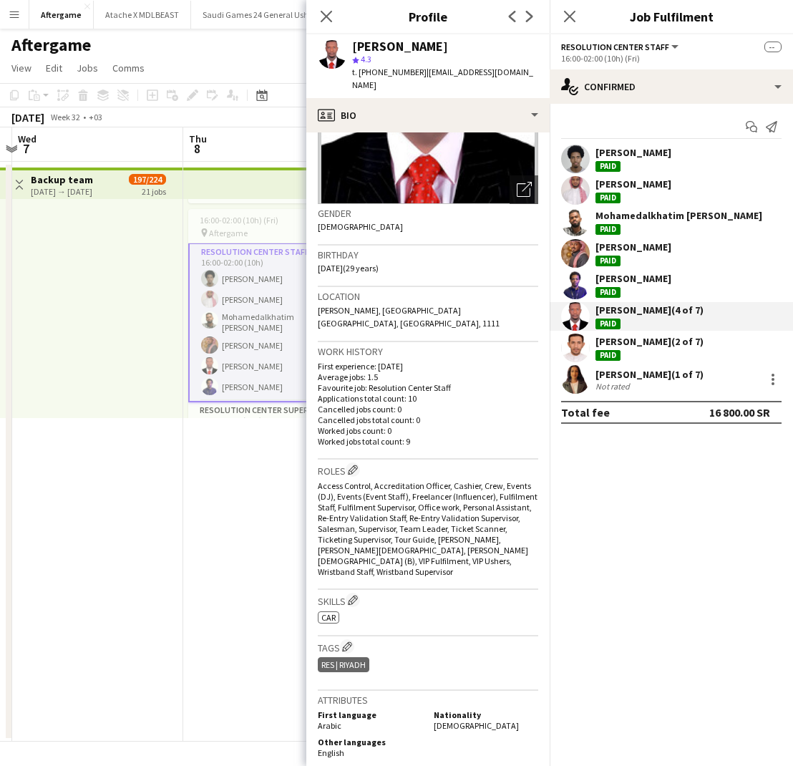
click at [639, 344] on div "Omar Alotaibi (2 of 7)" at bounding box center [649, 341] width 108 height 13
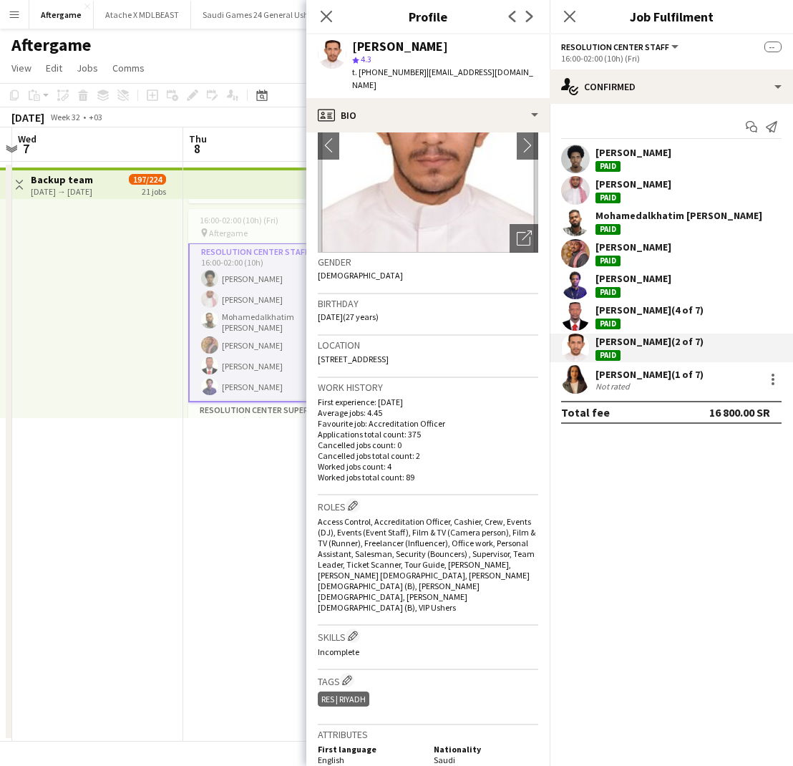
scroll to position [108, 0]
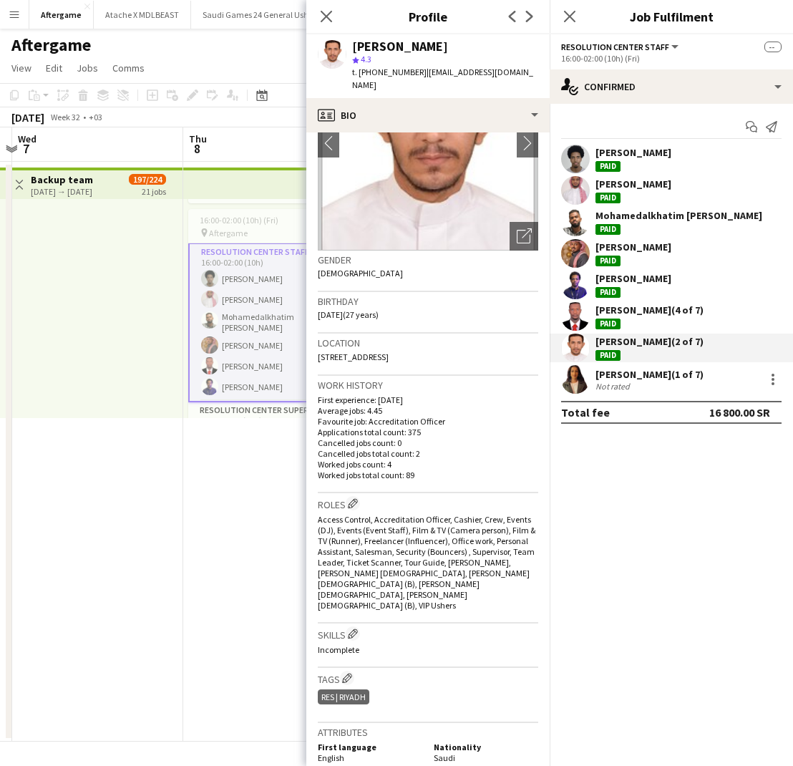
click at [623, 381] on div "Not rated" at bounding box center [613, 386] width 37 height 11
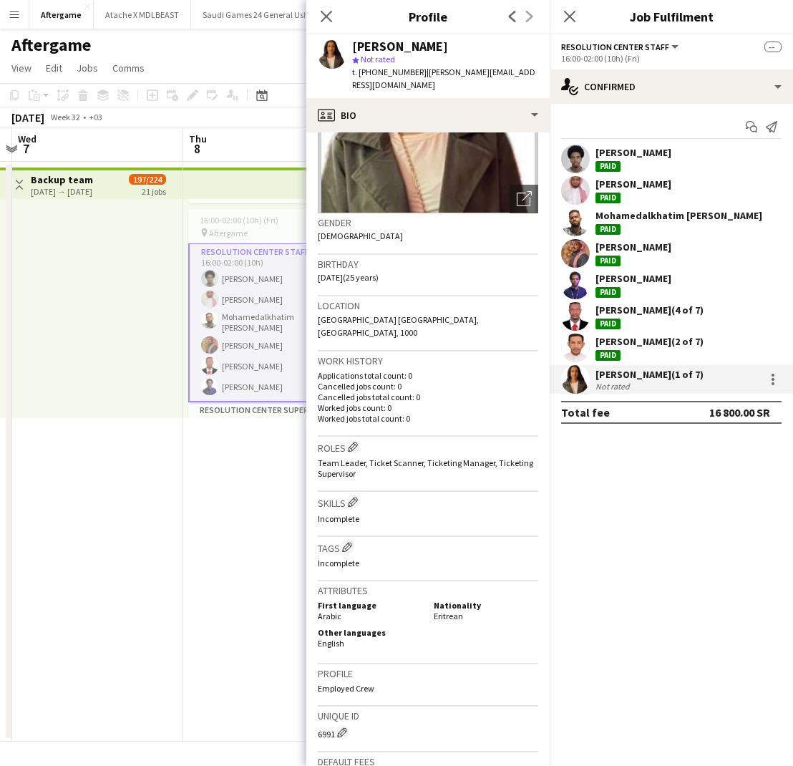
scroll to position [150, 0]
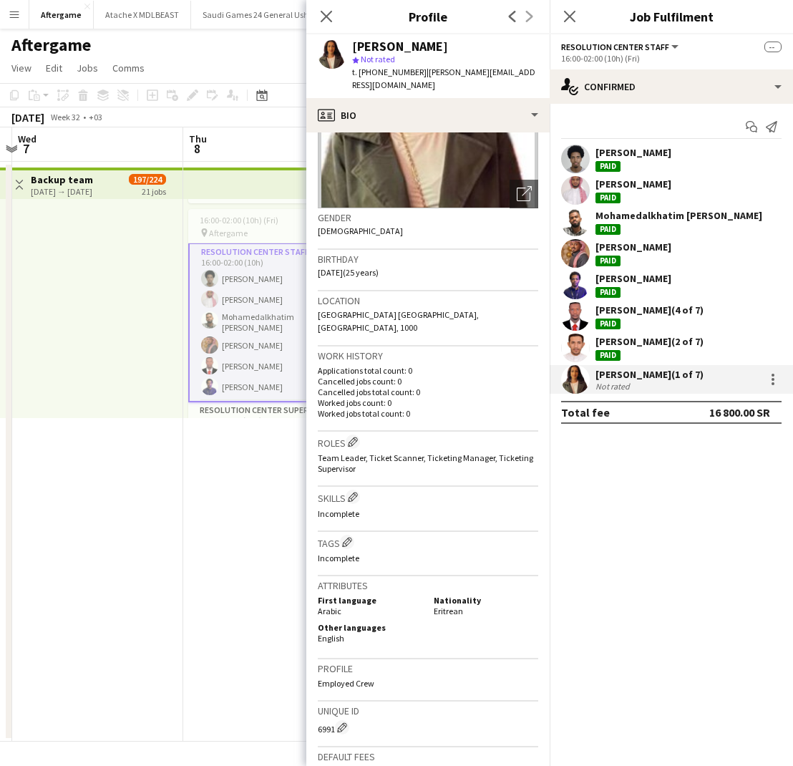
click at [237, 515] on app-date-cell "16:00-02:00 (10h) (Fri) 0/3 pin Aftergame 1 Role Events (Event Staff) 0/3 16:00…" at bounding box center [268, 452] width 171 height 580
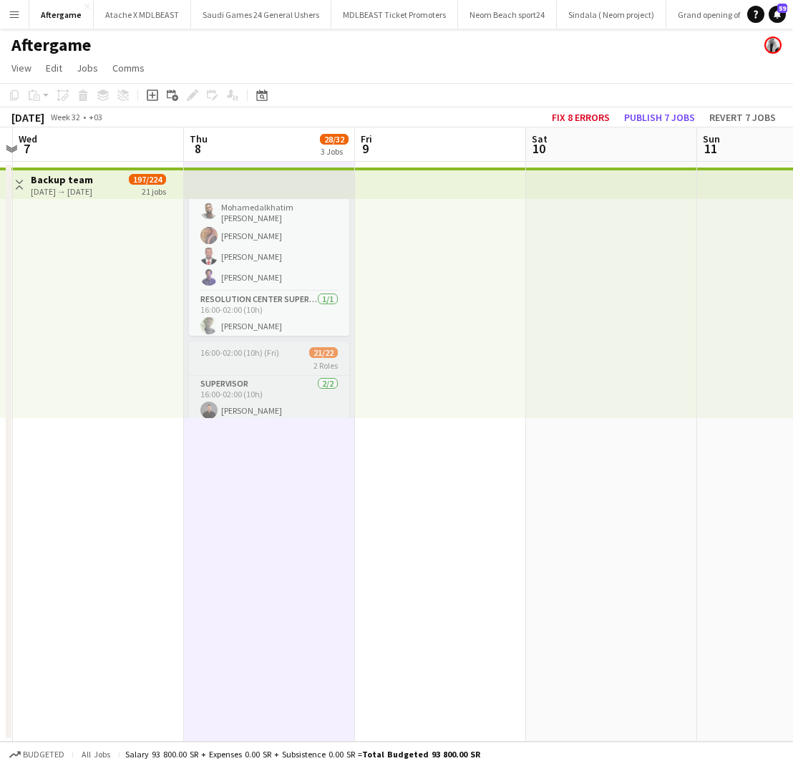
scroll to position [216, 0]
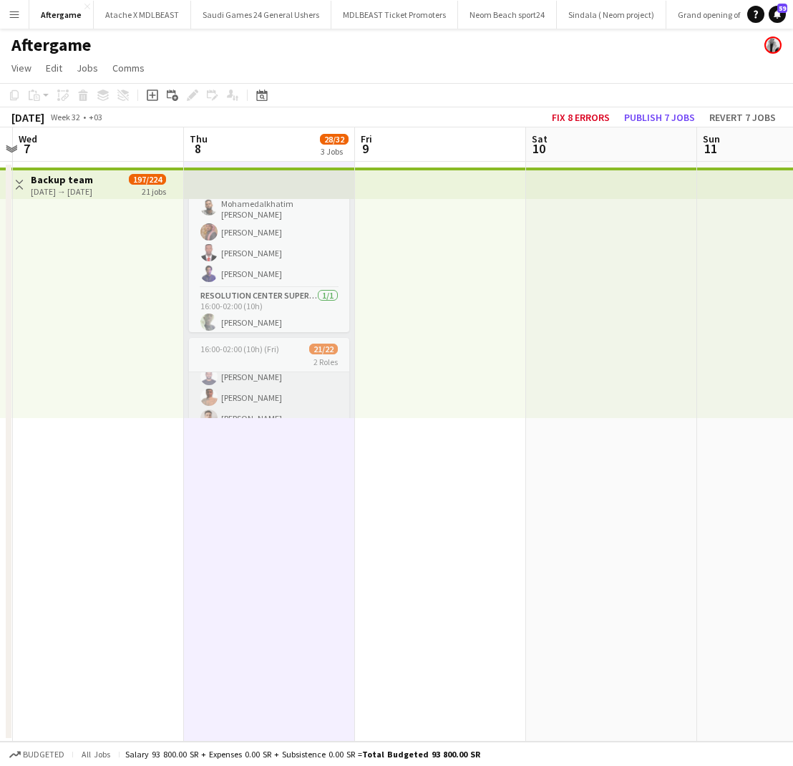
click at [253, 403] on app-card-role "Ticket Scanner 19/20 16:00-02:00 (10h) Ahmad BADRELDIN Fahad Al drees yousef sh…" at bounding box center [269, 563] width 160 height 443
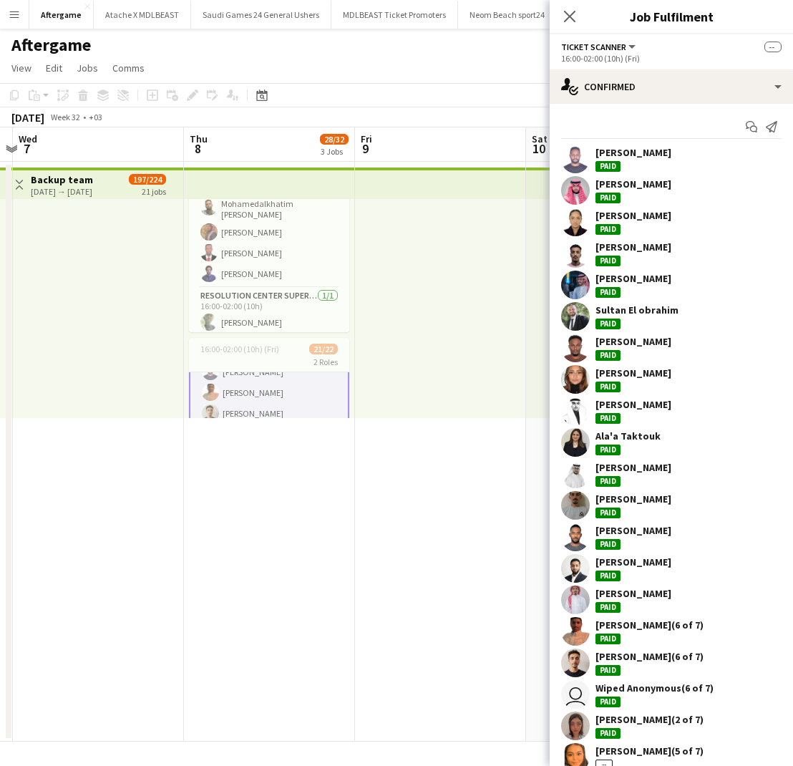
click at [671, 157] on div "Ahmad BADRELDIN" at bounding box center [633, 152] width 76 height 13
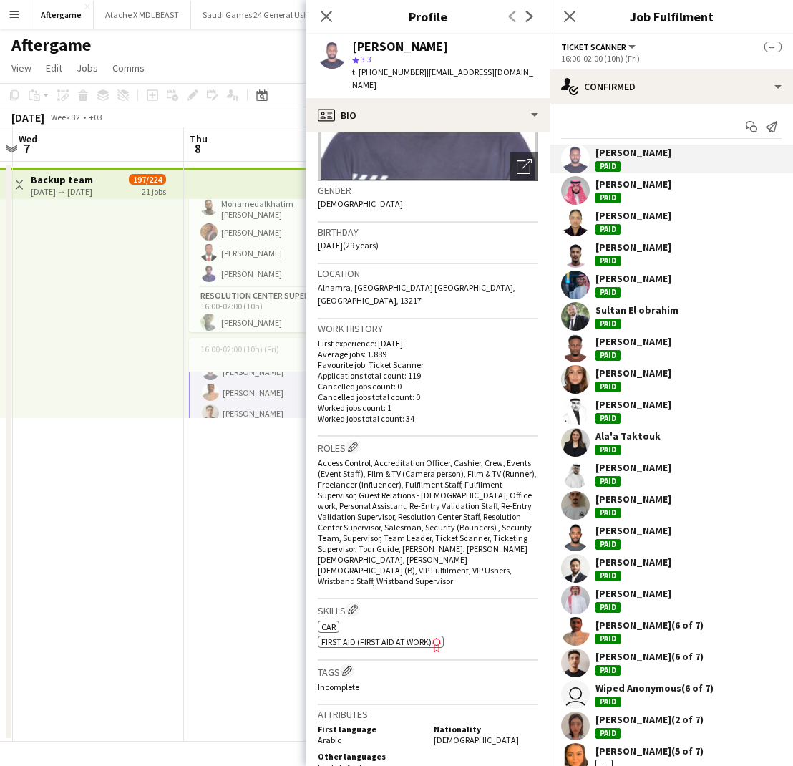
scroll to position [182, 0]
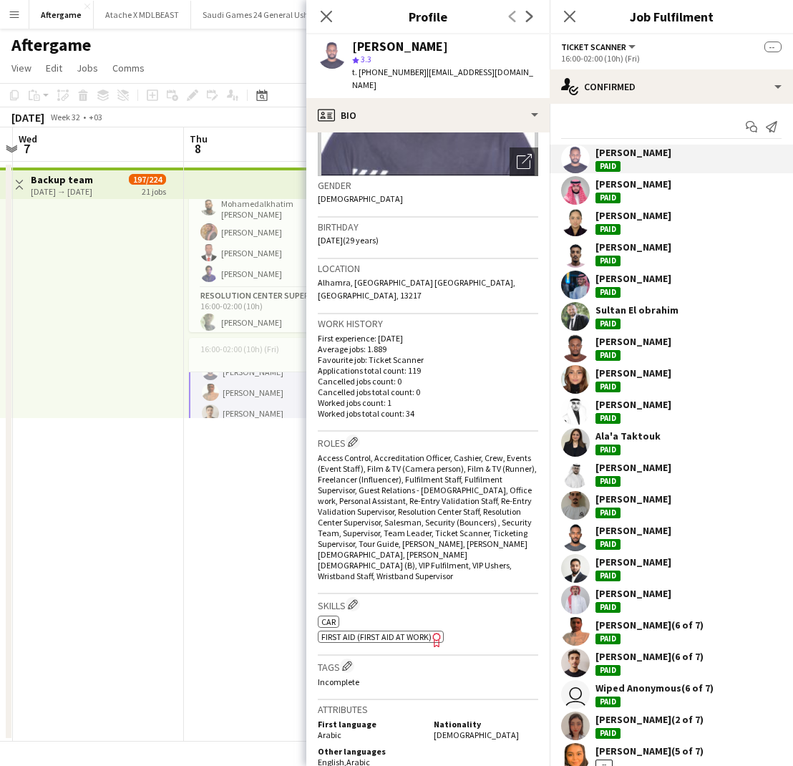
click at [643, 188] on div "Jawad Ahmed" at bounding box center [633, 183] width 76 height 13
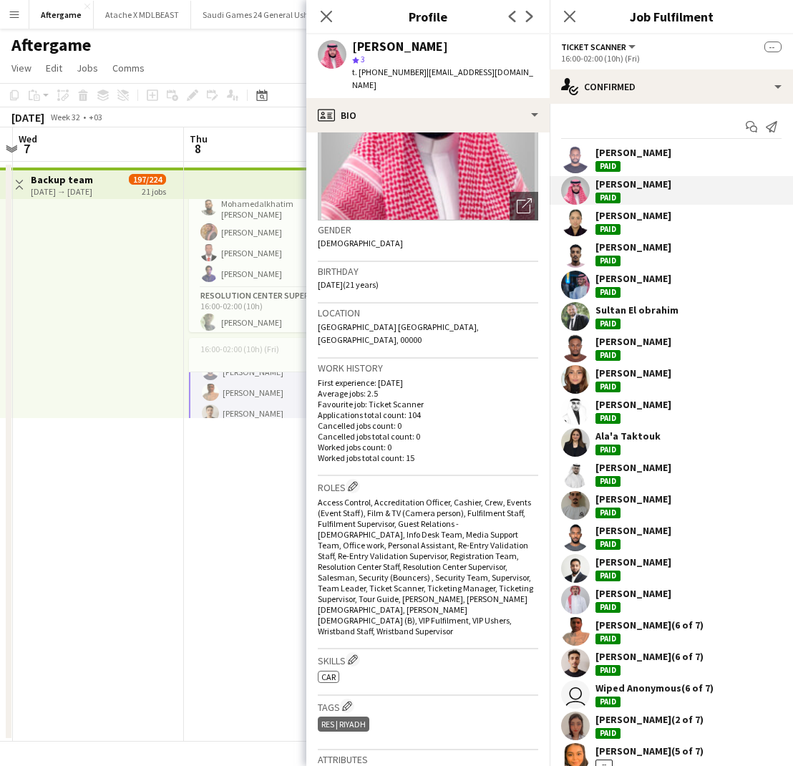
scroll to position [152, 0]
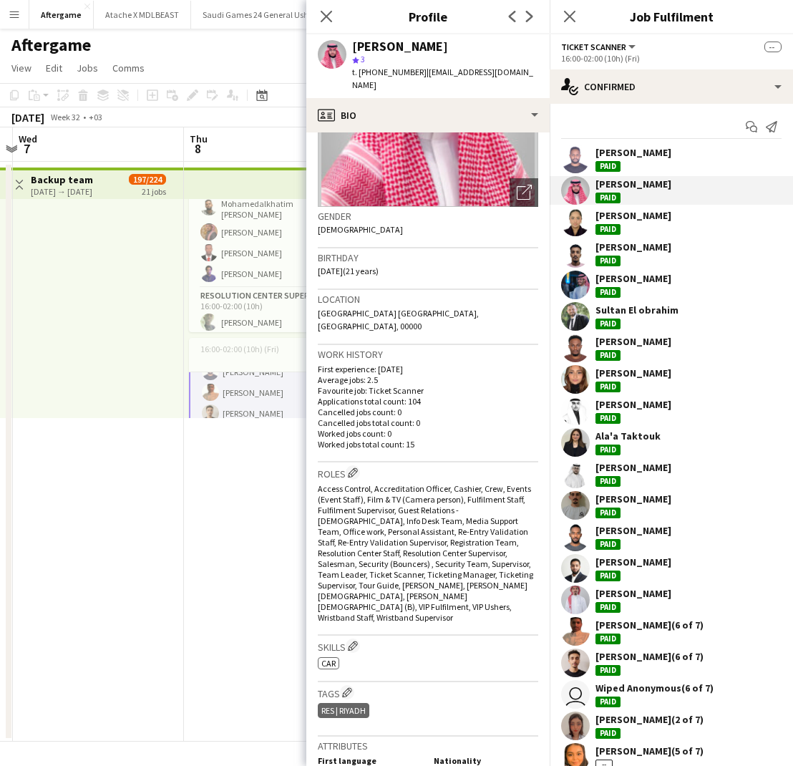
click at [625, 218] on div "Halah Alsaieq" at bounding box center [633, 215] width 76 height 13
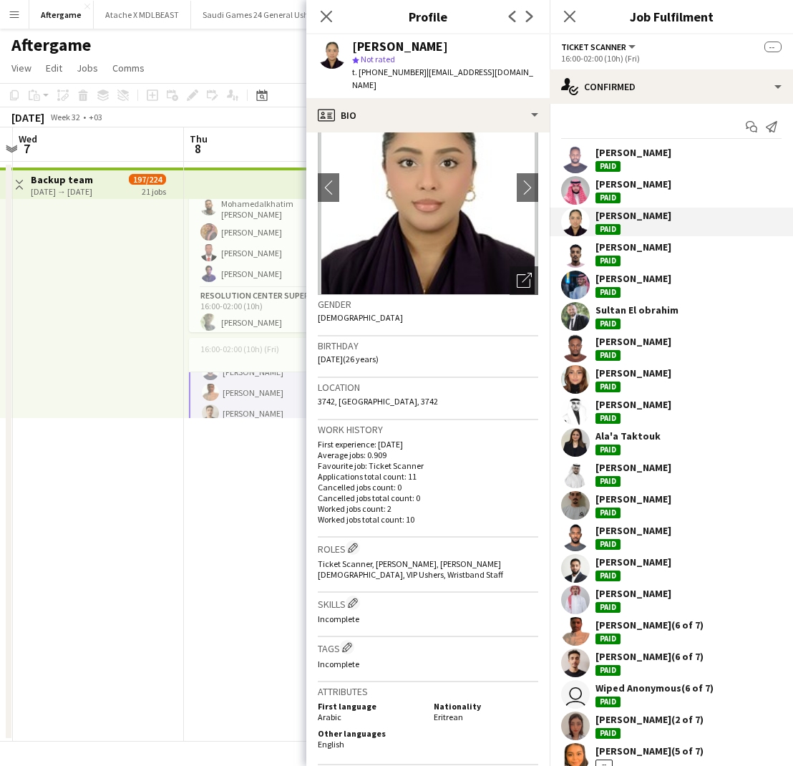
scroll to position [65, 0]
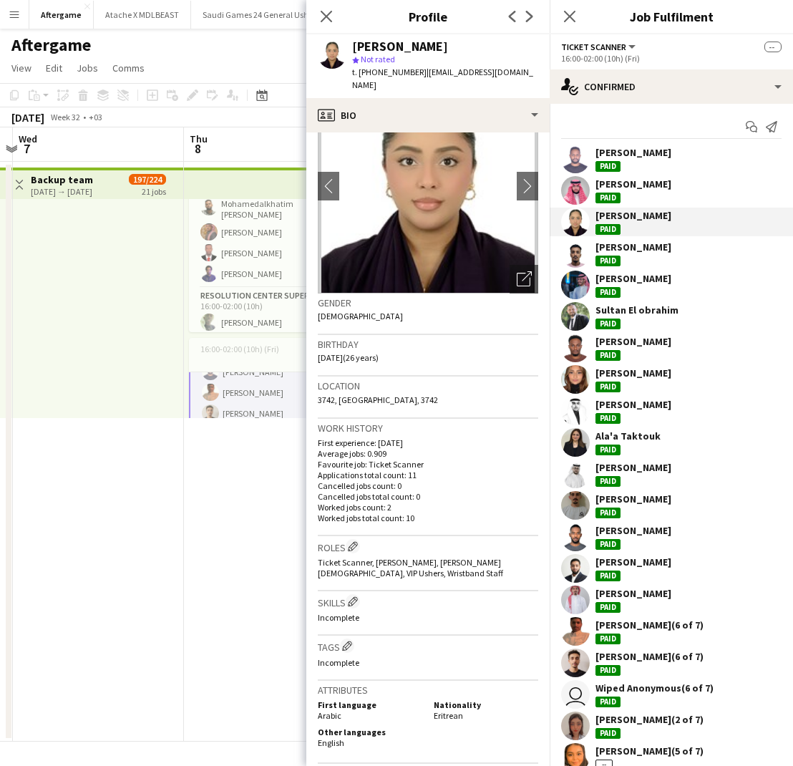
click at [610, 252] on div "Ibrahim Tahir" at bounding box center [633, 246] width 76 height 13
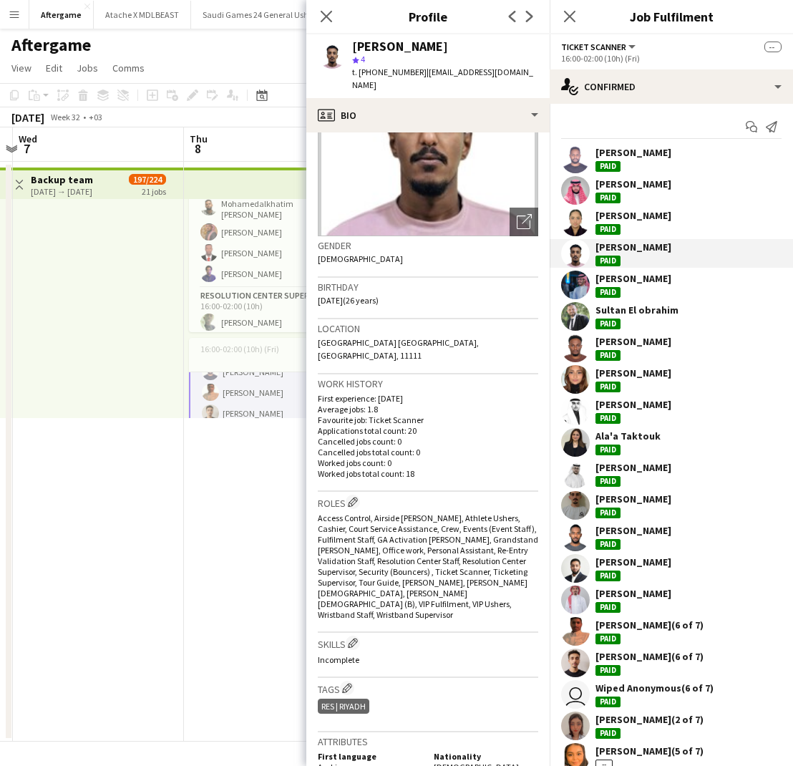
scroll to position [123, 0]
click at [626, 280] on div "[PERSON_NAME]" at bounding box center [633, 278] width 76 height 13
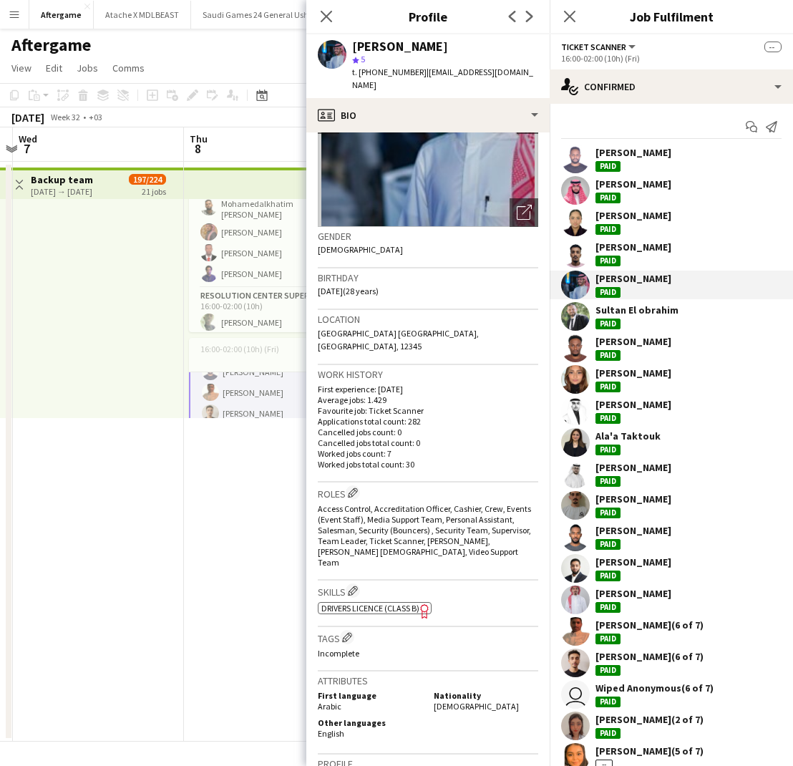
scroll to position [132, 0]
click at [602, 309] on div "Sultan El obrahim" at bounding box center [636, 309] width 83 height 13
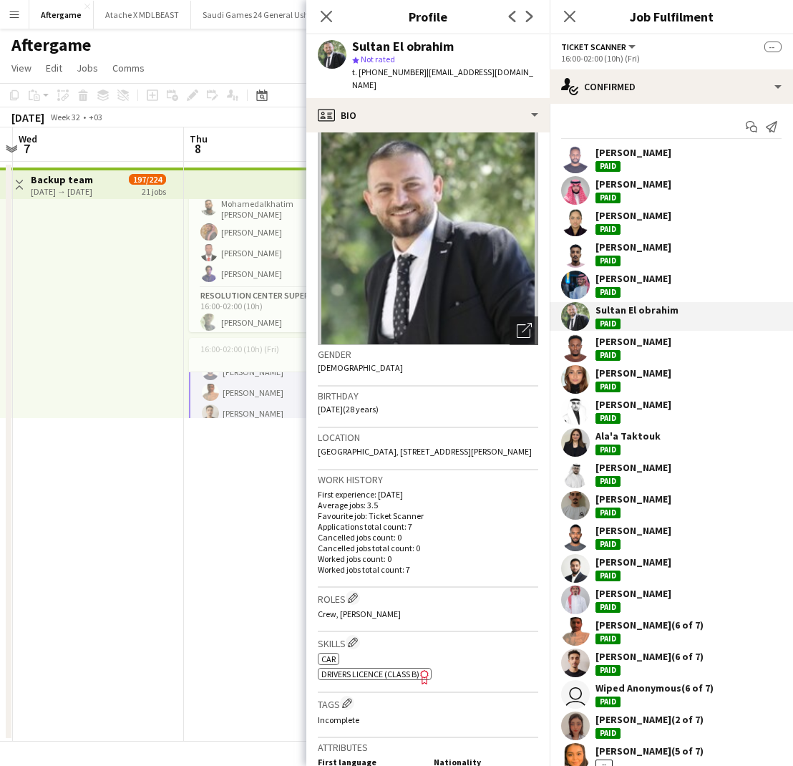
scroll to position [0, 0]
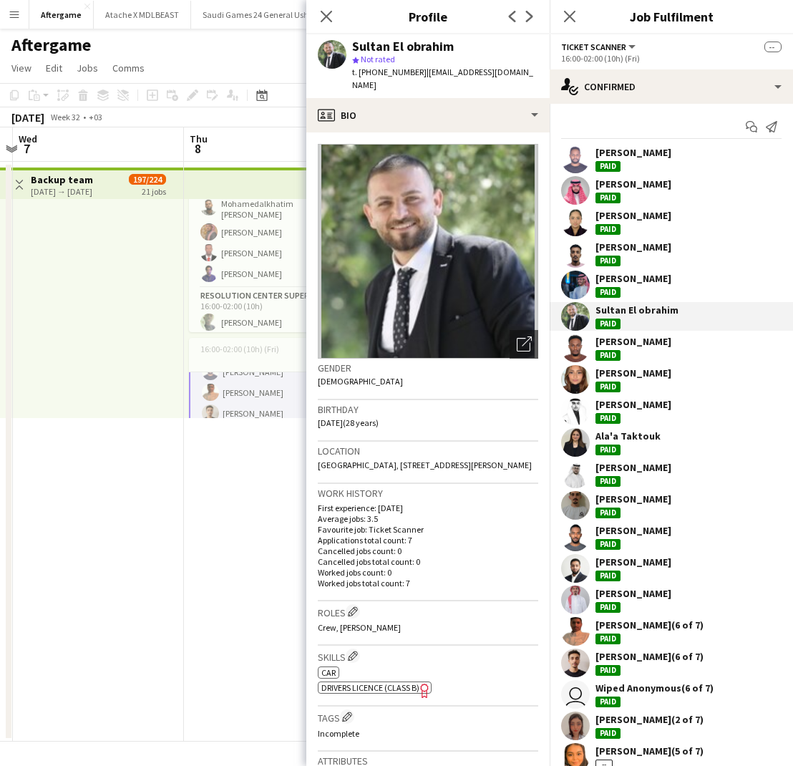
click at [602, 344] on div "Ibrahim Badr" at bounding box center [633, 341] width 76 height 13
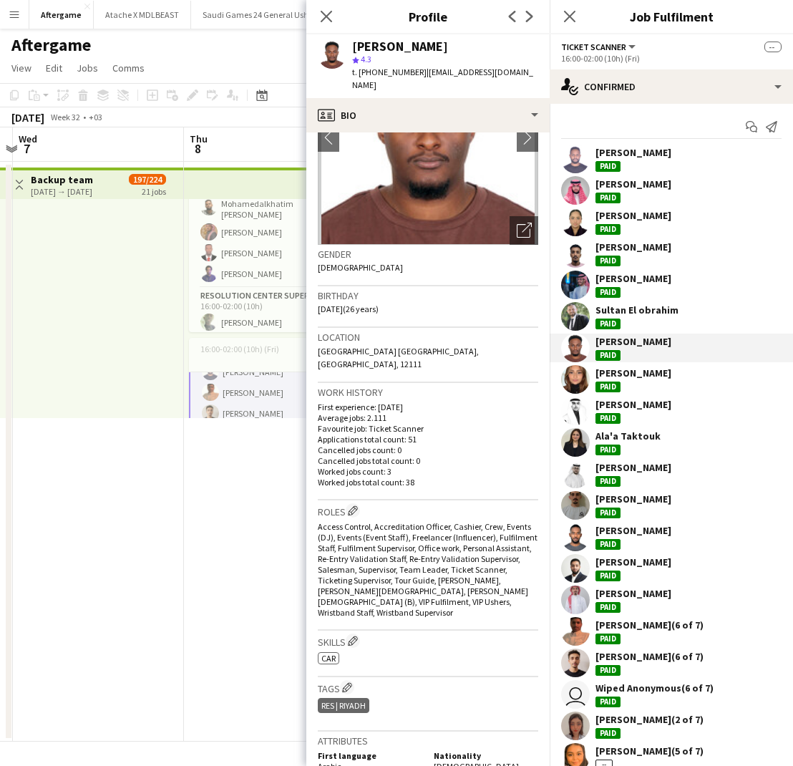
scroll to position [120, 0]
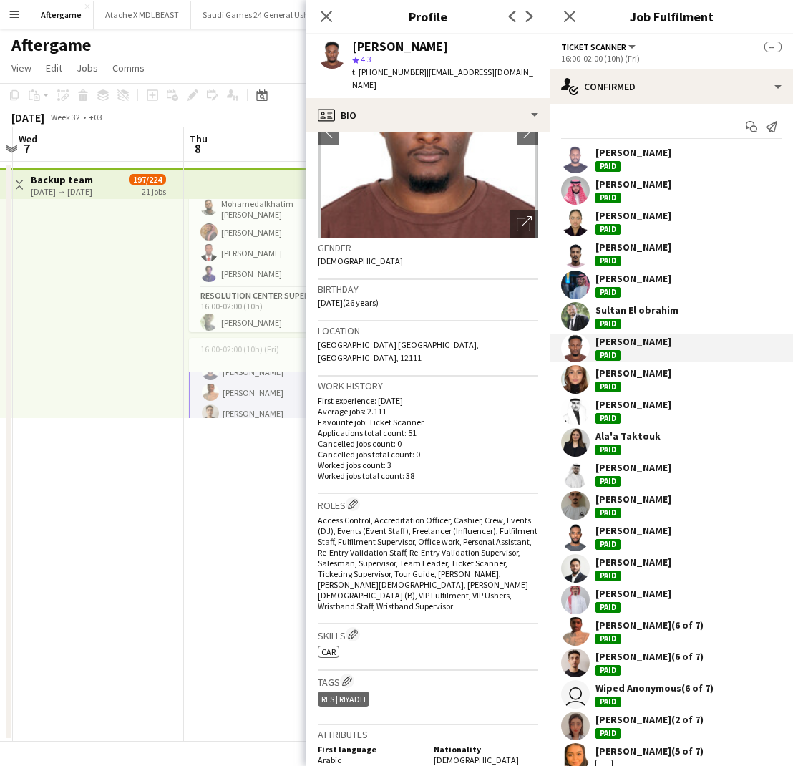
click at [625, 374] on div "Zeina Taktouk" at bounding box center [633, 372] width 76 height 13
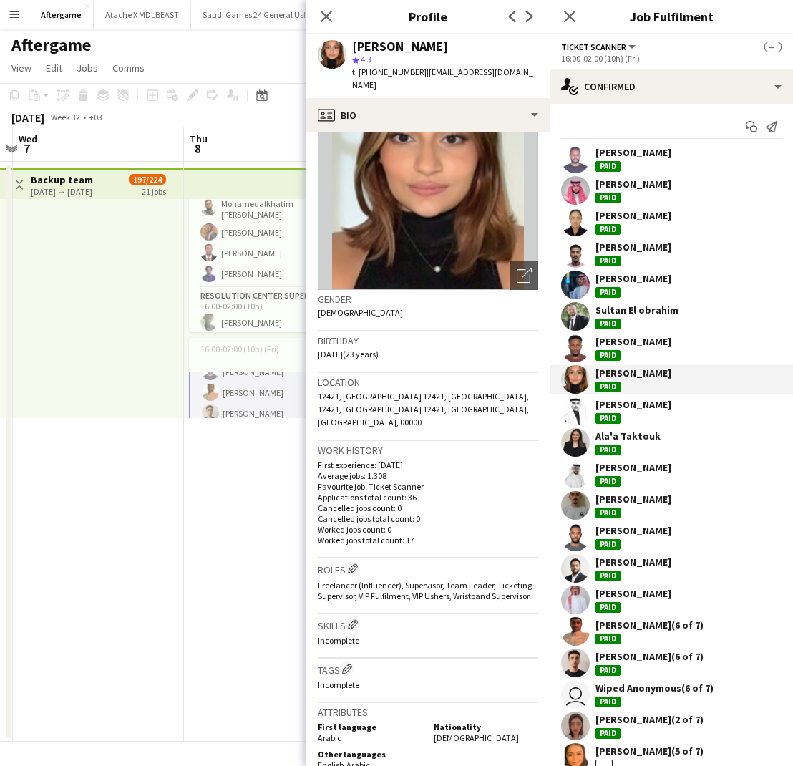
scroll to position [72, 0]
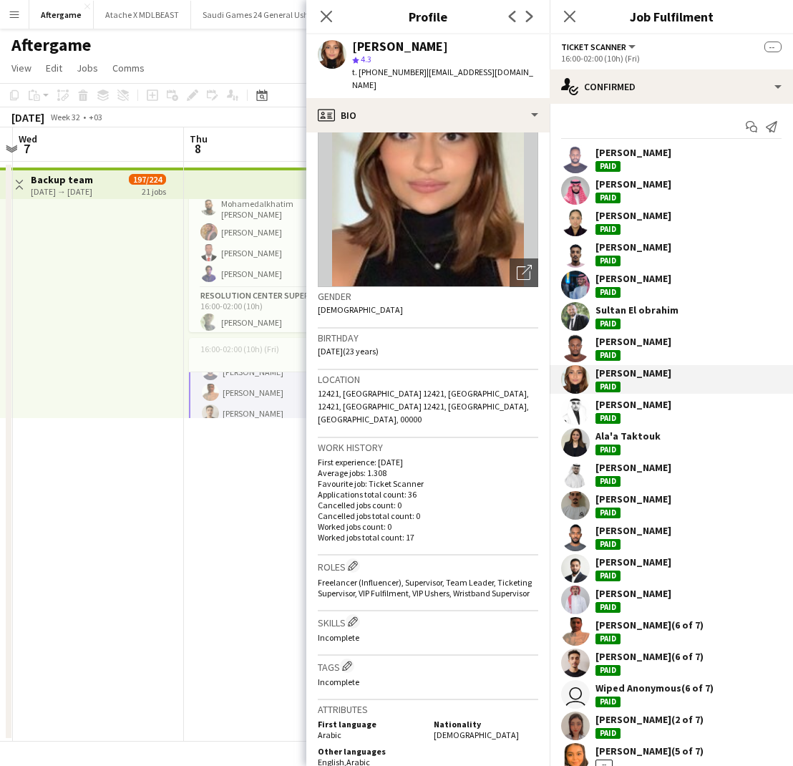
click at [617, 402] on div "[PERSON_NAME]" at bounding box center [633, 404] width 76 height 13
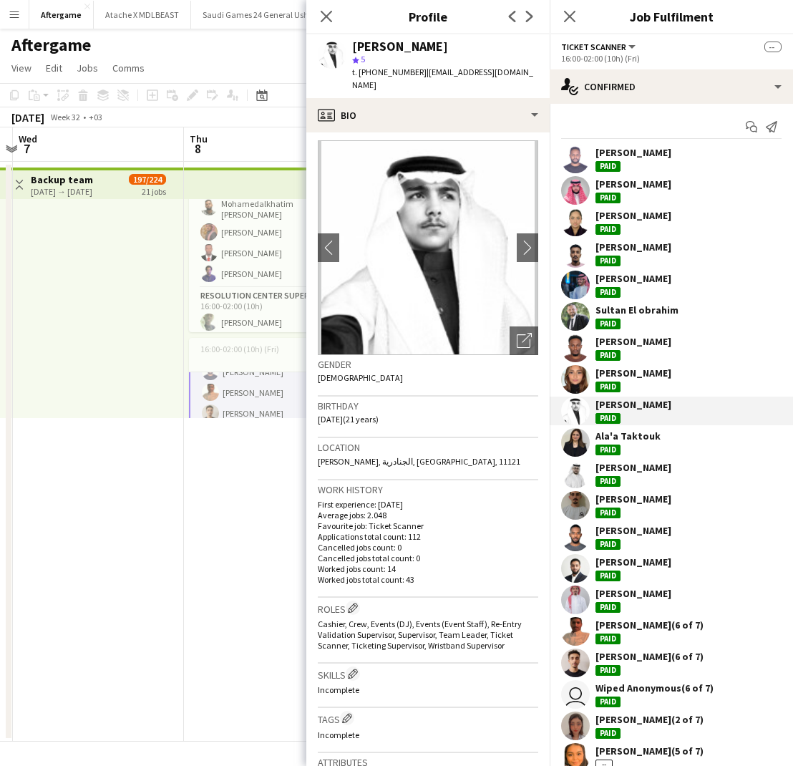
scroll to position [0, 0]
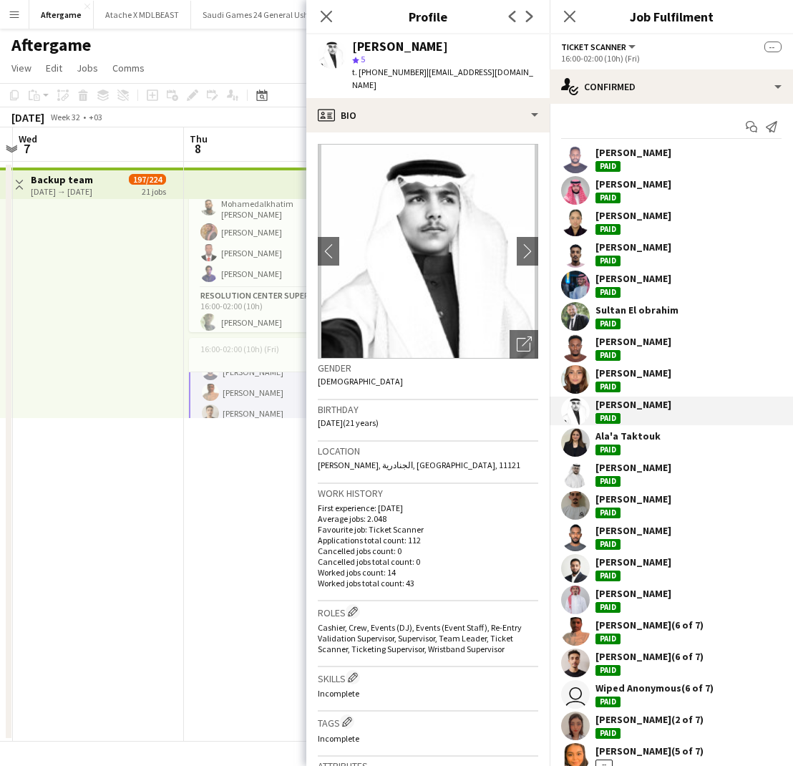
click at [612, 437] on div "Ala'a Taktouk" at bounding box center [627, 435] width 65 height 13
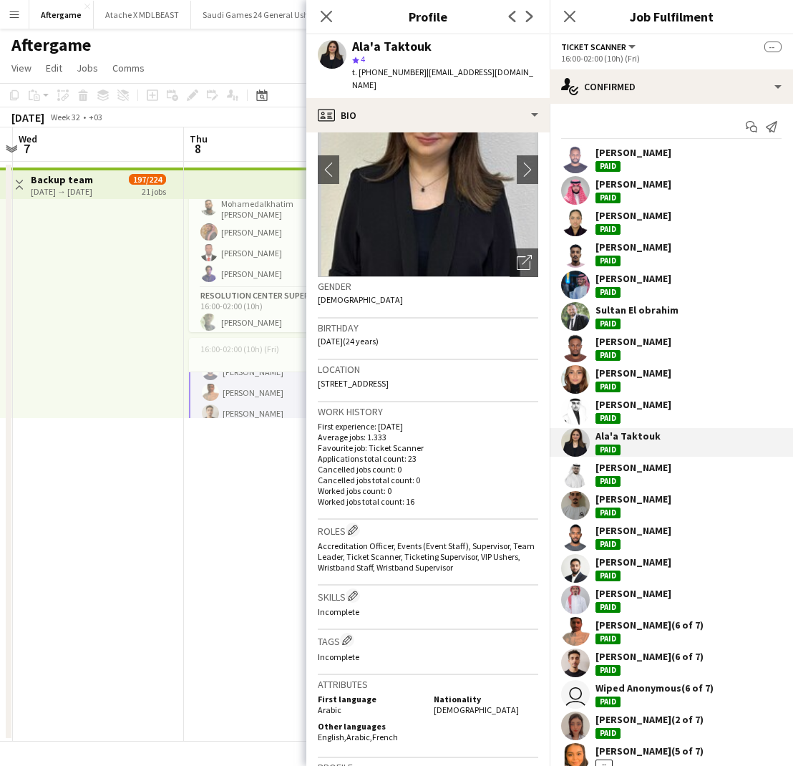
scroll to position [83, 0]
click at [622, 473] on div "[PERSON_NAME]" at bounding box center [633, 467] width 76 height 13
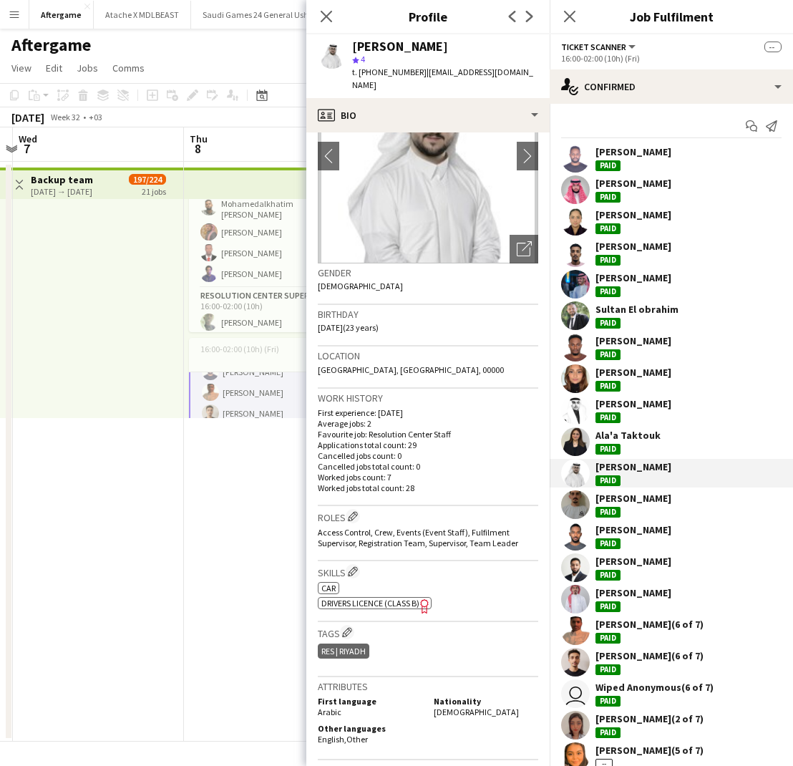
scroll to position [100, 0]
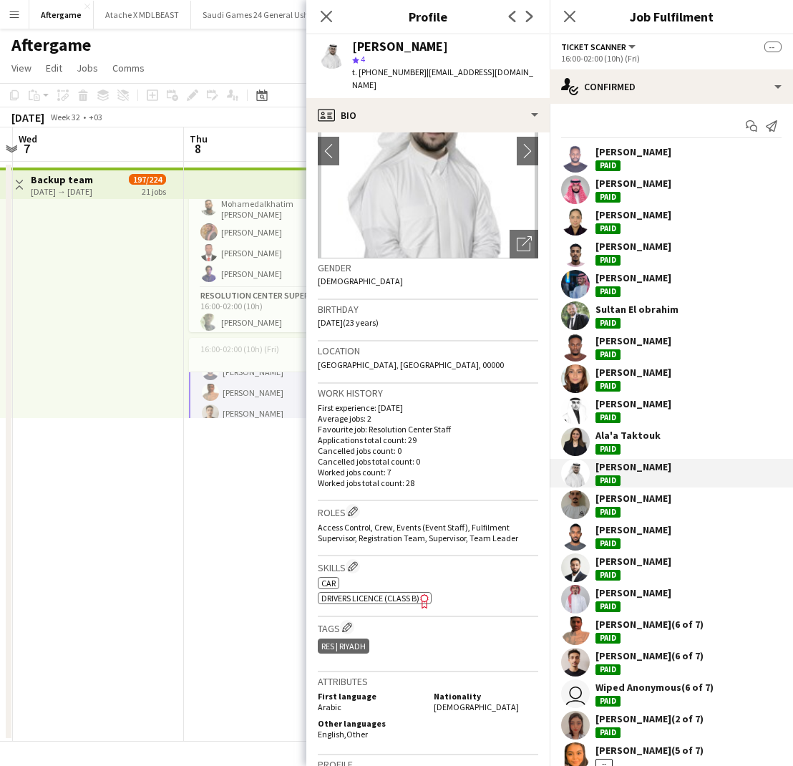
click at [590, 502] on div "Adnan Alras Paid" at bounding box center [671, 504] width 243 height 29
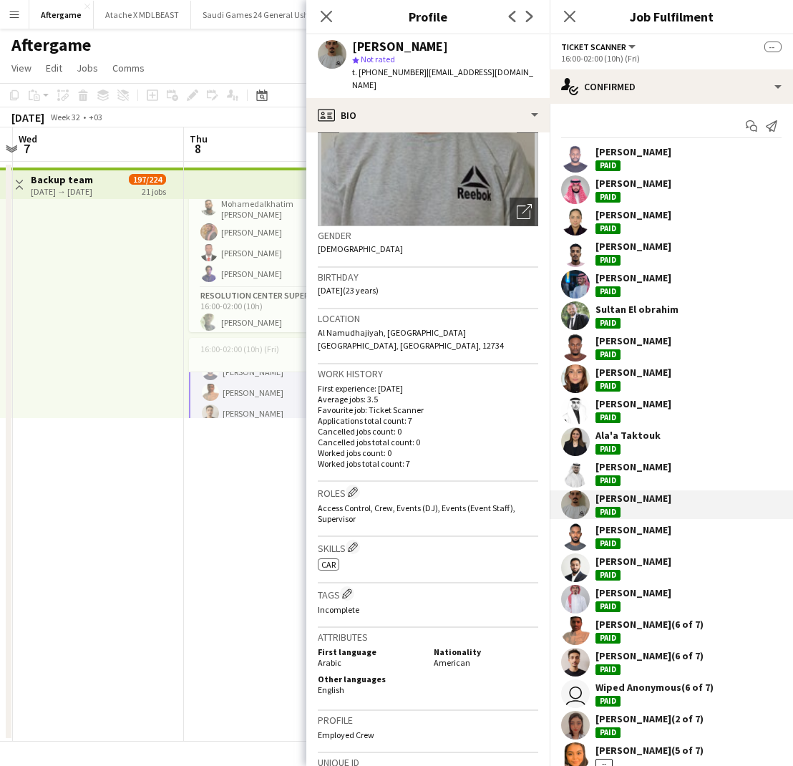
scroll to position [143, 0]
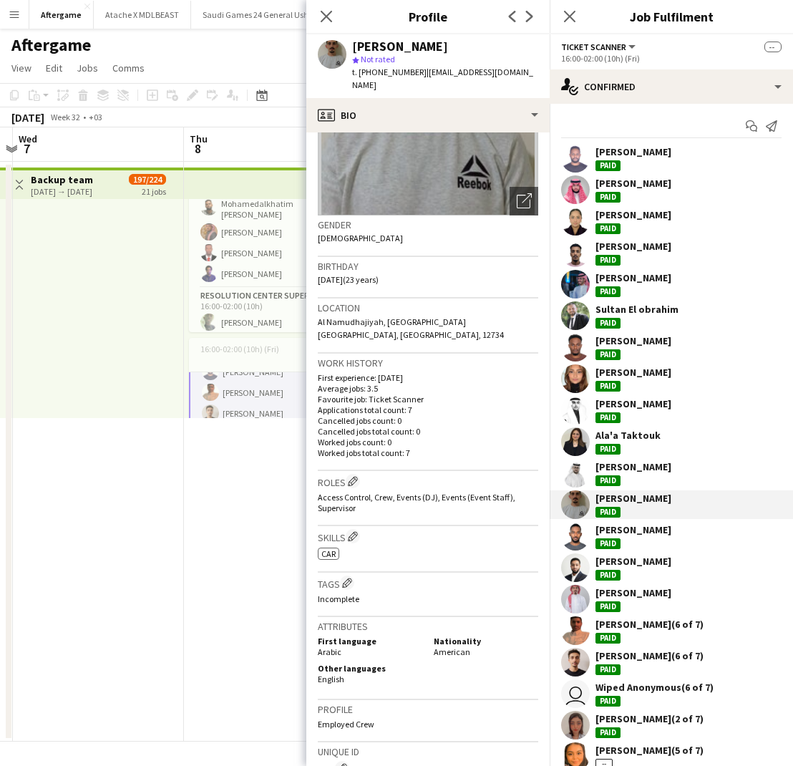
click at [620, 527] on div "[PERSON_NAME]" at bounding box center [633, 529] width 76 height 13
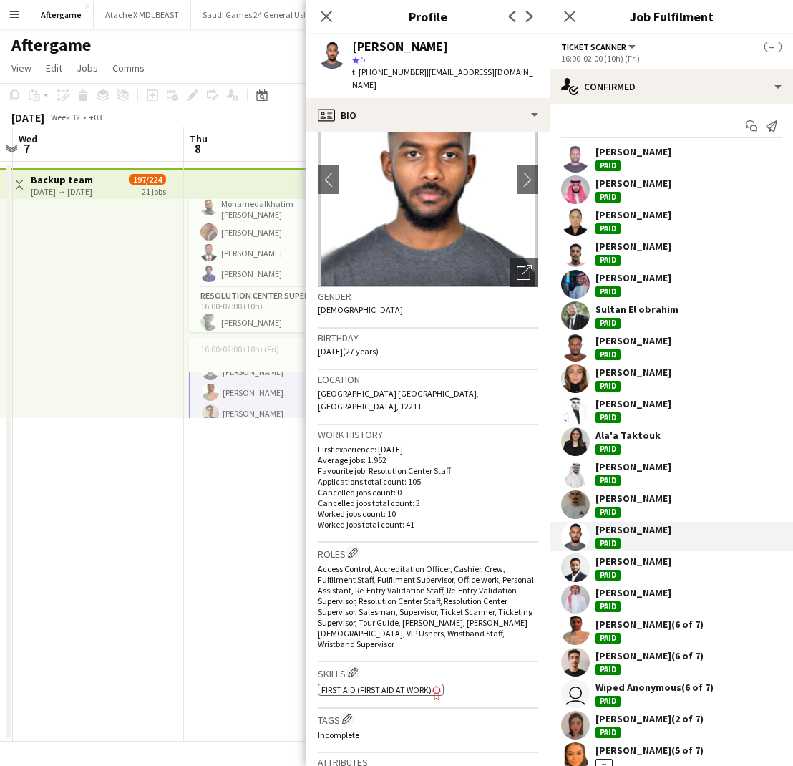
scroll to position [78, 0]
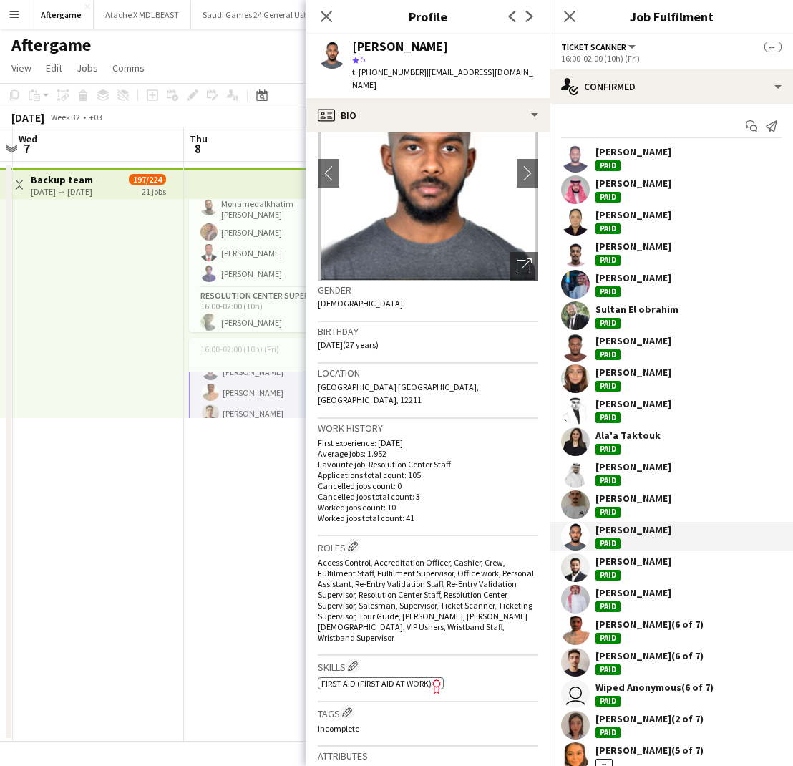
click at [603, 565] on div "Abubakr Mustafa" at bounding box center [633, 561] width 76 height 13
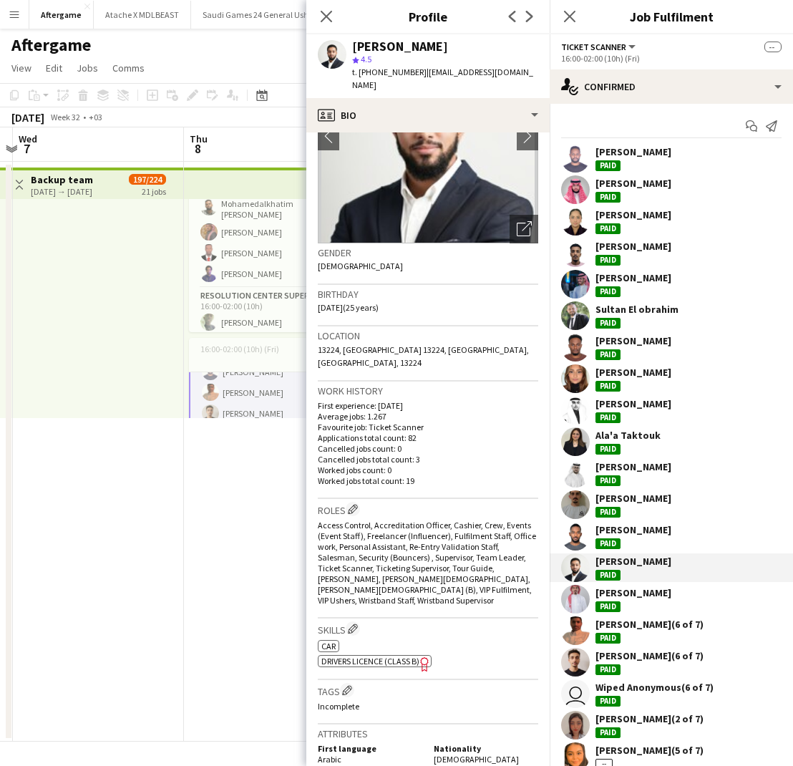
scroll to position [119, 0]
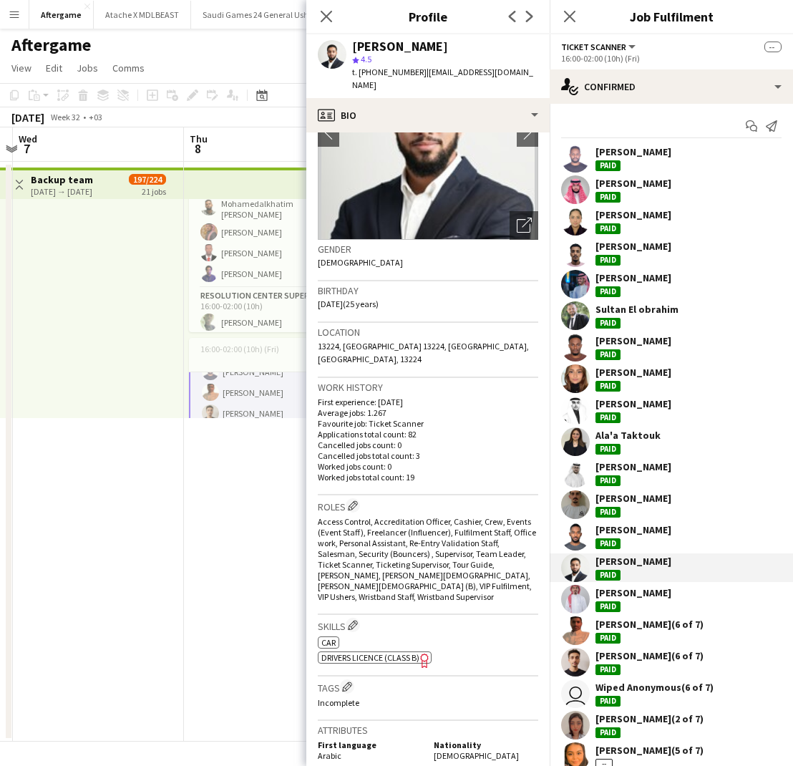
click at [626, 588] on div "[PERSON_NAME]" at bounding box center [633, 592] width 76 height 13
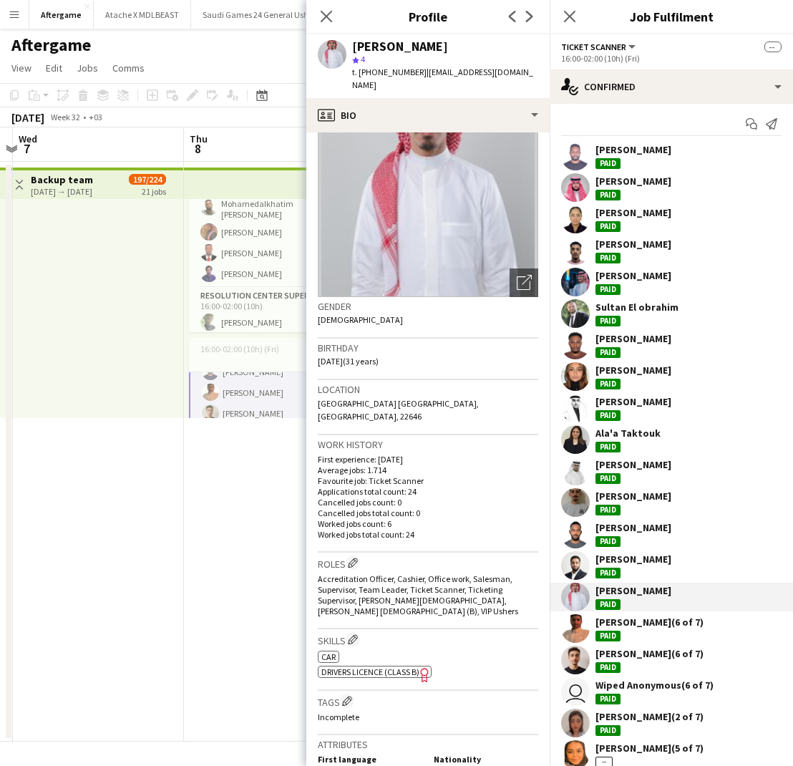
scroll to position [75, 0]
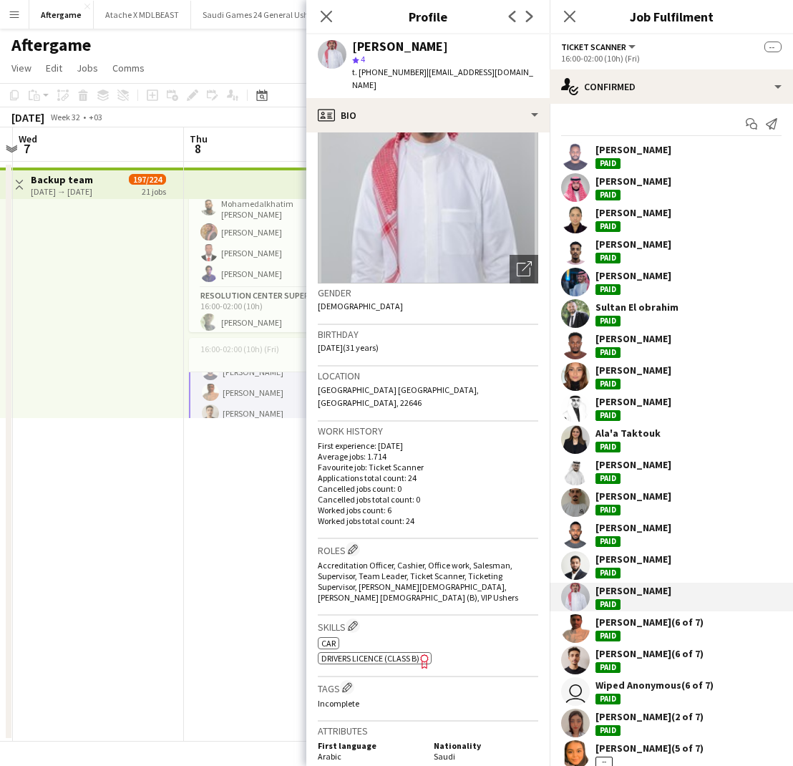
click at [610, 631] on div "Paid" at bounding box center [607, 636] width 25 height 11
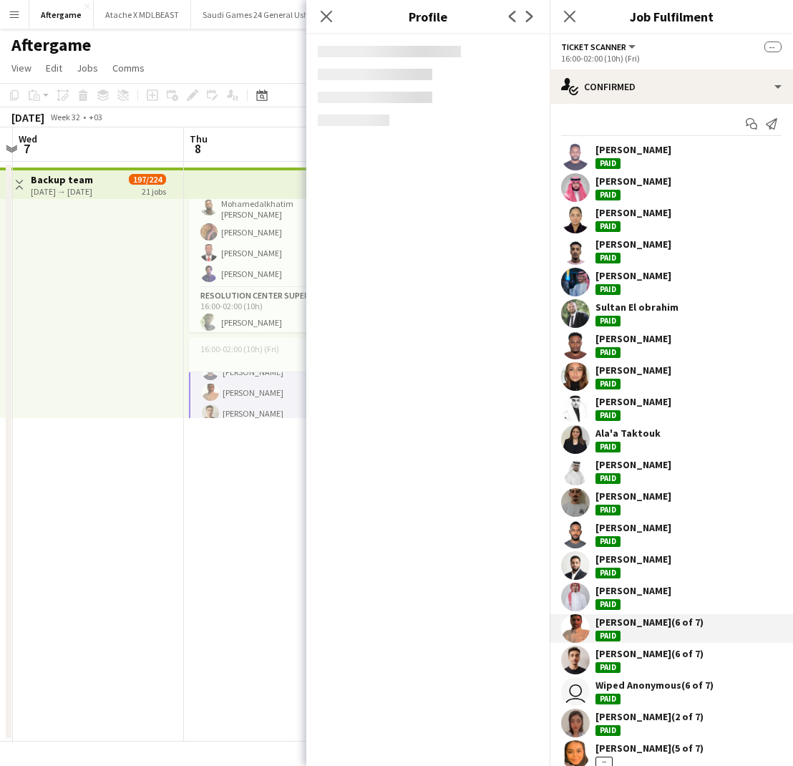
click at [610, 631] on div "Paid" at bounding box center [607, 636] width 25 height 11
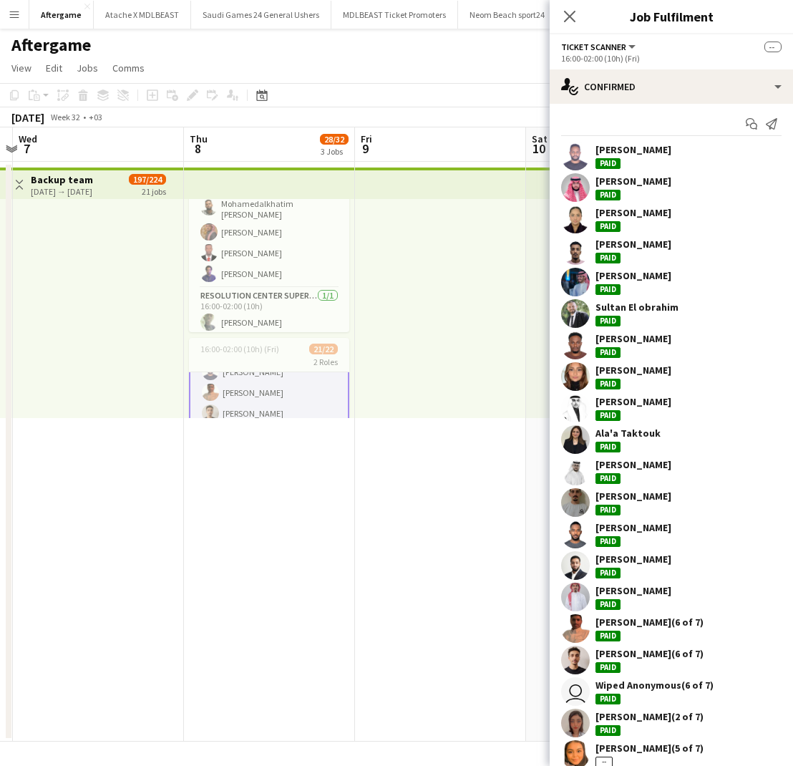
click at [612, 625] on div "Fahad Al drees (6 of 7)" at bounding box center [649, 621] width 108 height 13
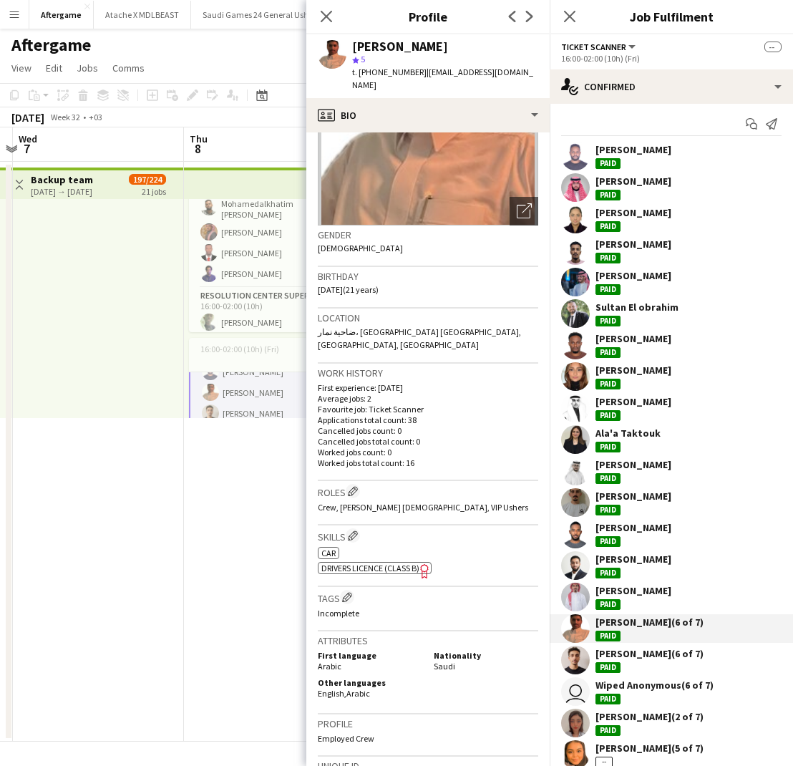
scroll to position [136, 0]
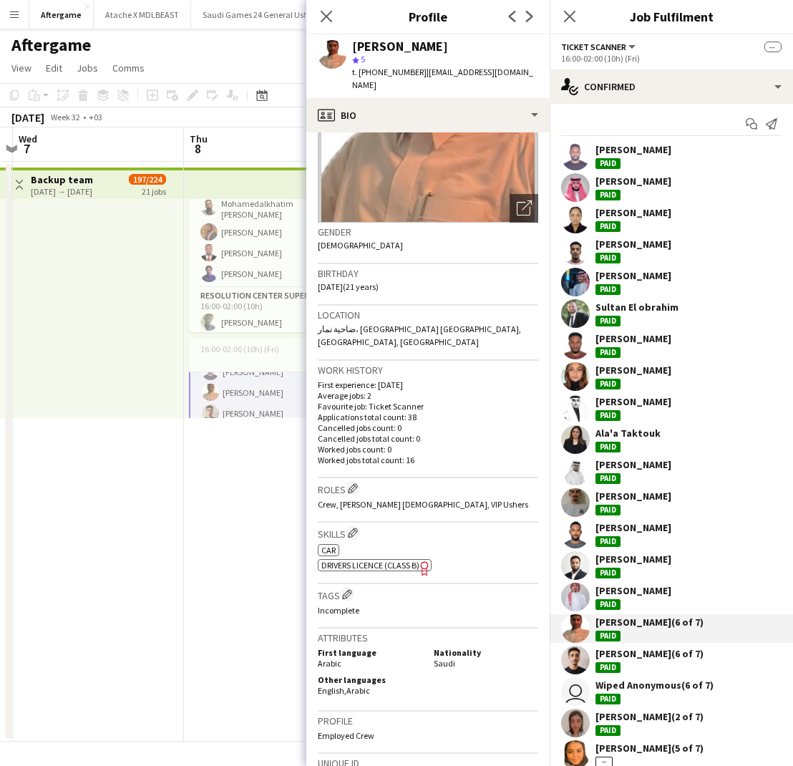
click at [622, 658] on div "yousef sherif (6 of 7)" at bounding box center [649, 653] width 108 height 13
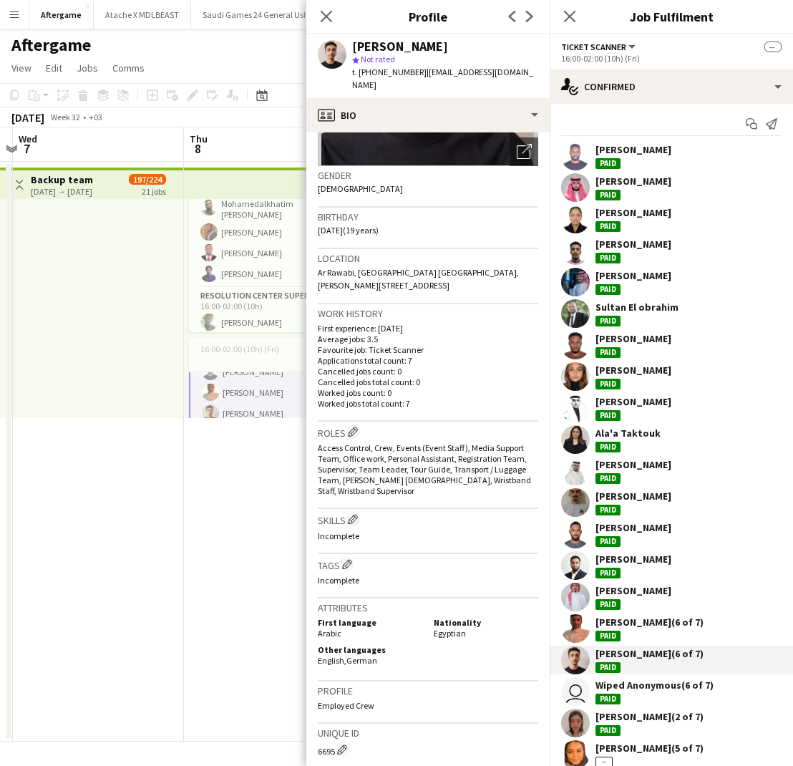
scroll to position [203, 0]
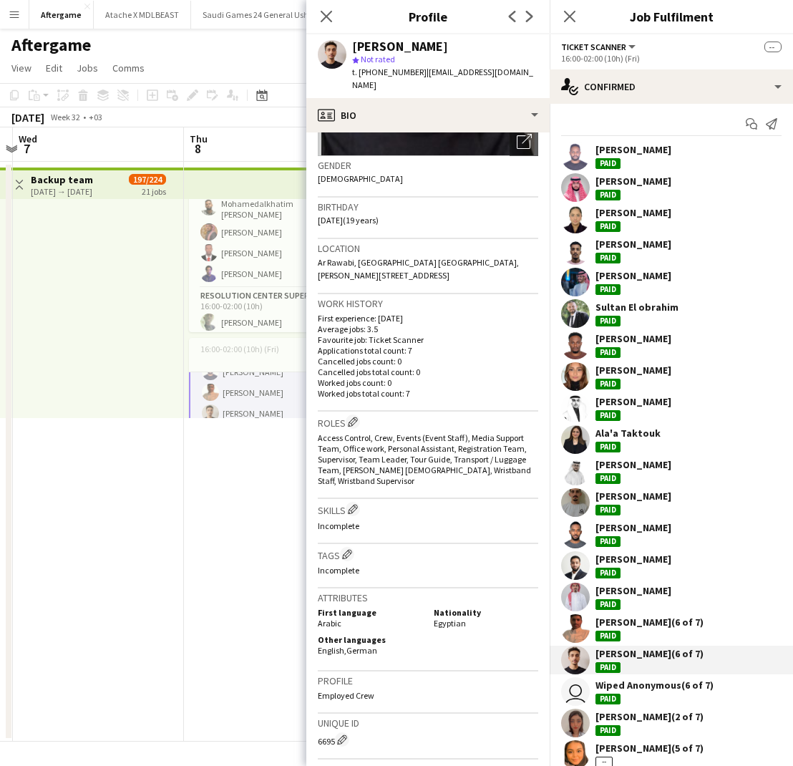
click at [636, 690] on div "Wiped Anonymous (6 of 7)" at bounding box center [654, 684] width 118 height 13
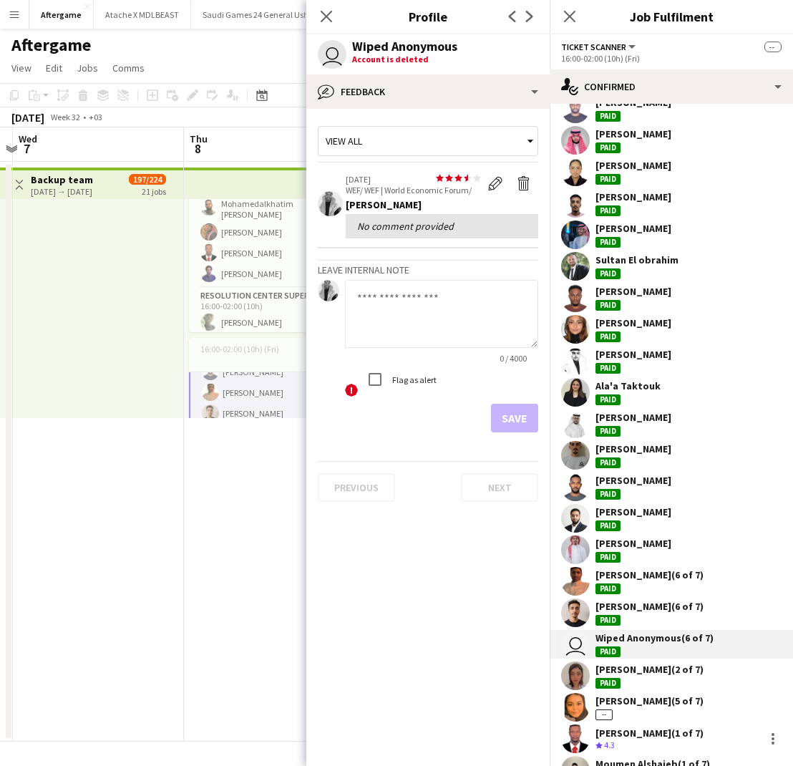
scroll to position [62, 0]
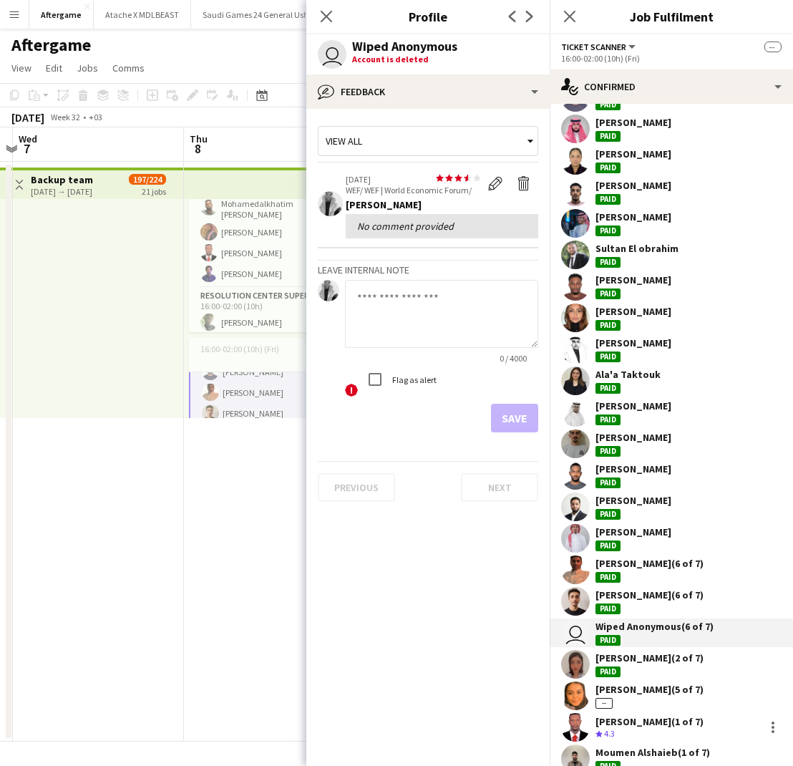
click at [650, 663] on div "Sara Alhawsawi (2 of 7)" at bounding box center [649, 657] width 108 height 13
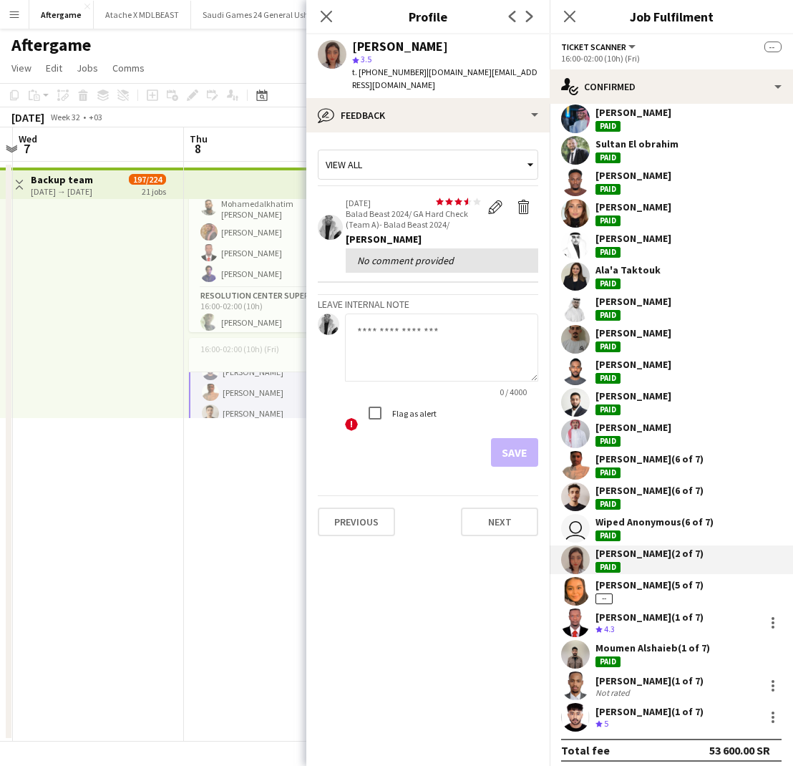
scroll to position [173, 0]
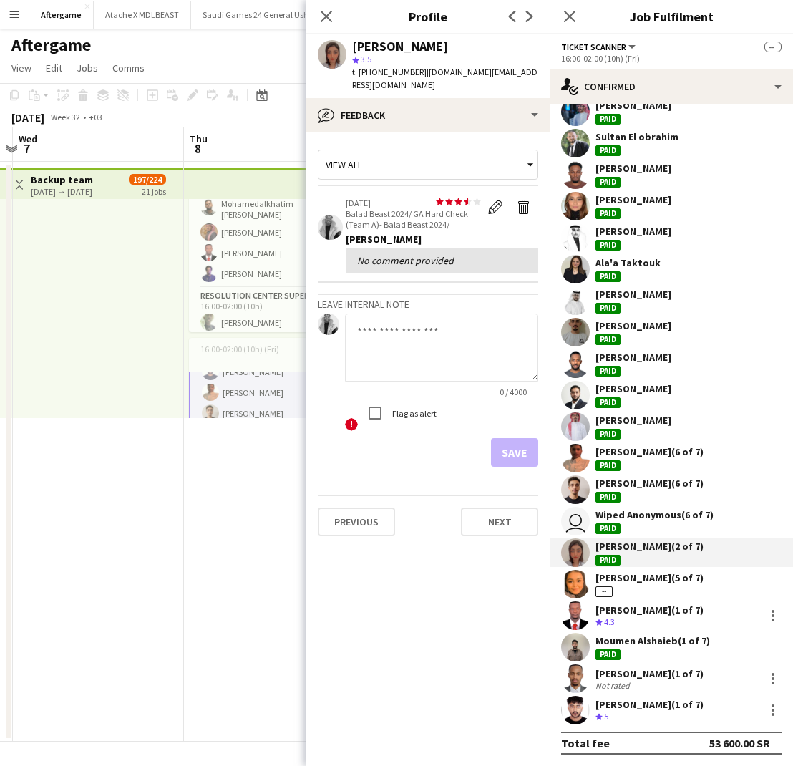
click at [652, 578] on div "Muna Mohammed (5 of 7)" at bounding box center [649, 577] width 108 height 13
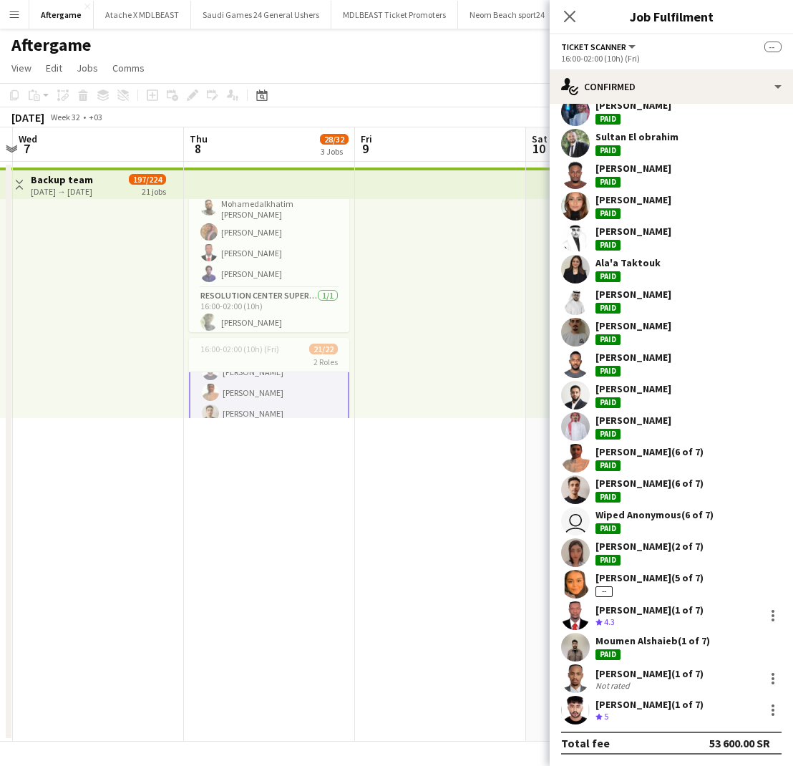
click at [655, 574] on div "Muna Mohammed (5 of 7)" at bounding box center [649, 577] width 108 height 13
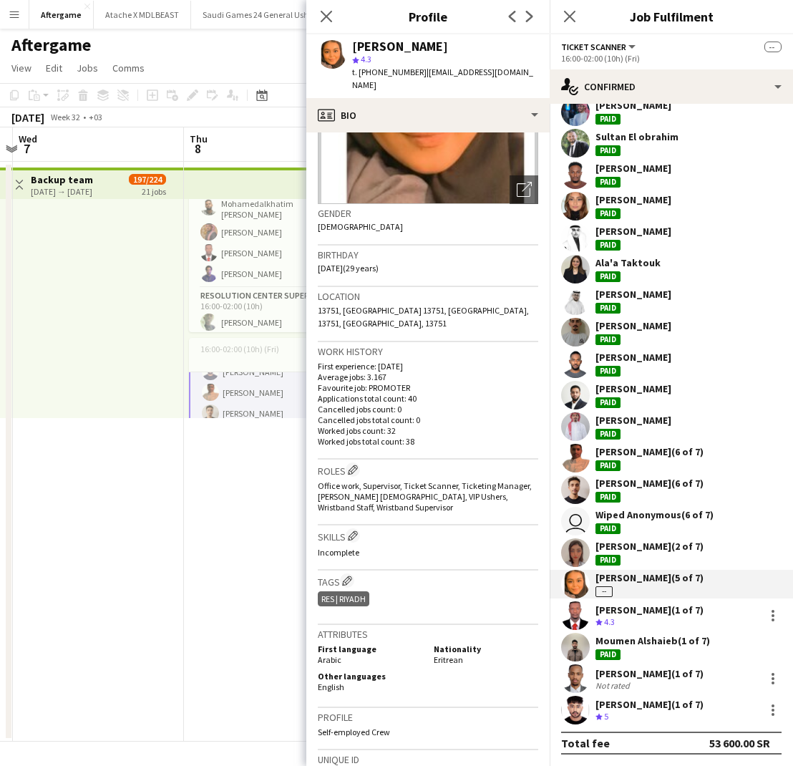
scroll to position [158, 0]
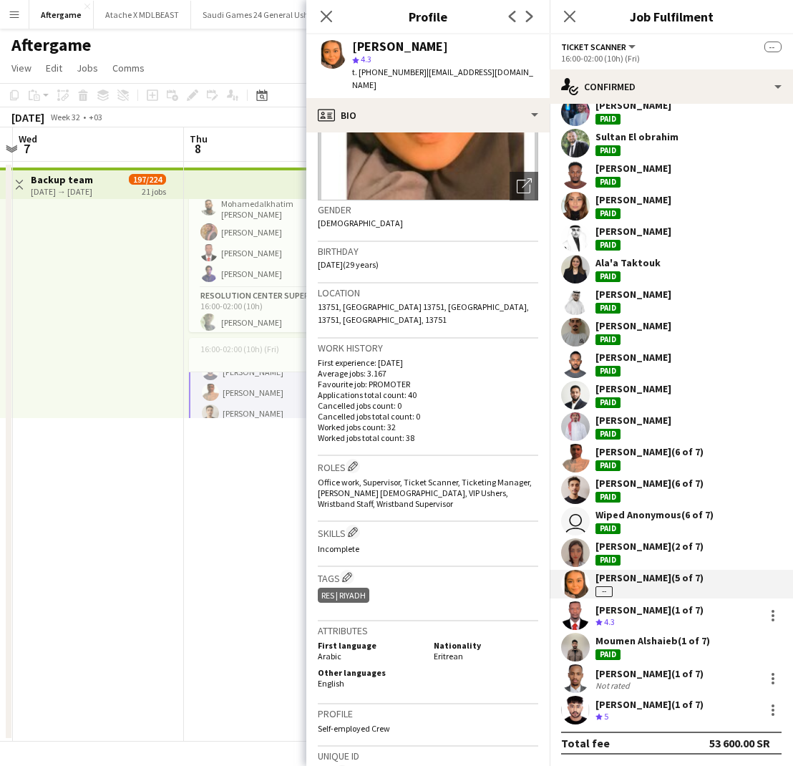
click at [628, 605] on div "Ahmed Ali (1 of 7)" at bounding box center [649, 609] width 108 height 13
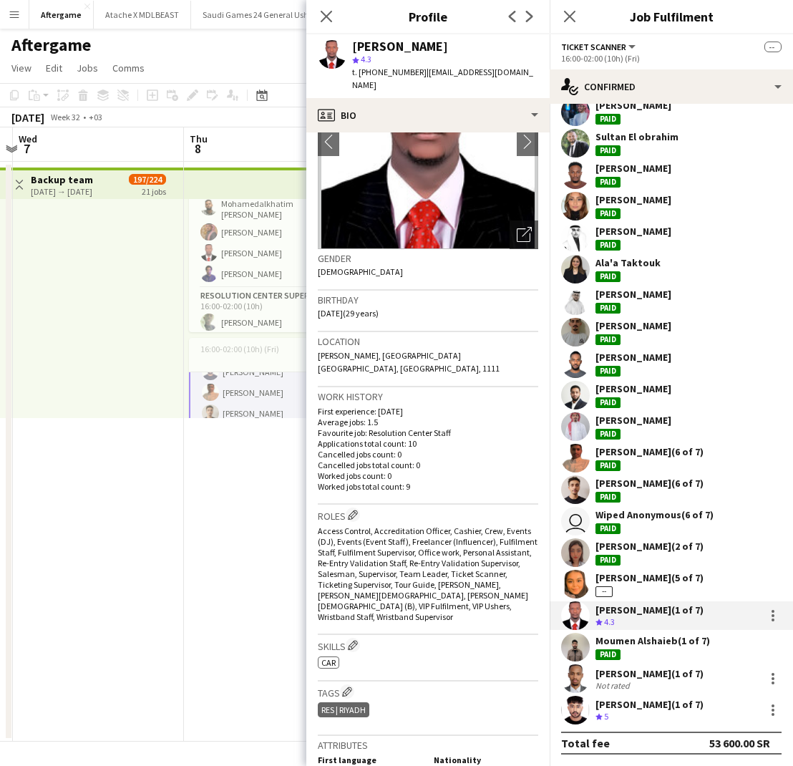
scroll to position [115, 0]
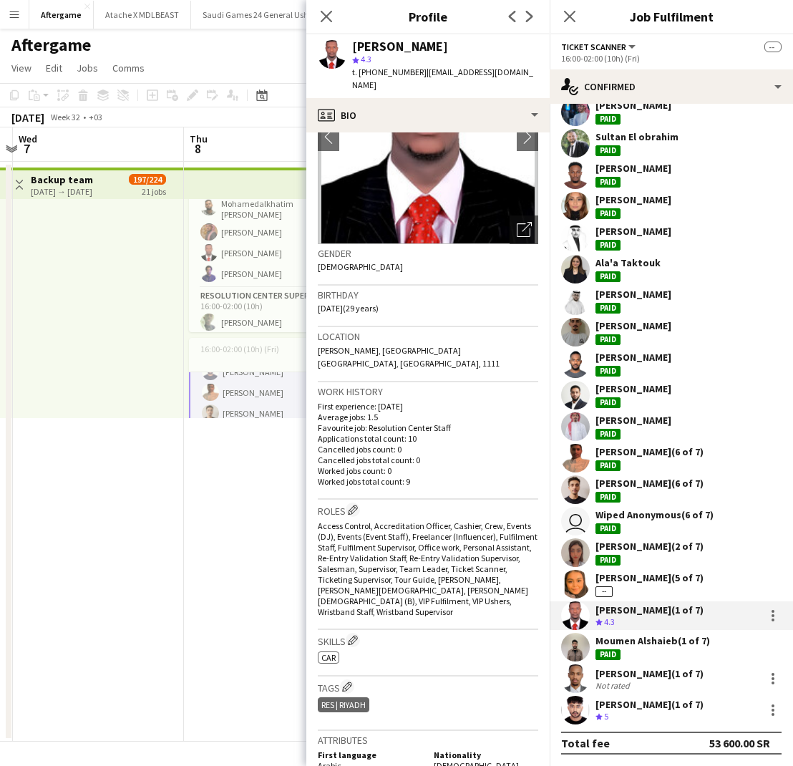
click at [605, 644] on div "Moumen Alshaieb (1 of 7)" at bounding box center [652, 640] width 115 height 13
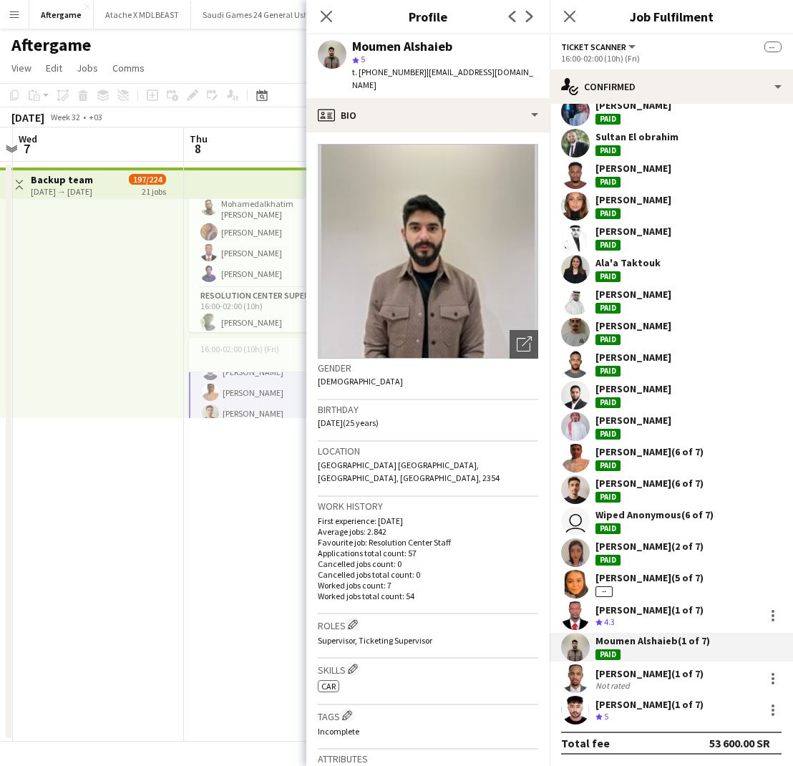
click at [608, 672] on div "Ahmed Fathi (1 of 7)" at bounding box center [649, 673] width 108 height 13
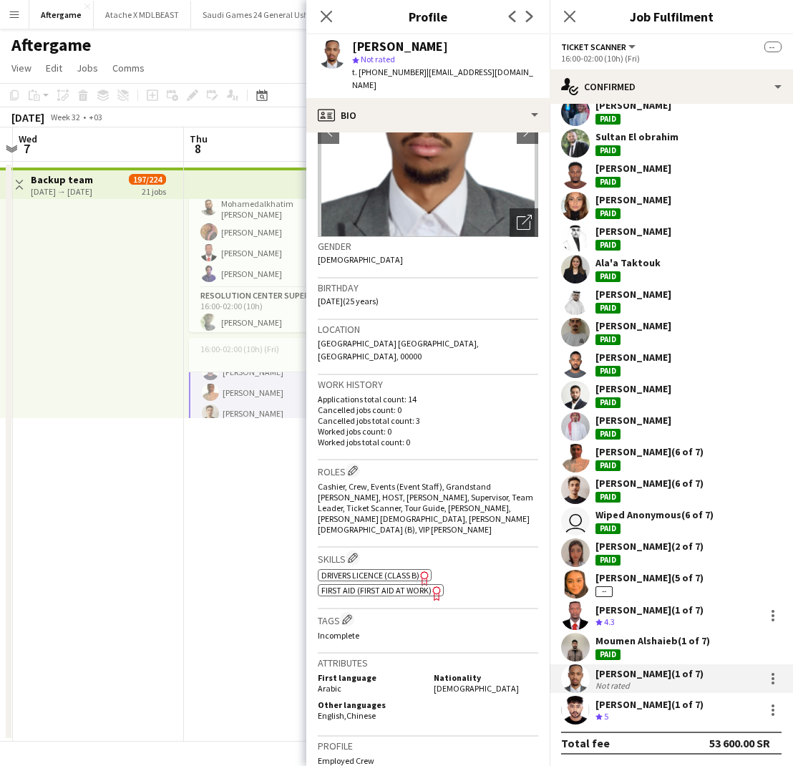
scroll to position [132, 0]
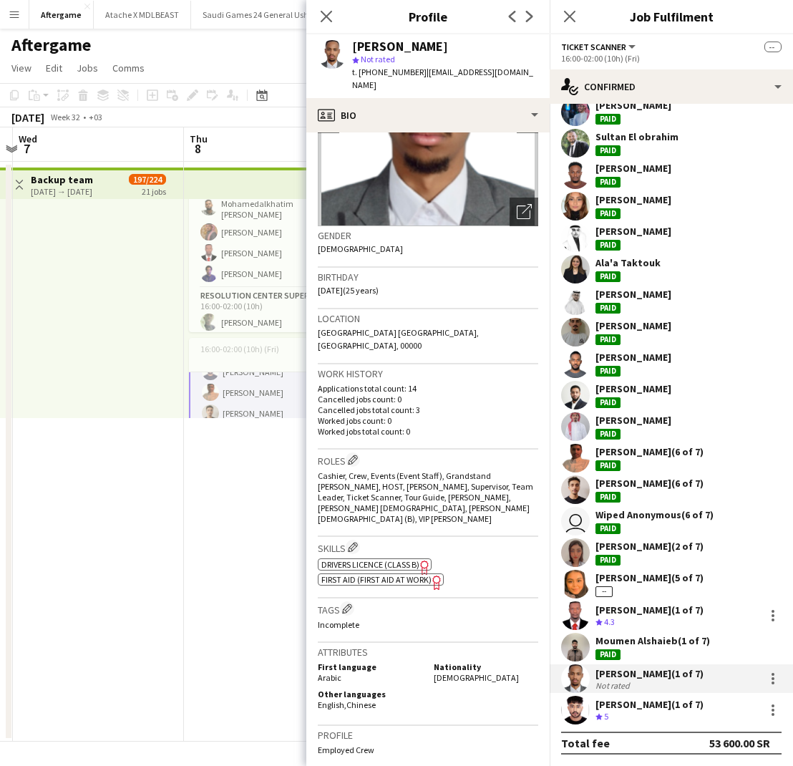
click at [615, 701] on div "Omar Mohammed (1 of 7)" at bounding box center [649, 704] width 108 height 13
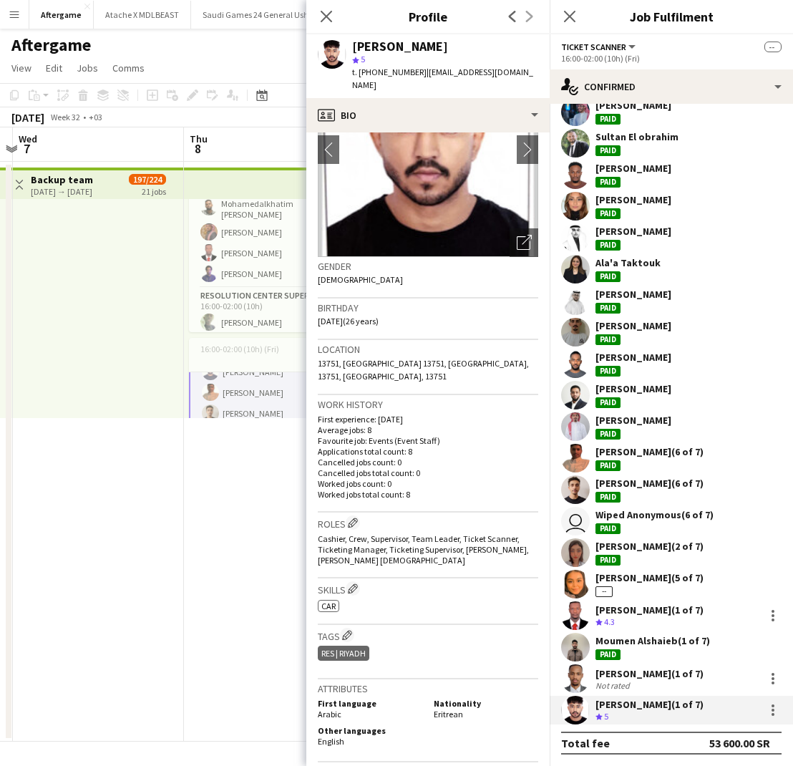
scroll to position [107, 0]
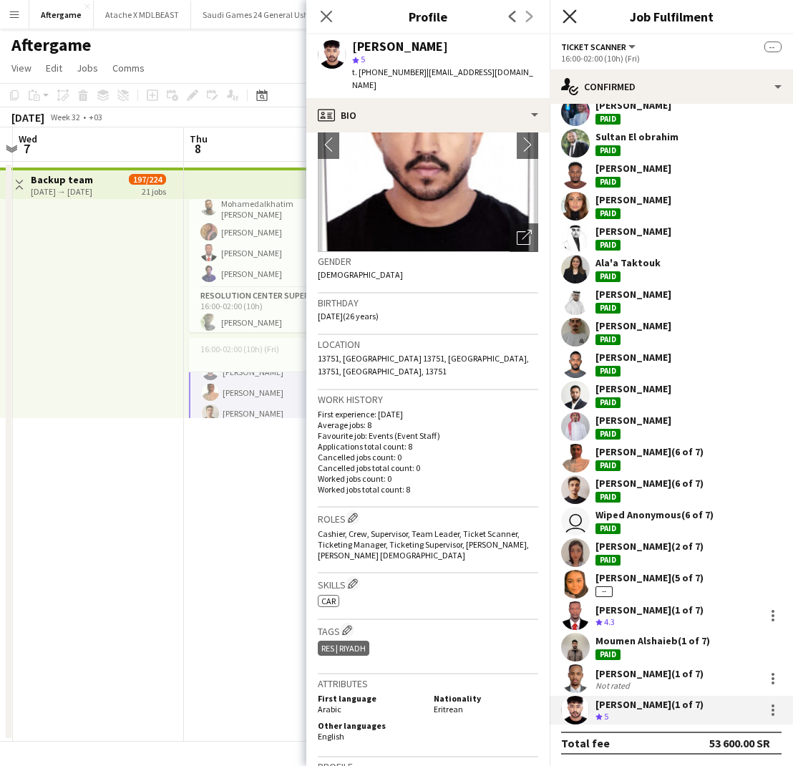
click at [572, 16] on icon "Close pop-in" at bounding box center [570, 16] width 14 height 14
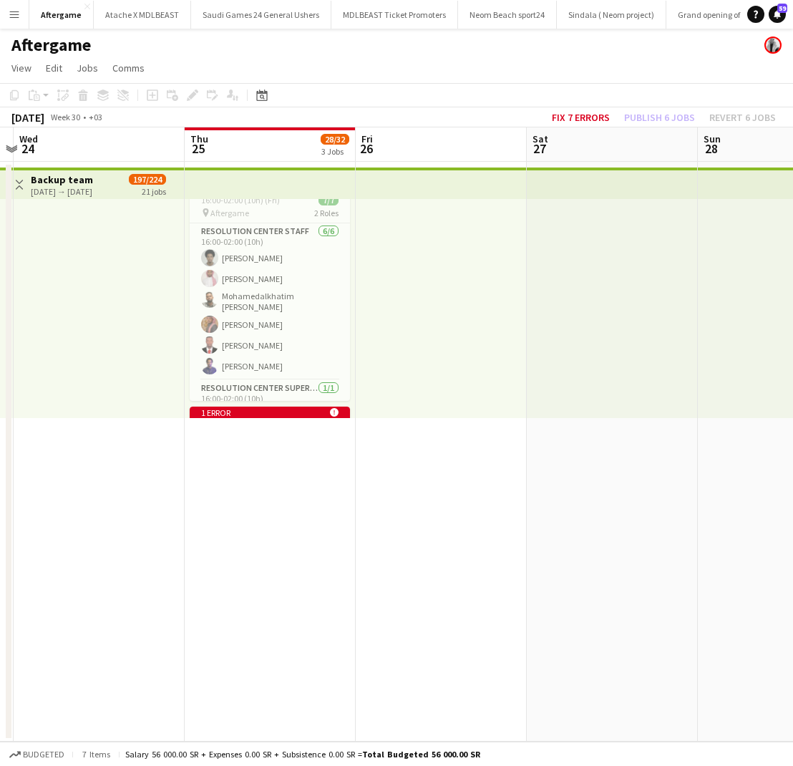
scroll to position [152, 0]
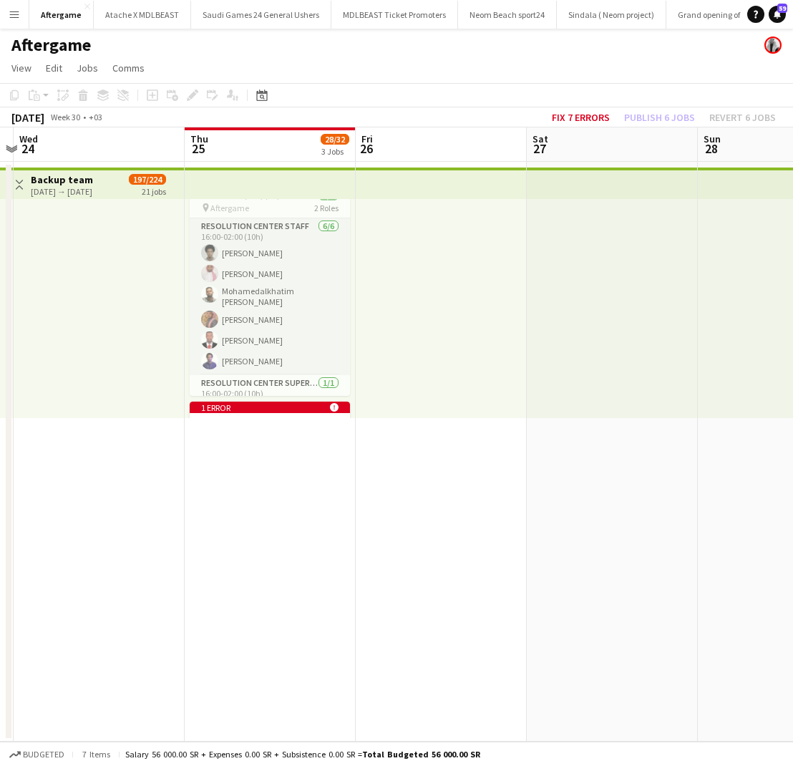
click at [266, 311] on app-card-role "Resolution Center Staff 6/6 16:00-02:00 (10h) mosab ahmed Abdulaziz Ali Mohamed…" at bounding box center [270, 296] width 160 height 157
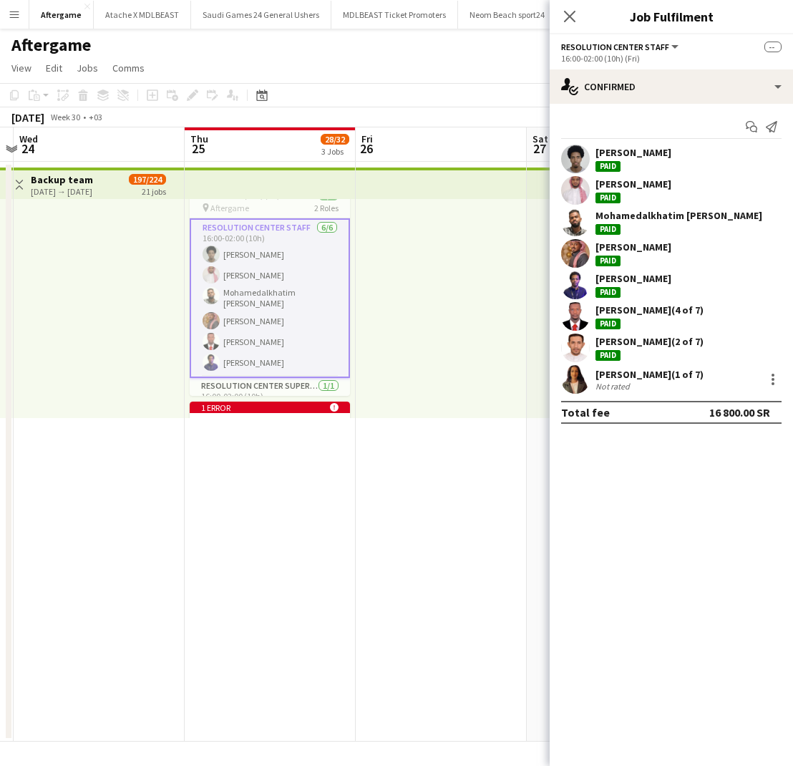
click at [633, 253] on div "Mohammed Ibrahim Paid" at bounding box center [633, 253] width 76 height 26
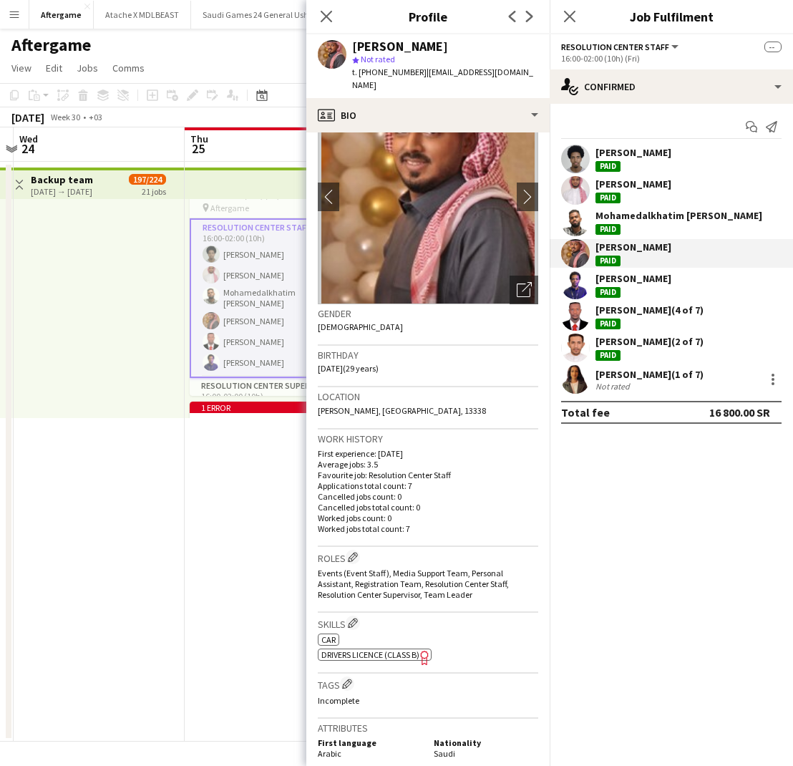
scroll to position [62, 0]
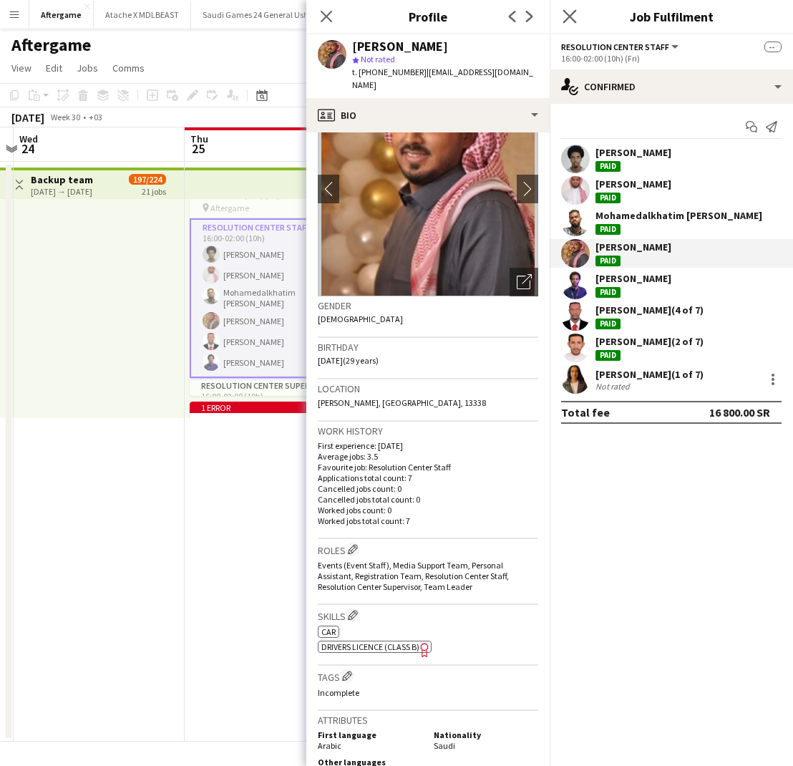
click at [560, 16] on app-icon "Close pop-in" at bounding box center [570, 16] width 21 height 21
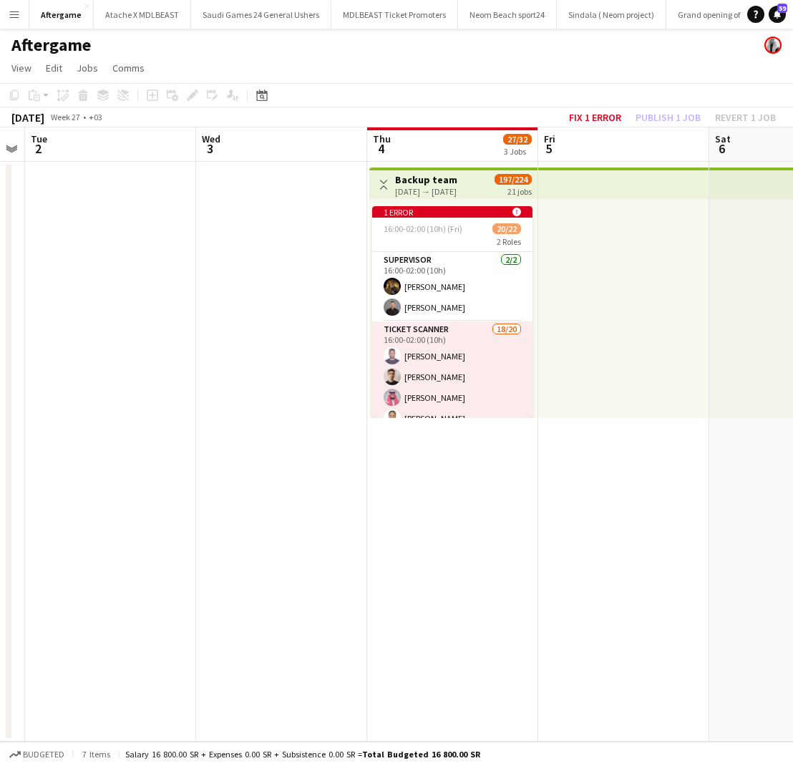
scroll to position [0, 359]
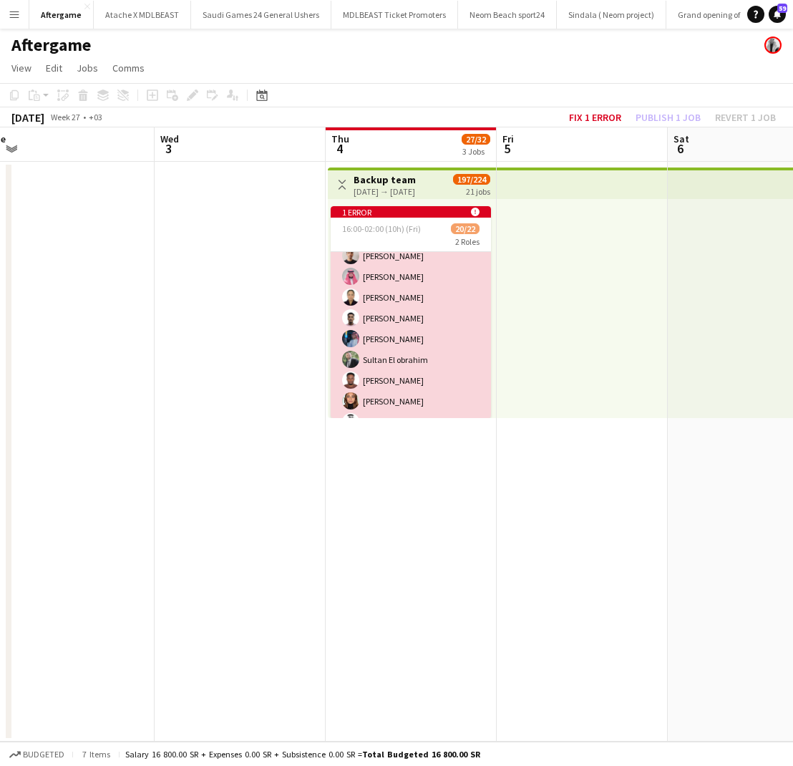
click at [414, 357] on app-card-role "Ticket Scanner 18/20 16:00-02:00 (10h) Ahmad BADRELDIN yousef sherif Jawad Ahme…" at bounding box center [411, 421] width 160 height 443
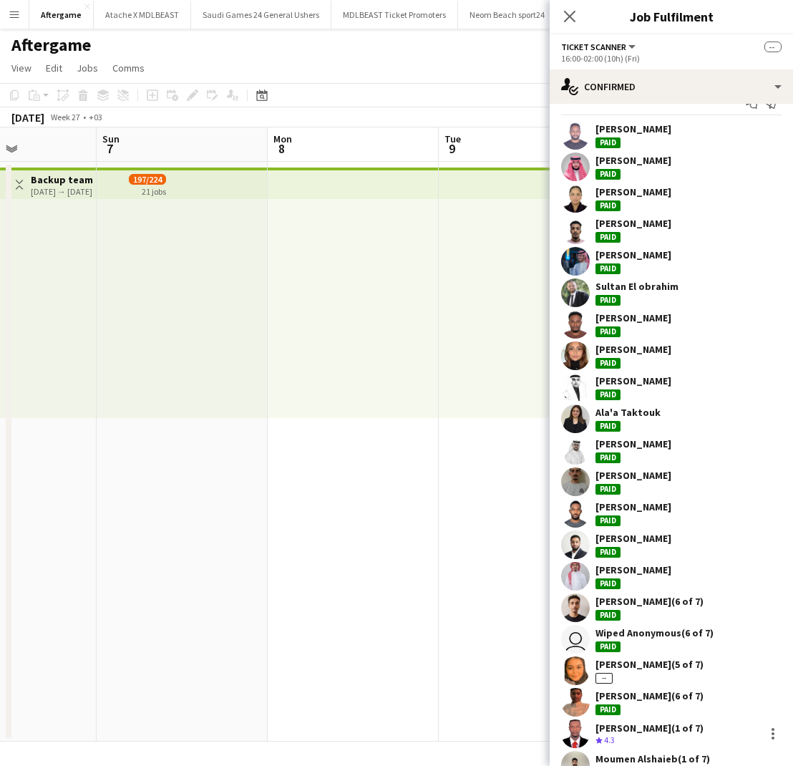
scroll to position [0, 0]
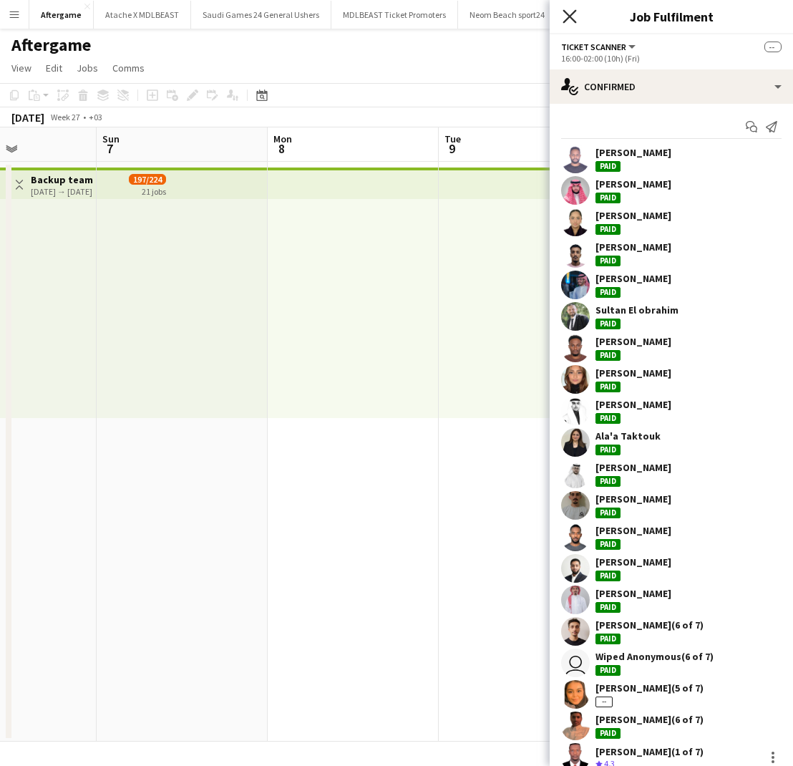
click at [574, 17] on icon "Close pop-in" at bounding box center [570, 16] width 14 height 14
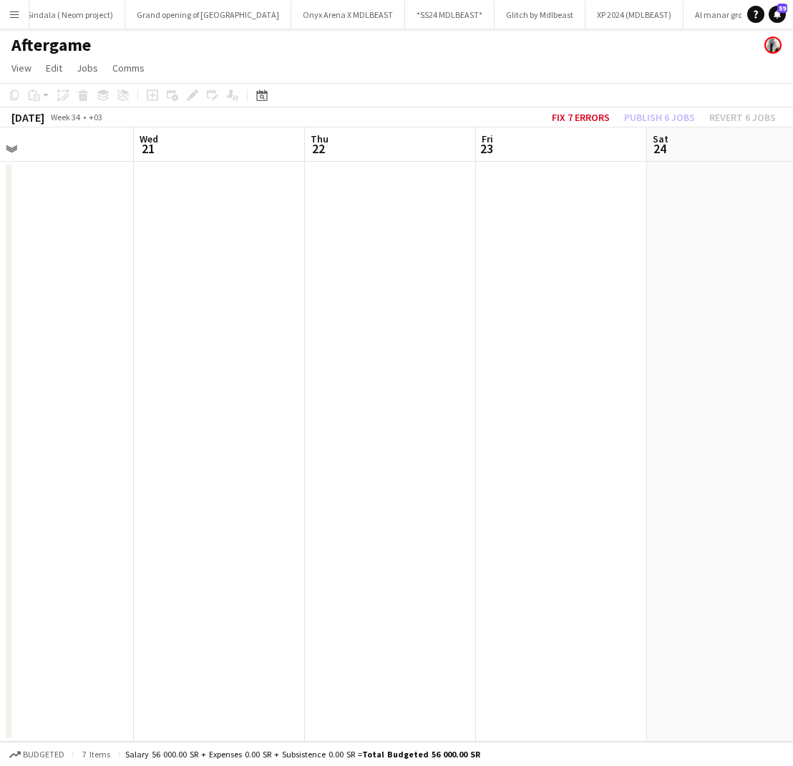
scroll to position [0, 547]
click at [296, 11] on button "Onyx Arena X MDLBEAST Close" at bounding box center [343, 15] width 114 height 28
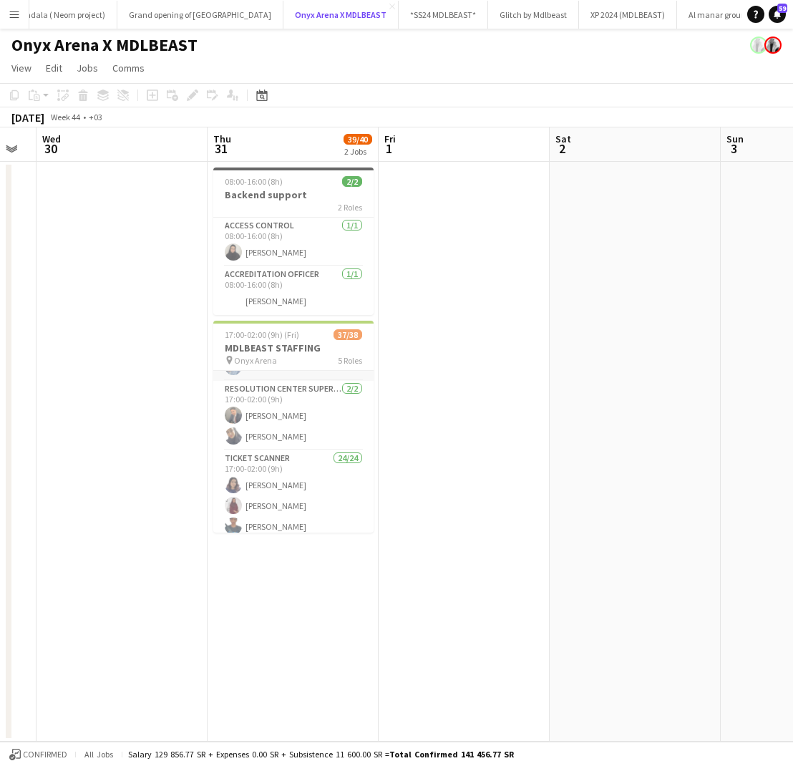
scroll to position [255, 0]
click at [271, 427] on app-card-role "Resolution Center Supervisor 2/2 17:00-02:00 (9h) Yousef Andijani Juri Alamoudi" at bounding box center [293, 413] width 160 height 69
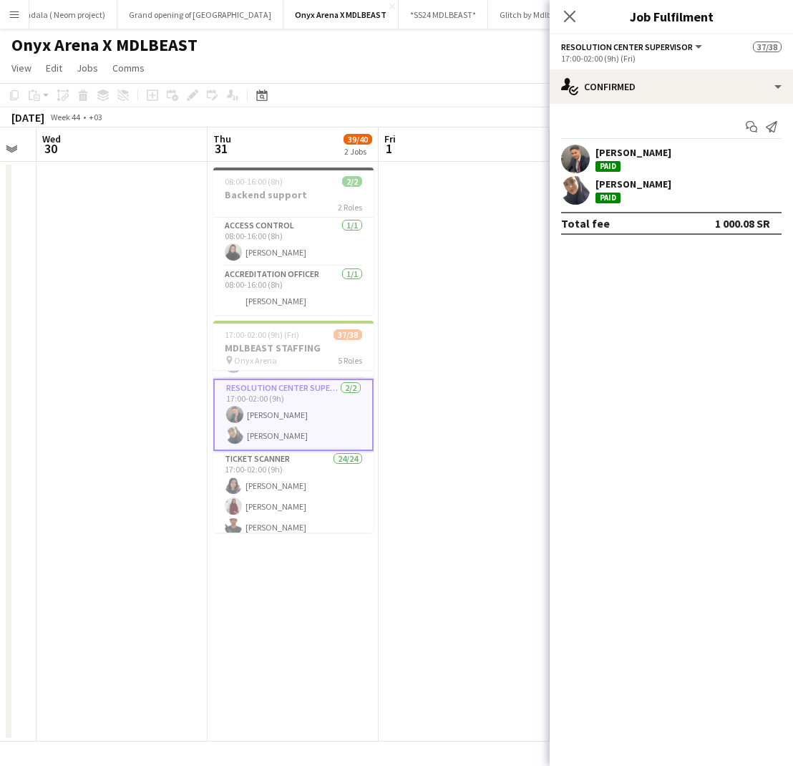
click at [614, 190] on div "Juri Alamoudi Paid" at bounding box center [633, 190] width 76 height 26
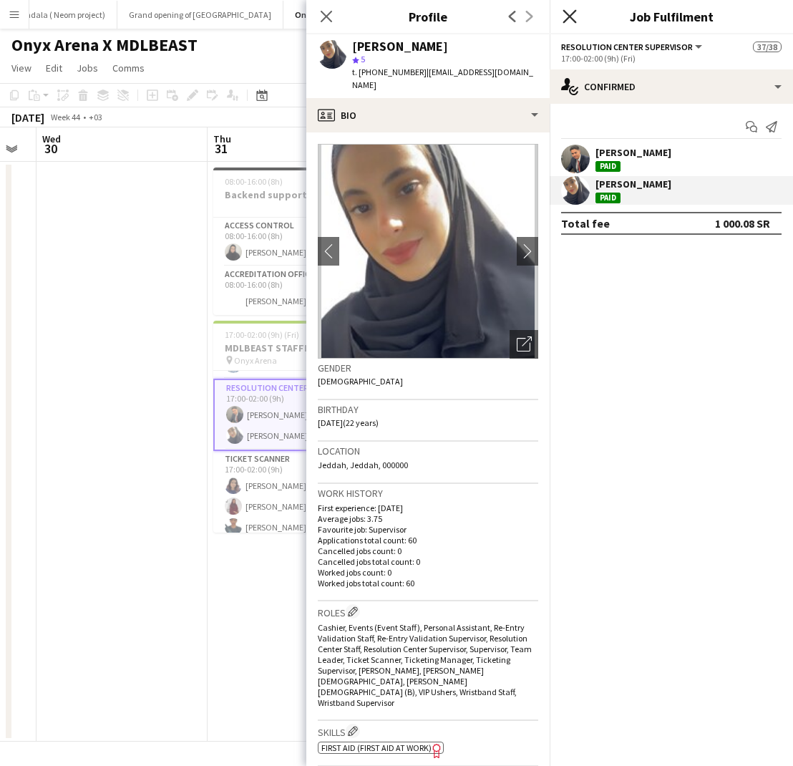
click at [573, 15] on icon "Close pop-in" at bounding box center [570, 16] width 14 height 14
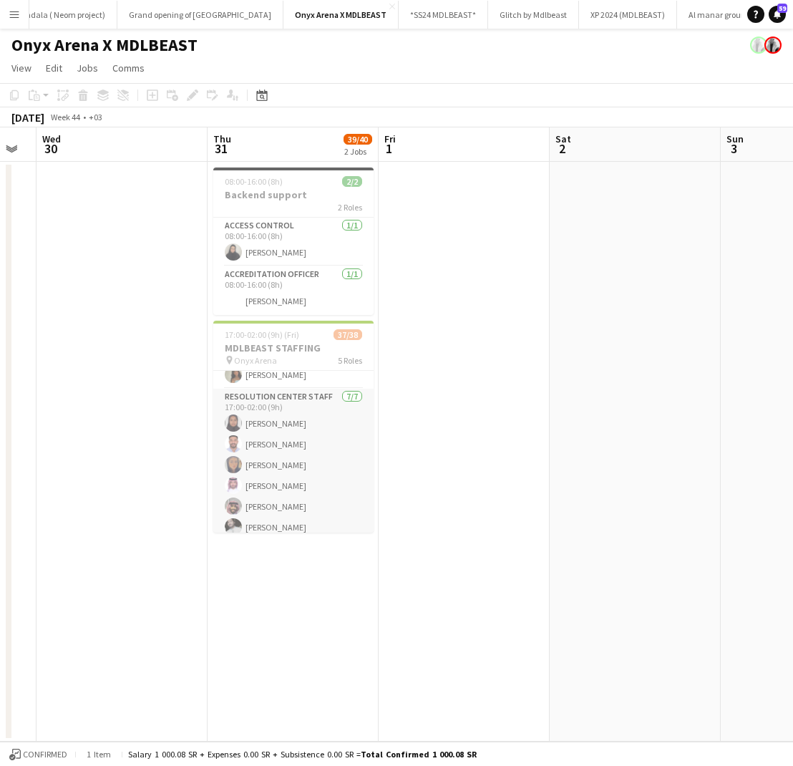
scroll to position [0, 0]
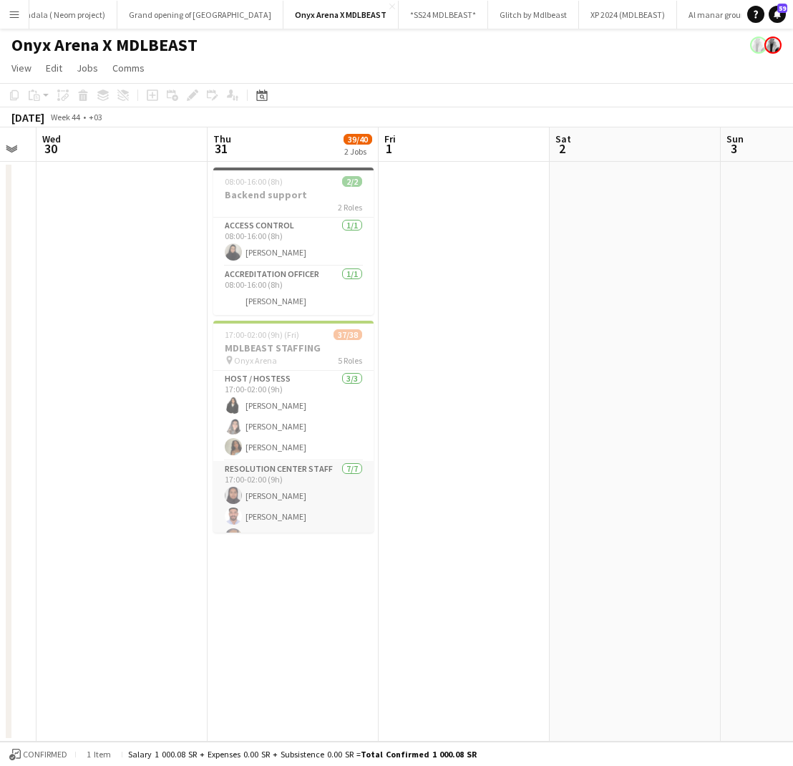
click at [288, 399] on app-card-role "Host / Hostess 3/3 17:00-02:00 (9h) Noura Awad Ola Awadh Shahad Ahmed" at bounding box center [293, 416] width 160 height 90
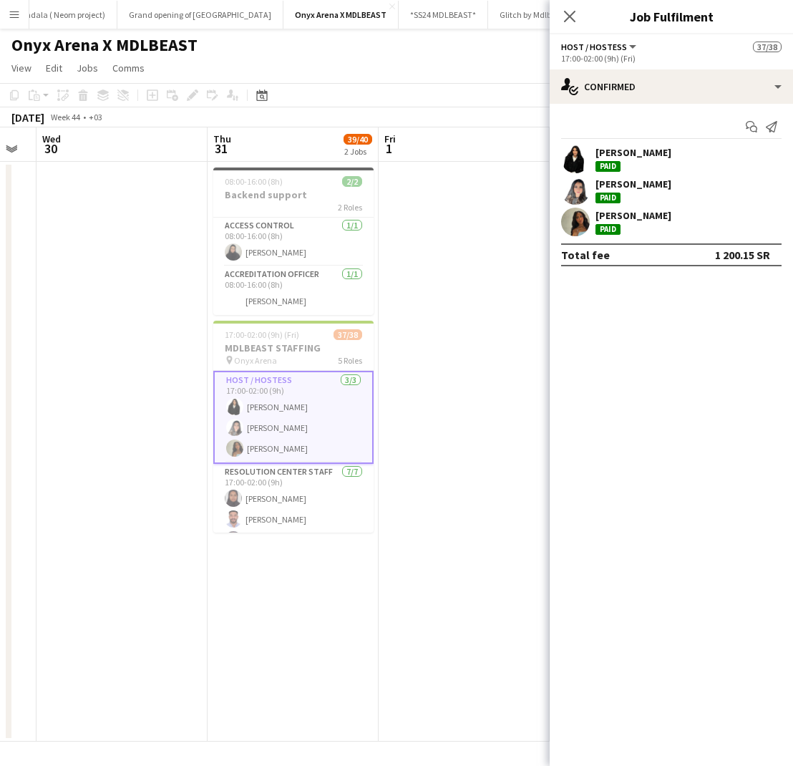
click at [647, 157] on div "Noura Awad" at bounding box center [633, 152] width 76 height 13
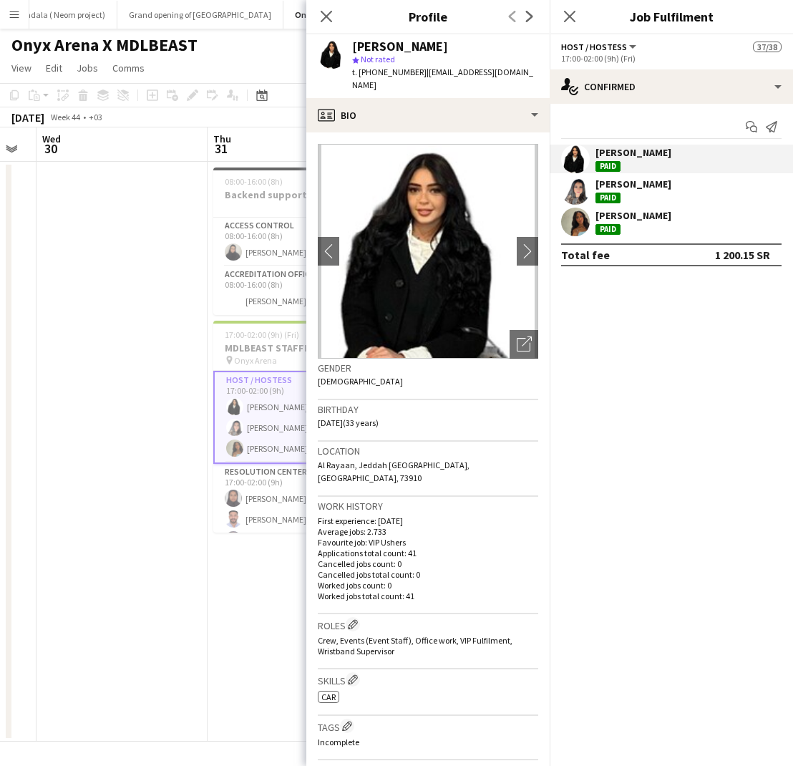
scroll to position [17, 0]
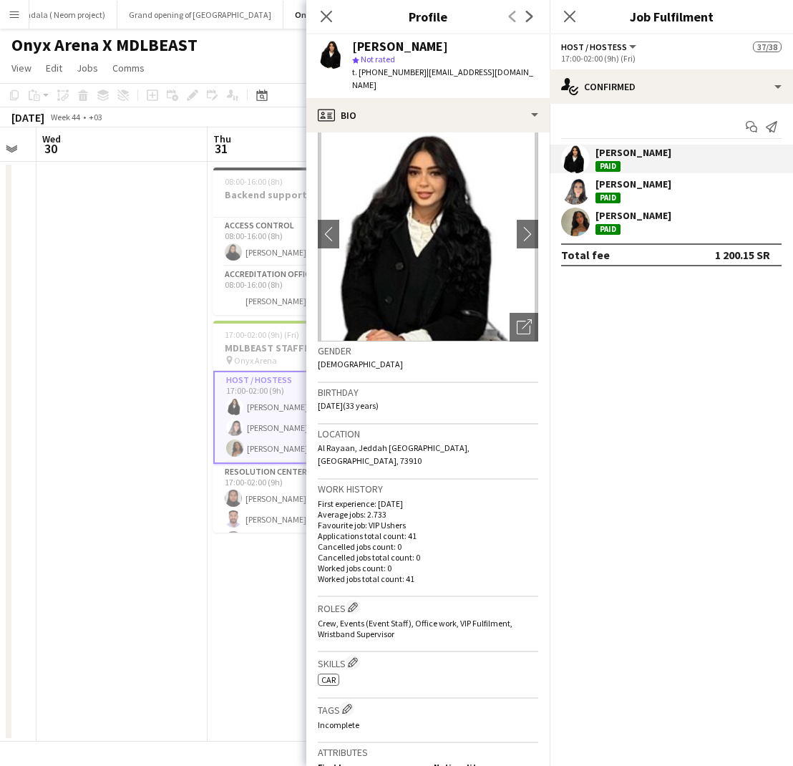
click at [634, 186] on div "[PERSON_NAME]" at bounding box center [633, 183] width 76 height 13
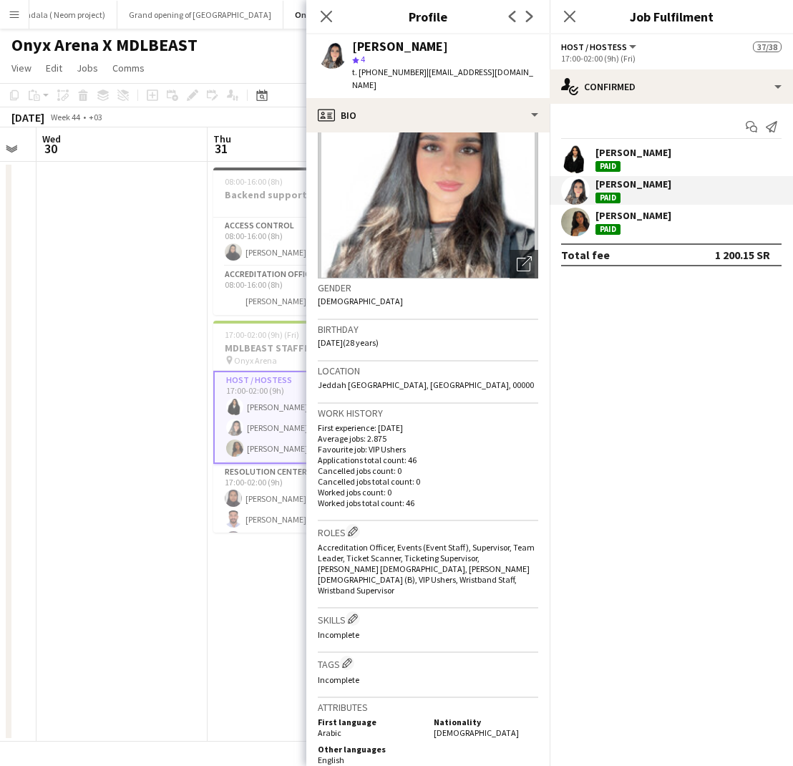
scroll to position [82, 0]
click at [621, 224] on div "Shahad Ahmed Paid" at bounding box center [633, 222] width 76 height 26
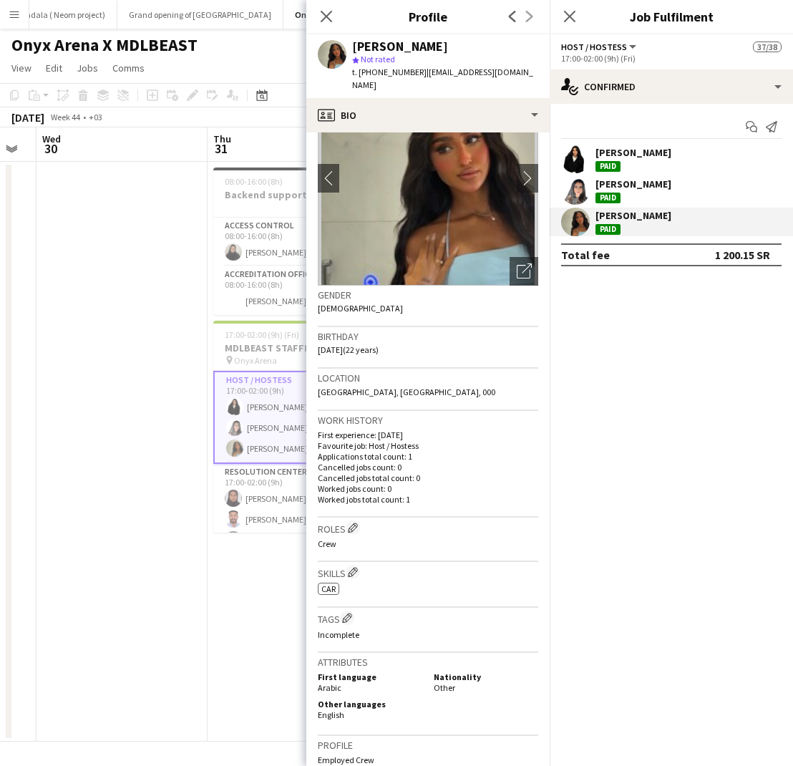
scroll to position [85, 0]
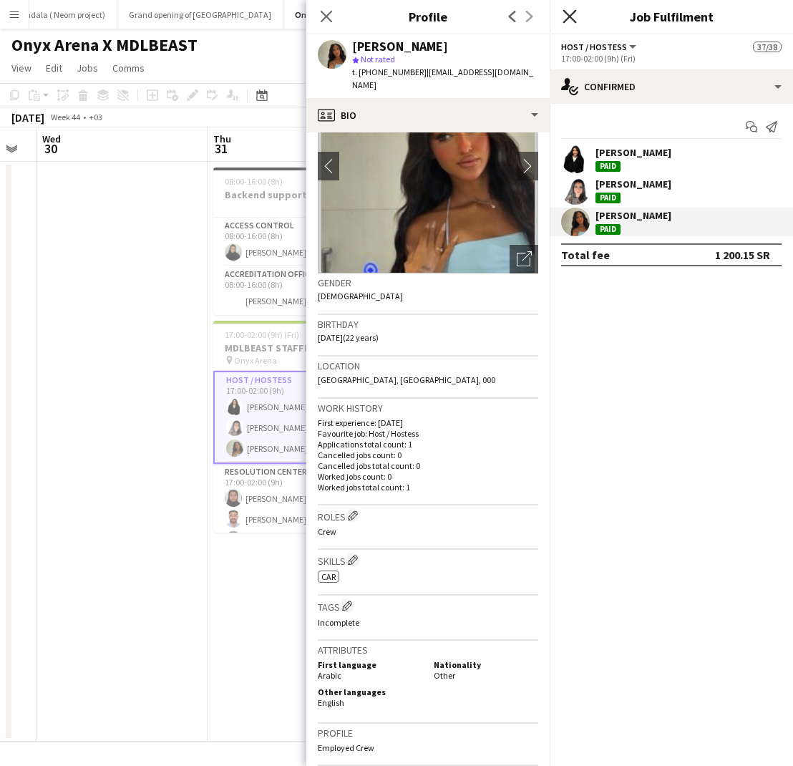
click at [567, 18] on icon at bounding box center [570, 16] width 14 height 14
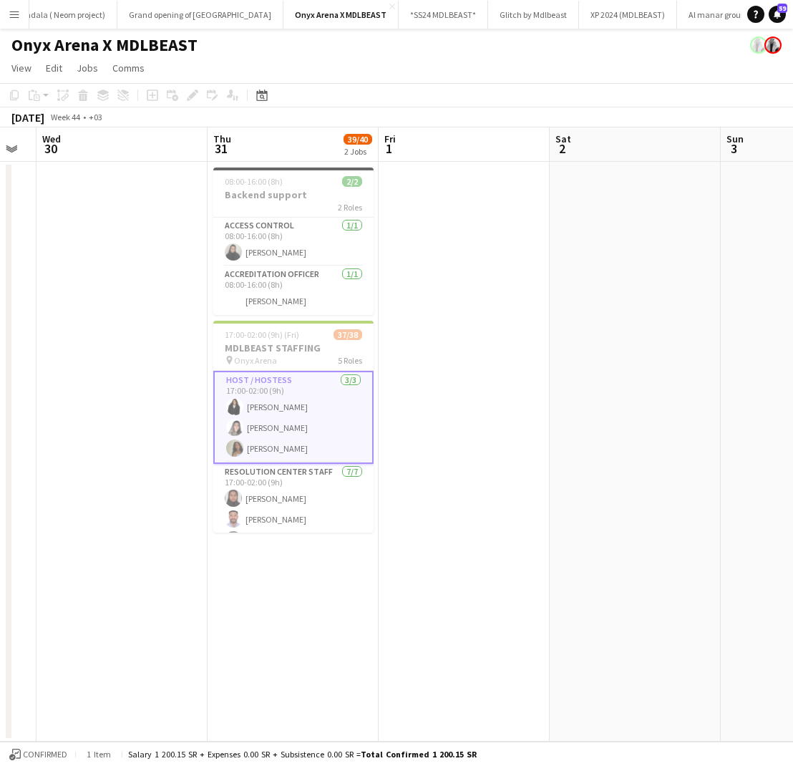
scroll to position [0, 305]
click at [286, 488] on app-card-role "Resolution Center Staff 7/7 17:00-02:00 (9h) Shaimaa Sharif Ahmad Attiah Heba N…" at bounding box center [294, 550] width 160 height 173
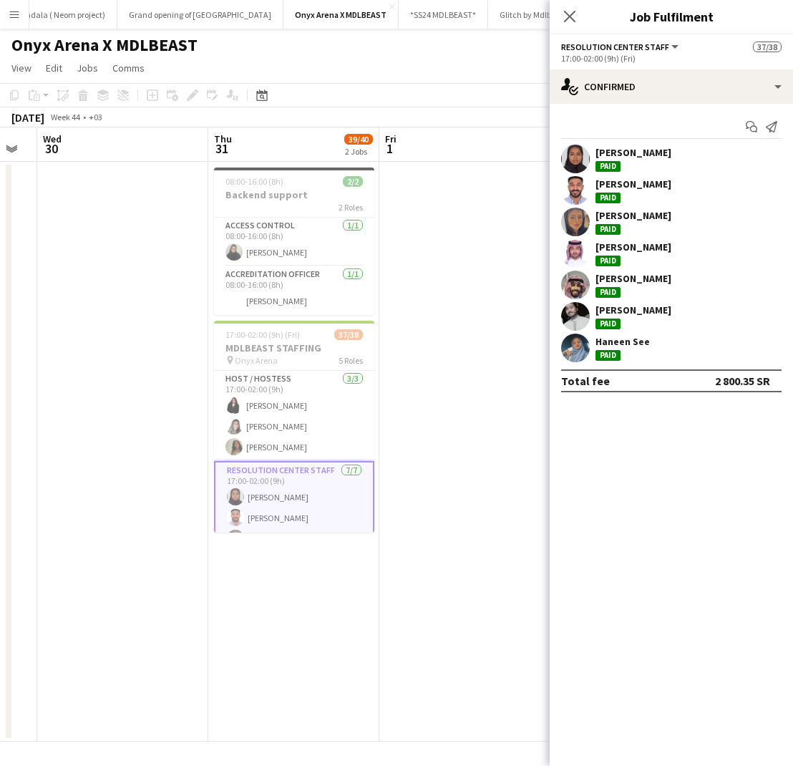
click at [612, 157] on div "[PERSON_NAME]" at bounding box center [633, 152] width 76 height 13
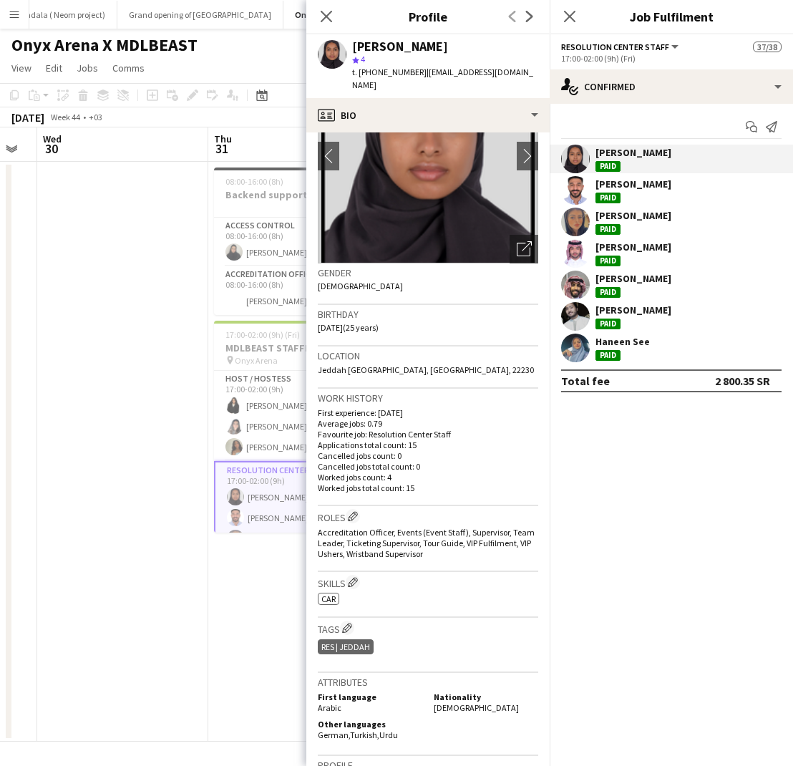
scroll to position [96, 0]
click at [620, 187] on div "Ahmad Attiah" at bounding box center [633, 183] width 76 height 13
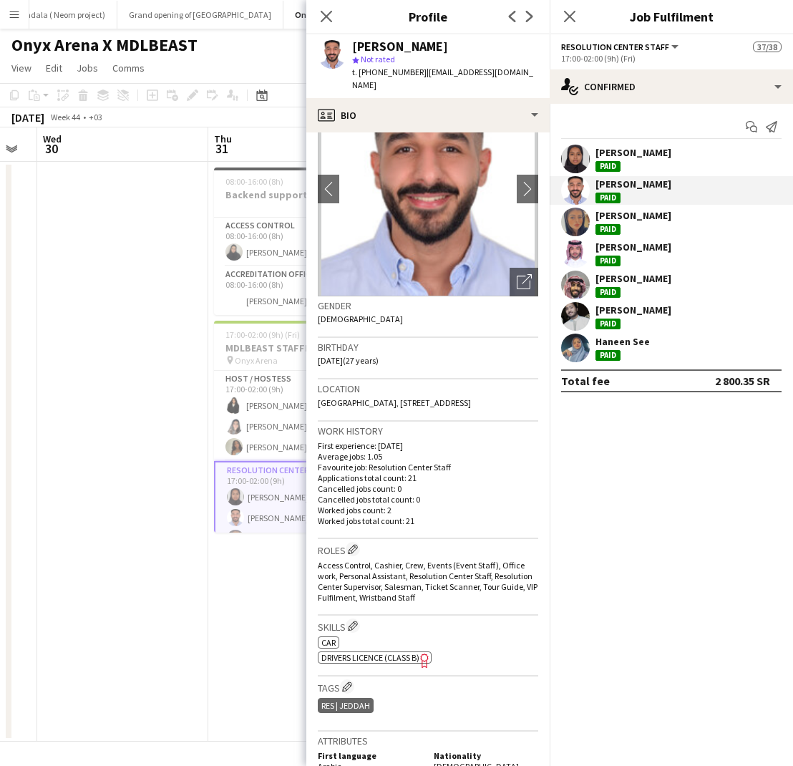
scroll to position [66, 0]
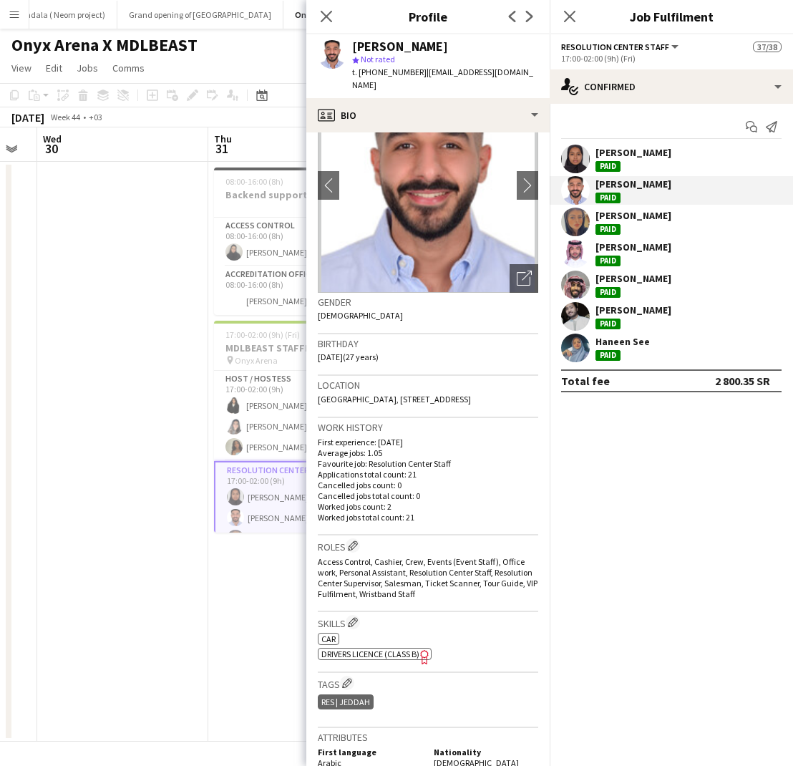
click at [604, 219] on div "[PERSON_NAME]" at bounding box center [633, 215] width 76 height 13
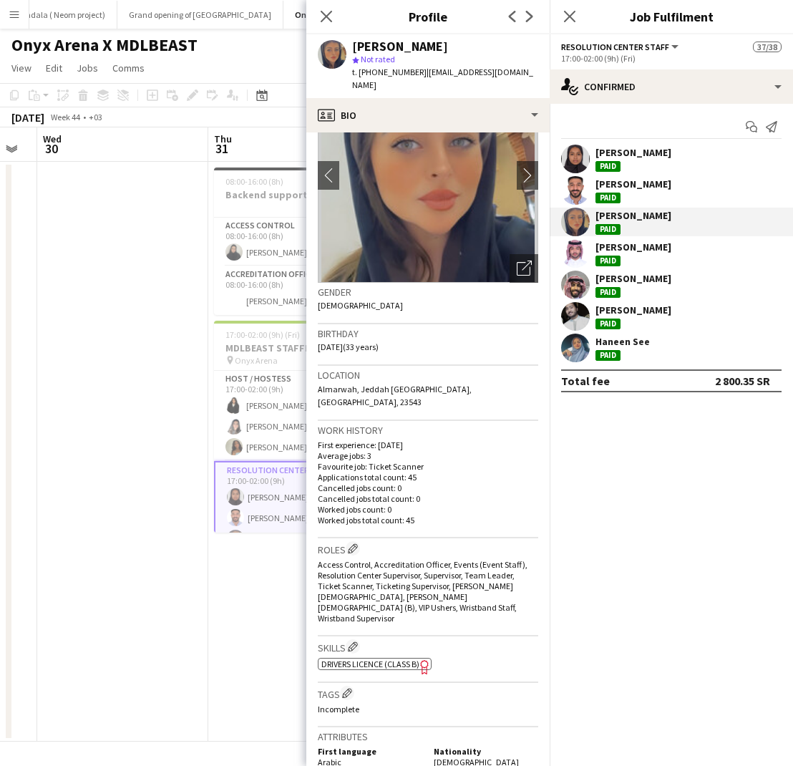
scroll to position [78, 0]
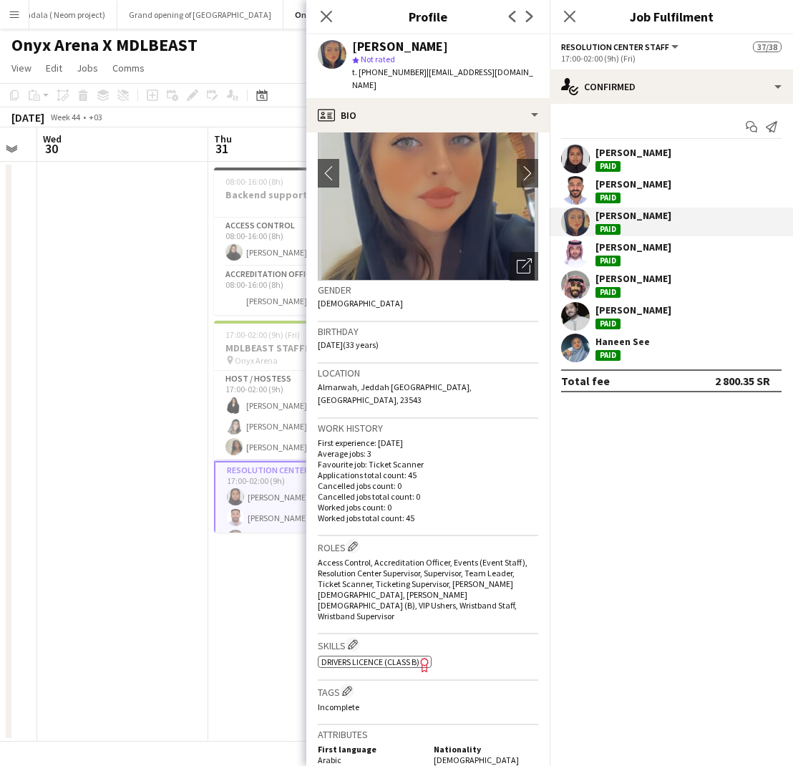
click at [601, 247] on div "[PERSON_NAME]" at bounding box center [633, 246] width 76 height 13
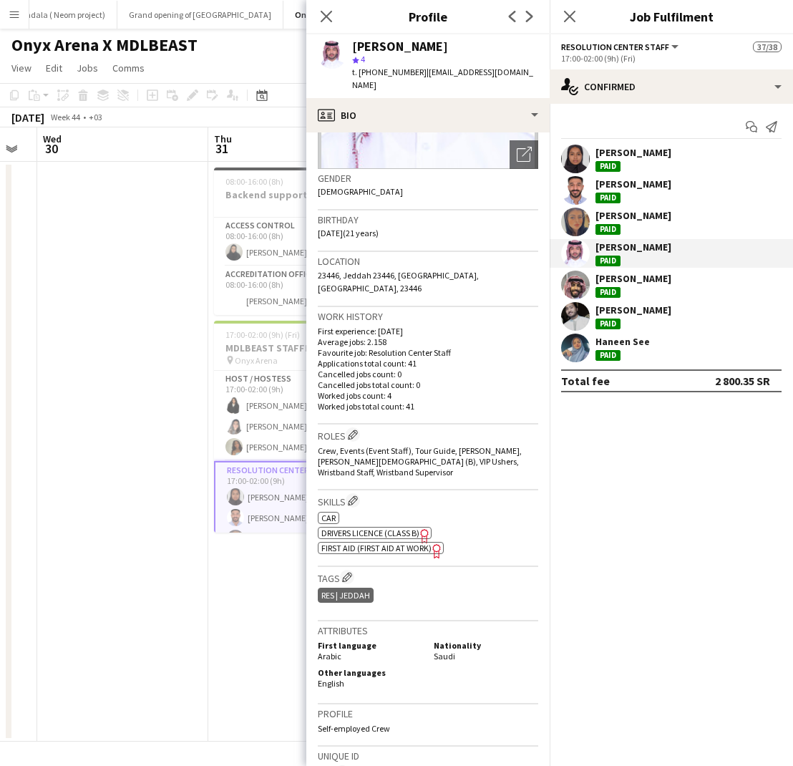
scroll to position [192, 0]
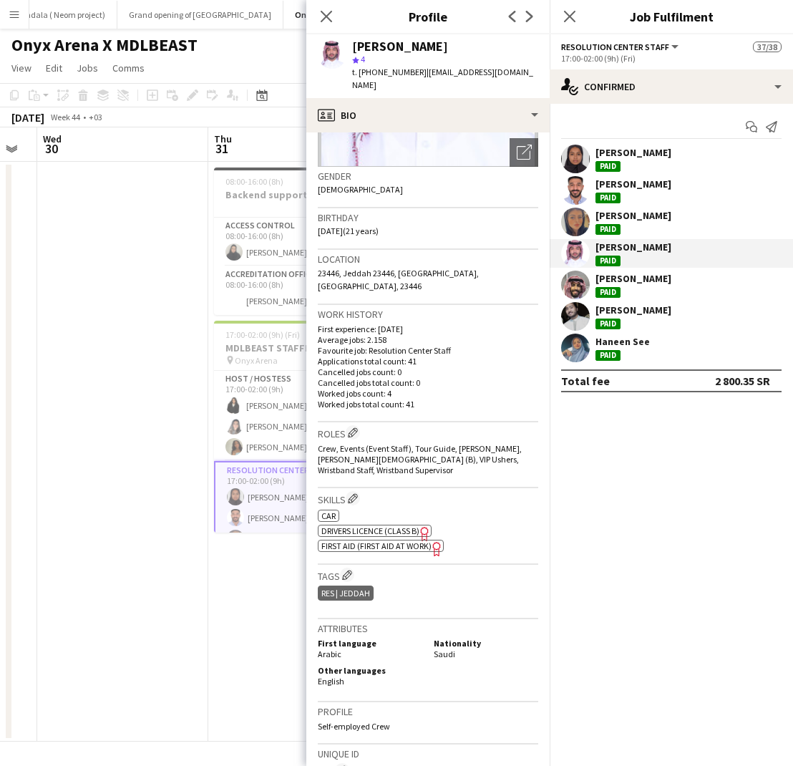
click at [688, 273] on div "Asim Jeli Paid" at bounding box center [671, 285] width 243 height 29
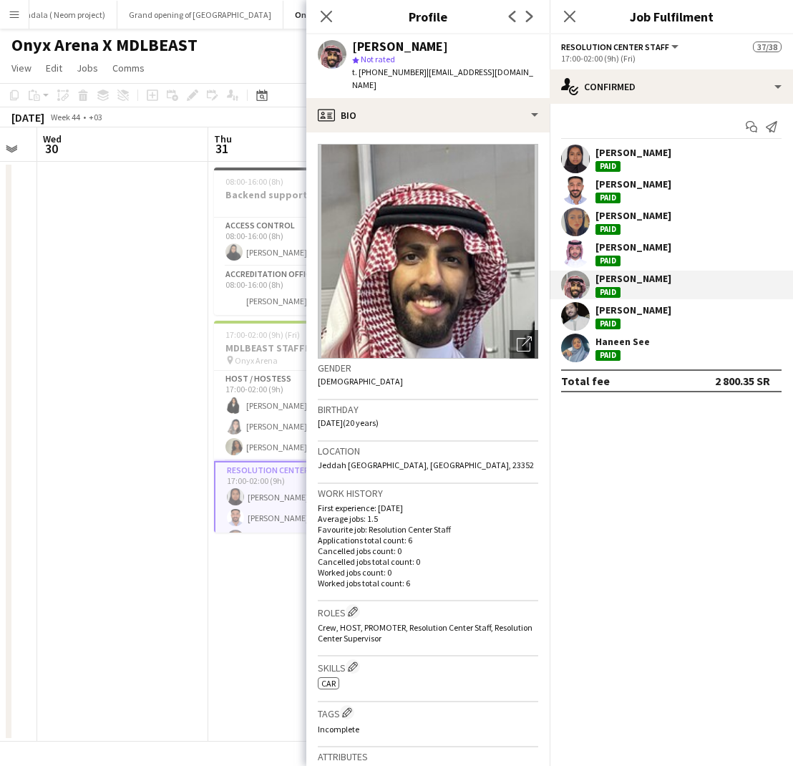
scroll to position [28, 0]
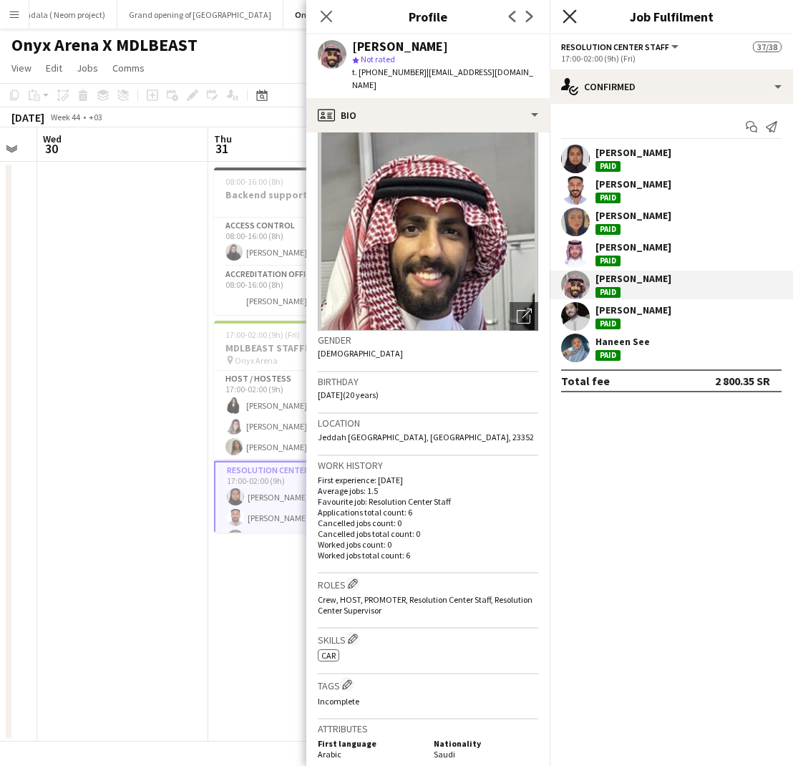
click at [571, 19] on icon at bounding box center [570, 16] width 14 height 14
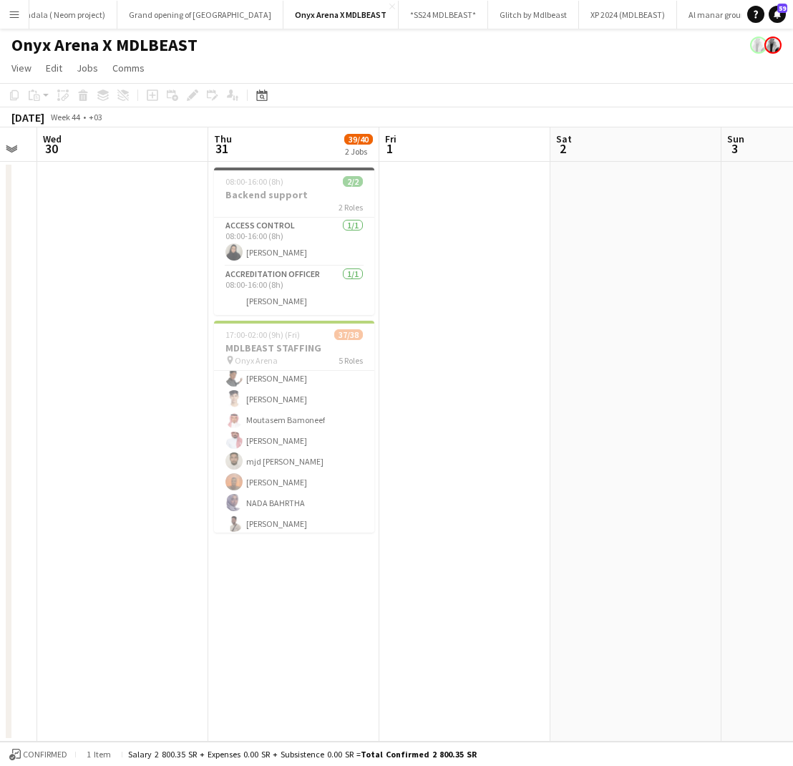
scroll to position [463, 0]
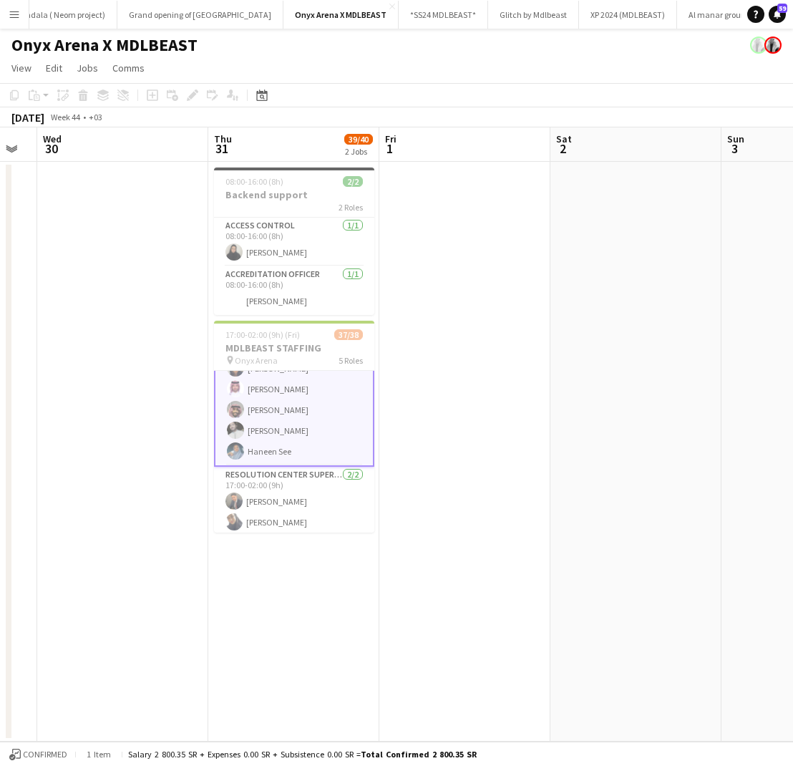
click at [286, 425] on app-card-role "Resolution Center Staff 7/7 17:00-02:00 (9h) Shaimaa Sharif Ahmad Attiah Heba N…" at bounding box center [294, 379] width 160 height 176
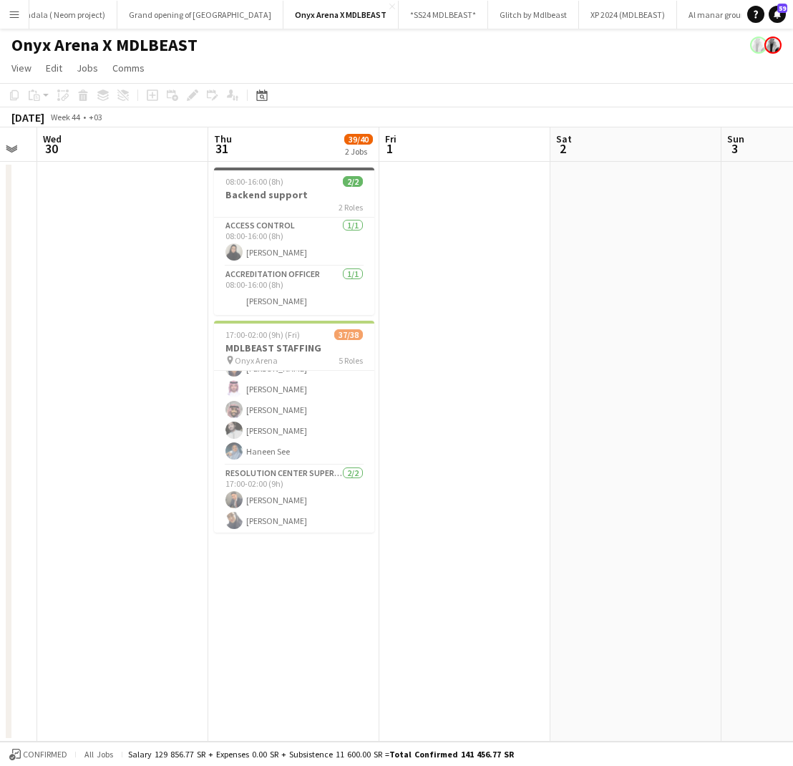
click at [286, 425] on app-card-role "Resolution Center Staff 7/7 17:00-02:00 (9h) Shaimaa Sharif Ahmad Attiah Heba N…" at bounding box center [294, 378] width 160 height 173
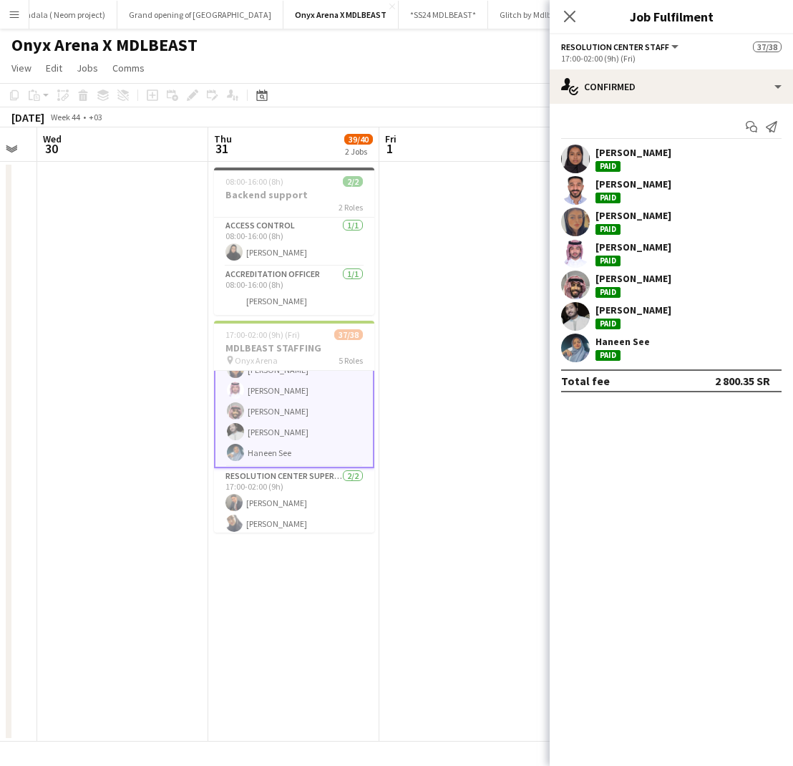
scroll to position [170, 0]
click at [615, 339] on div "Haneen See" at bounding box center [622, 341] width 54 height 13
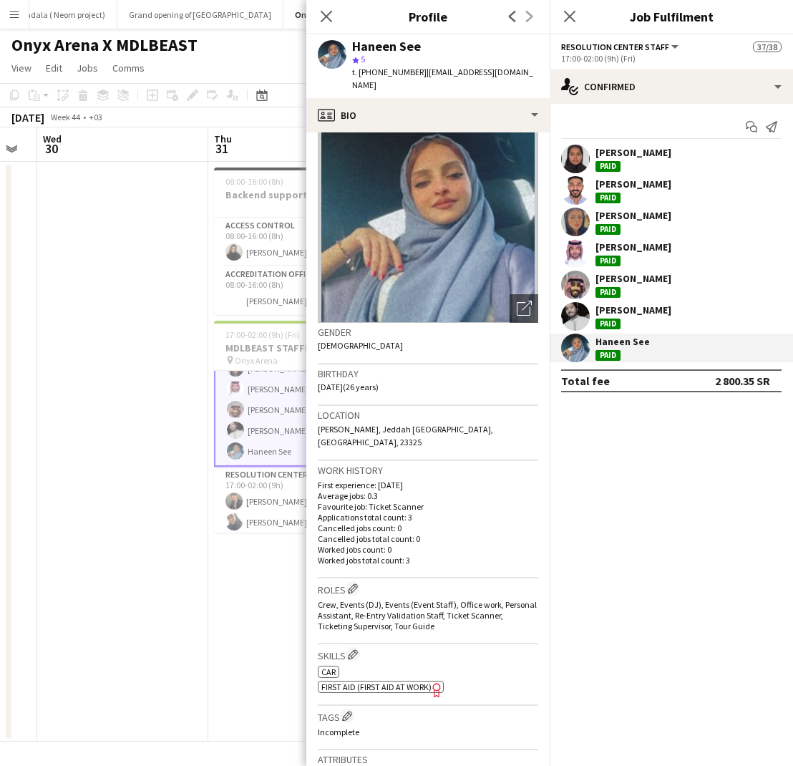
scroll to position [41, 0]
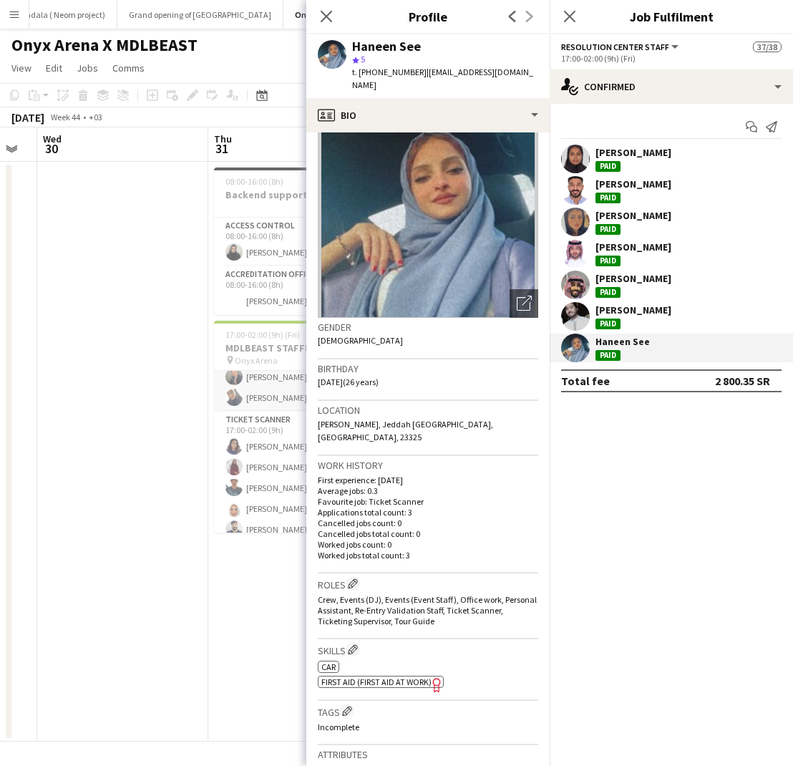
click at [256, 397] on app-card-role "Resolution Center Supervisor 2/2 17:00-02:00 (9h) Yousef Andijani Juri Alamoudi" at bounding box center [294, 376] width 160 height 69
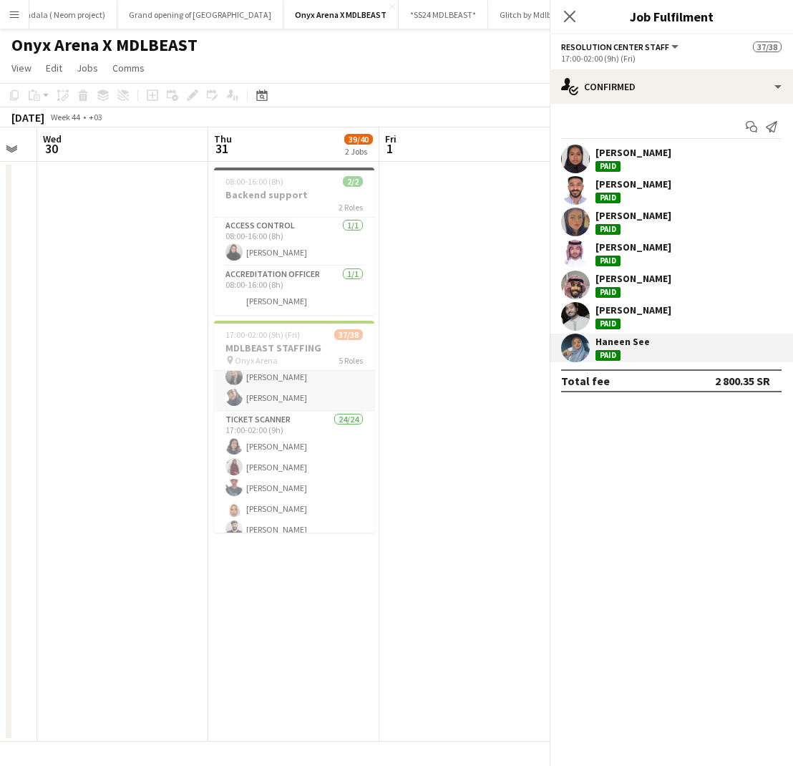
scroll to position [293, 0]
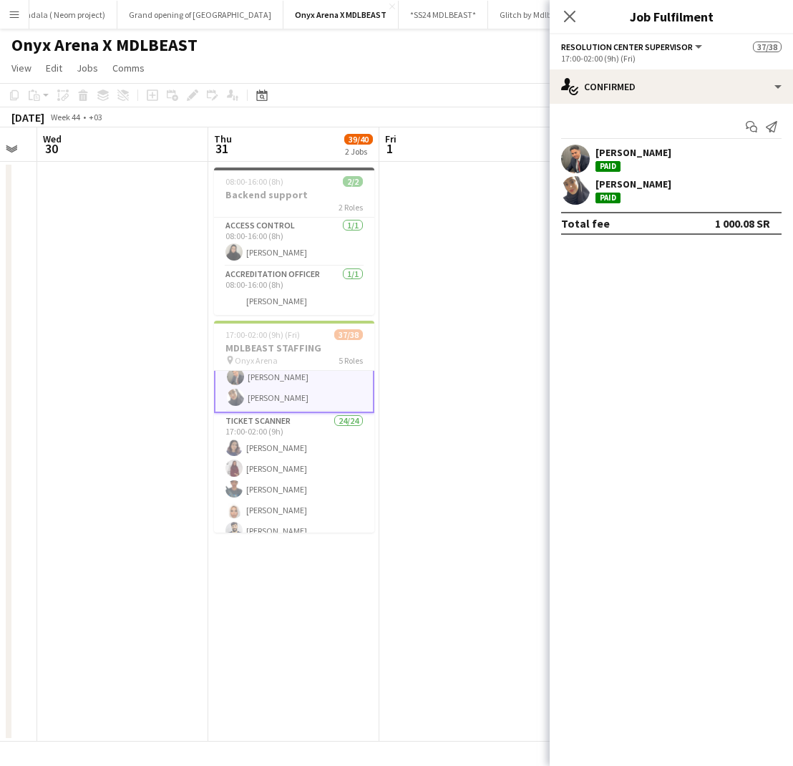
click at [631, 198] on div "Juri Alamoudi Paid" at bounding box center [633, 190] width 76 height 26
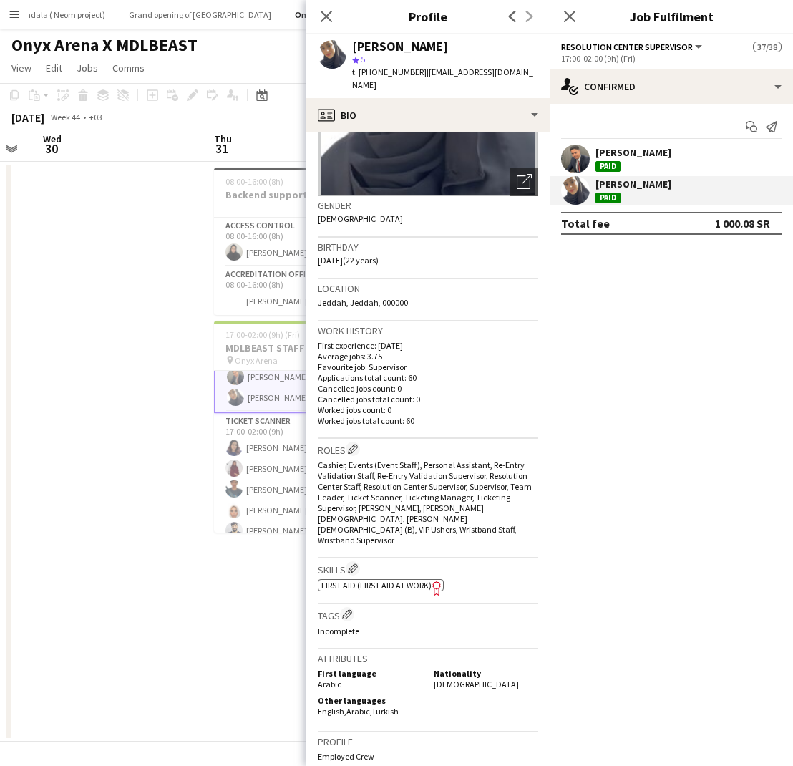
scroll to position [167, 0]
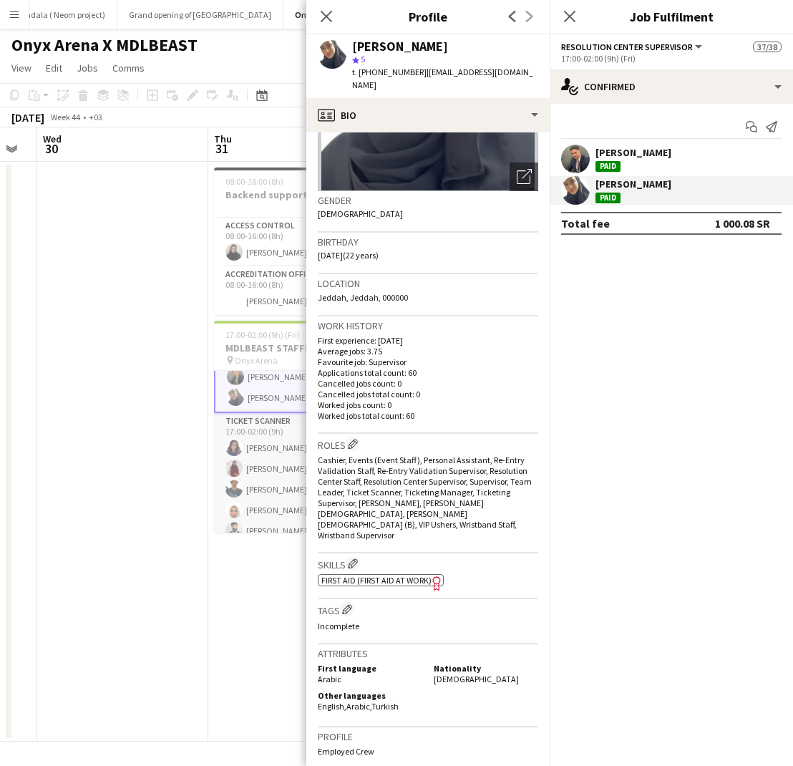
click at [227, 464] on app-user-avatar at bounding box center [233, 467] width 17 height 17
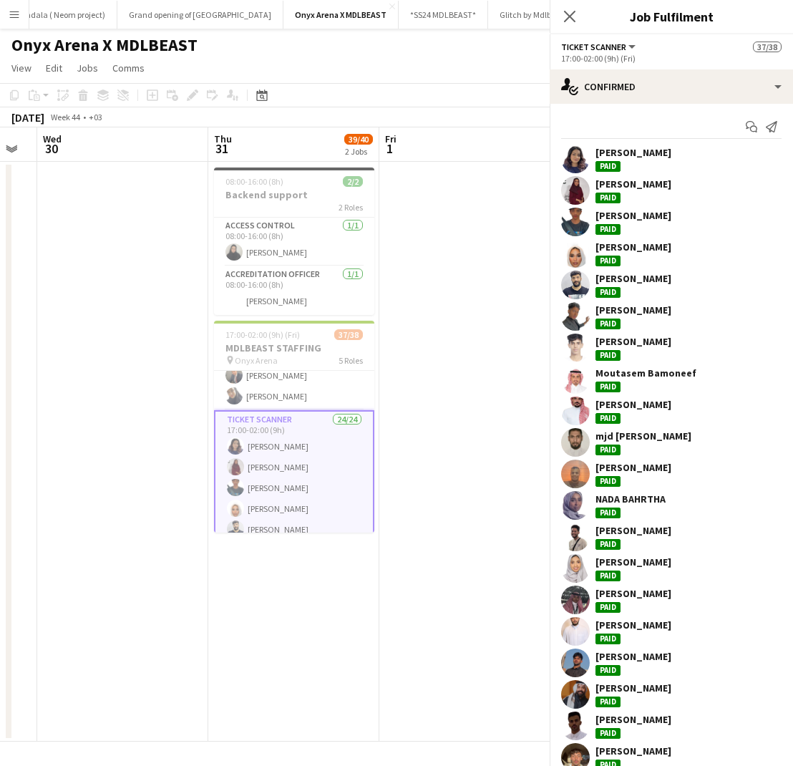
scroll to position [292, 0]
click at [640, 156] on div "Nora Dukhnah" at bounding box center [633, 152] width 76 height 13
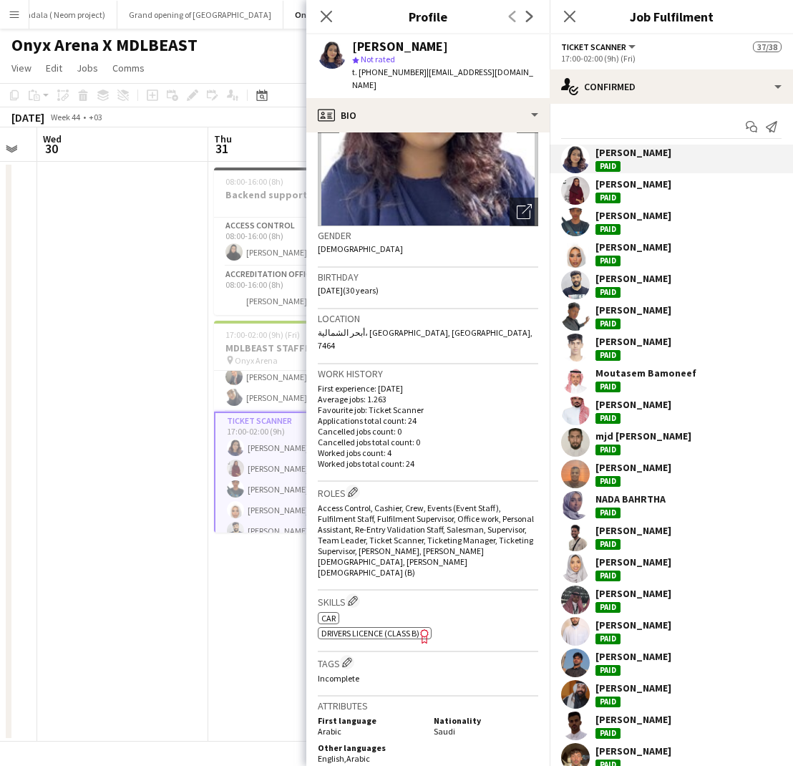
scroll to position [134, 0]
click at [629, 179] on div "[PERSON_NAME]" at bounding box center [633, 183] width 76 height 13
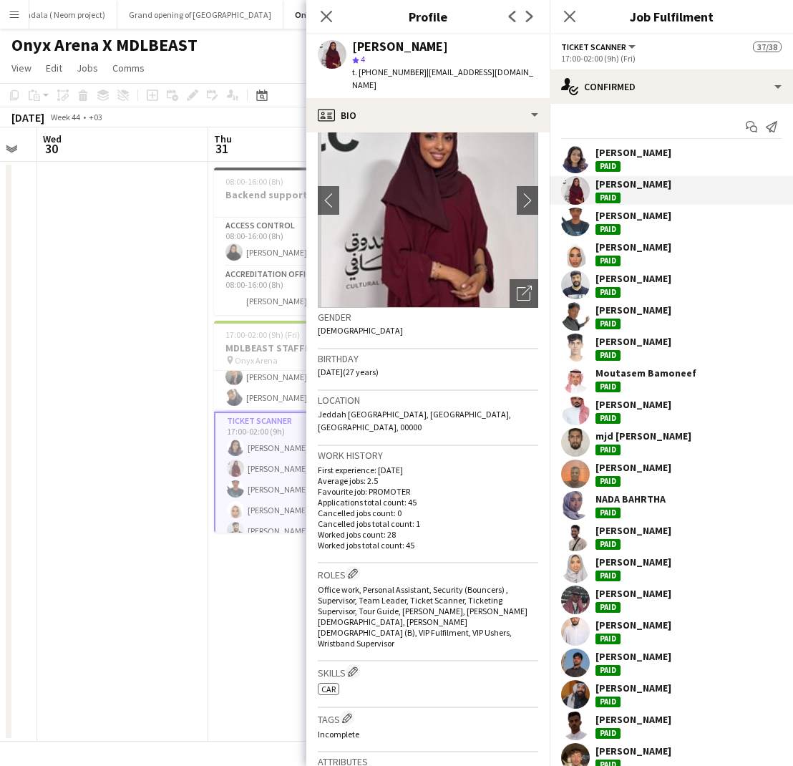
scroll to position [56, 0]
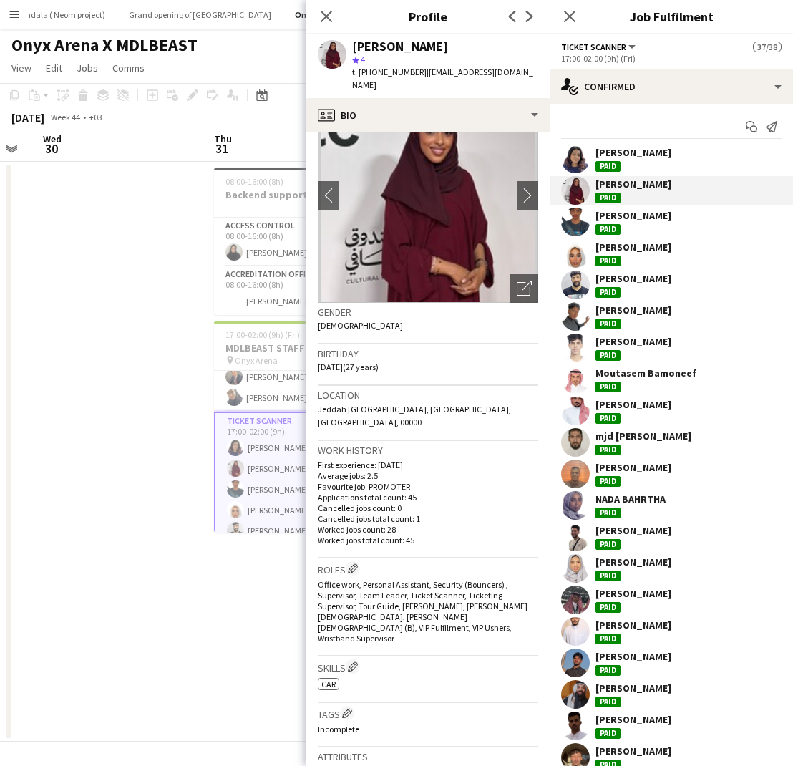
click at [625, 216] on div "[PERSON_NAME]" at bounding box center [633, 215] width 76 height 13
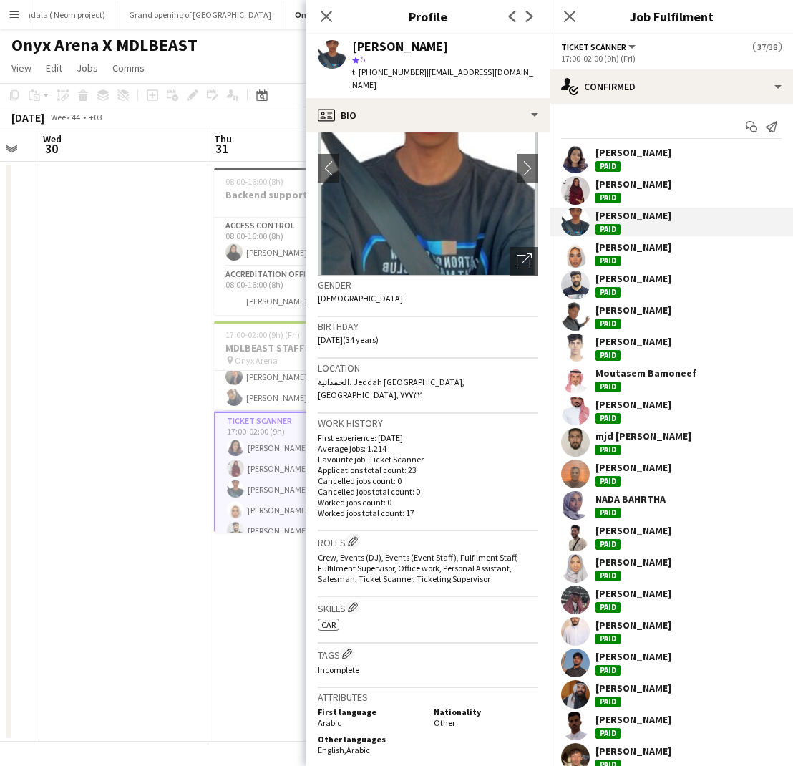
scroll to position [85, 0]
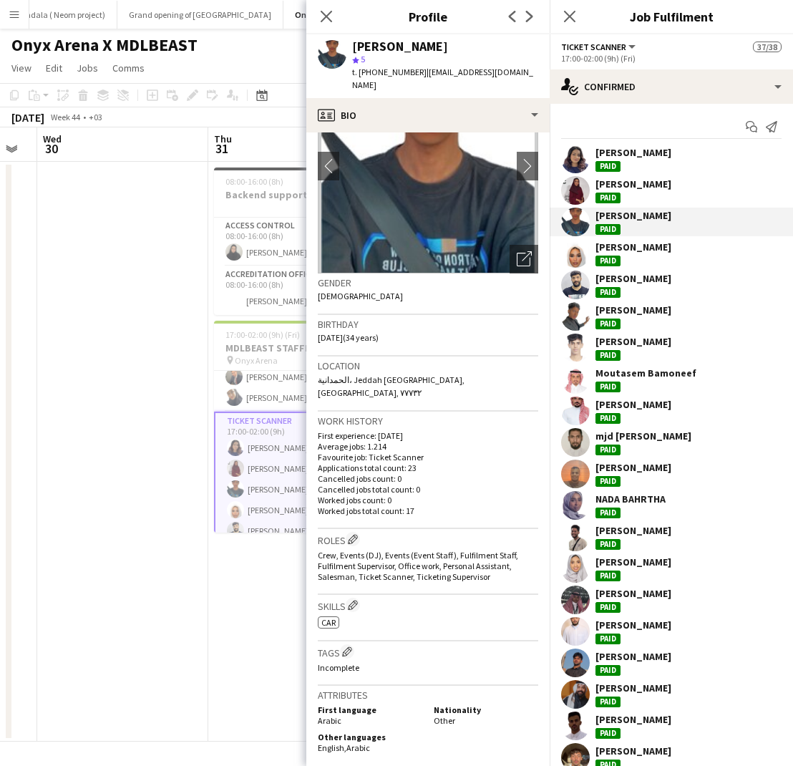
click at [608, 251] on div "[PERSON_NAME]" at bounding box center [633, 246] width 76 height 13
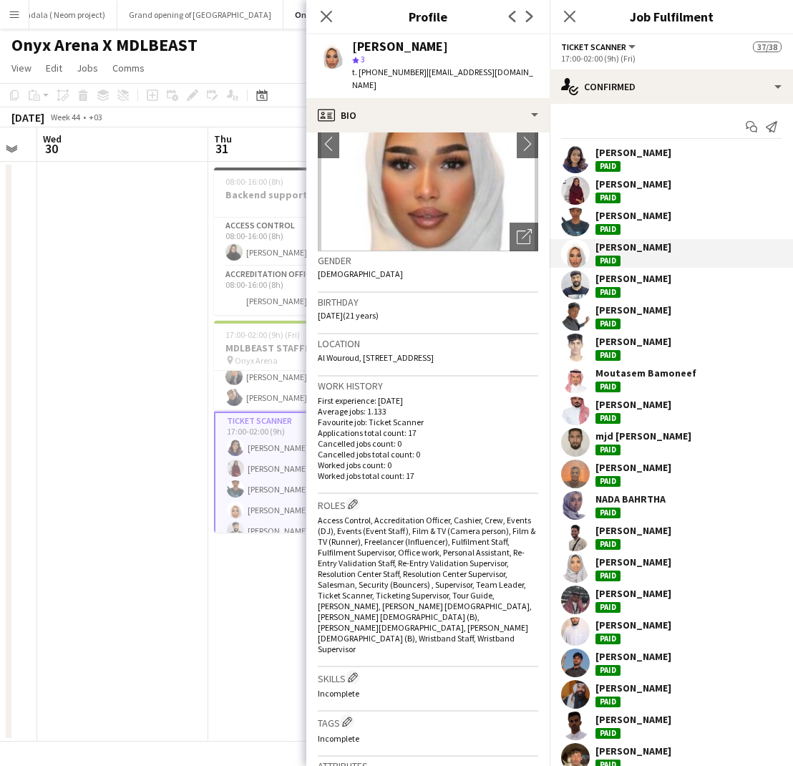
scroll to position [108, 0]
click at [629, 276] on div "Abdulgader Mokhlis" at bounding box center [633, 278] width 76 height 13
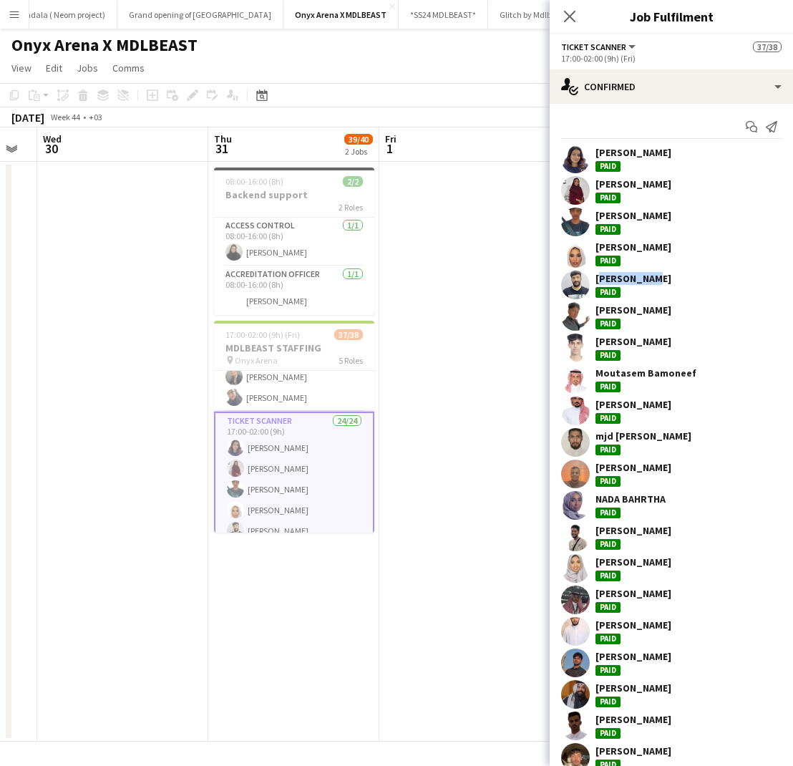
click at [620, 280] on div "Abdulgader Mokhlis" at bounding box center [633, 278] width 76 height 13
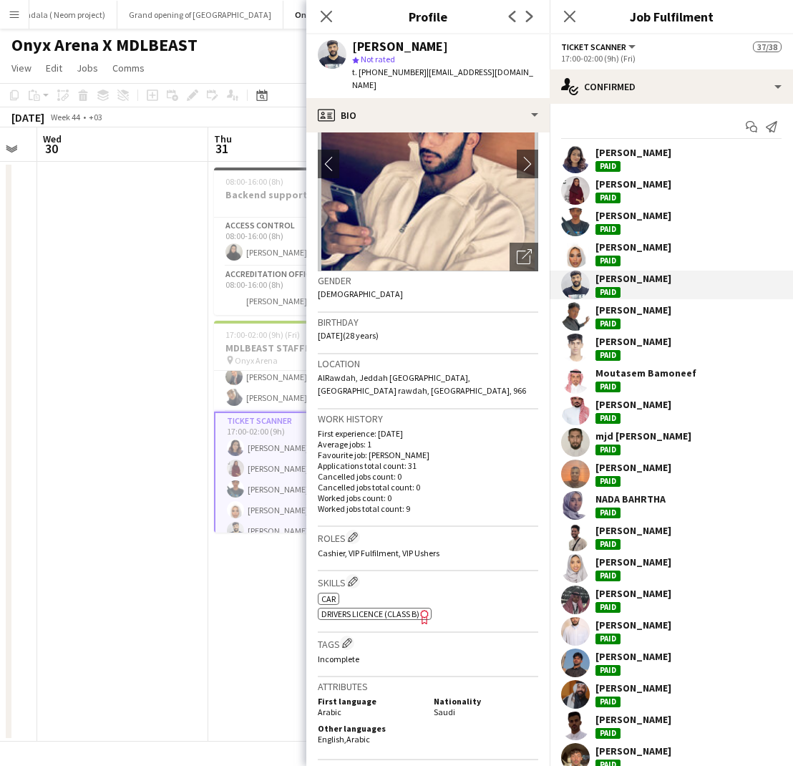
scroll to position [91, 0]
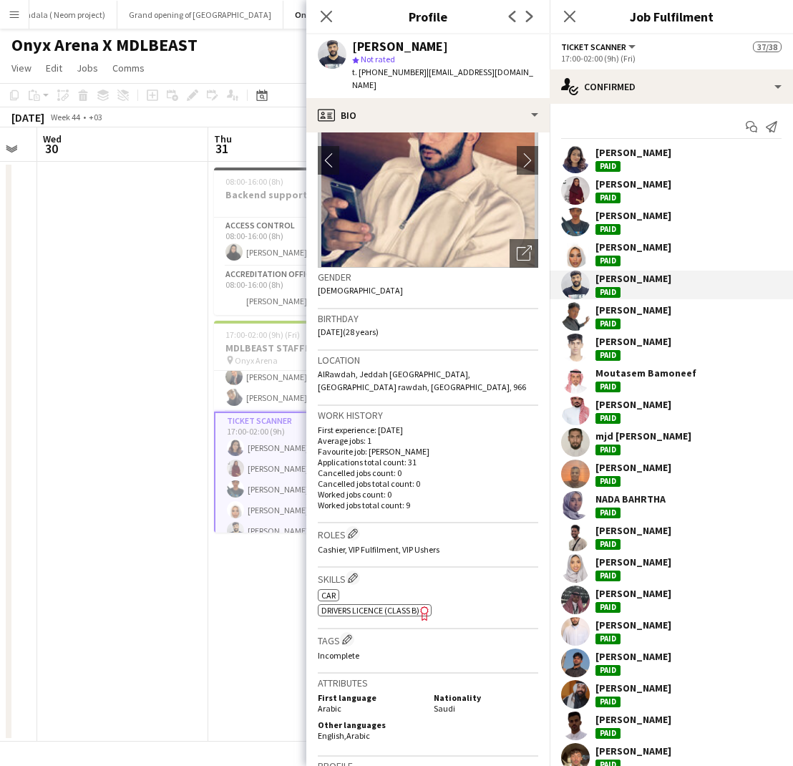
click at [634, 310] on div "Abdulmajed Alofi" at bounding box center [633, 309] width 76 height 13
